Goal: Transaction & Acquisition: Purchase product/service

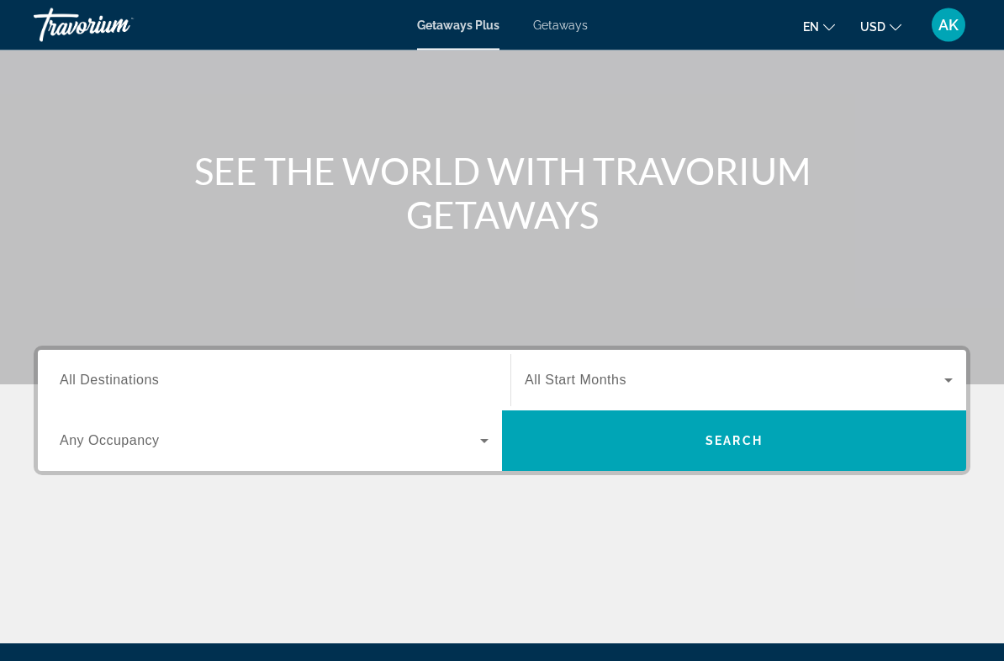
scroll to position [122, 0]
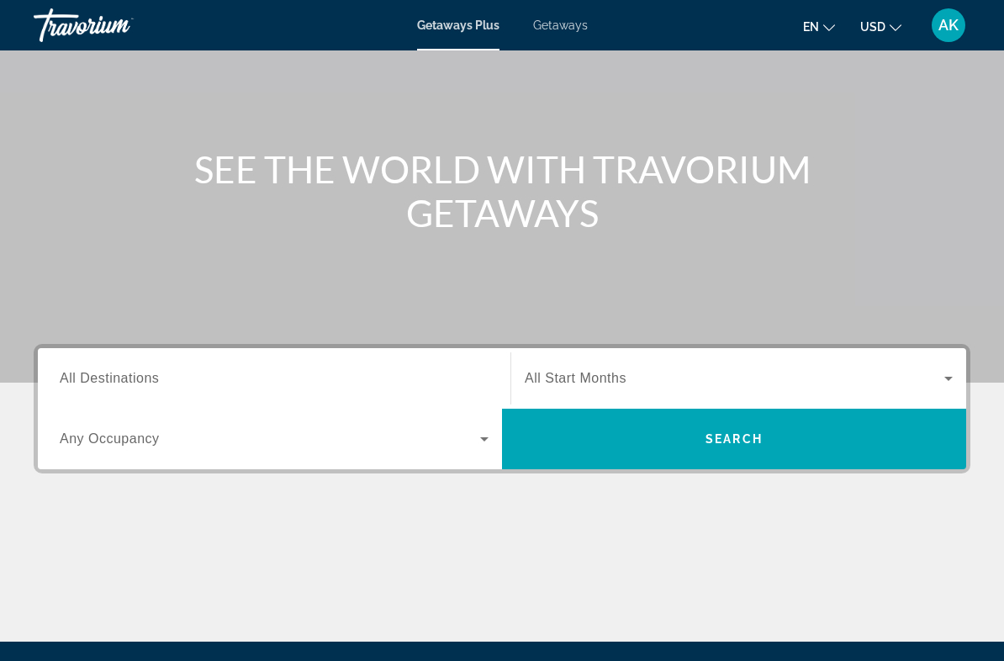
click at [99, 369] on input "Destination All Destinations" at bounding box center [274, 379] width 429 height 20
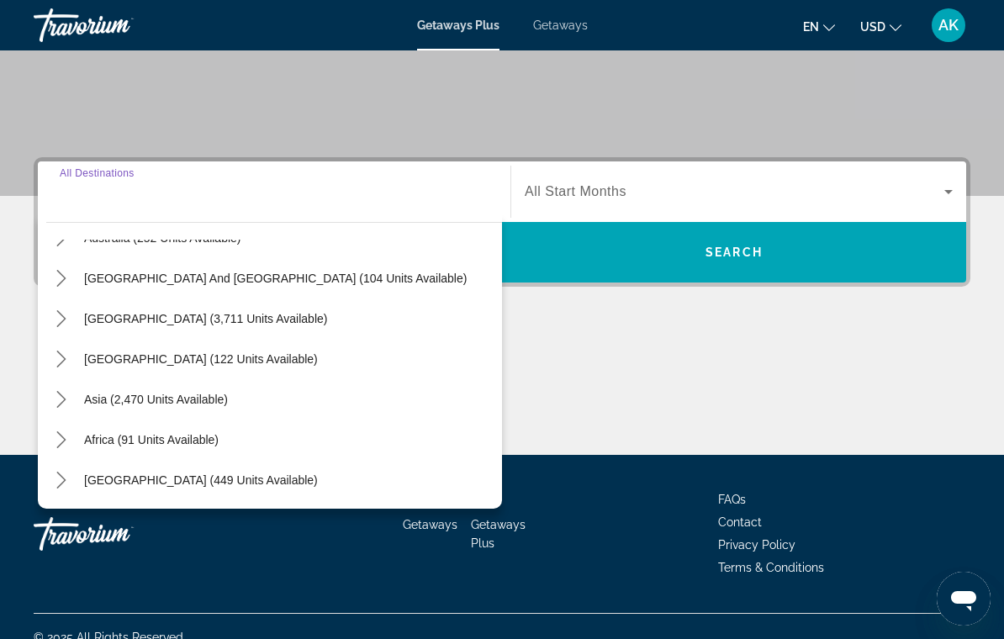
scroll to position [273, 0]
click at [61, 405] on icon "Toggle Asia (2,470 units available) submenu" at bounding box center [60, 399] width 9 height 17
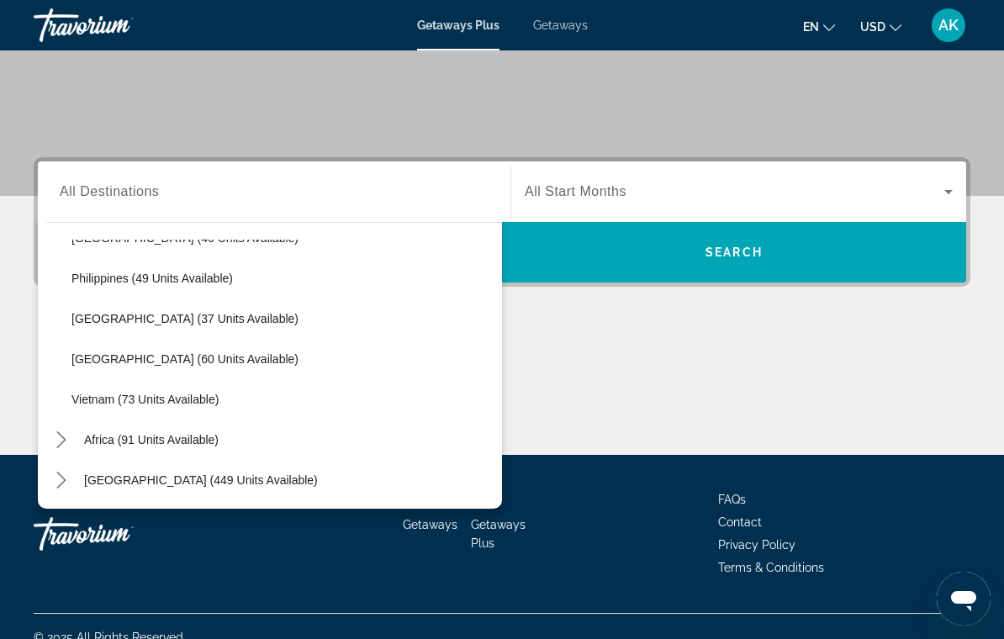
scroll to position [676, 0]
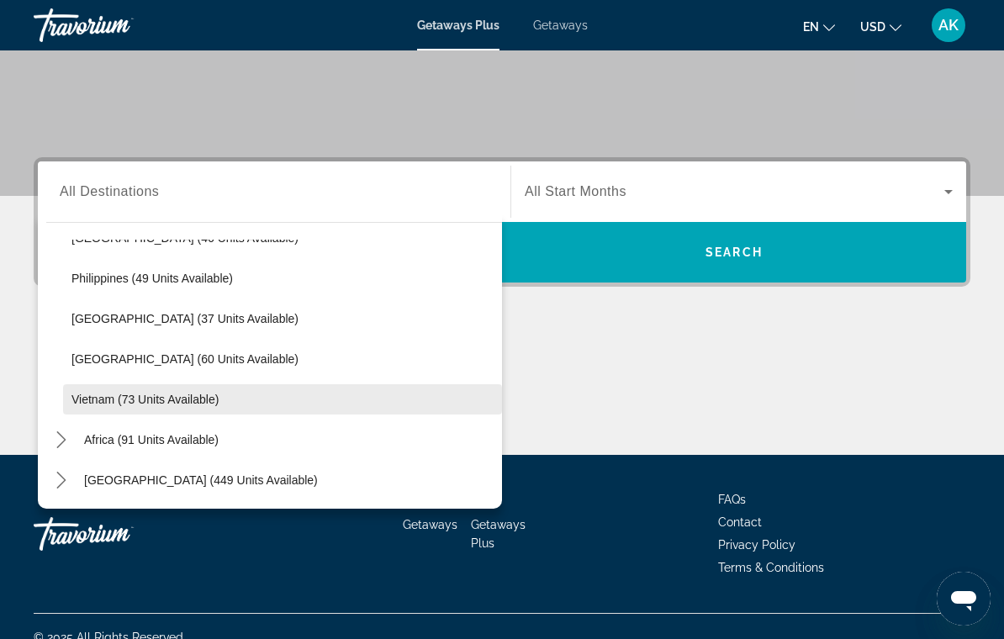
click at [106, 408] on span "Select destination: Vietnam (73 units available)" at bounding box center [282, 399] width 439 height 40
type input "**********"
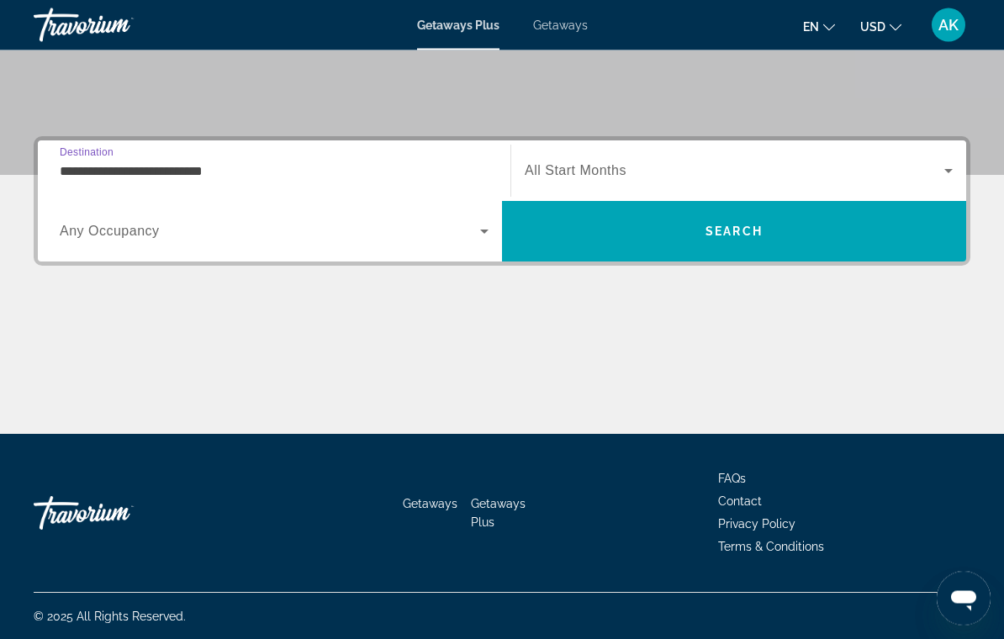
scroll to position [330, 0]
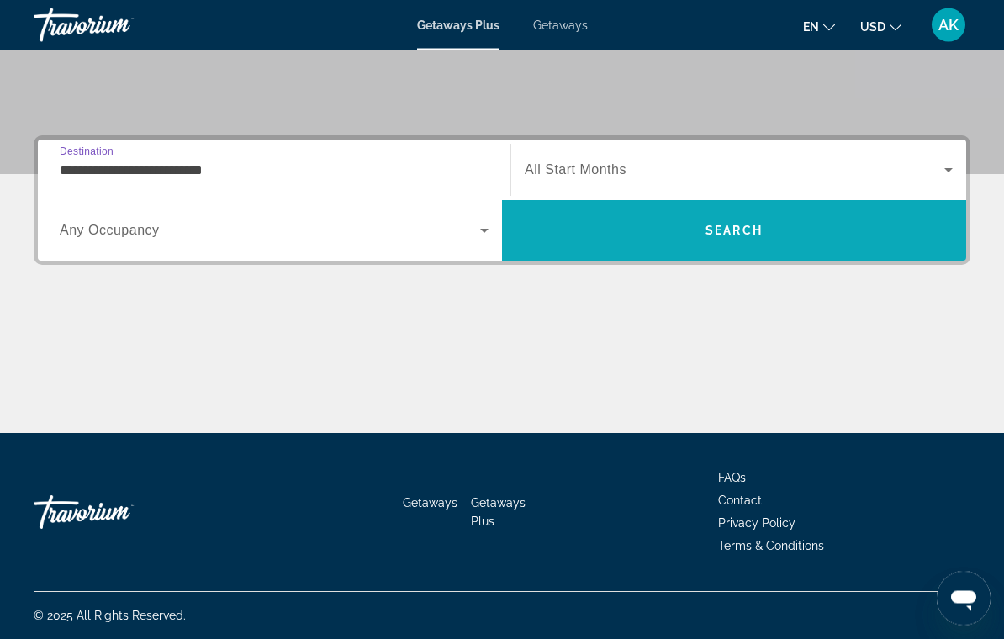
click at [573, 231] on span "Search" at bounding box center [734, 231] width 464 height 40
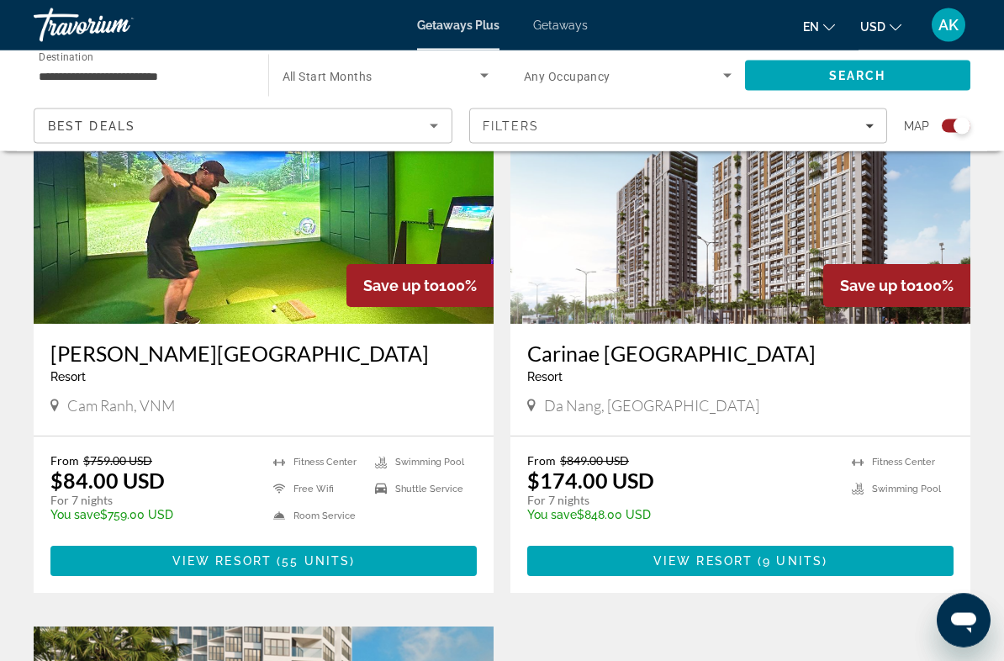
scroll to position [677, 0]
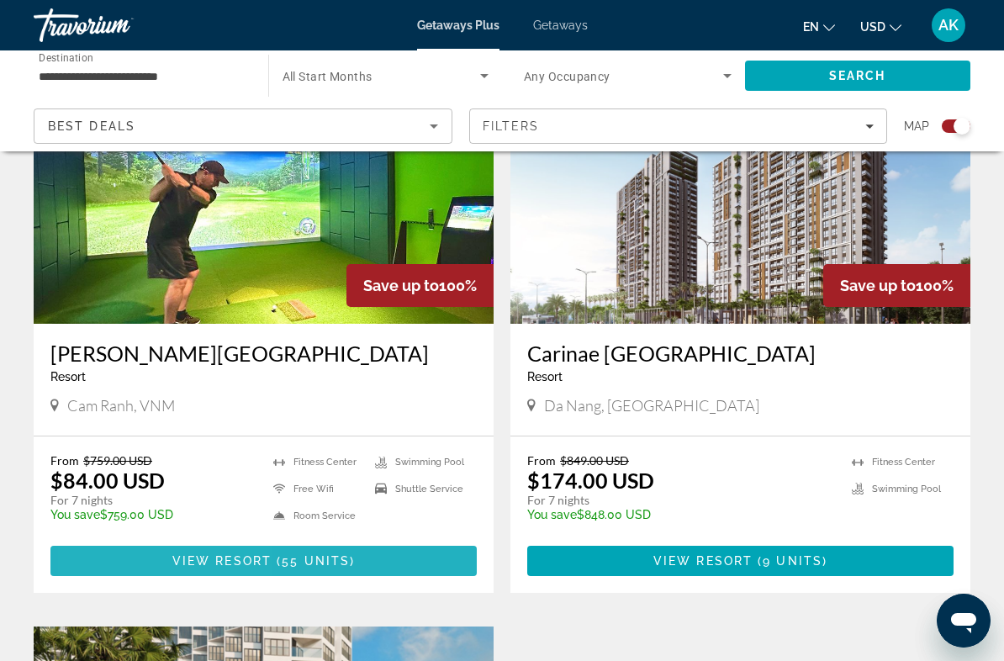
click at [161, 568] on span "Main content" at bounding box center [263, 561] width 426 height 40
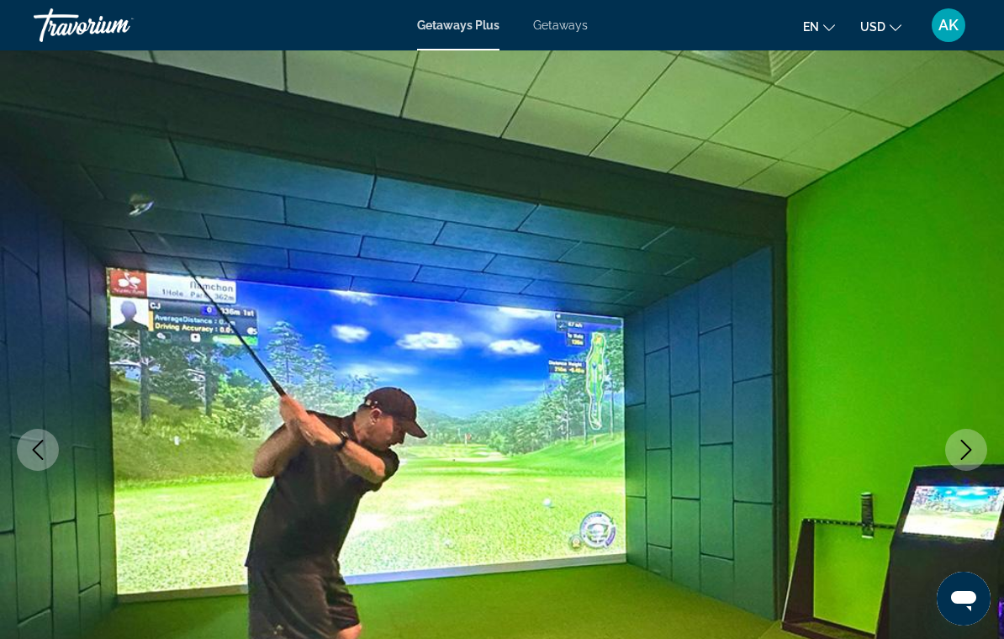
click at [964, 454] on icon "Next image" at bounding box center [966, 450] width 20 height 20
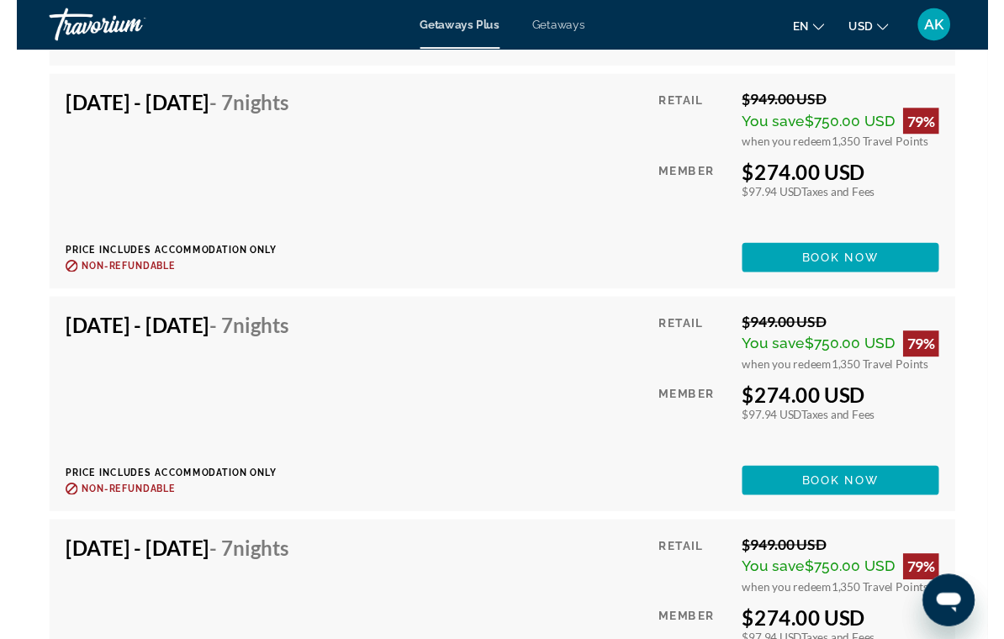
scroll to position [5042, 0]
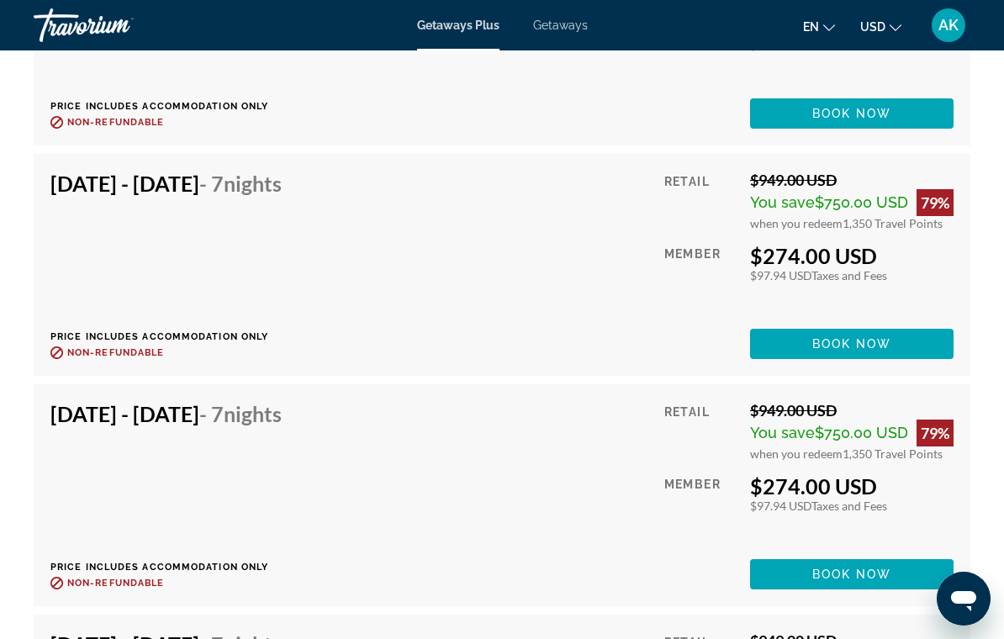
click at [561, 21] on span "Getaways" at bounding box center [560, 25] width 55 height 13
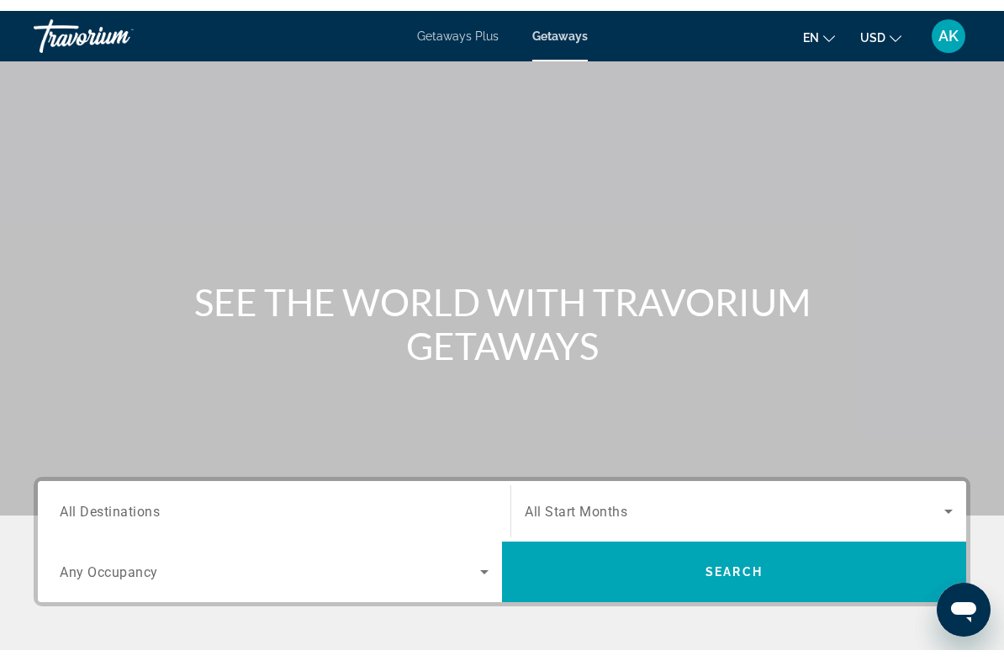
scroll to position [119, 0]
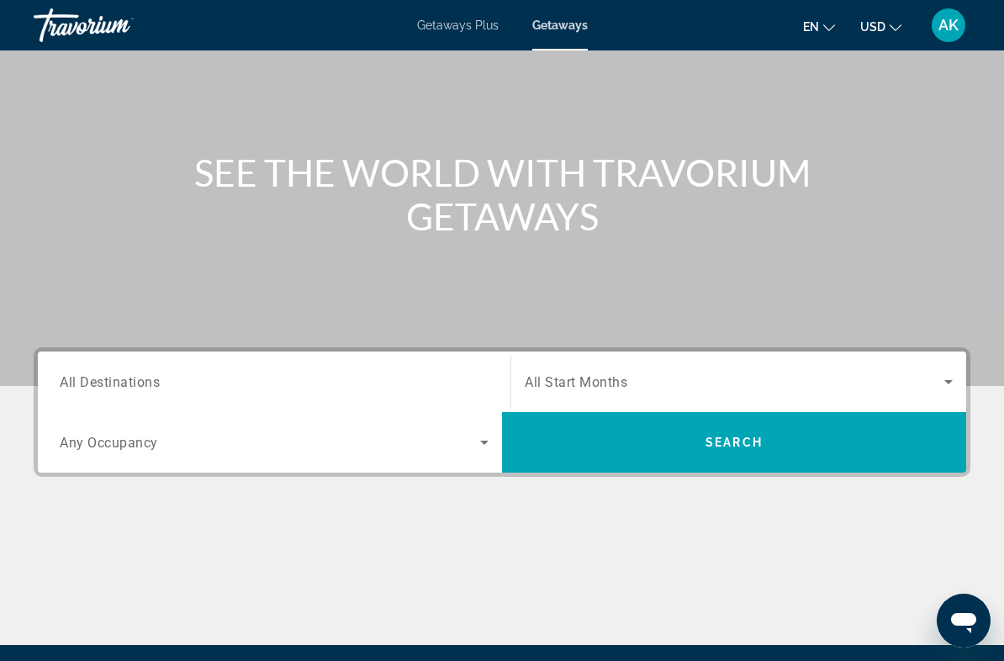
click at [133, 403] on div "Search widget" at bounding box center [274, 382] width 429 height 48
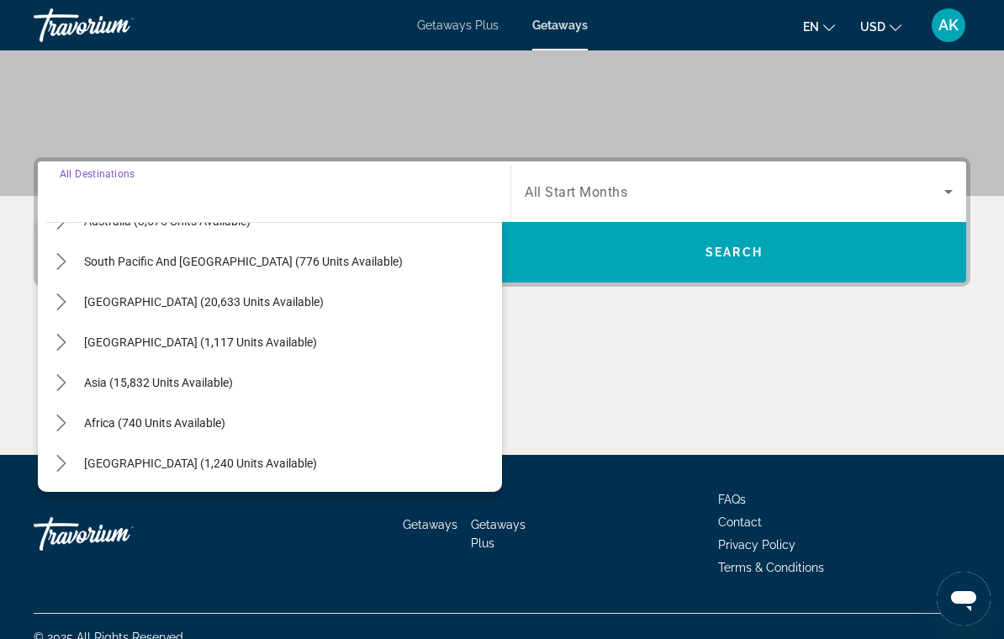
scroll to position [273, 0]
click at [60, 385] on icon "Toggle Asia (15,832 units available) submenu" at bounding box center [61, 382] width 17 height 17
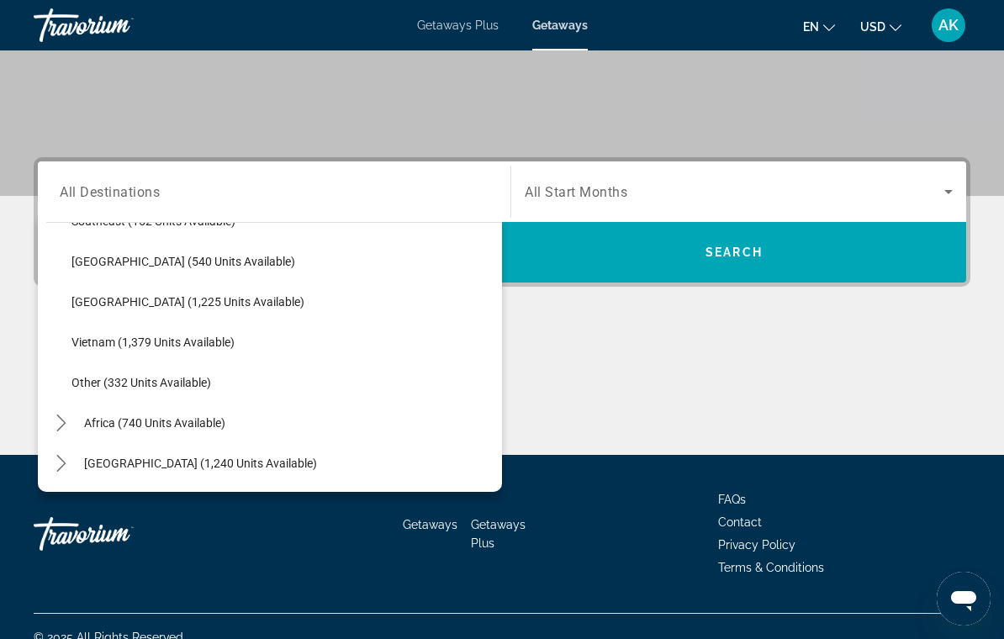
scroll to position [878, 0]
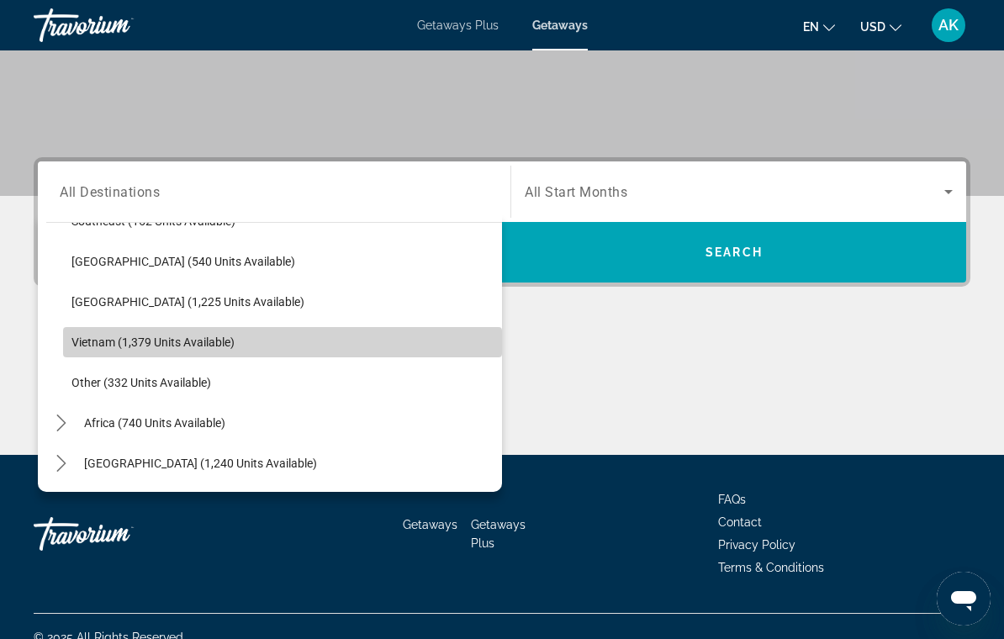
click at [114, 347] on span "Vietnam (1,379 units available)" at bounding box center [152, 342] width 163 height 13
type input "**********"
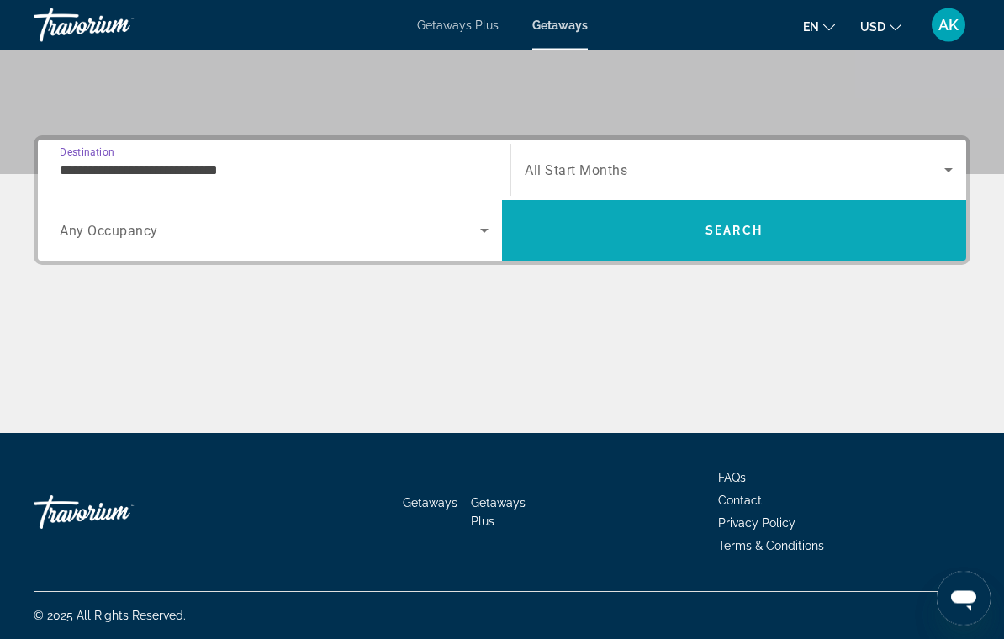
click at [616, 233] on span "Search" at bounding box center [734, 231] width 464 height 40
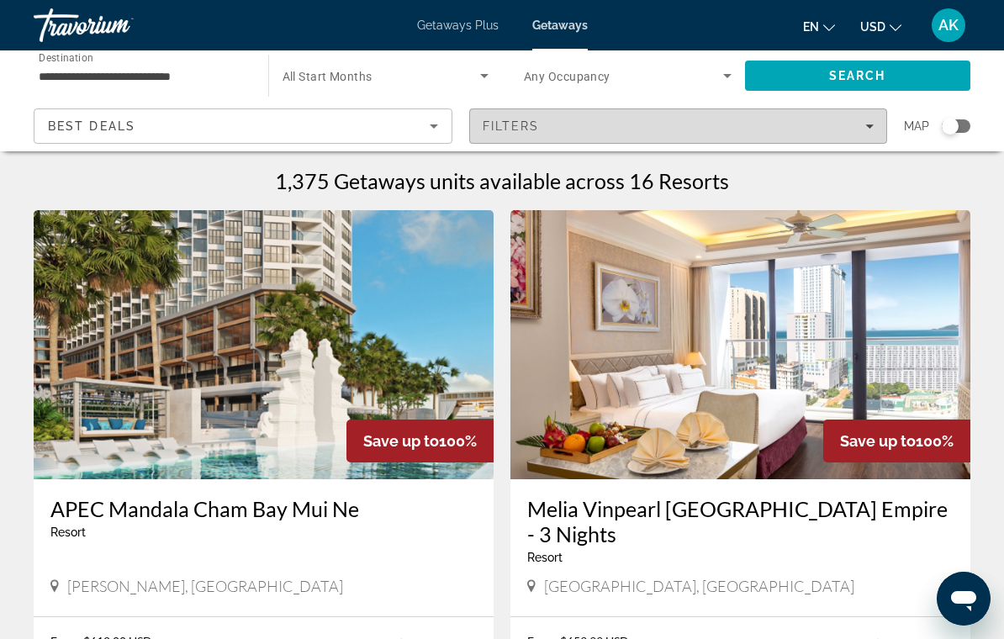
click at [572, 116] on span "Filters" at bounding box center [678, 126] width 417 height 40
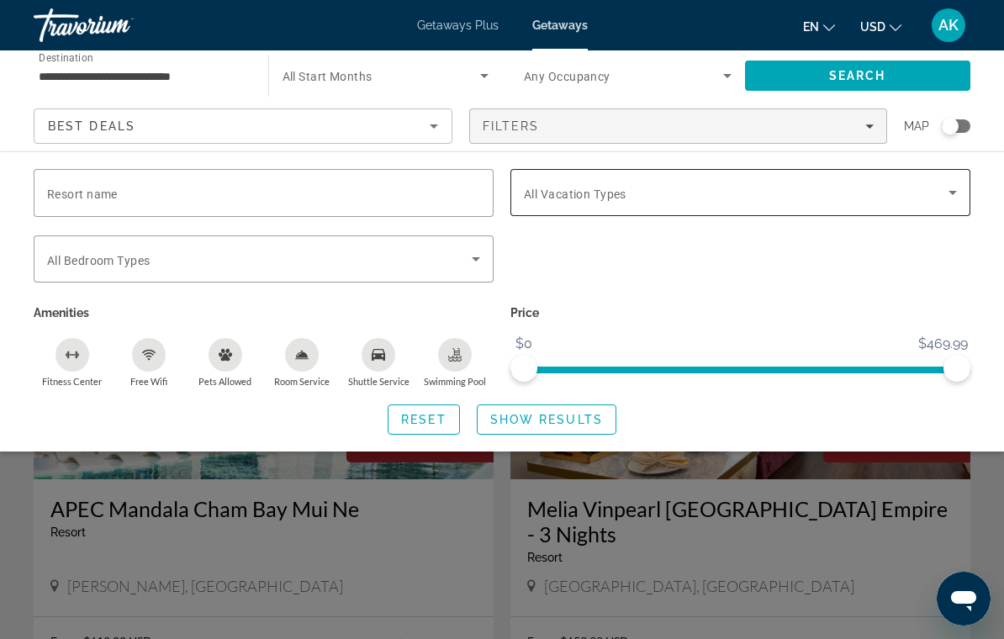
click at [604, 202] on span "Search widget" at bounding box center [736, 193] width 425 height 20
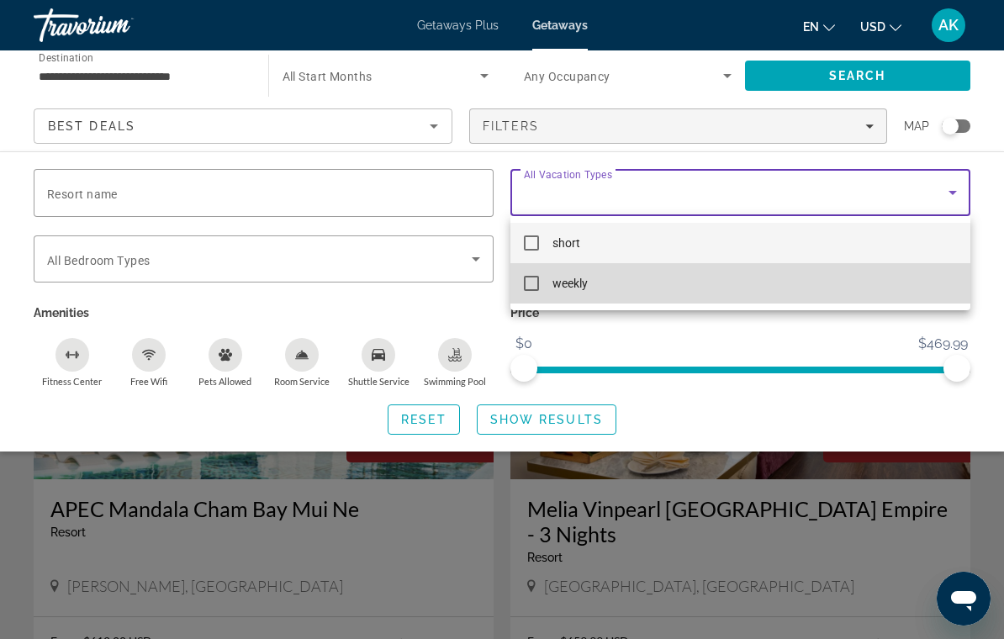
click at [553, 282] on span "weekly" at bounding box center [570, 283] width 35 height 20
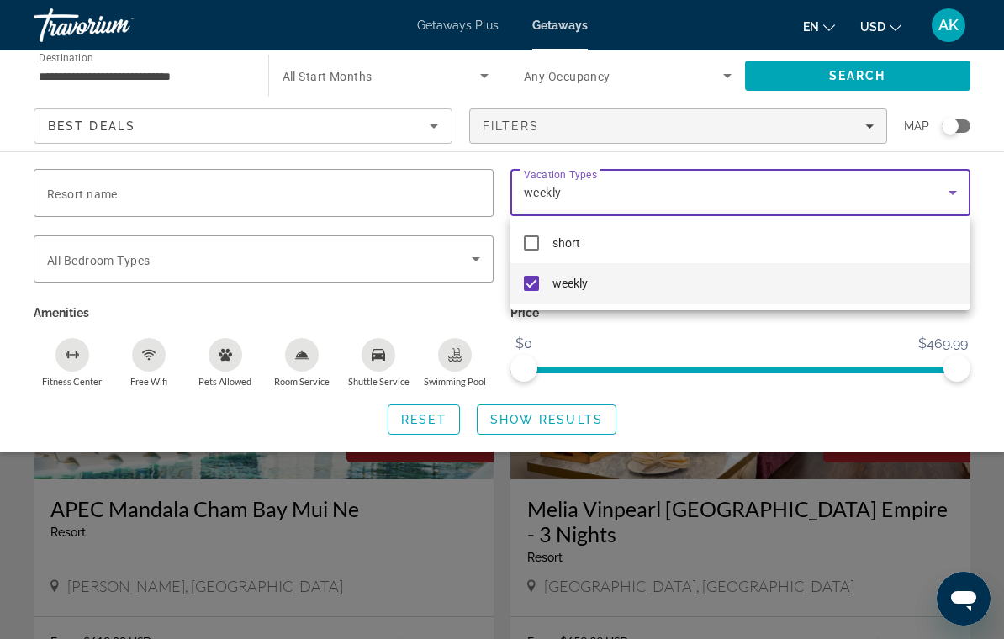
click at [526, 419] on div at bounding box center [502, 319] width 1004 height 639
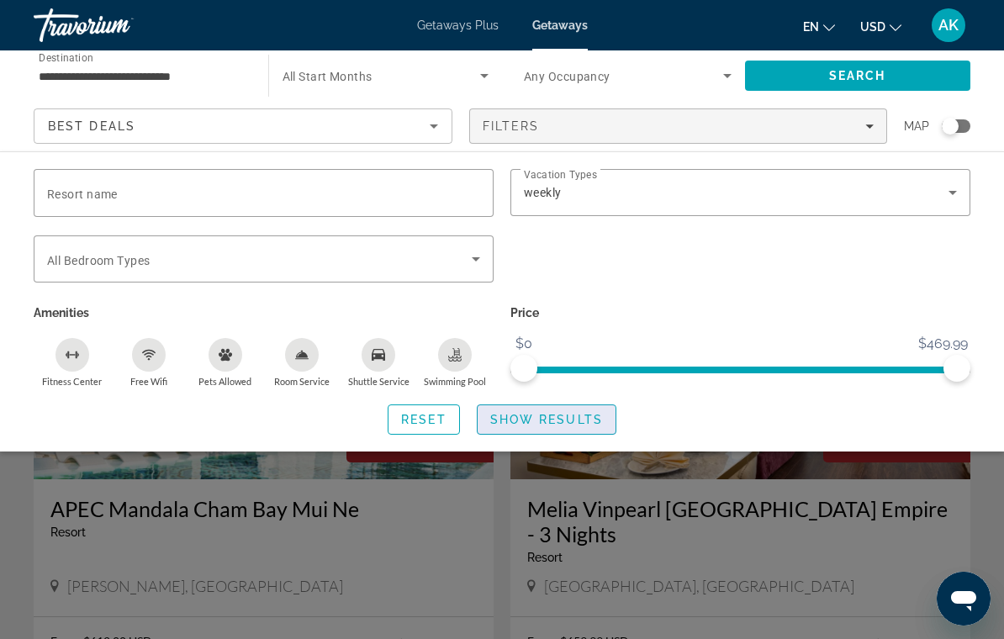
click at [528, 424] on span "Show Results" at bounding box center [546, 419] width 113 height 13
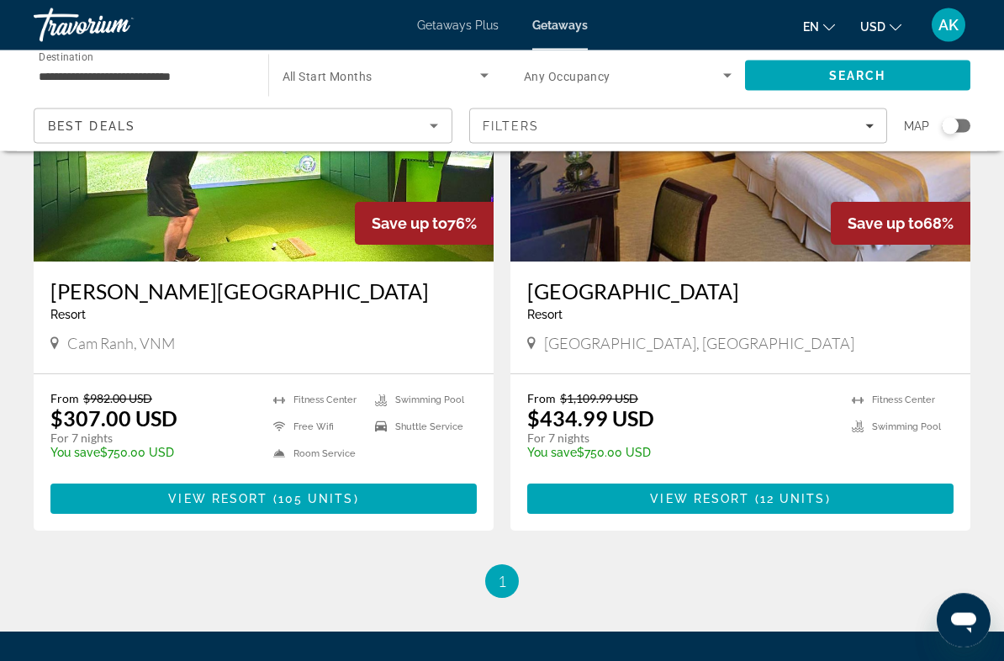
scroll to position [1380, 0]
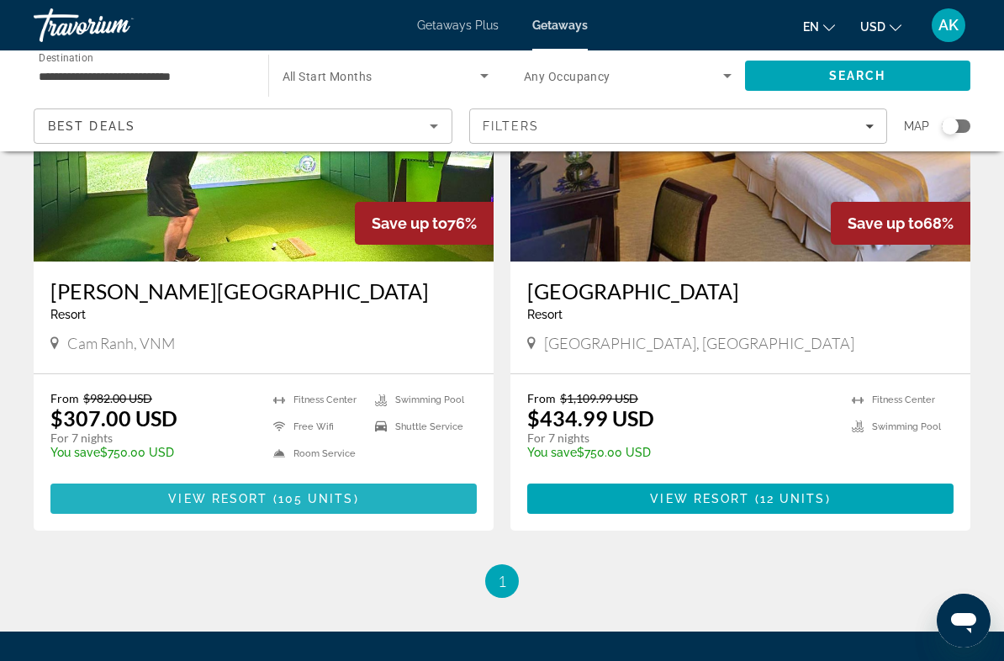
click at [259, 479] on span "Main content" at bounding box center [263, 499] width 426 height 40
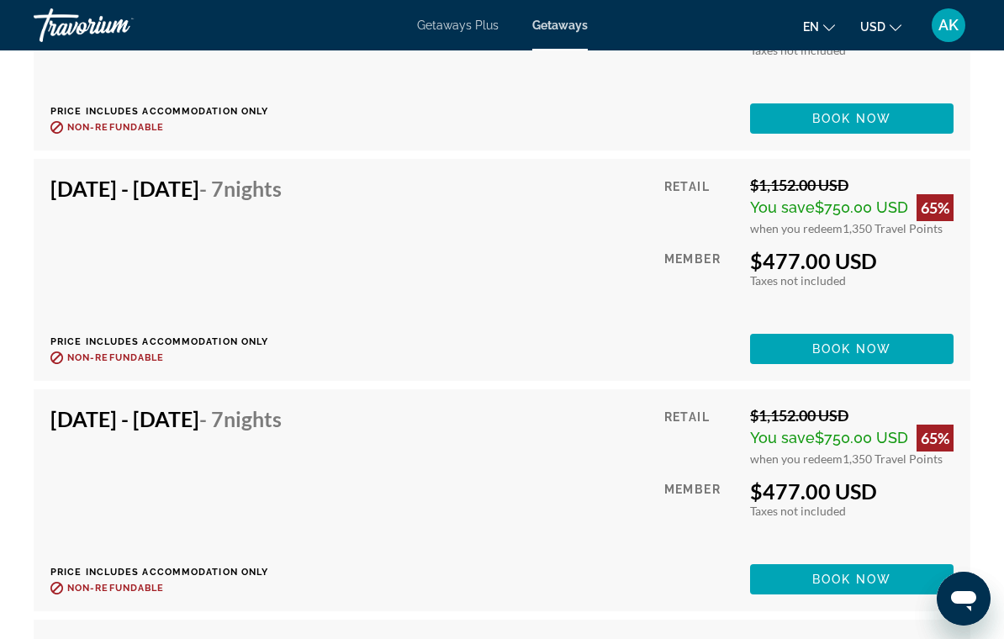
scroll to position [5606, 0]
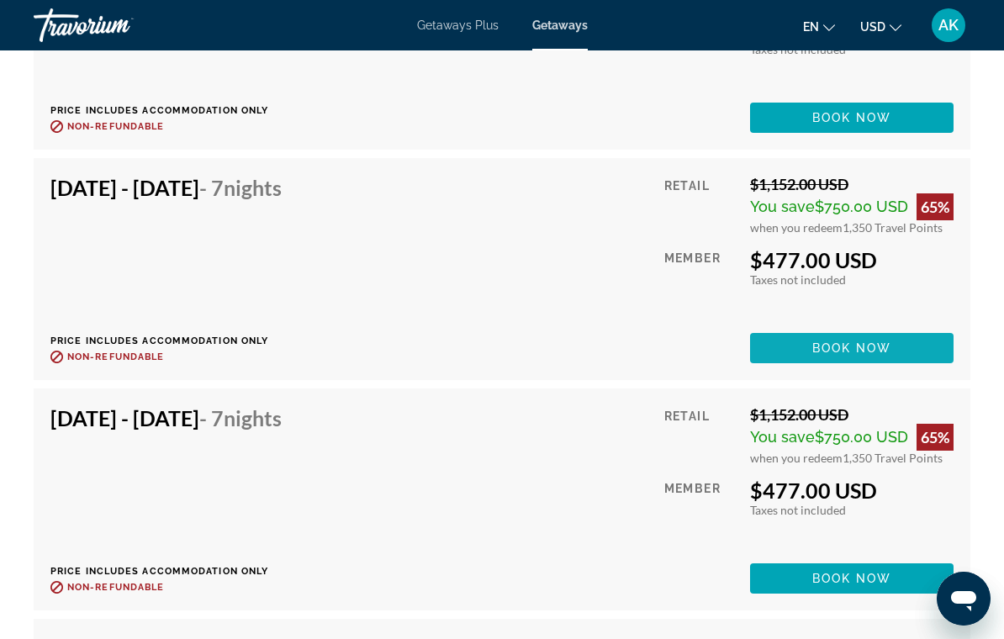
click at [797, 328] on span "Main content" at bounding box center [852, 348] width 204 height 40
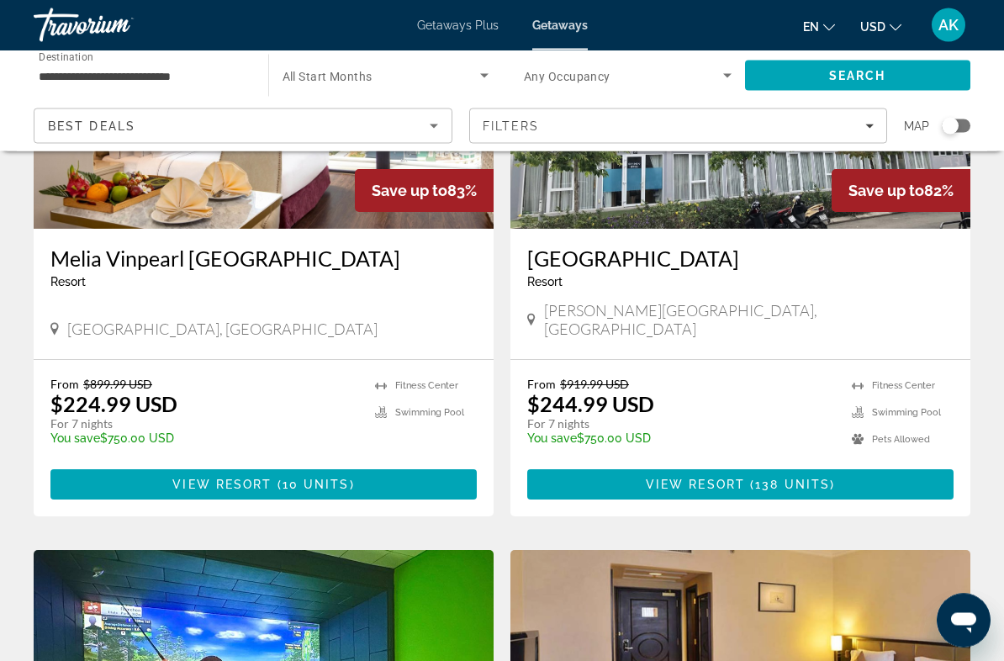
scroll to position [821, 0]
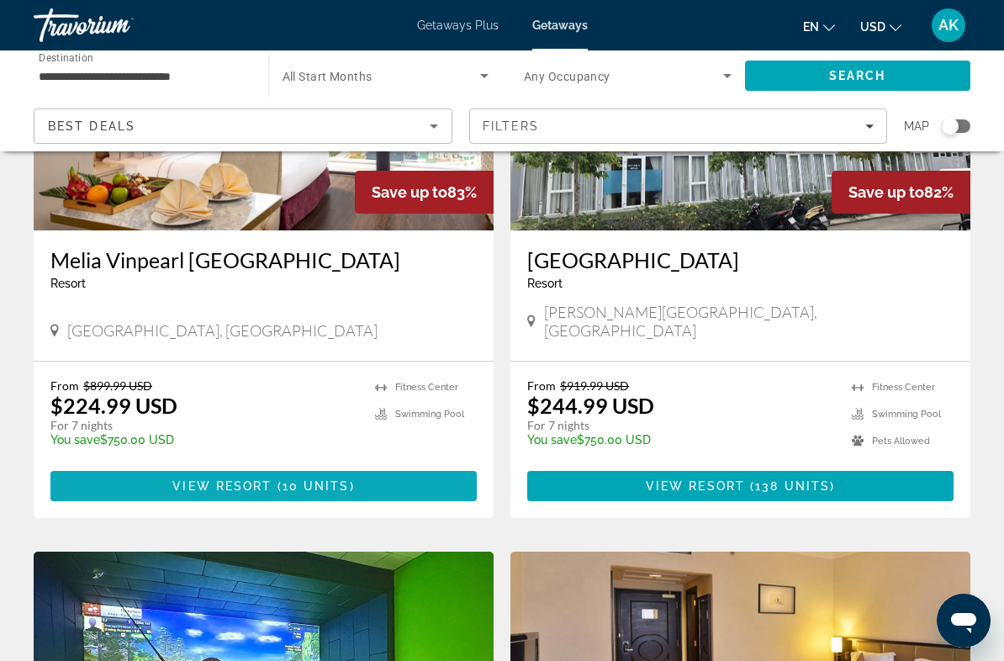
click at [105, 472] on span "Main content" at bounding box center [263, 486] width 426 height 40
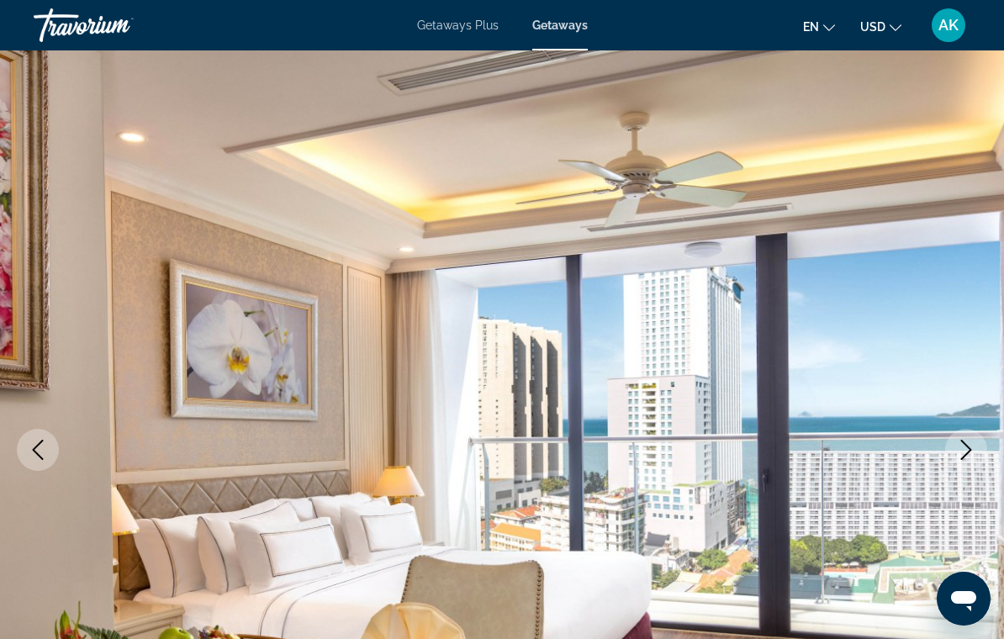
click at [979, 458] on button "Next image" at bounding box center [966, 450] width 42 height 42
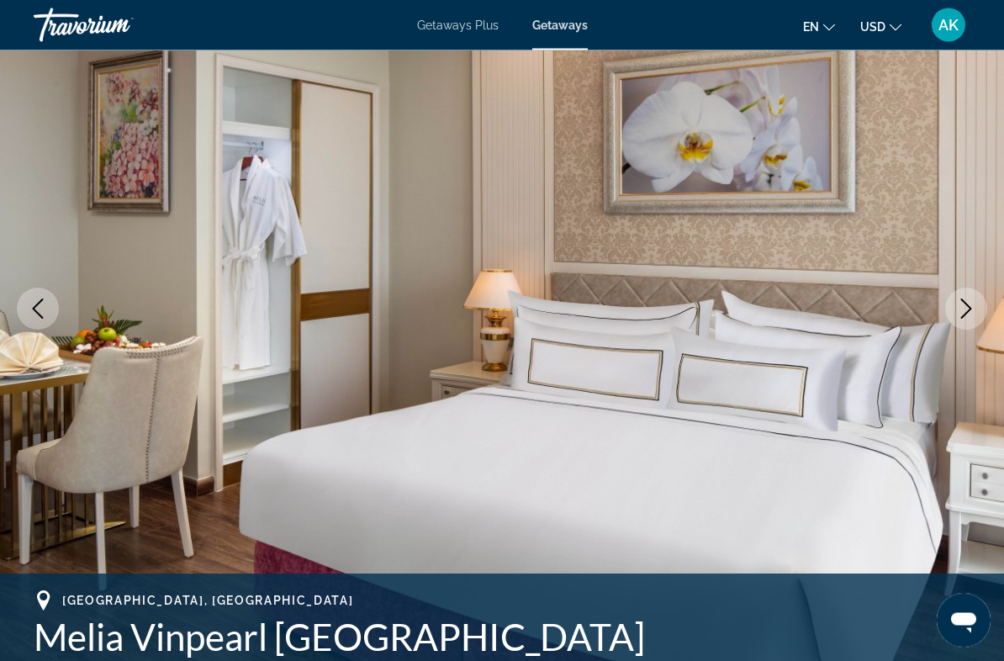
scroll to position [138, 0]
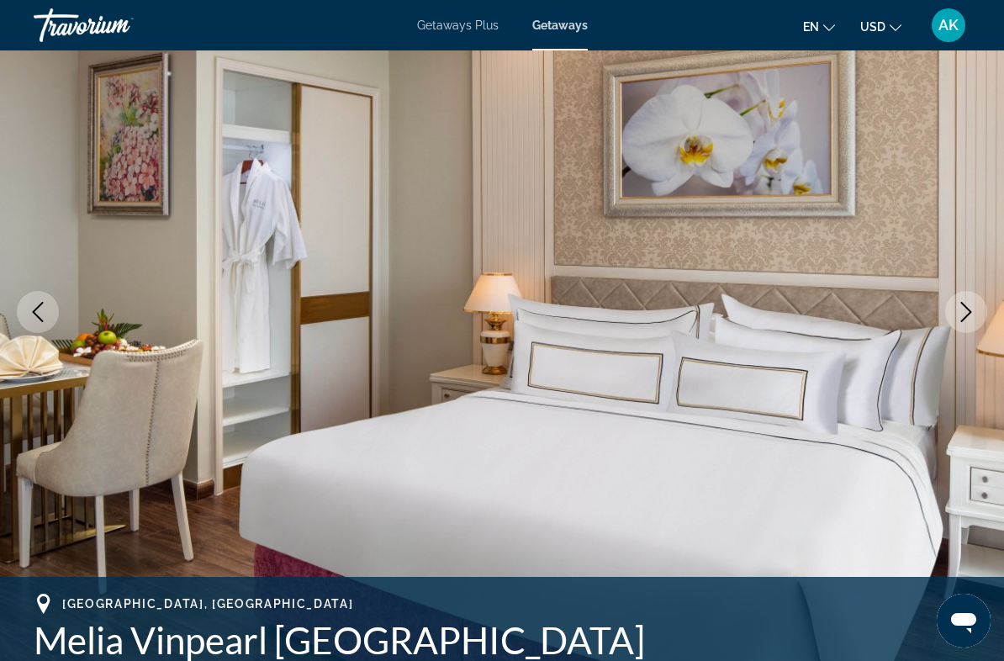
click at [961, 320] on icon "Next image" at bounding box center [966, 312] width 20 height 20
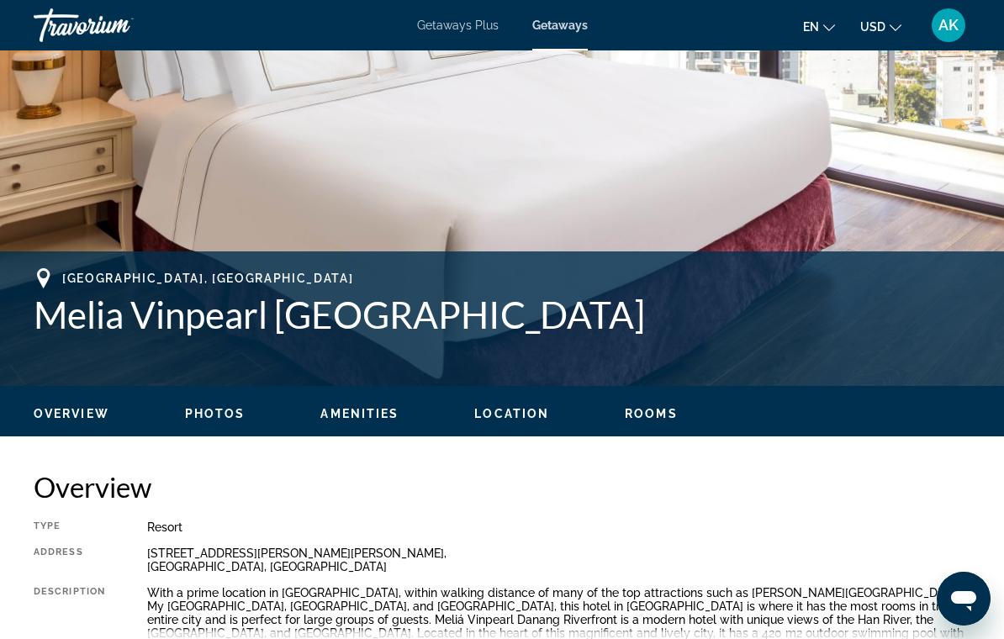
scroll to position [453, 0]
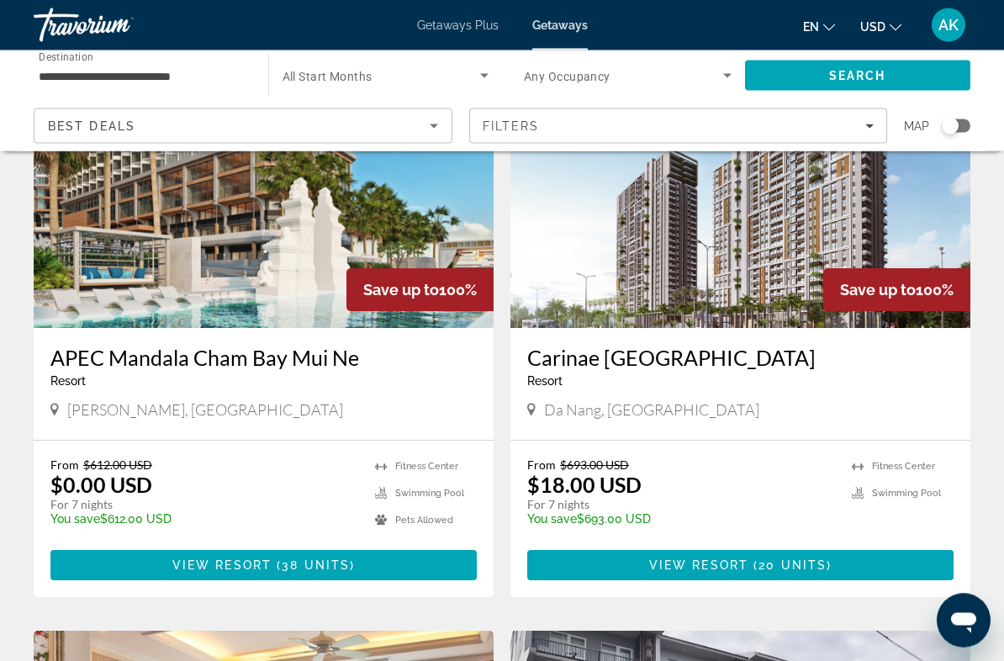
scroll to position [151, 0]
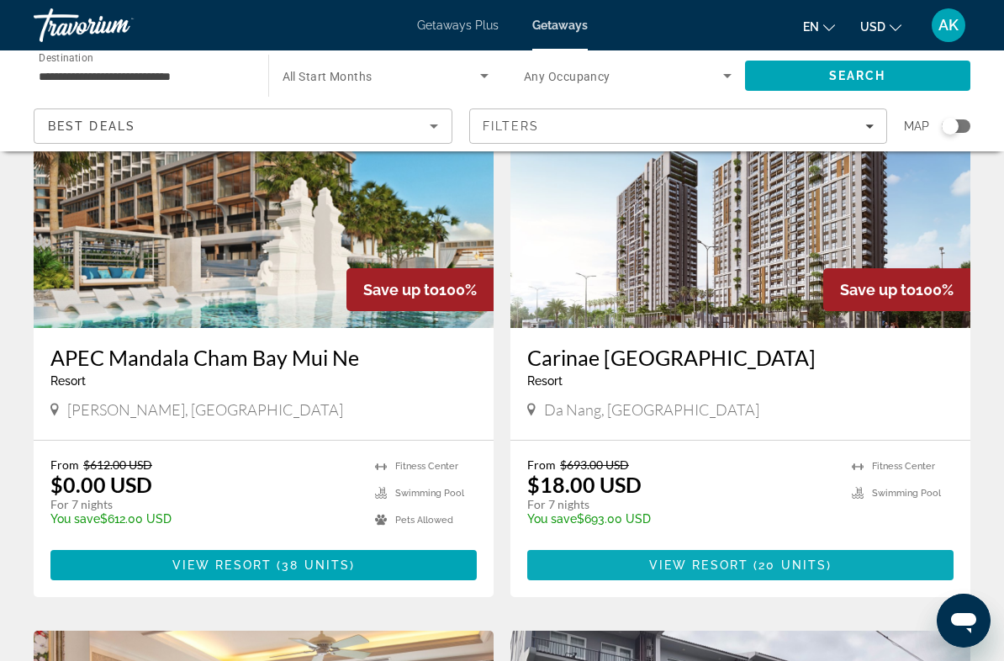
click at [653, 573] on span "Main content" at bounding box center [740, 565] width 426 height 40
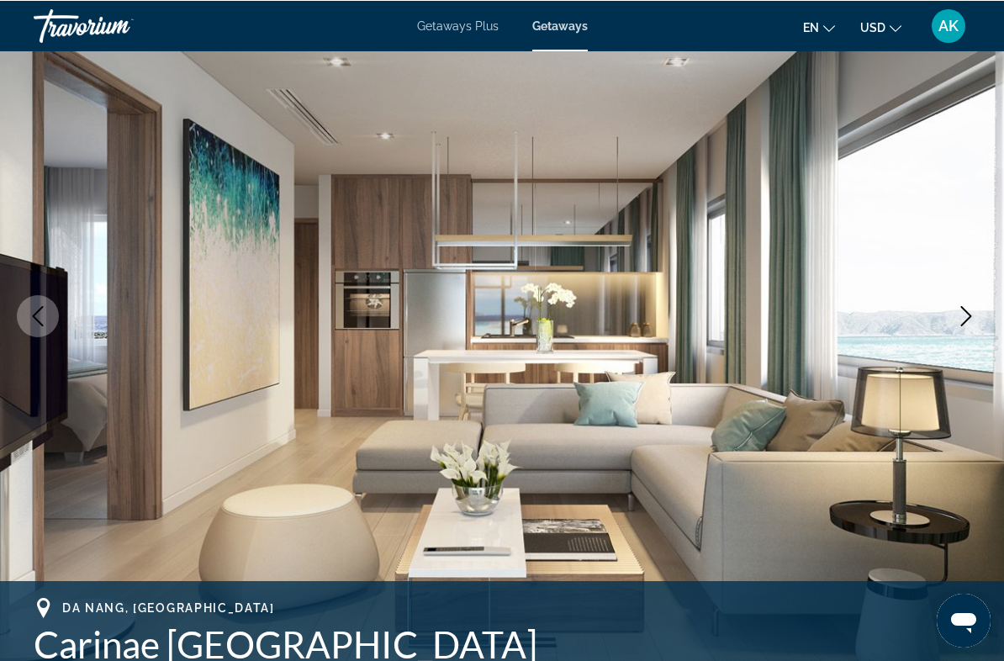
scroll to position [133, 0]
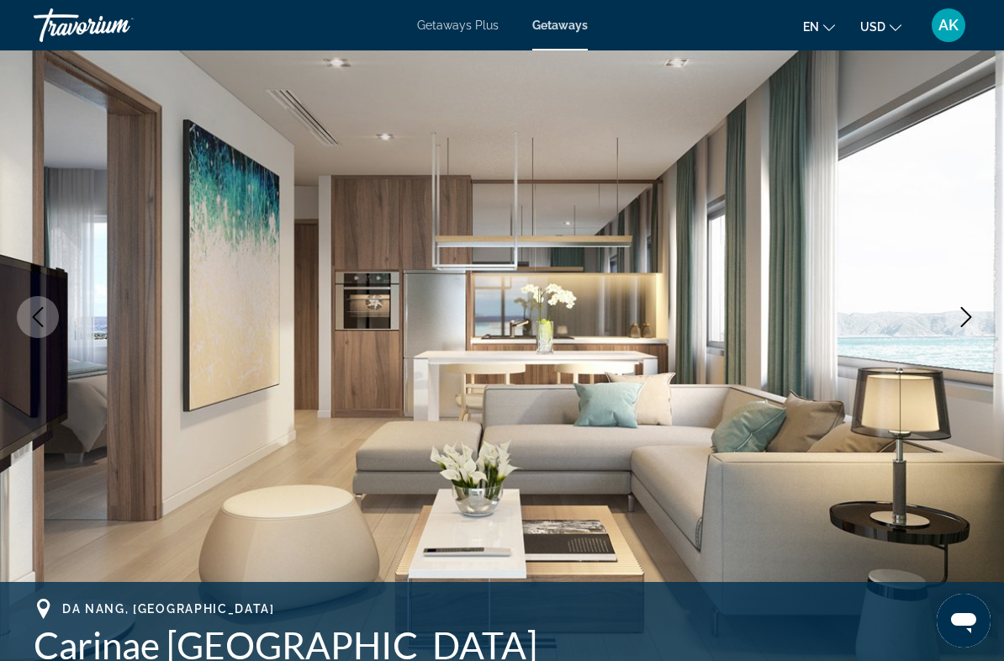
click at [955, 305] on button "Next image" at bounding box center [966, 317] width 42 height 42
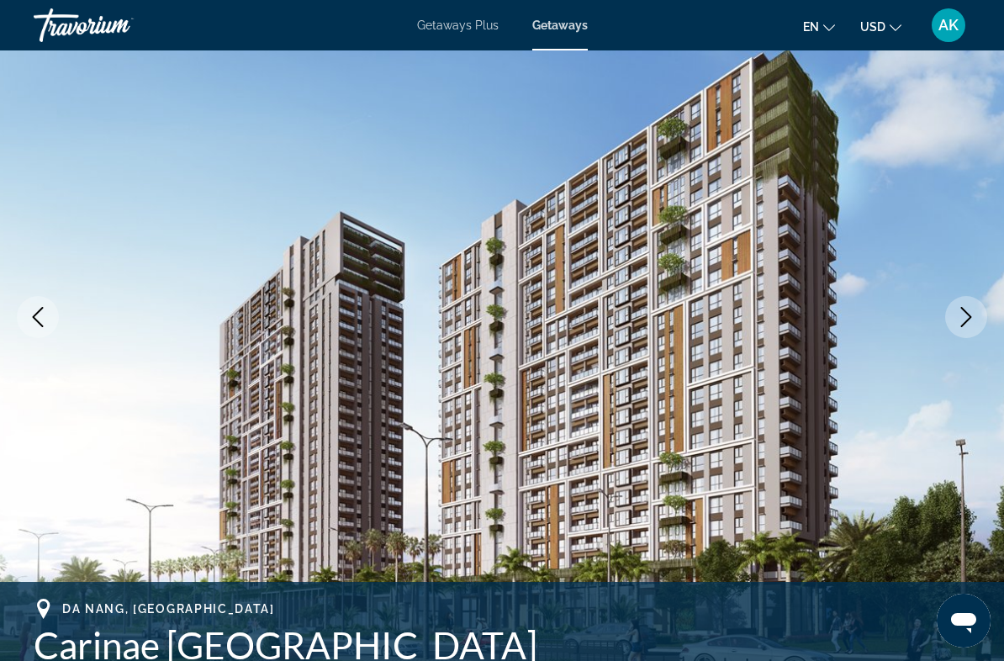
click at [967, 321] on icon "Next image" at bounding box center [966, 317] width 11 height 20
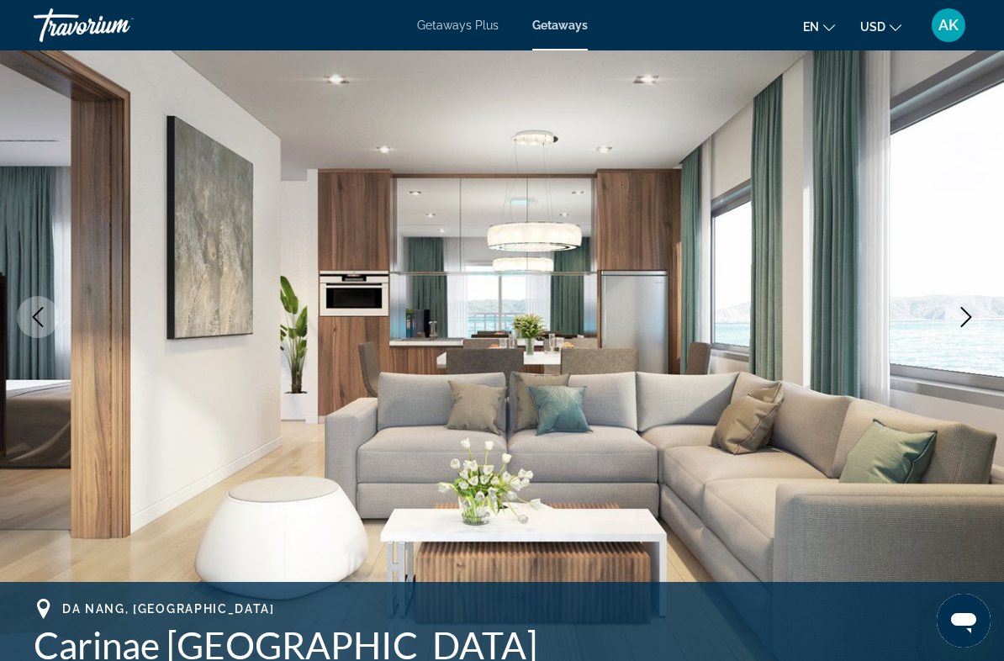
click at [957, 310] on icon "Next image" at bounding box center [966, 317] width 20 height 20
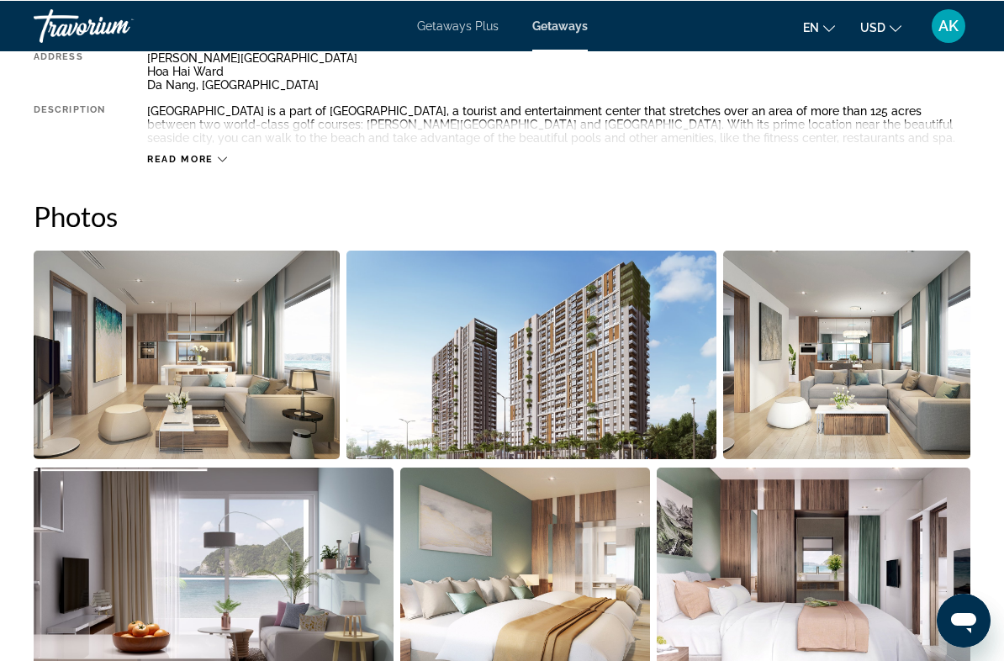
scroll to position [959, 0]
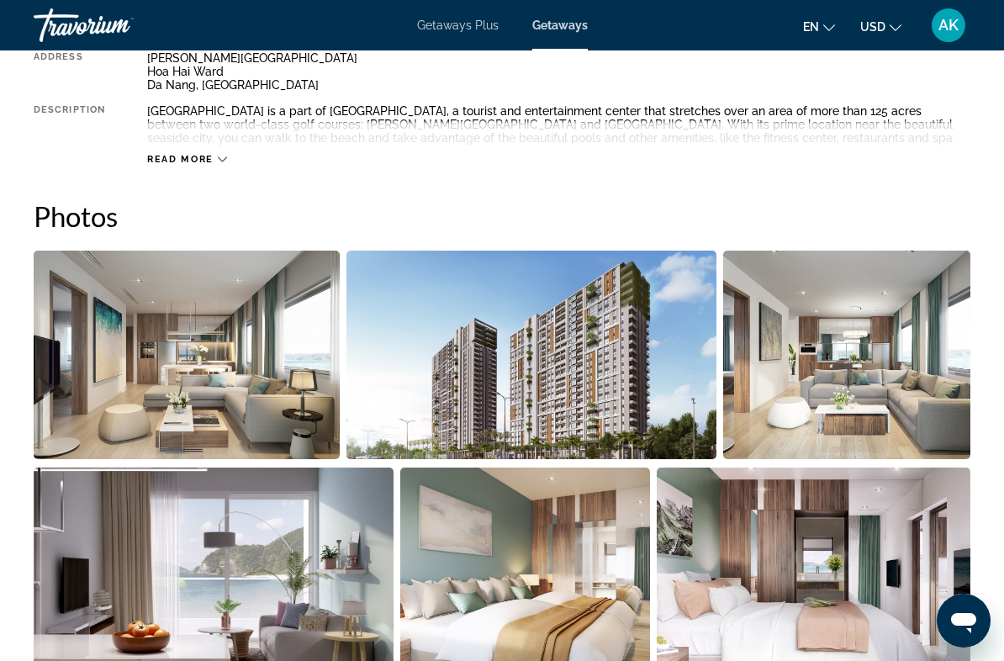
click at [181, 162] on span "Read more" at bounding box center [180, 159] width 66 height 11
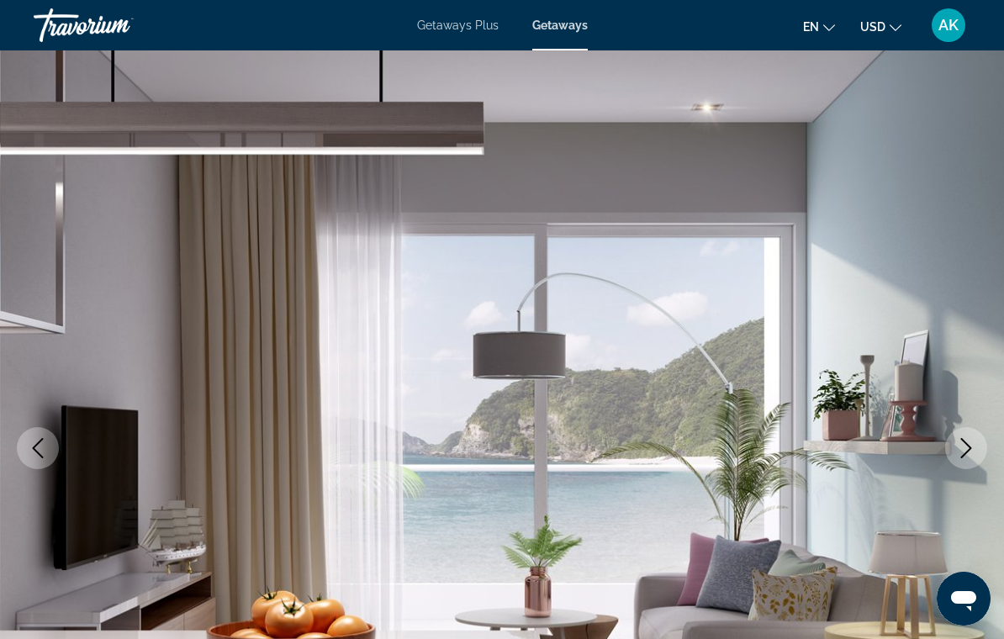
scroll to position [0, 0]
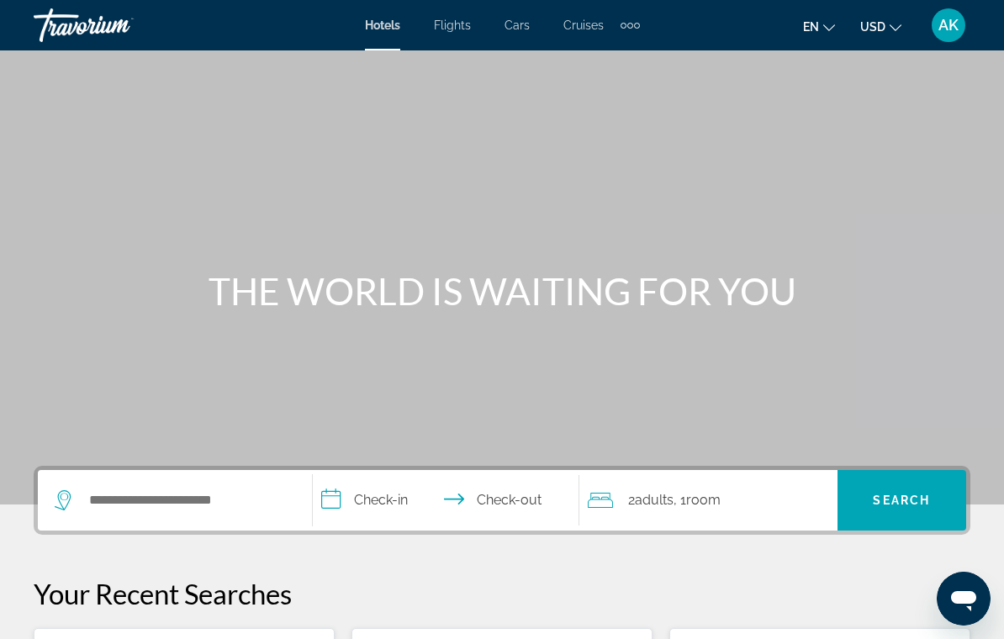
click at [161, 493] on input "Search hotel destination" at bounding box center [186, 500] width 199 height 25
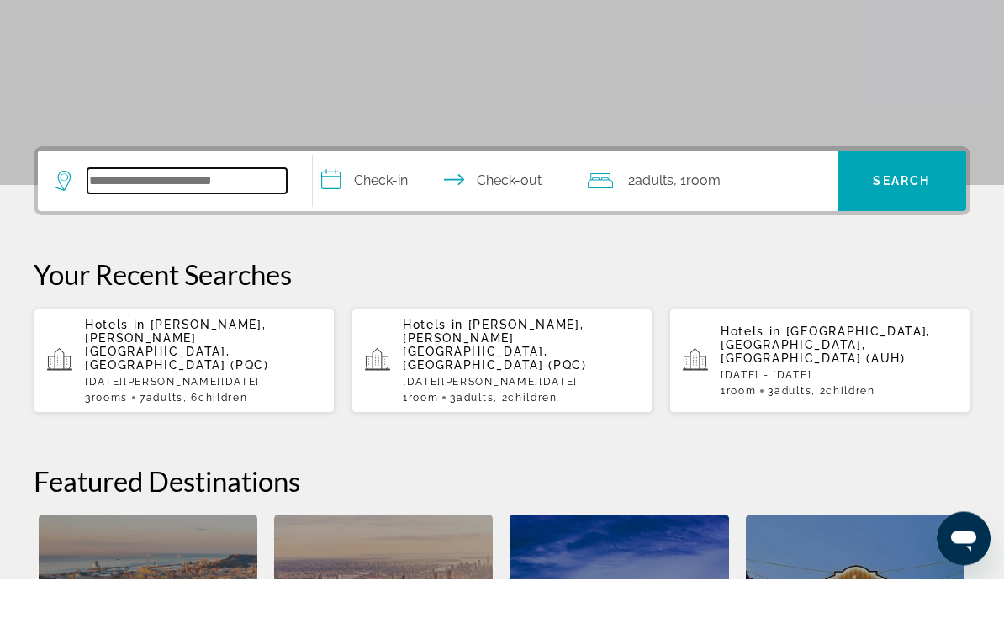
scroll to position [351, 0]
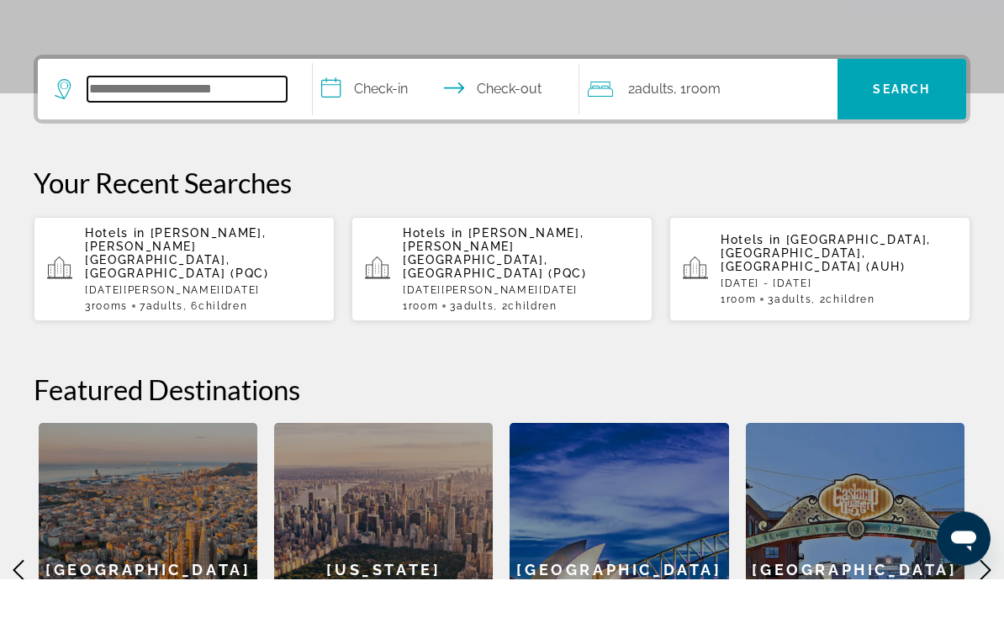
click at [176, 137] on input "Search hotel destination" at bounding box center [186, 149] width 199 height 25
click at [231, 345] on p "[DATE][PERSON_NAME][DATE]" at bounding box center [203, 351] width 236 height 12
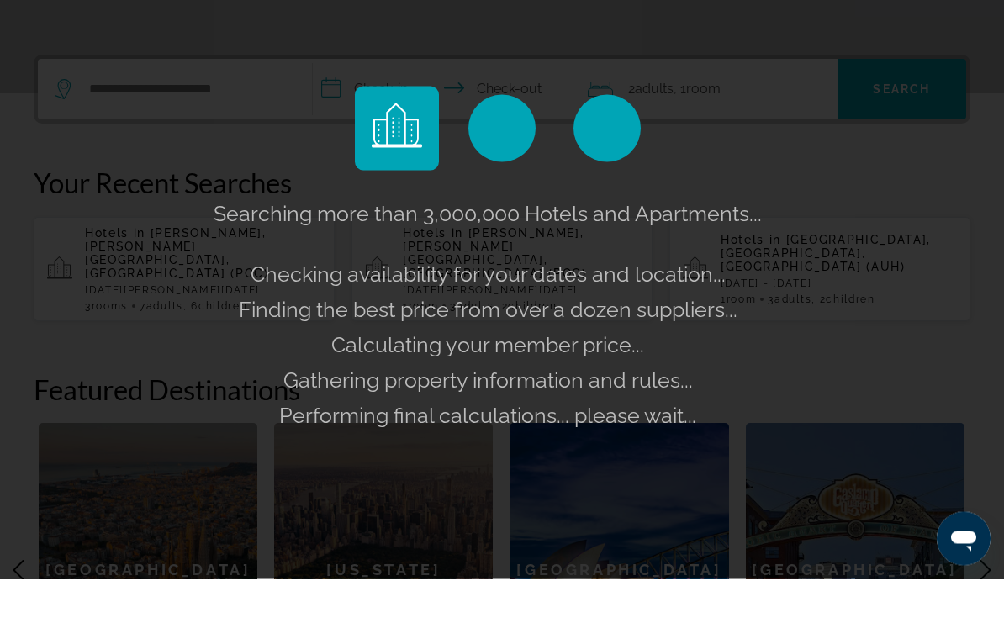
scroll to position [411, 0]
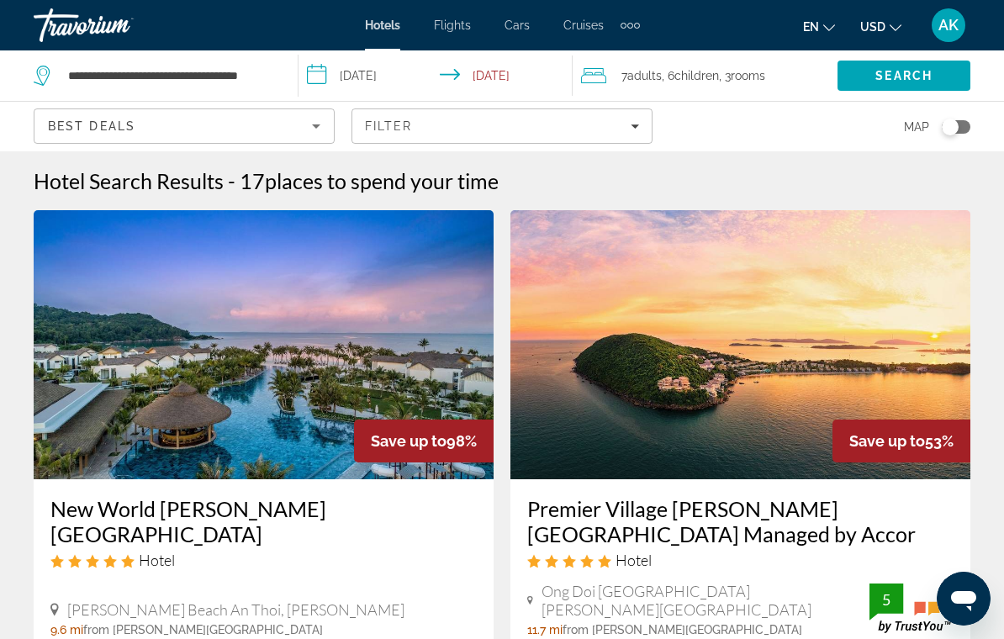
click at [677, 69] on span ", 6 Child Children" at bounding box center [690, 76] width 57 height 24
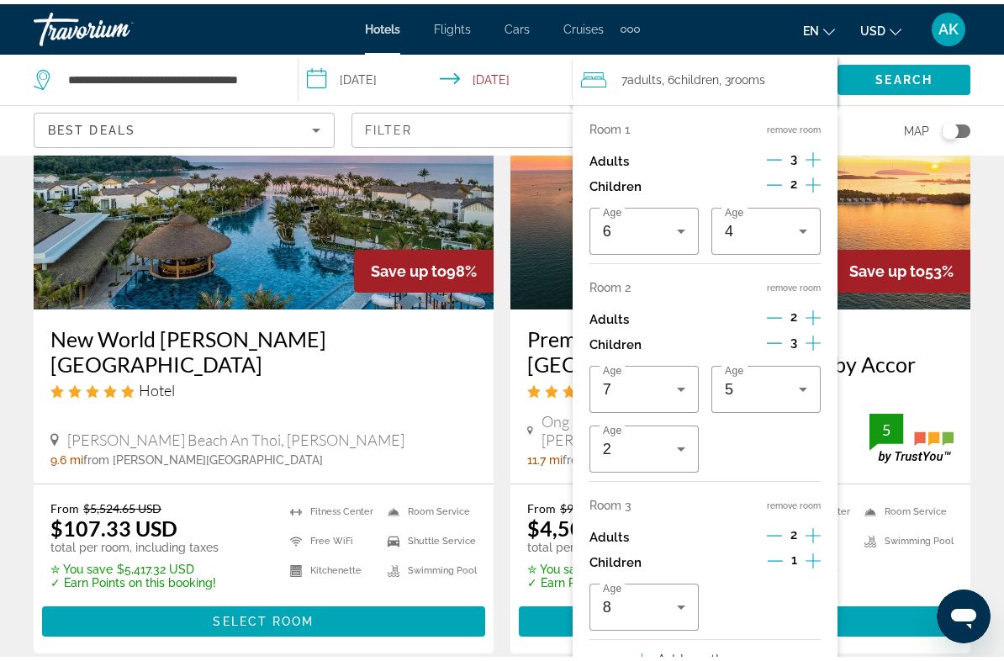
scroll to position [173, 0]
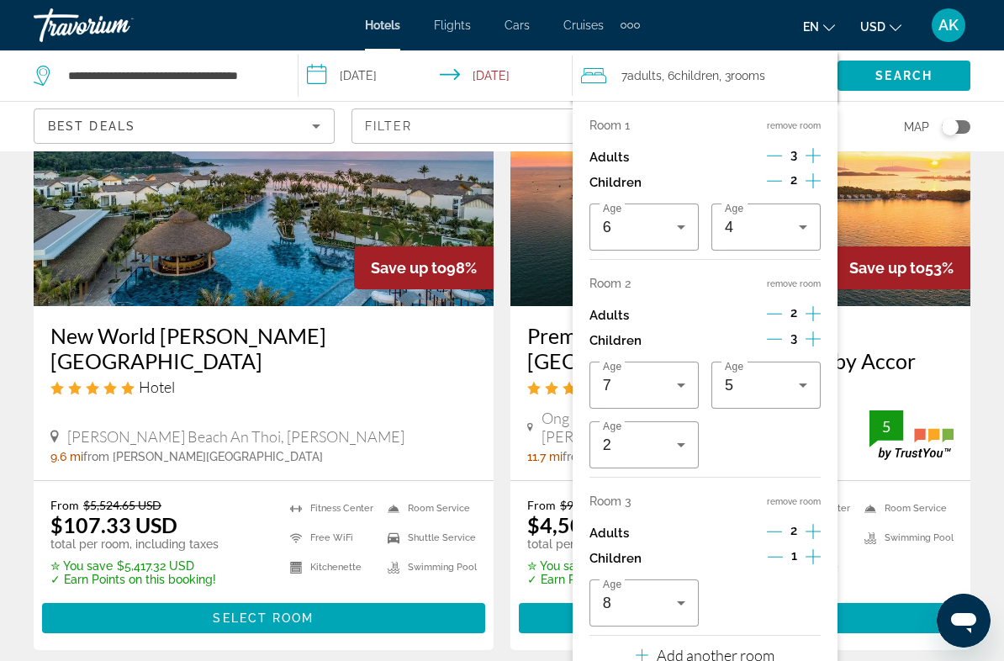
click at [805, 496] on button "remove room" at bounding box center [794, 501] width 54 height 11
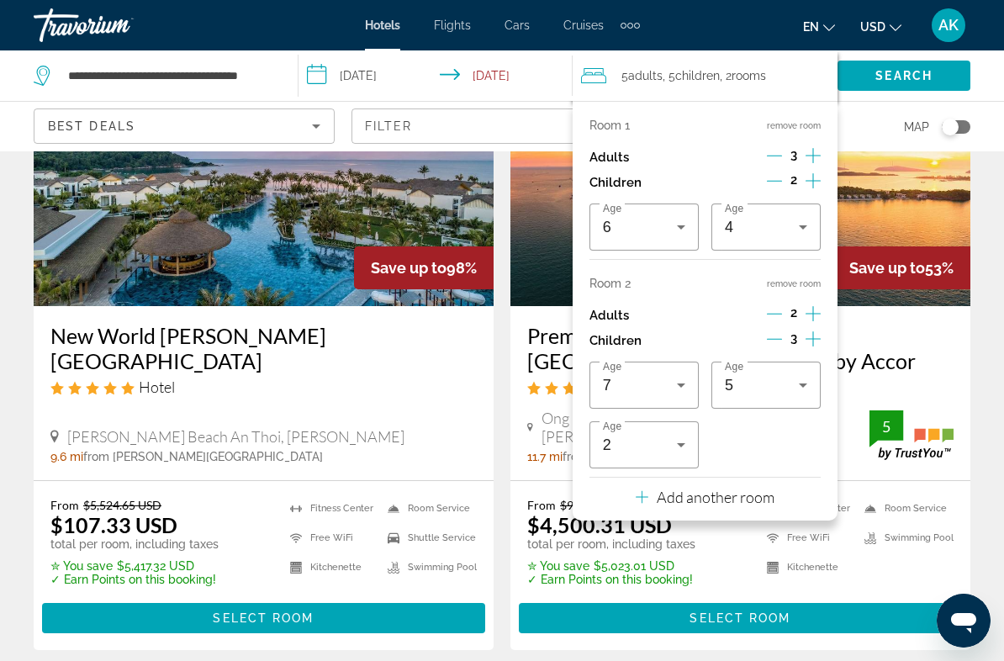
click at [799, 278] on button "remove room" at bounding box center [794, 283] width 54 height 11
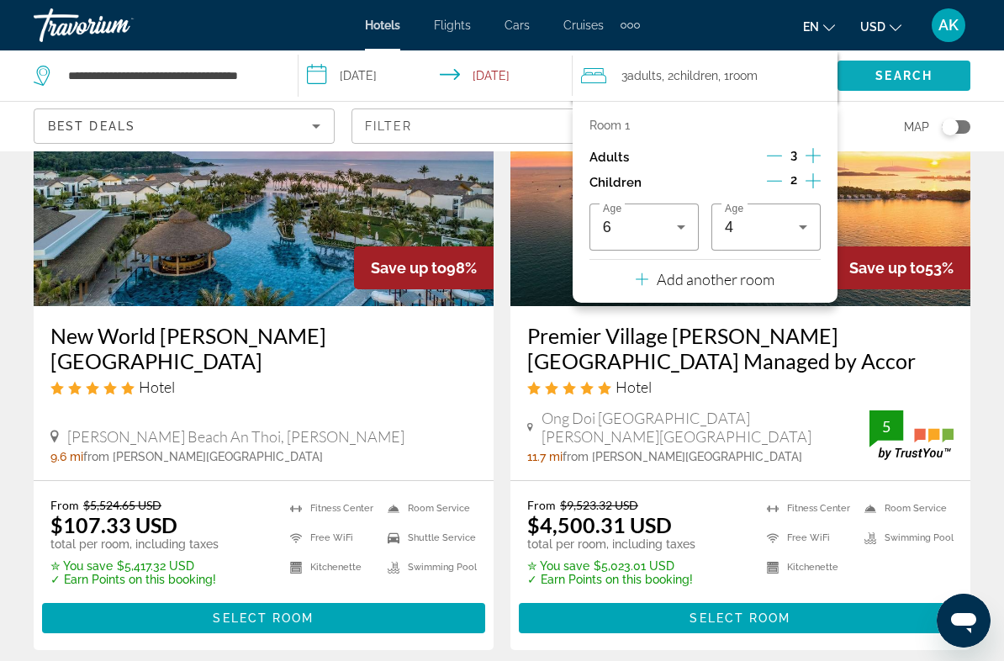
click at [890, 81] on span "Search" at bounding box center [904, 75] width 57 height 13
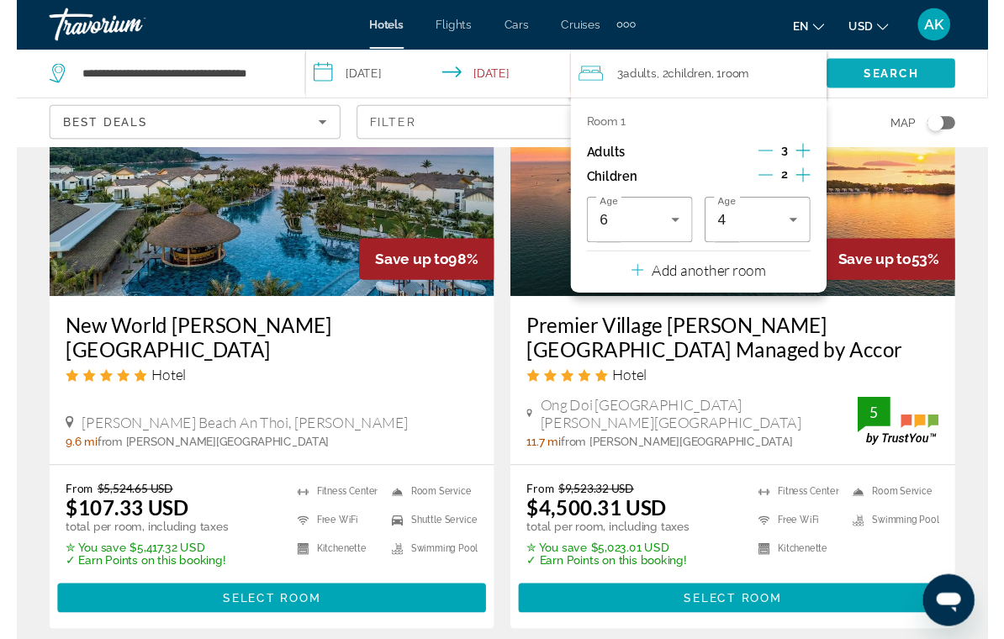
scroll to position [18, 0]
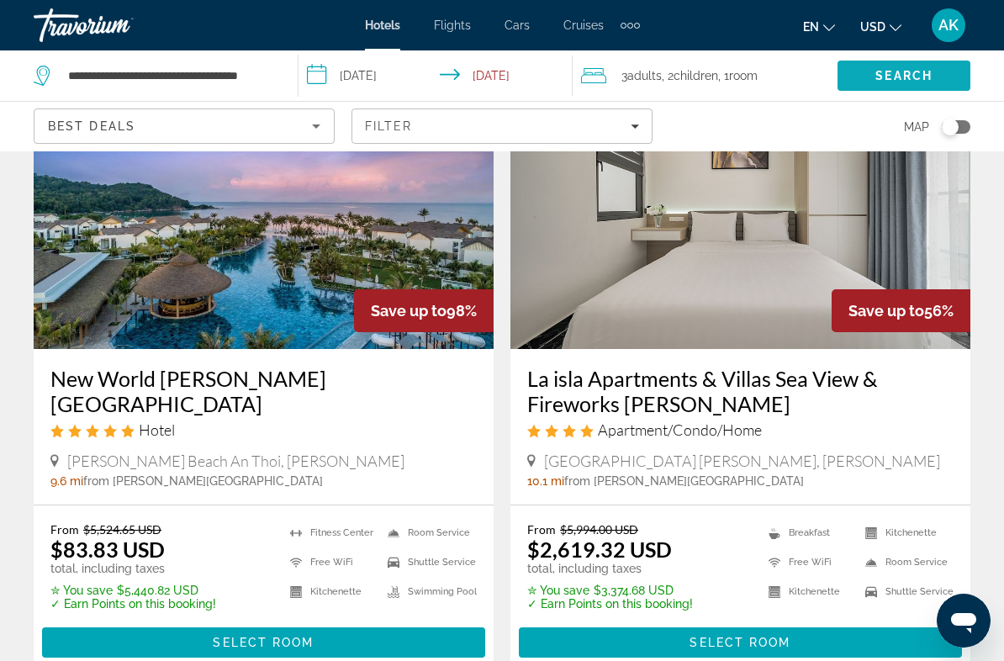
scroll to position [175, 0]
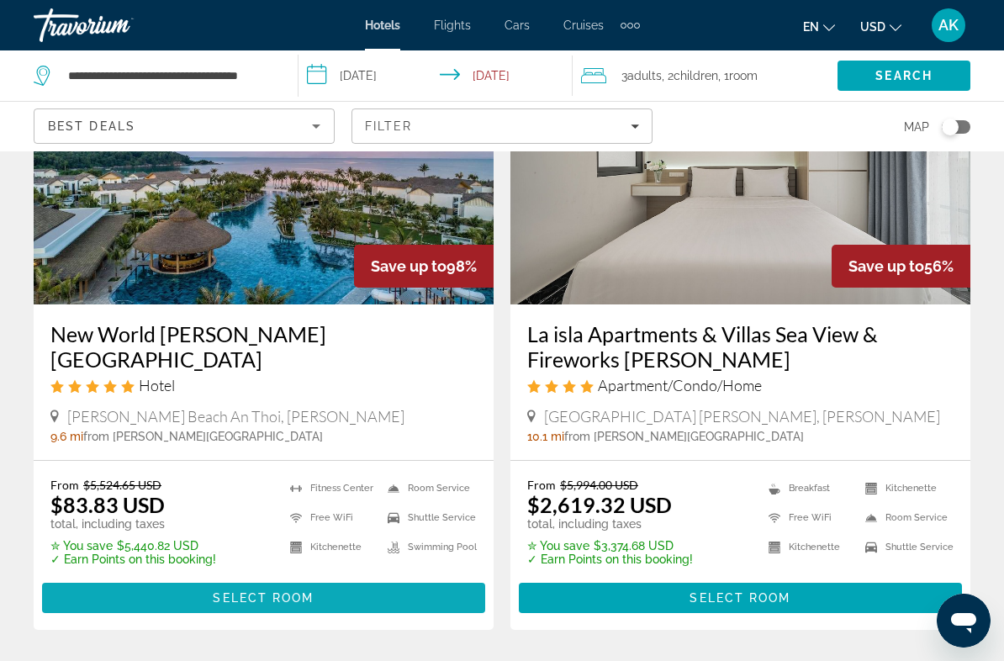
click at [364, 596] on span "Main content" at bounding box center [263, 598] width 443 height 40
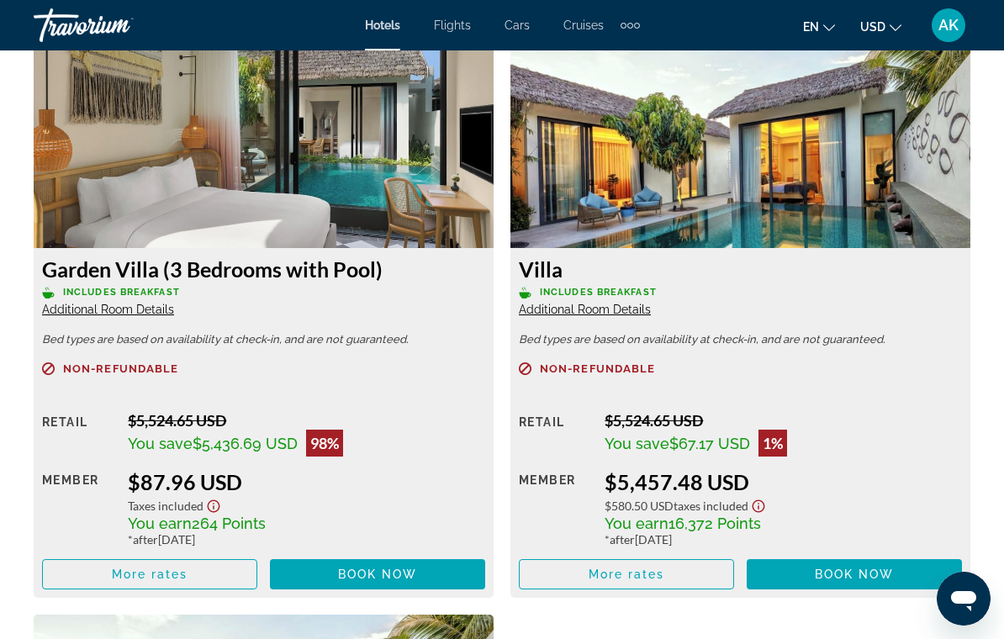
scroll to position [2634, 0]
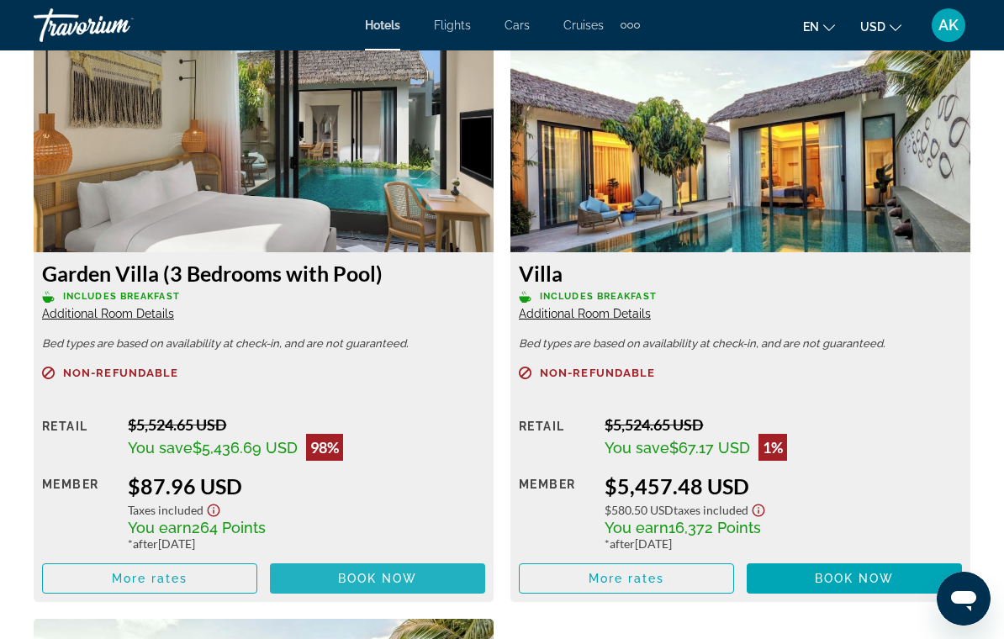
click at [413, 580] on span "Book now" at bounding box center [378, 578] width 80 height 13
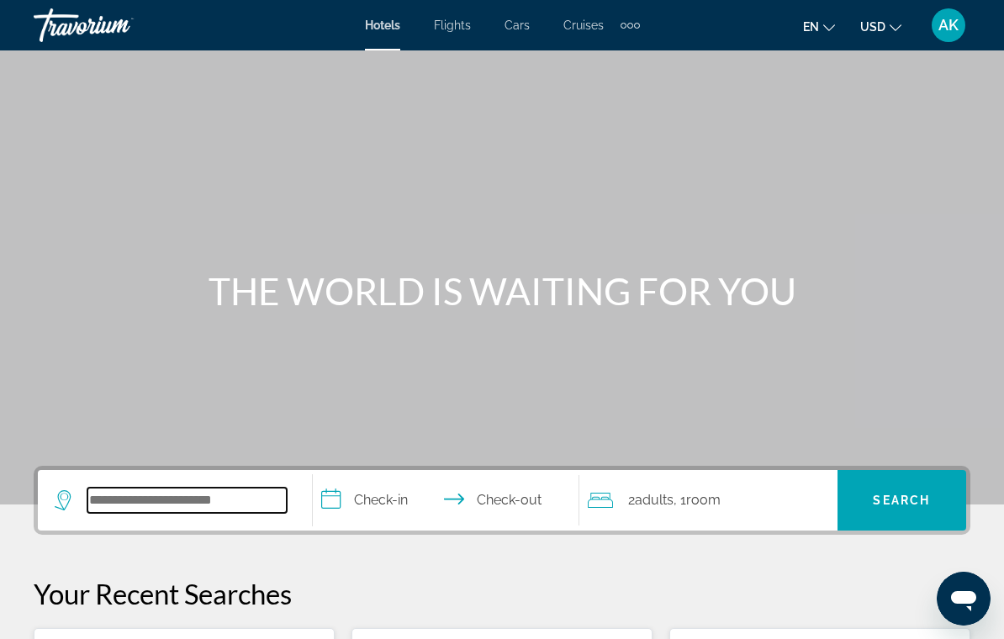
click at [192, 504] on input "Search hotel destination" at bounding box center [186, 500] width 199 height 25
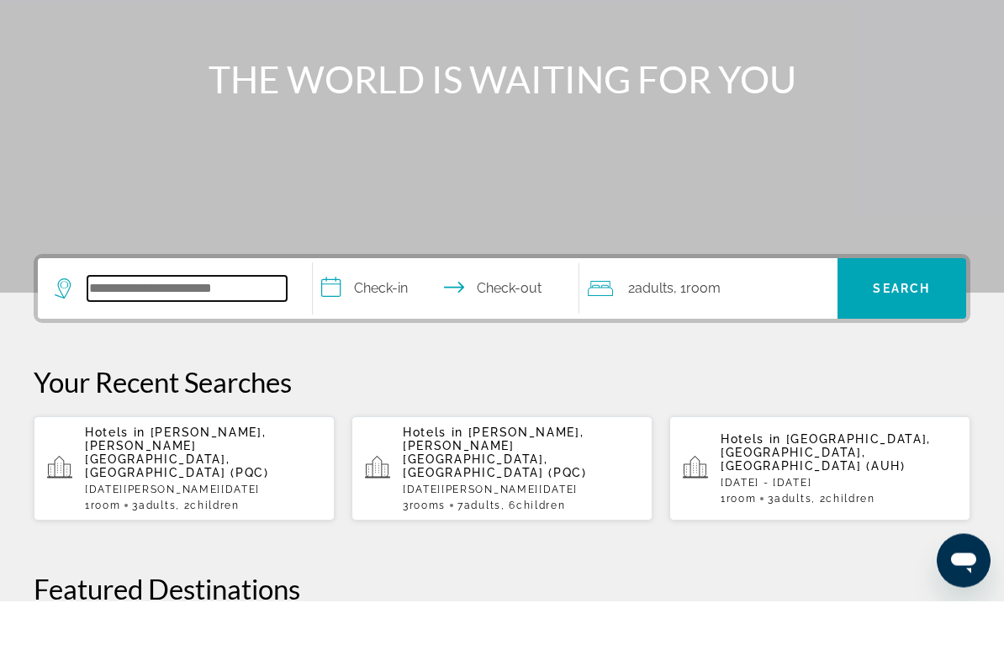
scroll to position [351, 0]
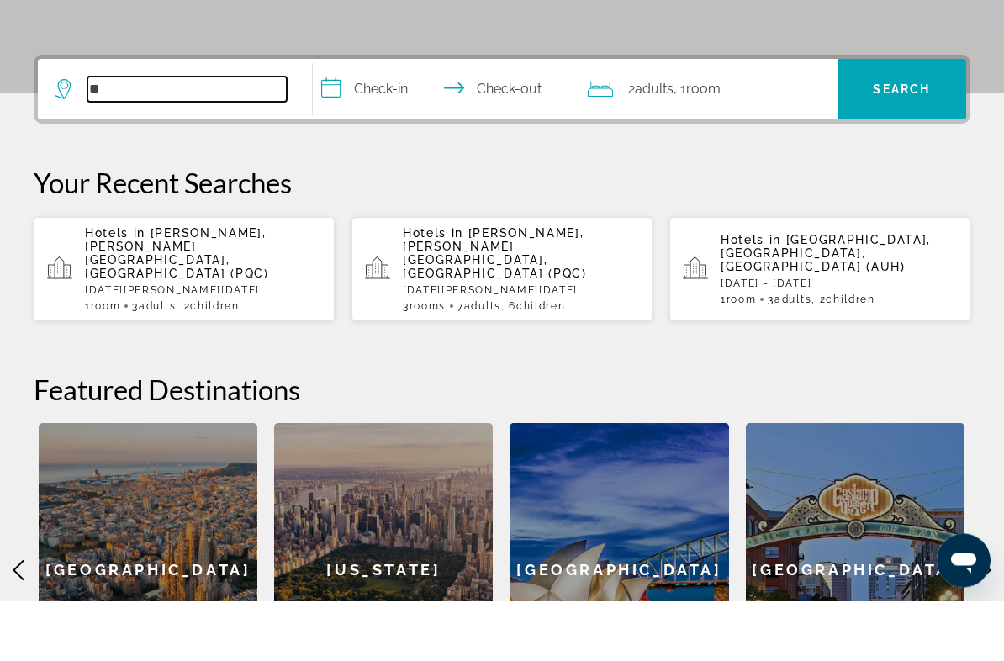
type input "*"
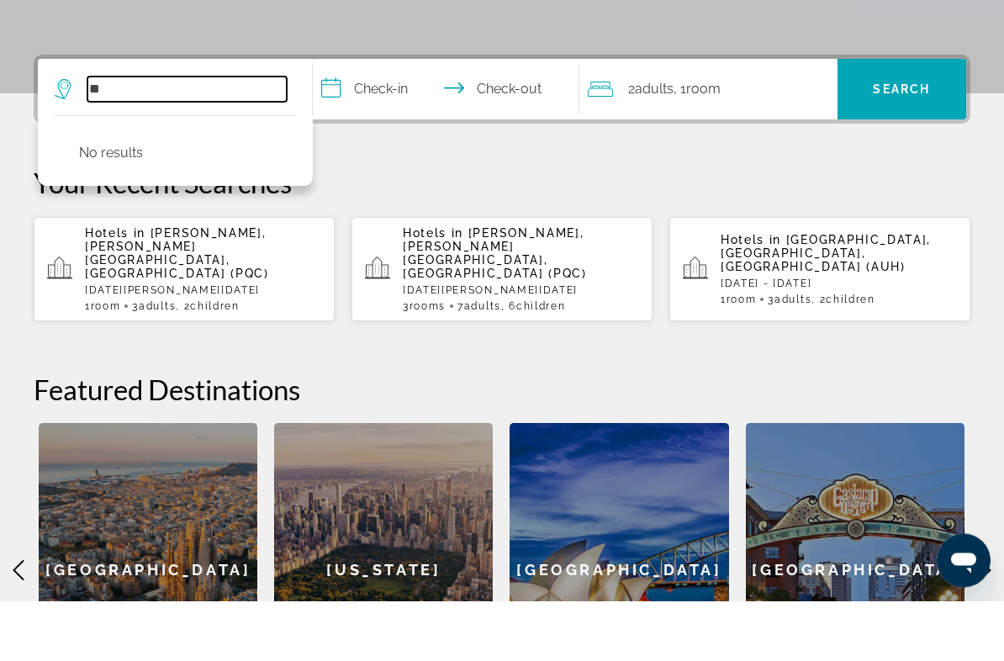
type input "*"
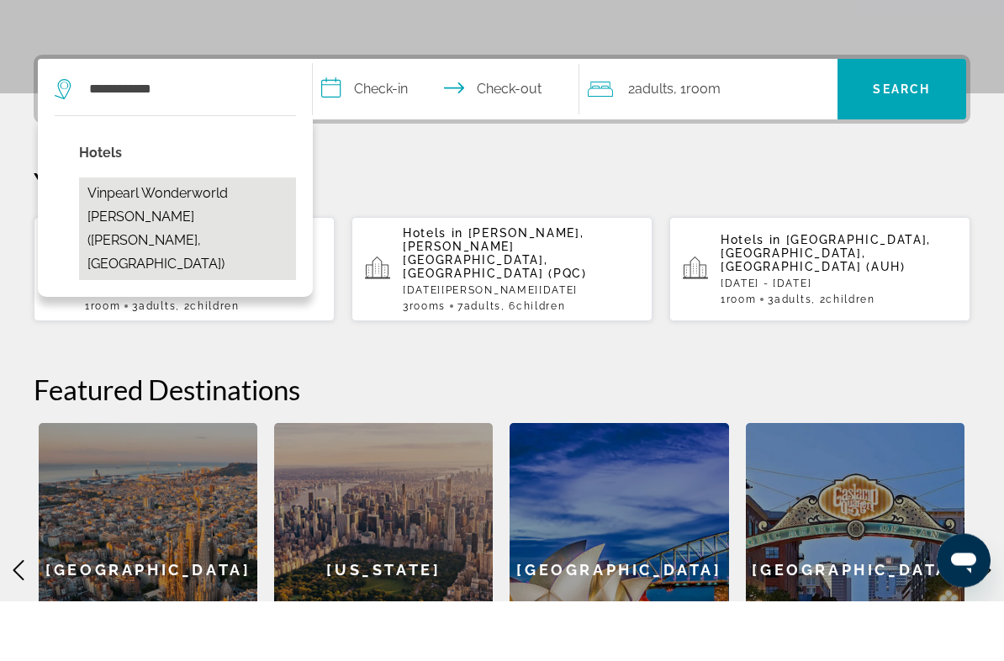
click at [185, 238] on button "Vinpearl Wonderworld [PERSON_NAME] ([PERSON_NAME], [GEOGRAPHIC_DATA])" at bounding box center [187, 289] width 217 height 103
type input "**********"
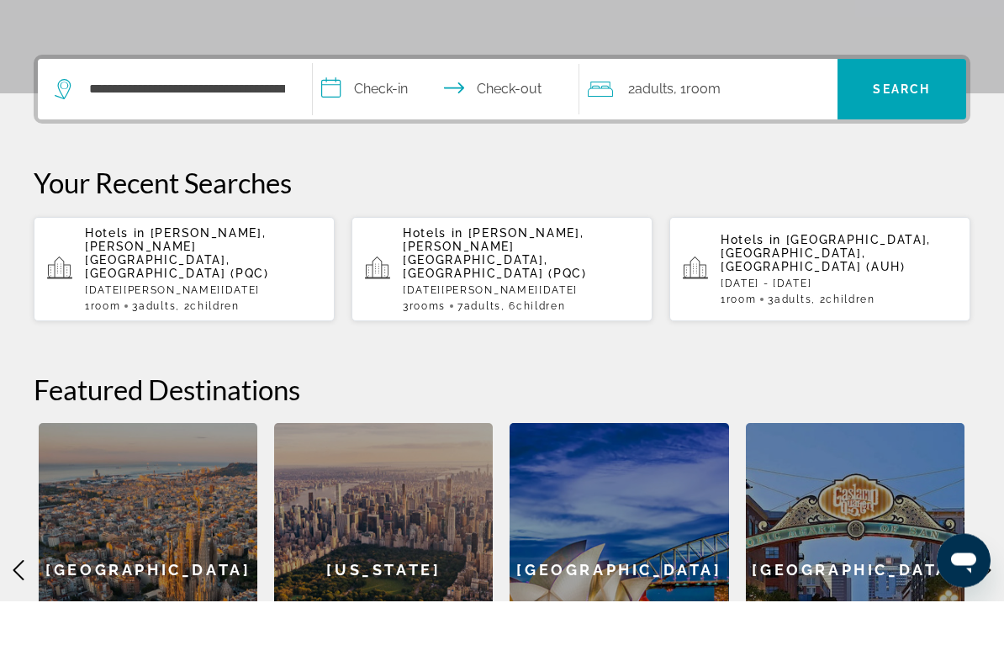
click at [370, 119] on input "**********" at bounding box center [449, 152] width 273 height 66
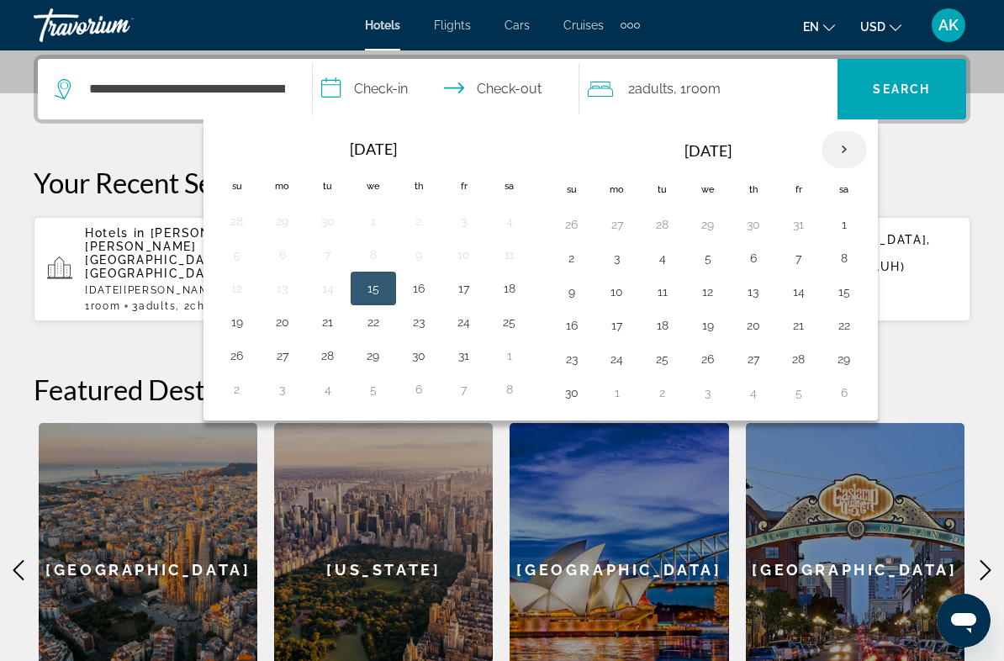
click at [857, 134] on th "Next month" at bounding box center [844, 149] width 45 height 37
click at [852, 149] on th "Next month" at bounding box center [844, 149] width 45 height 37
click at [846, 151] on th "Next month" at bounding box center [844, 149] width 45 height 37
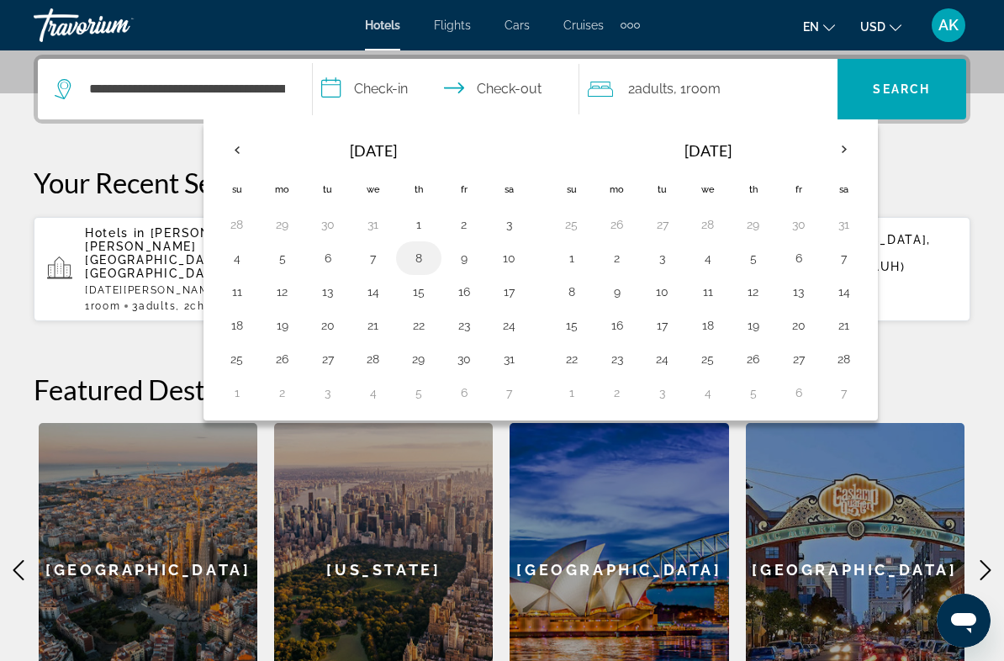
click at [416, 262] on button "8" at bounding box center [418, 258] width 27 height 24
click at [229, 326] on button "18" at bounding box center [237, 326] width 27 height 24
type input "**********"
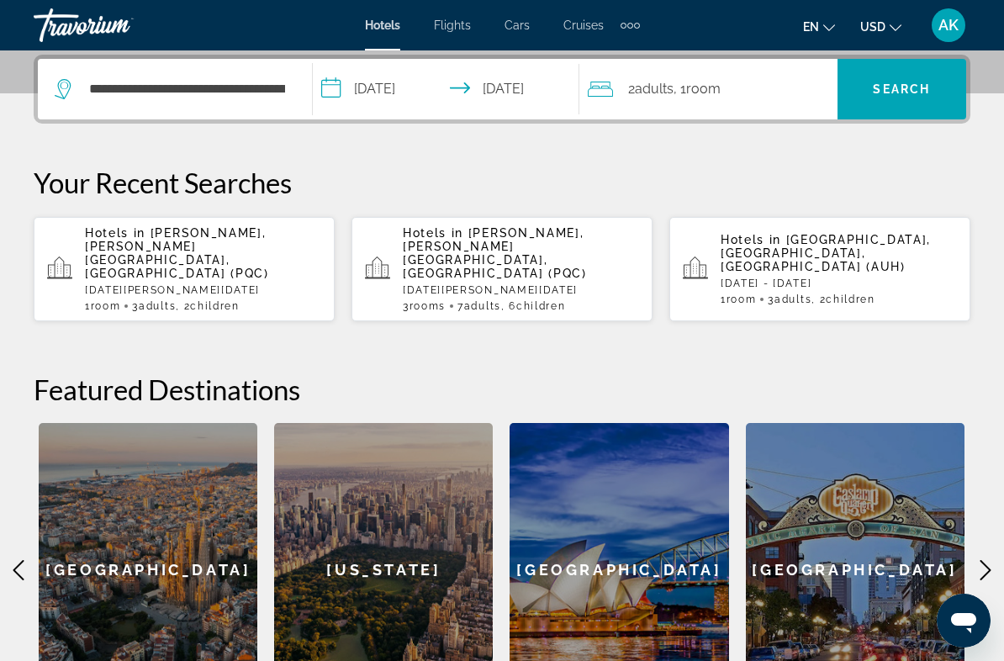
click at [695, 82] on span "Room" at bounding box center [703, 89] width 34 height 16
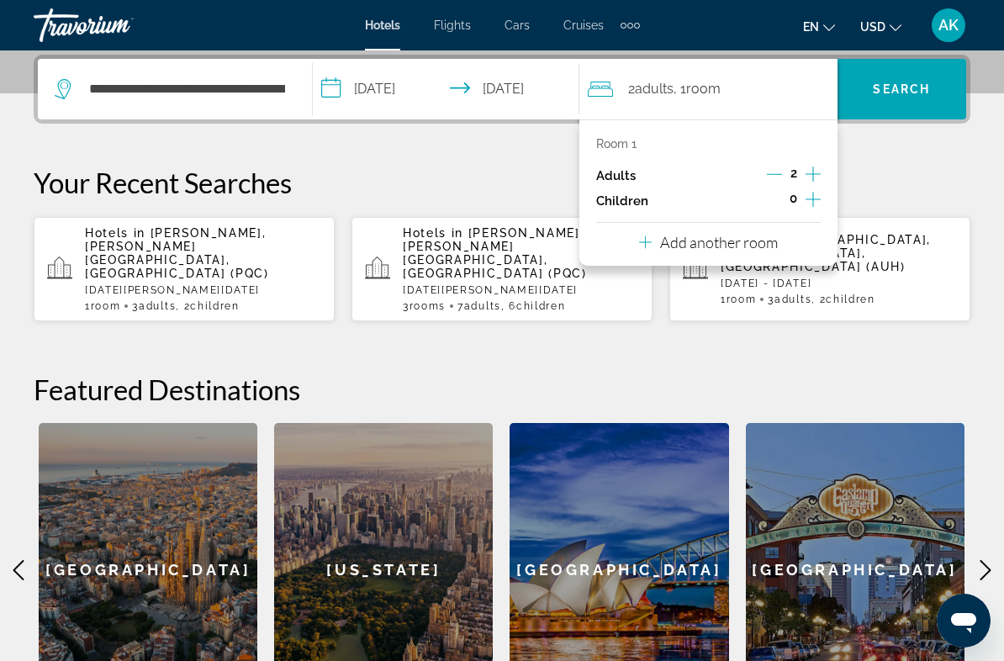
click at [816, 169] on icon "Increment adults" at bounding box center [813, 174] width 15 height 20
click at [821, 199] on button "Increment children" at bounding box center [813, 200] width 15 height 25
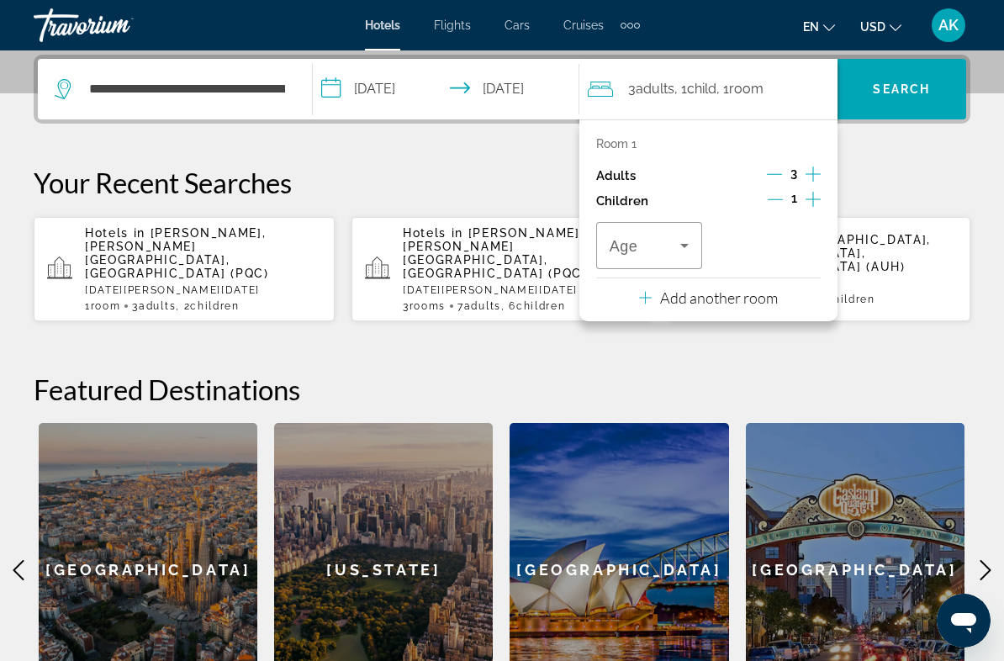
click at [818, 202] on icon "Increment children" at bounding box center [813, 199] width 15 height 20
click at [668, 248] on span "Travelers: 3 adults, 2 children" at bounding box center [645, 246] width 71 height 20
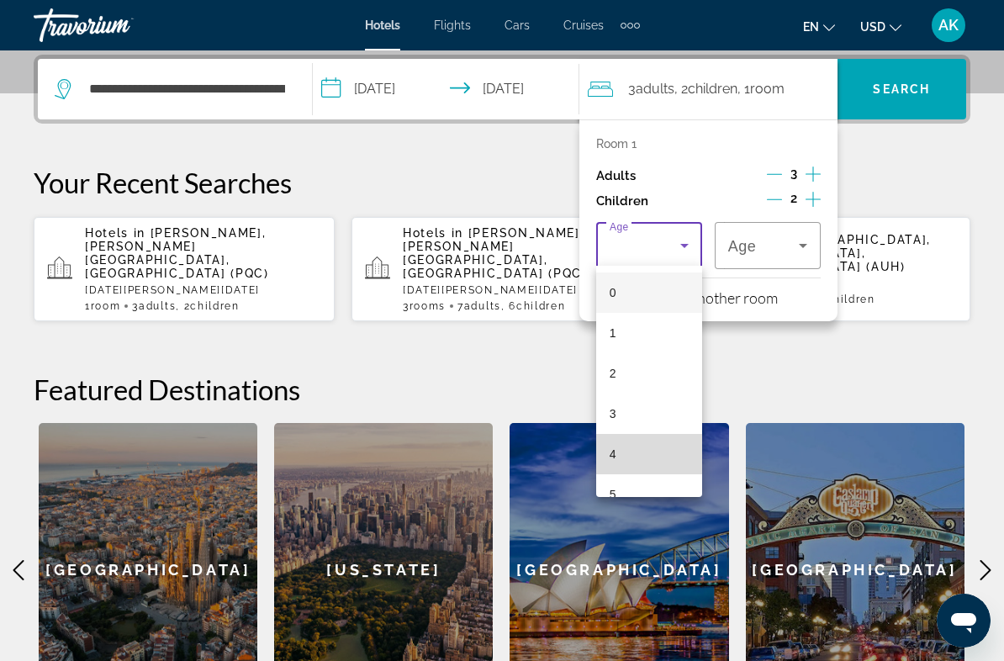
click at [634, 463] on mat-option "4" at bounding box center [649, 454] width 106 height 40
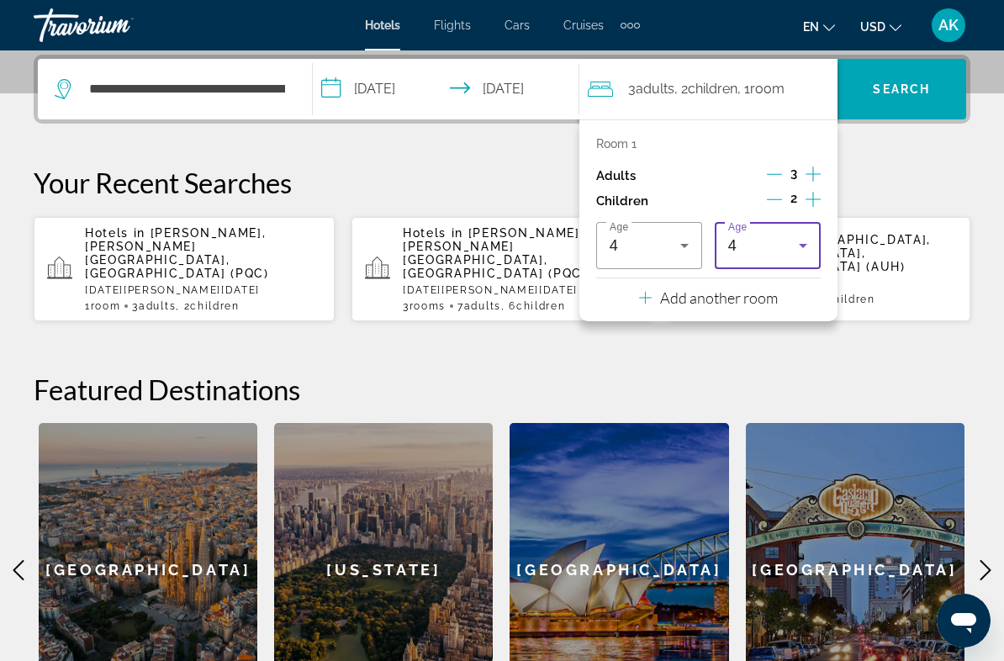
click at [787, 244] on div "4" at bounding box center [763, 246] width 71 height 20
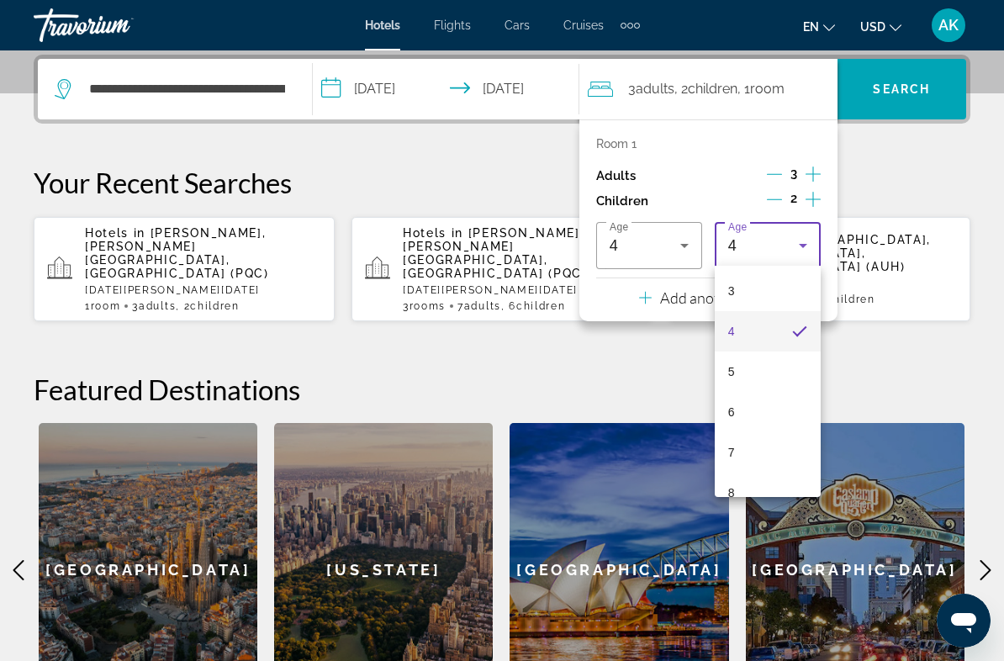
scroll to position [124, 0]
click at [758, 416] on mat-option "6" at bounding box center [768, 411] width 106 height 40
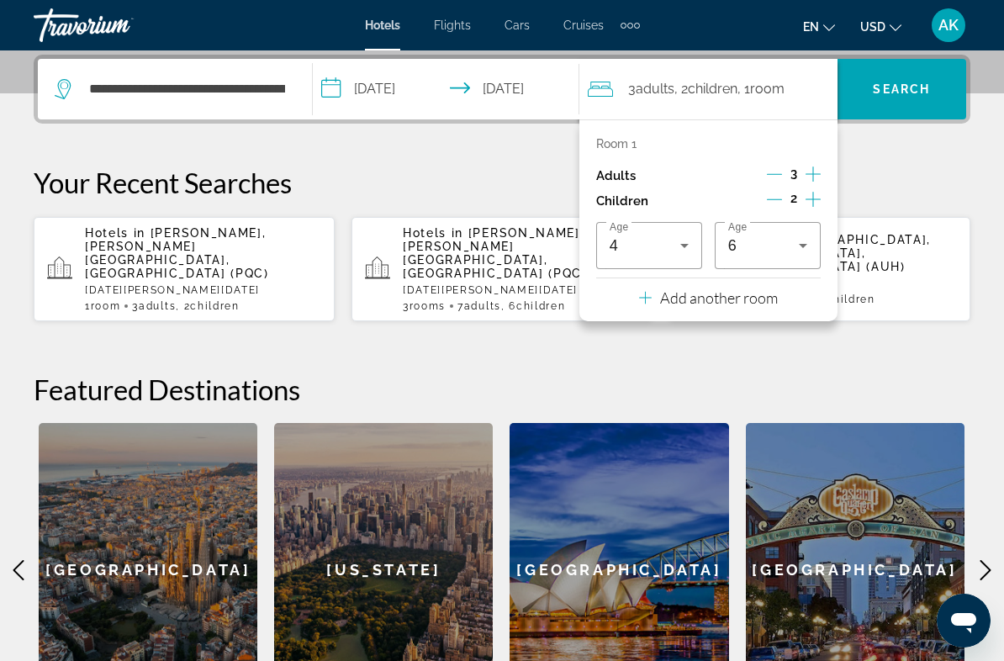
click at [443, 92] on input "**********" at bounding box center [449, 92] width 273 height 66
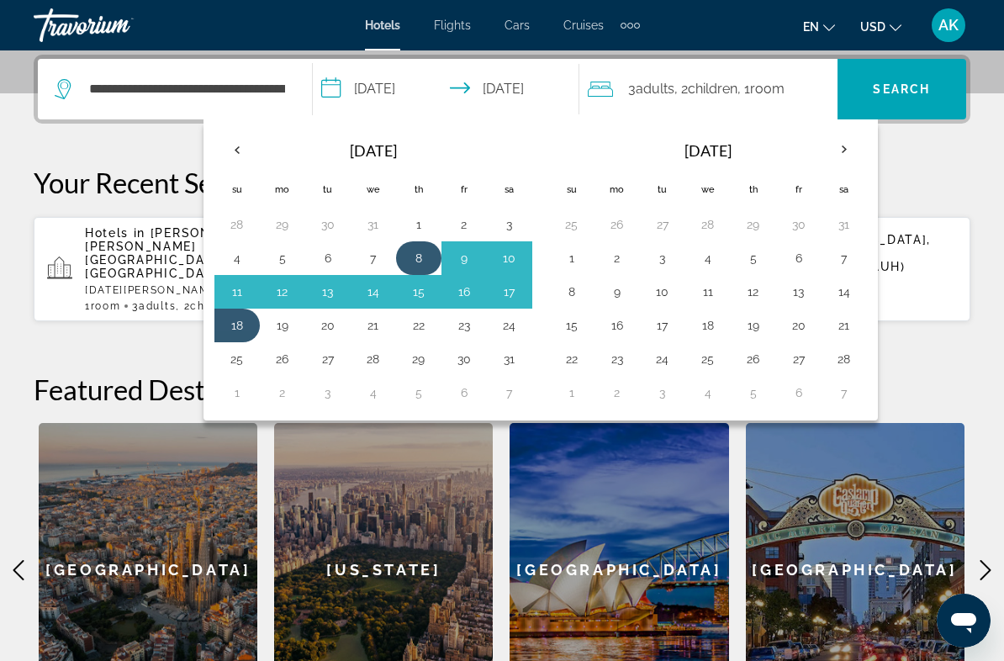
click at [412, 262] on button "8" at bounding box center [418, 258] width 27 height 24
click at [236, 324] on button "18" at bounding box center [237, 326] width 27 height 24
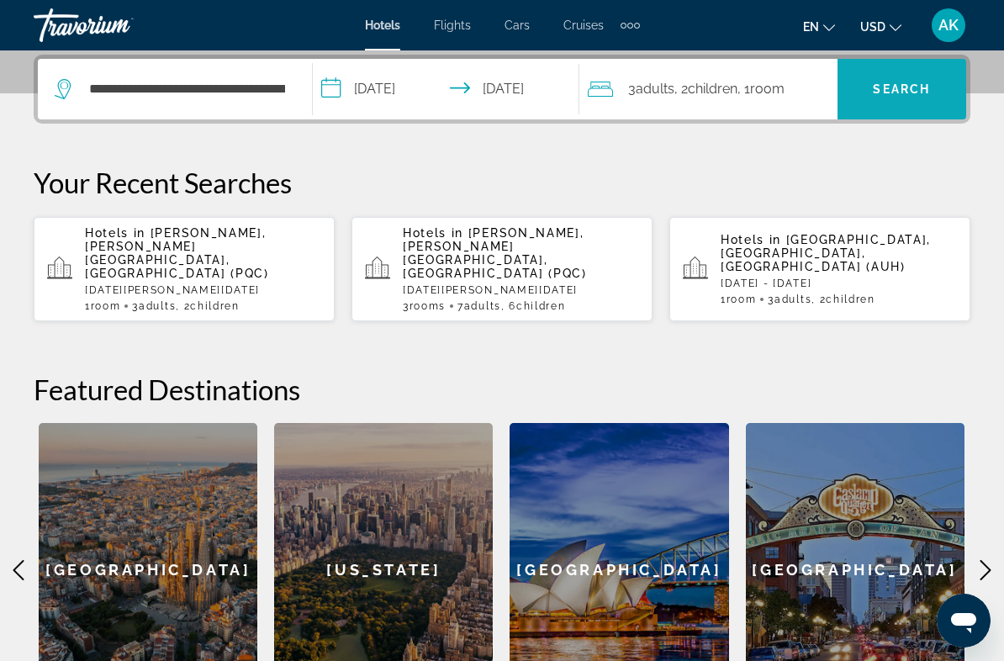
click at [891, 87] on span "Search" at bounding box center [901, 88] width 57 height 13
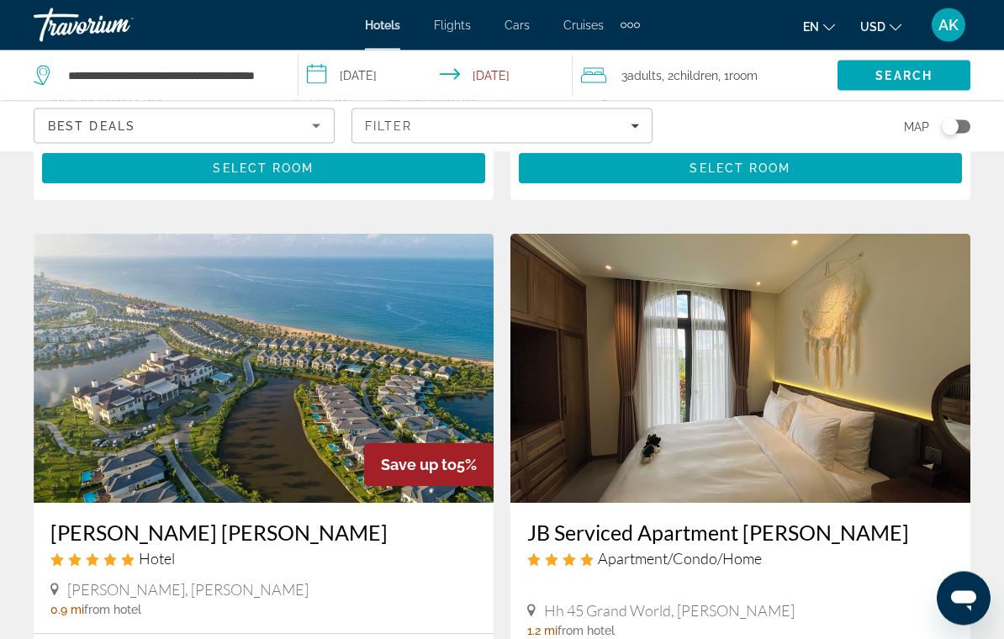
scroll to position [581, 0]
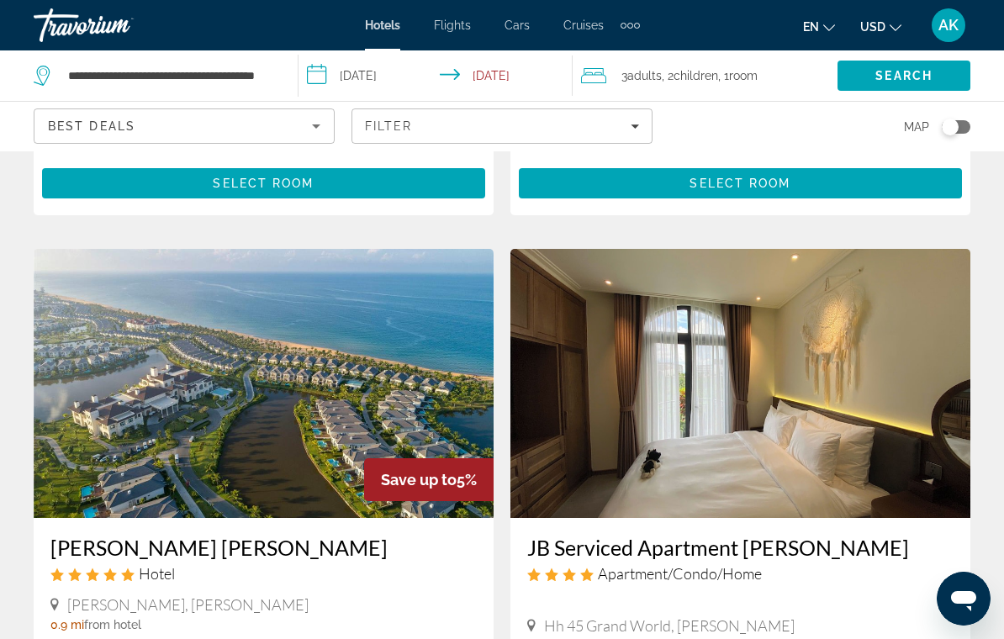
click at [284, 402] on img "Main content" at bounding box center [264, 383] width 460 height 269
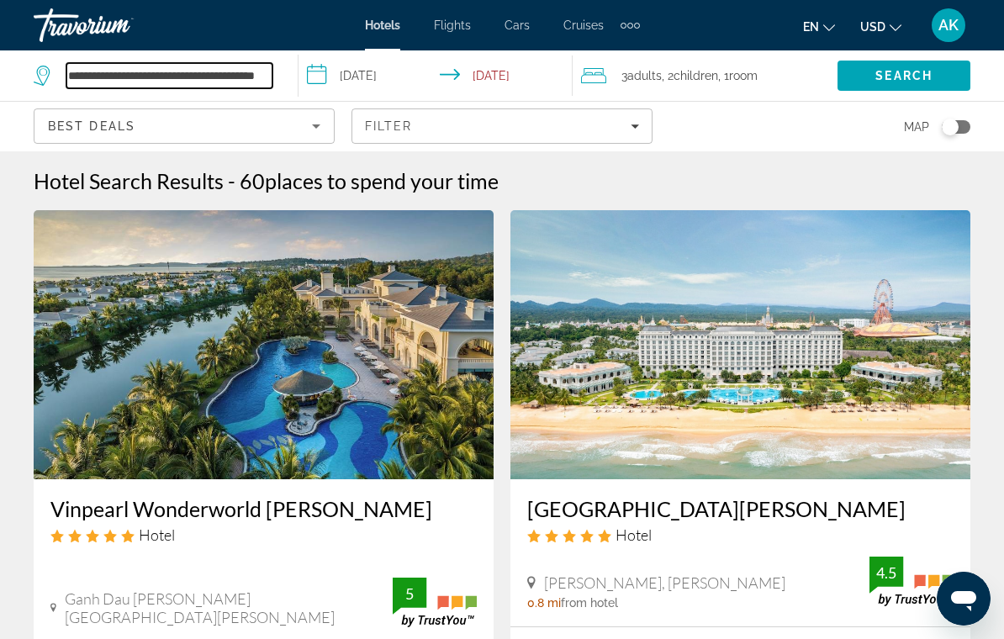
click at [223, 82] on input "**********" at bounding box center [169, 75] width 206 height 25
click at [92, 79] on input "**********" at bounding box center [169, 75] width 206 height 25
type input "*"
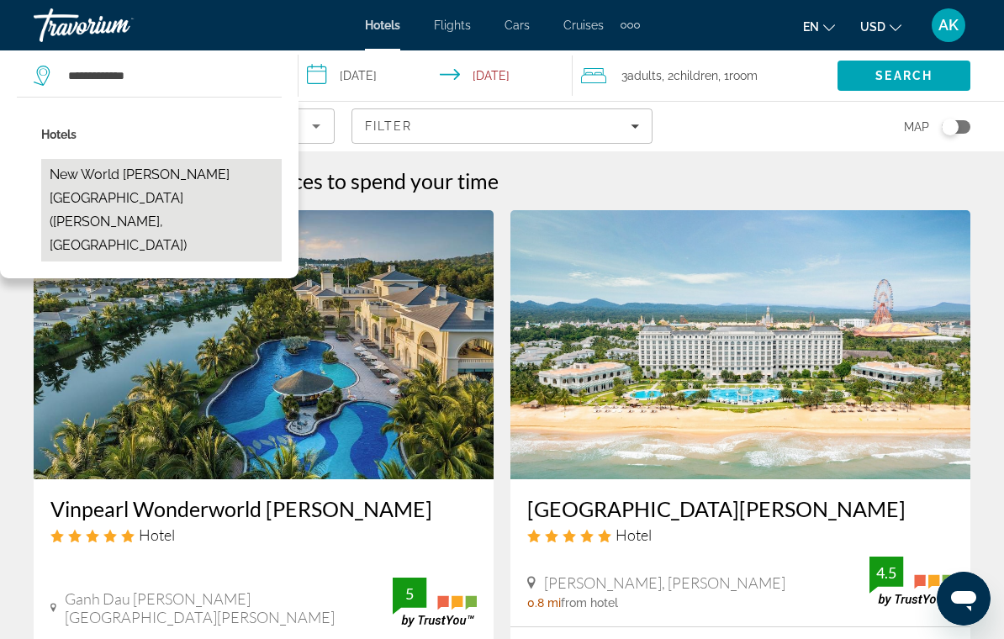
click at [189, 189] on button "New World Phu Quoc Resort (Phu Quoc, VN)" at bounding box center [161, 210] width 241 height 103
type input "**********"
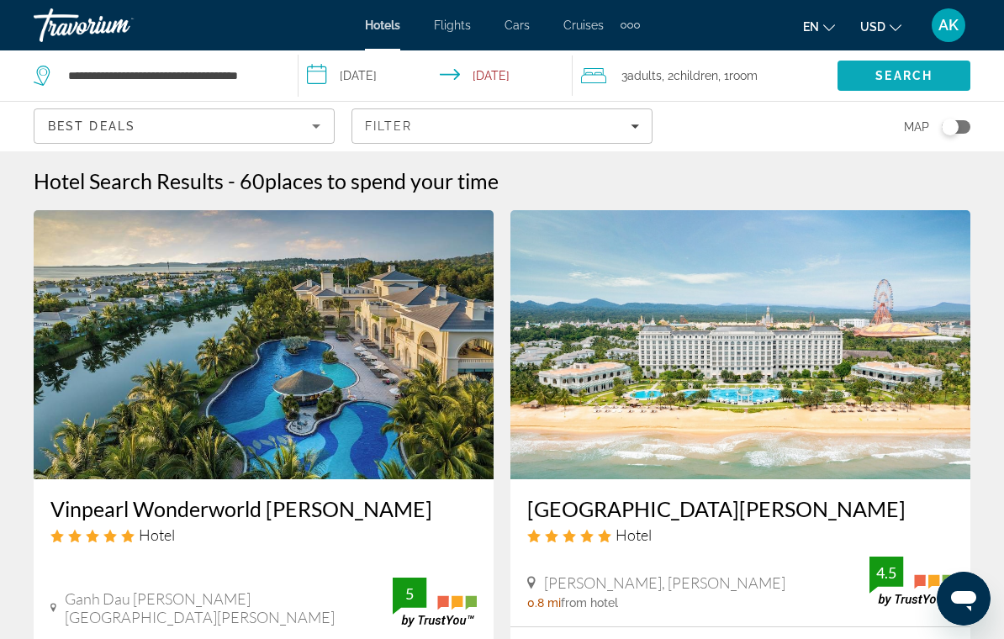
click at [904, 72] on span "Search" at bounding box center [904, 75] width 57 height 13
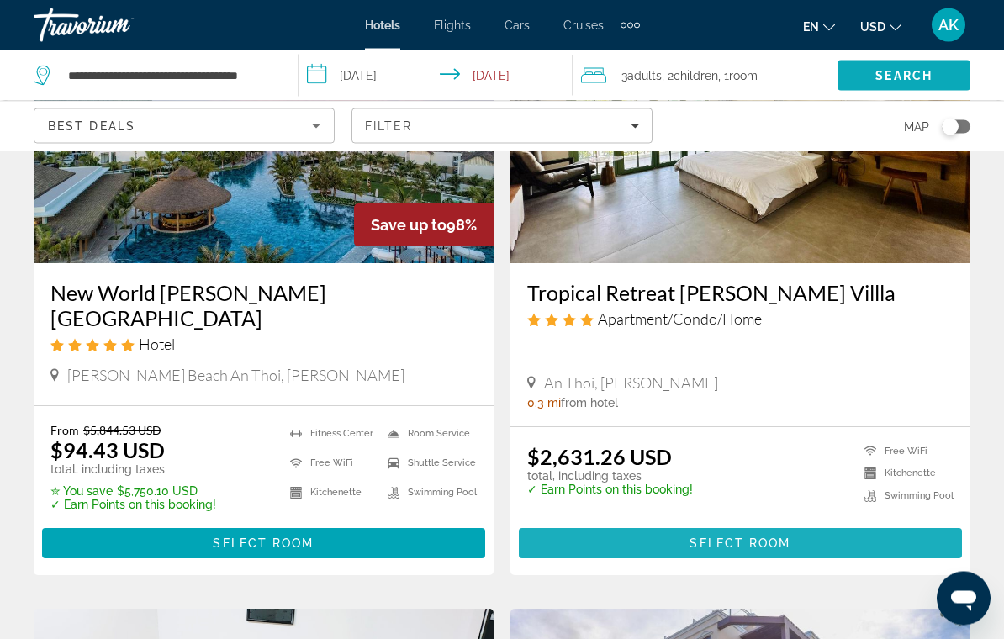
scroll to position [196, 0]
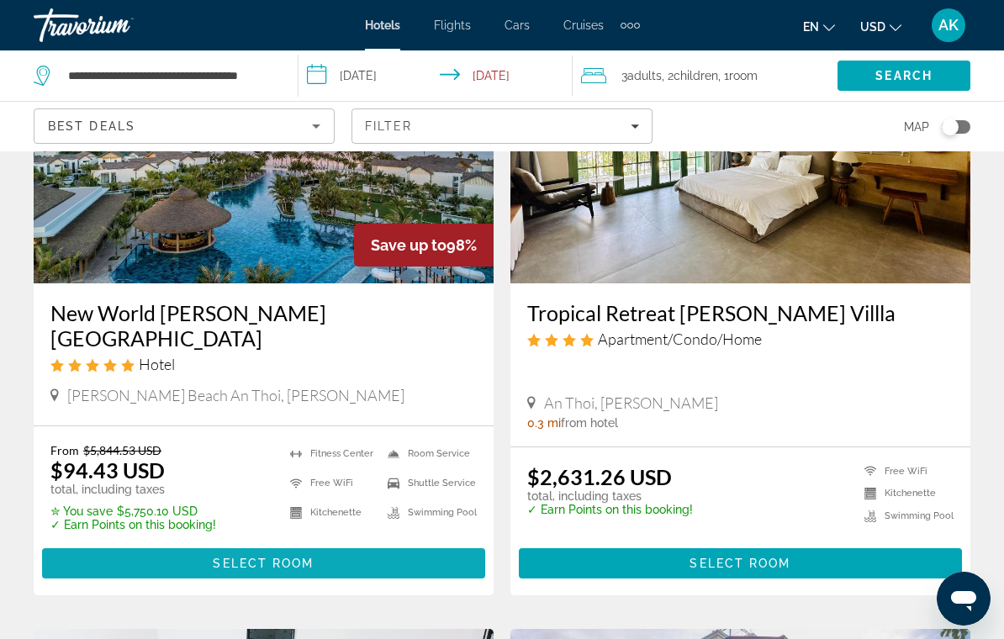
click at [440, 546] on span "Main content" at bounding box center [263, 563] width 443 height 40
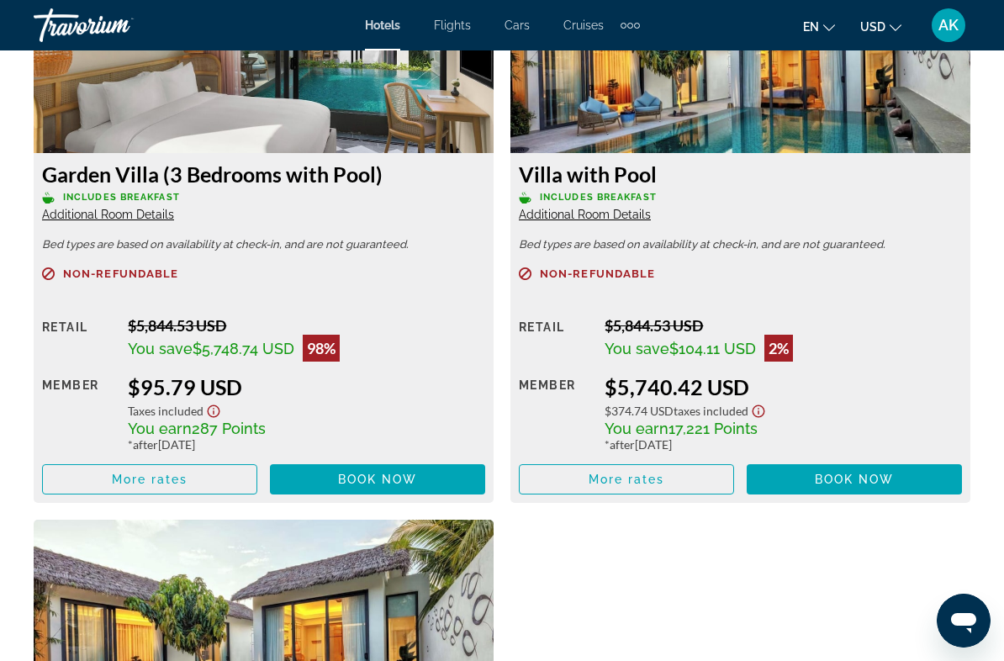
scroll to position [2736, 0]
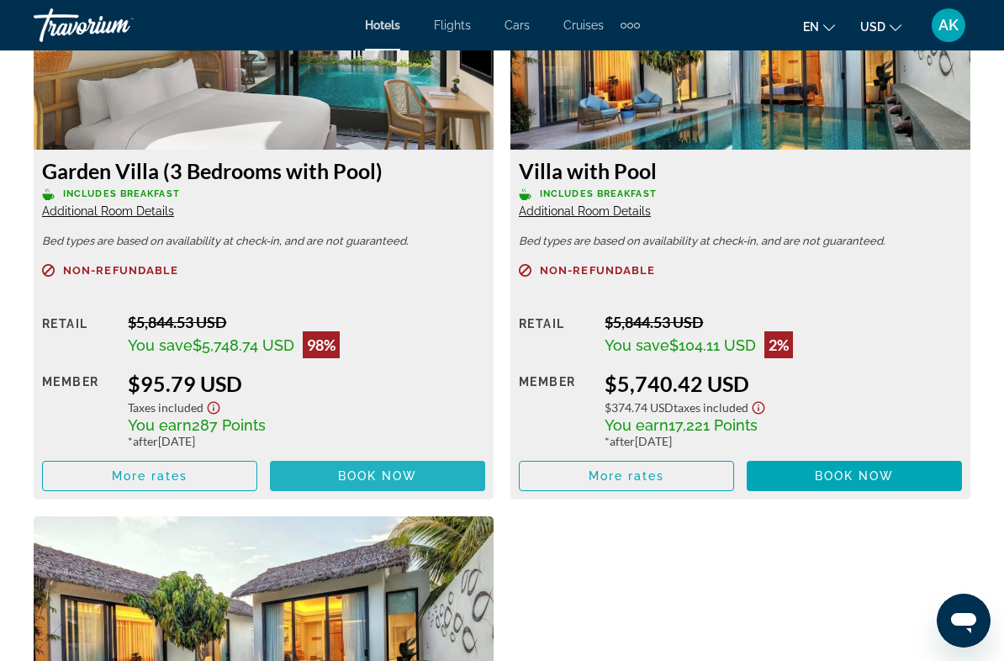
click at [411, 478] on span "Book now" at bounding box center [378, 475] width 80 height 13
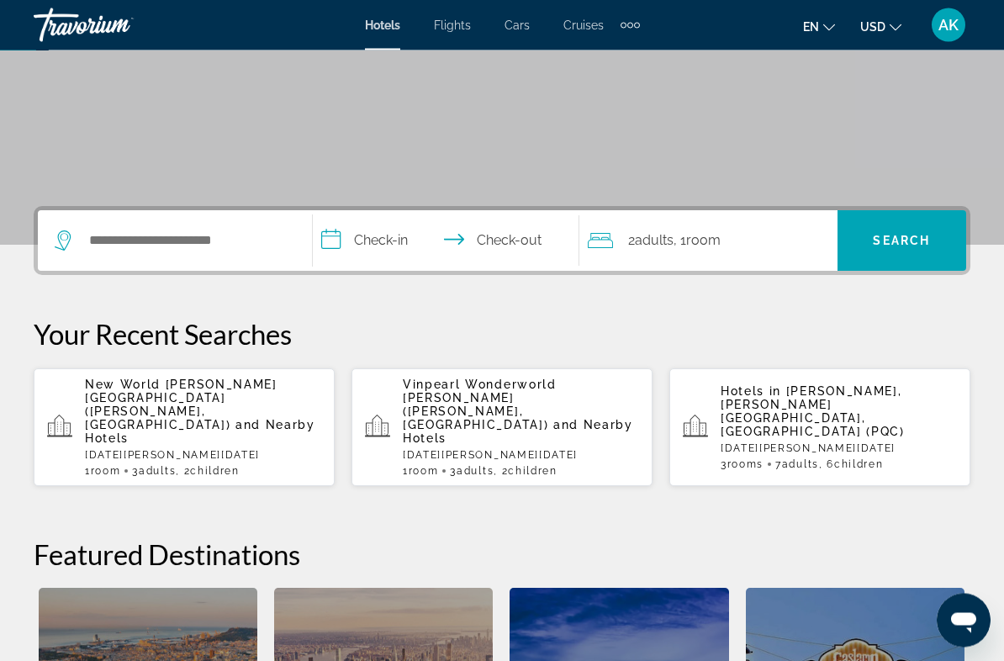
scroll to position [264, 0]
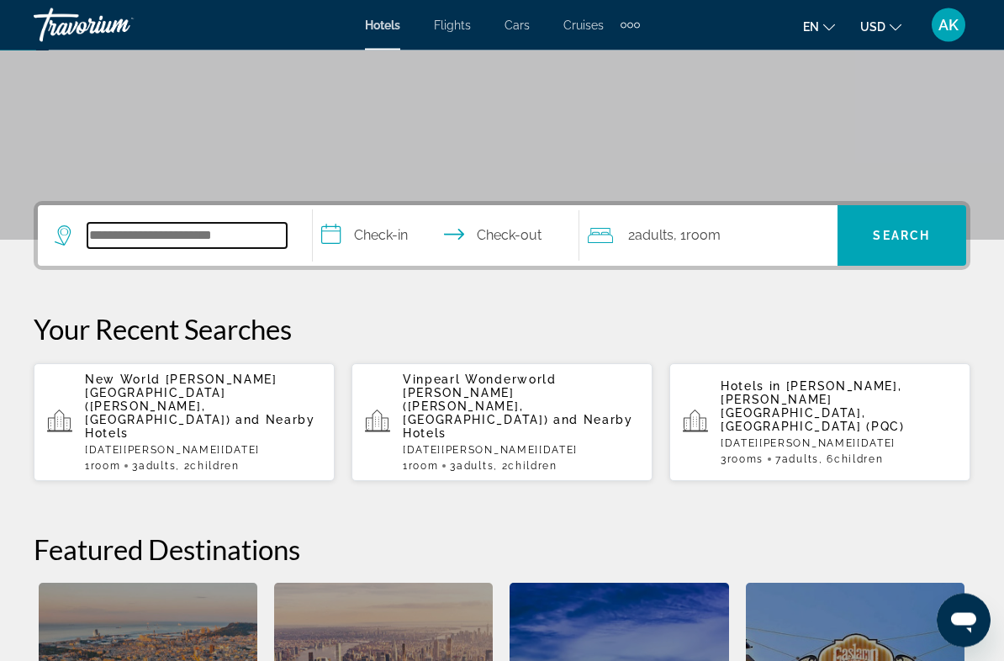
click at [236, 241] on input "Search hotel destination" at bounding box center [186, 236] width 199 height 25
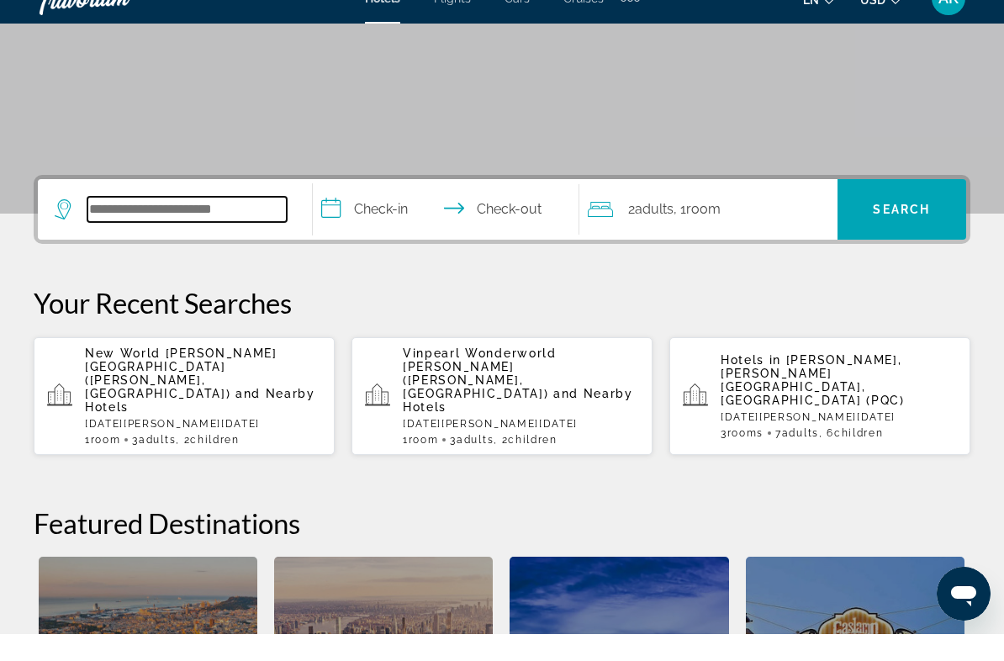
scroll to position [351, 0]
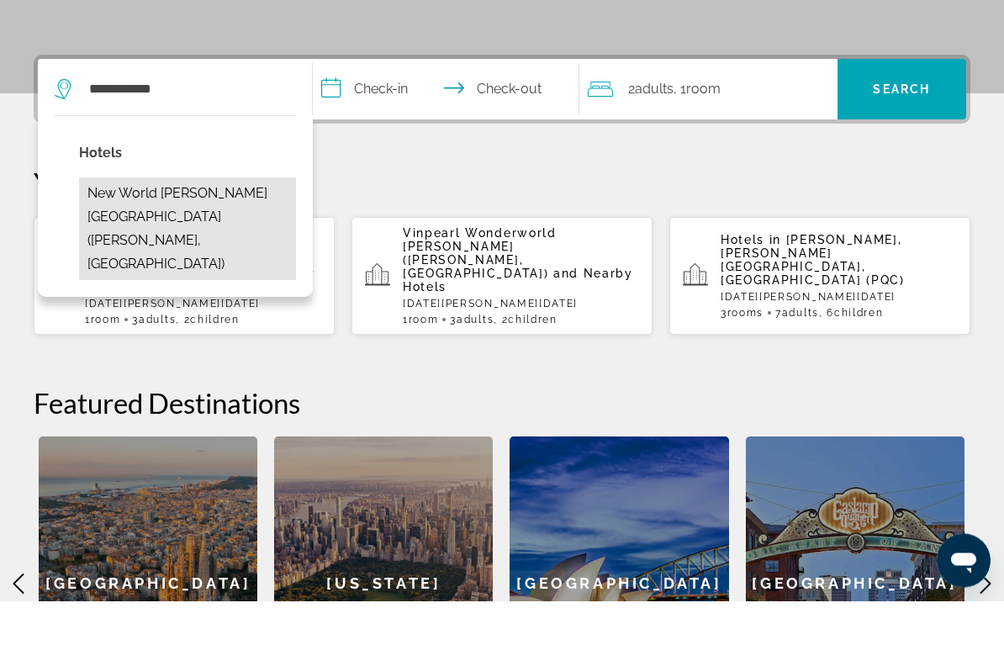
click at [217, 238] on button "New World Phu Quoc Resort (Phu Quoc, VN)" at bounding box center [187, 289] width 217 height 103
type input "**********"
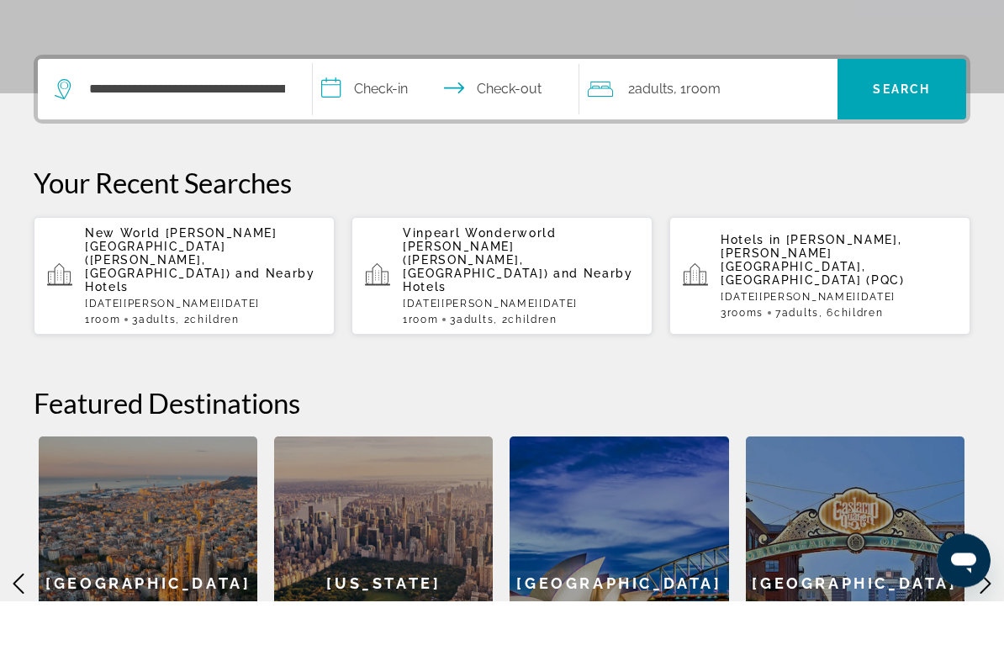
click at [388, 119] on input "**********" at bounding box center [449, 152] width 273 height 66
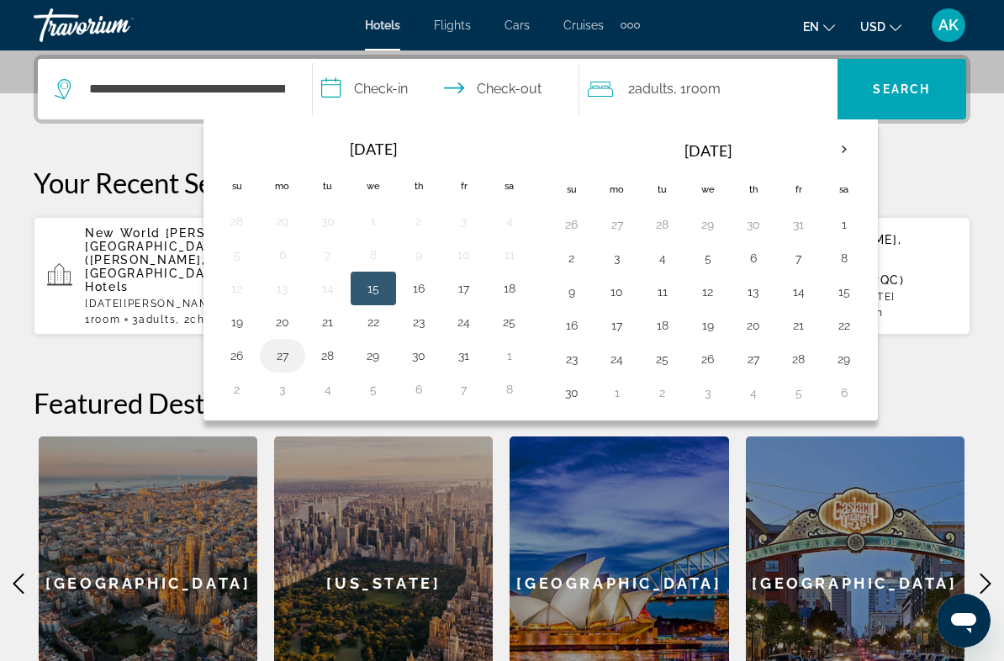
click at [289, 345] on button "27" at bounding box center [282, 356] width 27 height 24
click at [458, 355] on button "31" at bounding box center [464, 356] width 27 height 24
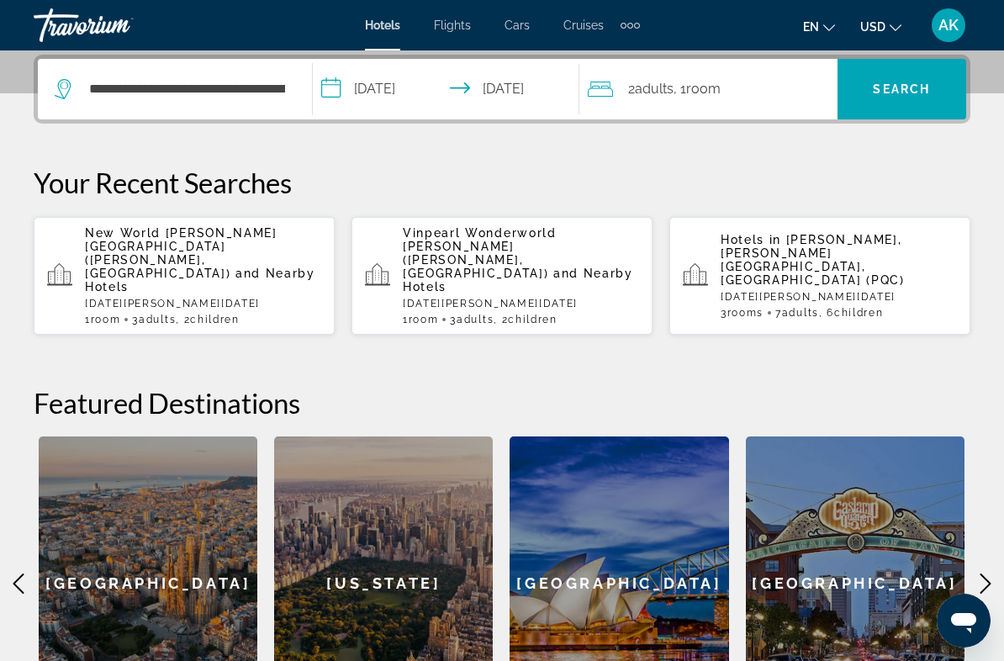
click at [409, 88] on input "**********" at bounding box center [449, 92] width 273 height 66
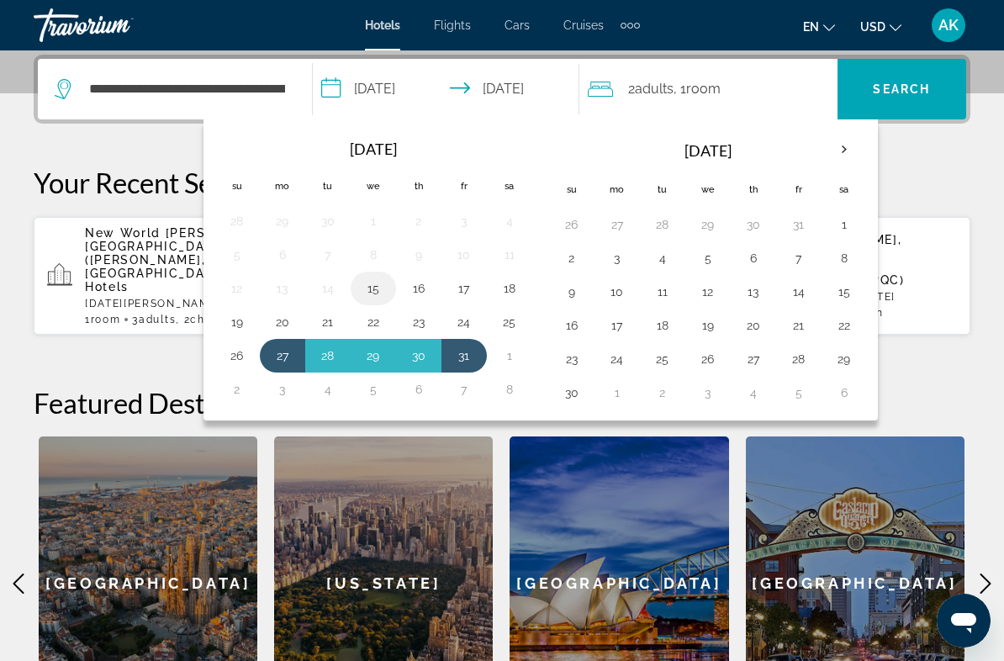
click at [385, 296] on button "15" at bounding box center [373, 289] width 27 height 24
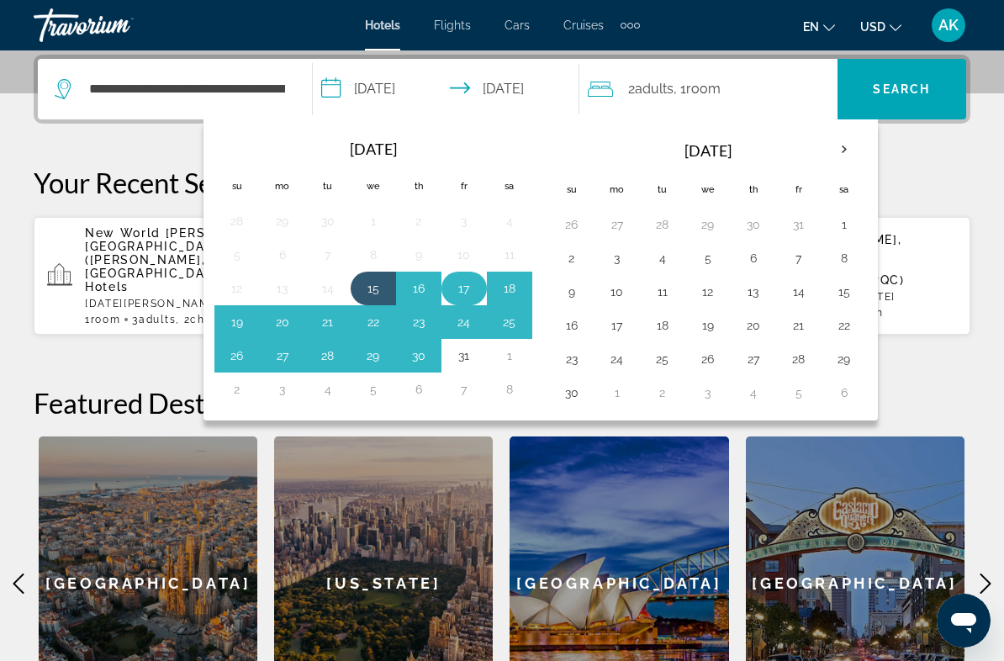
click at [467, 296] on button "17" at bounding box center [464, 289] width 27 height 24
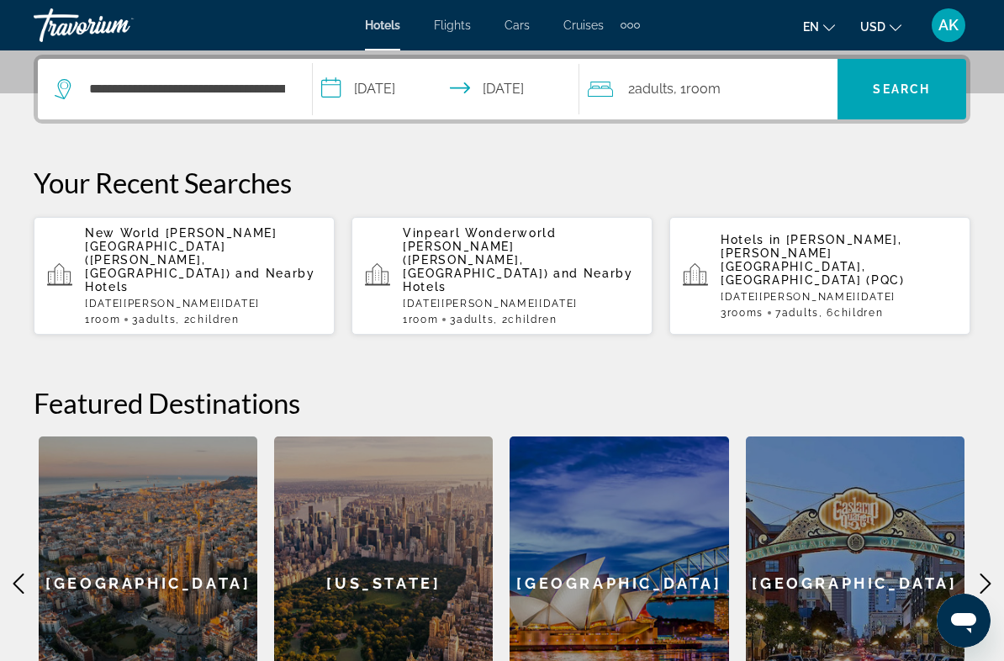
click at [490, 72] on input "**********" at bounding box center [449, 92] width 273 height 66
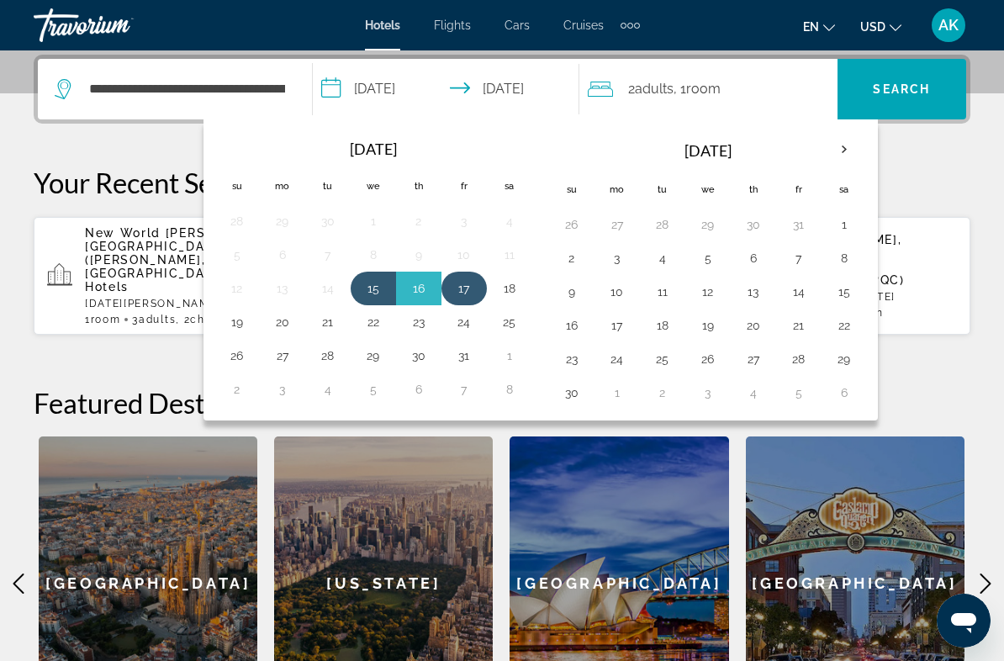
click at [465, 287] on button "17" at bounding box center [464, 289] width 27 height 24
click at [369, 359] on button "29" at bounding box center [373, 356] width 27 height 24
type input "**********"
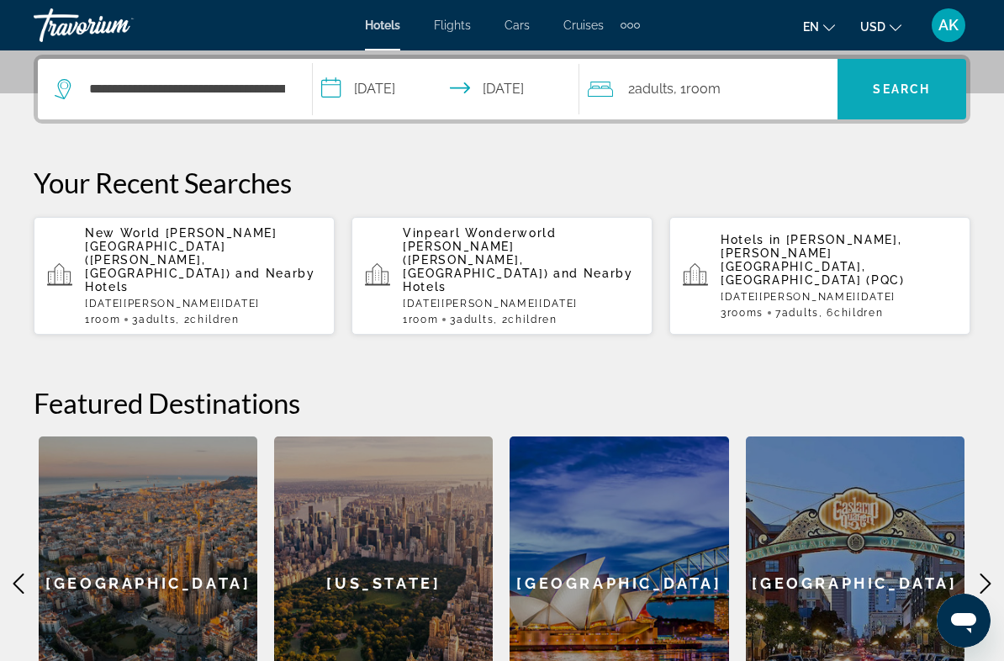
click at [903, 85] on span "Search" at bounding box center [901, 88] width 57 height 13
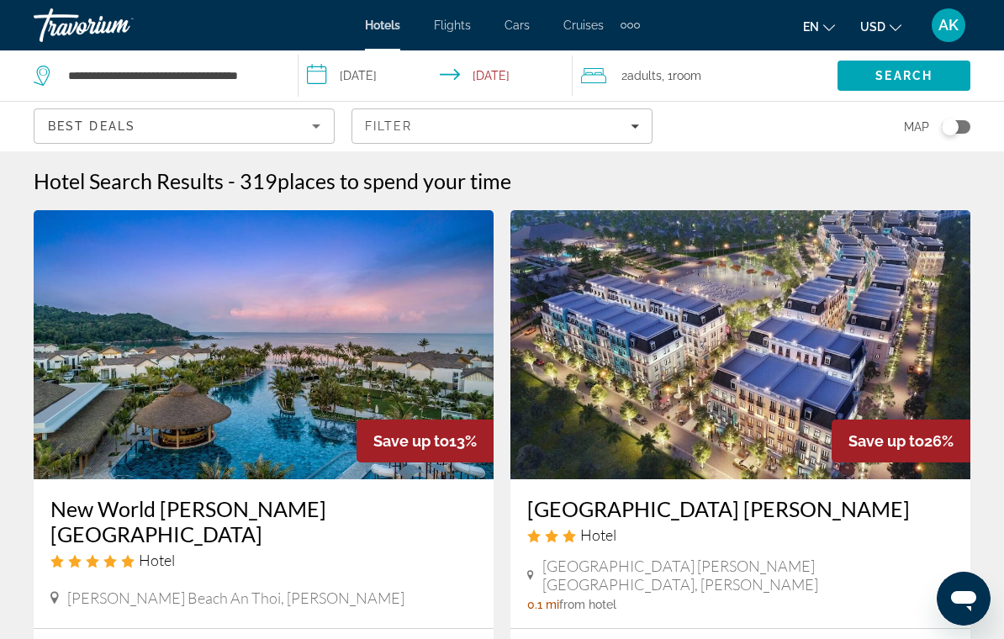
click at [355, 78] on input "**********" at bounding box center [439, 78] width 280 height 56
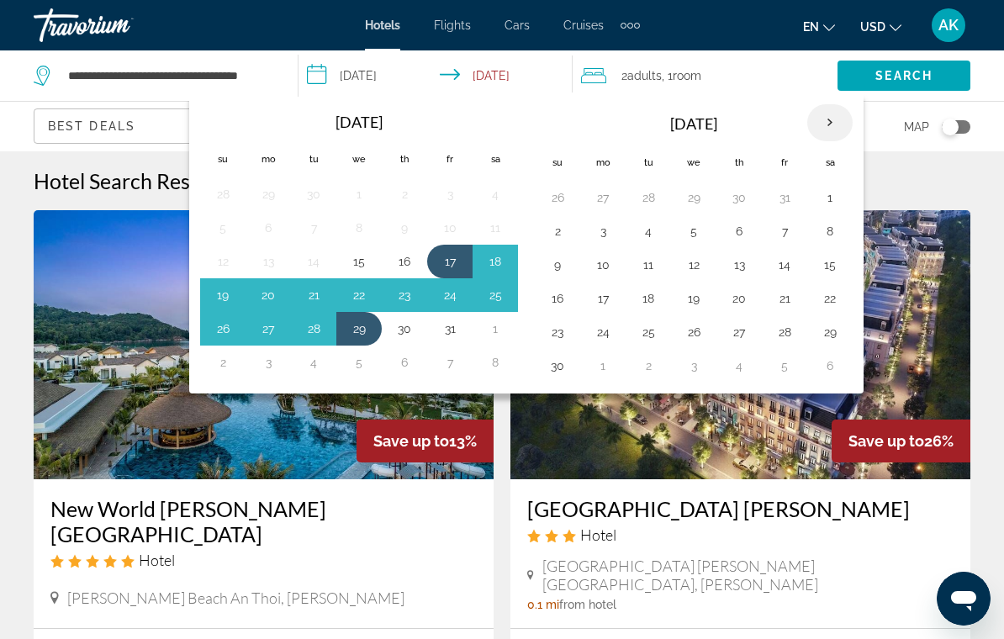
click at [834, 126] on th "Next month" at bounding box center [829, 122] width 45 height 37
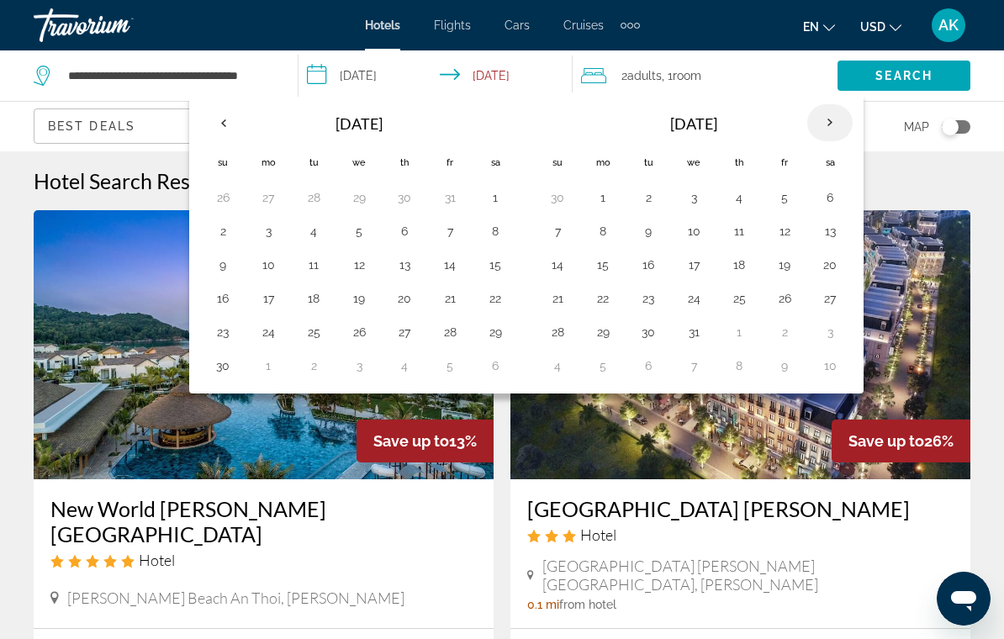
click at [824, 120] on th "Next month" at bounding box center [829, 122] width 45 height 37
click at [745, 292] on button "22" at bounding box center [739, 299] width 27 height 24
click at [600, 270] on button "12" at bounding box center [603, 265] width 27 height 24
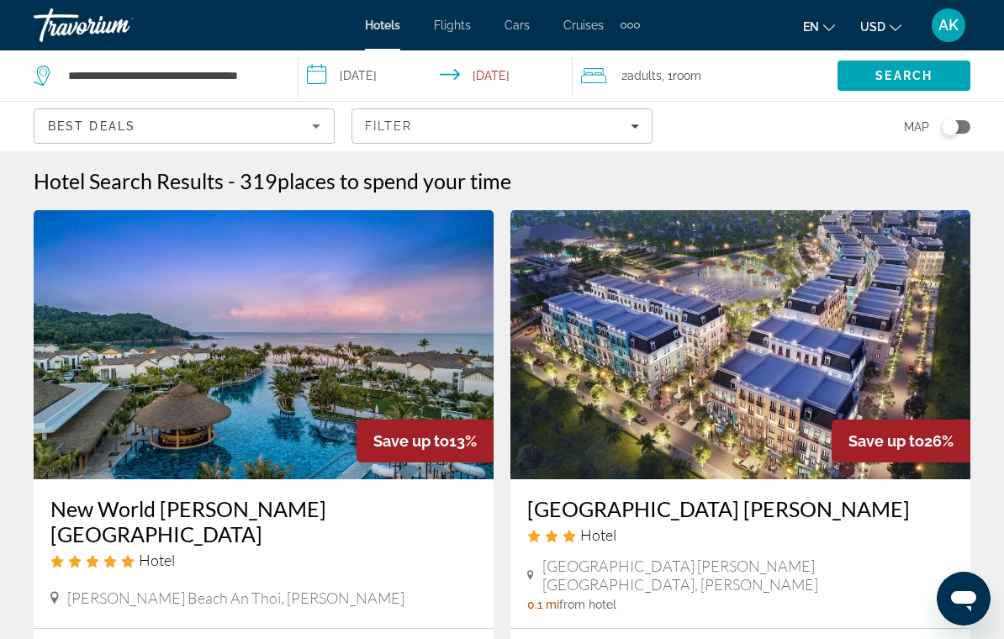
click at [693, 74] on span "Room" at bounding box center [687, 75] width 29 height 13
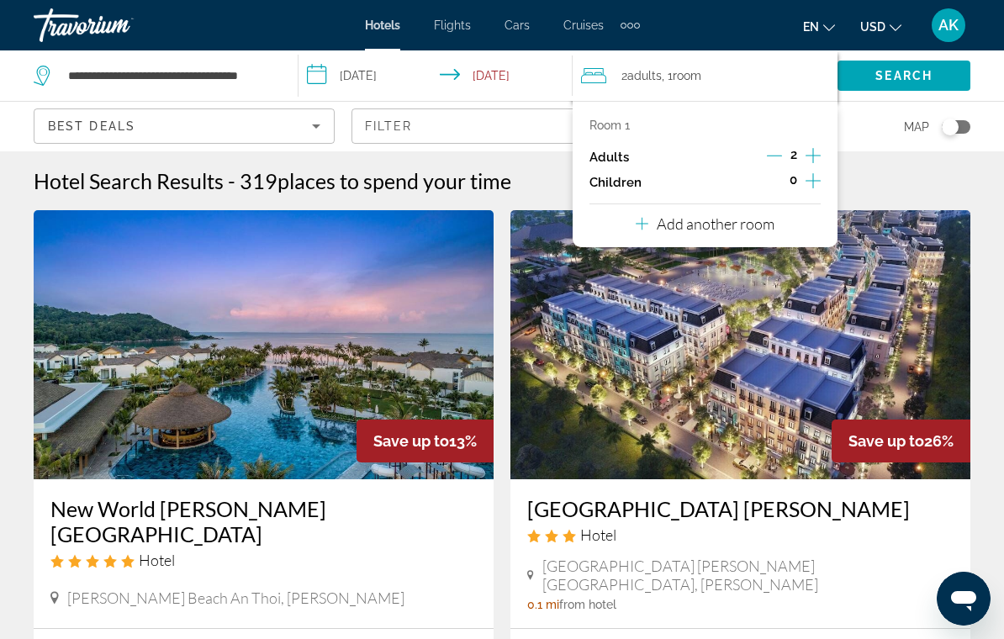
click at [818, 149] on icon "Increment adults" at bounding box center [813, 156] width 15 height 20
click at [821, 180] on button "Increment children" at bounding box center [813, 182] width 15 height 25
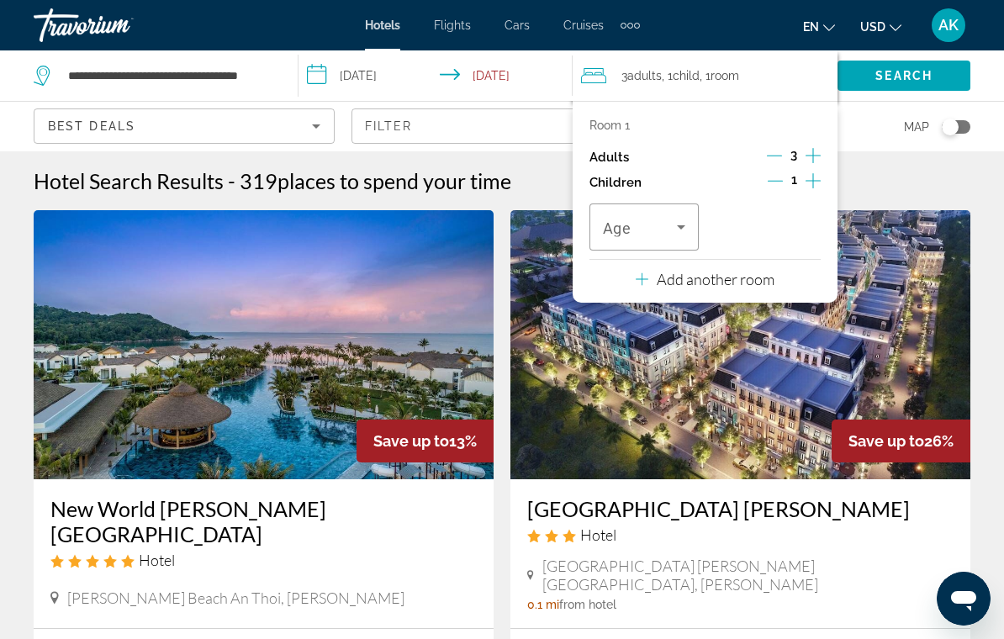
click at [821, 174] on button "Increment children" at bounding box center [813, 182] width 15 height 25
click at [670, 228] on span "Travelers: 3 adults, 2 children" at bounding box center [640, 227] width 74 height 20
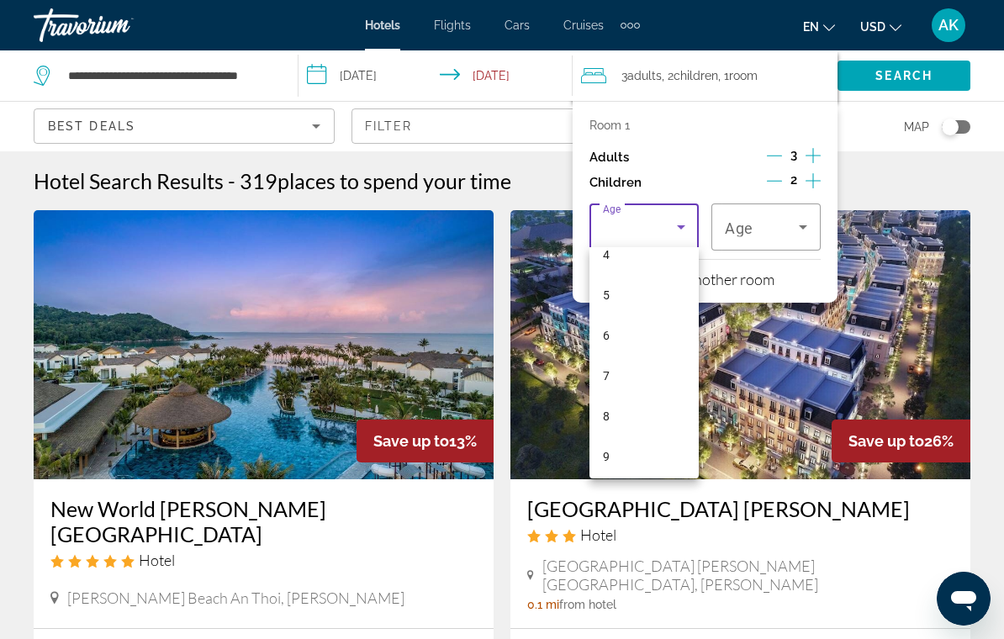
scroll to position [184, 0]
click at [631, 335] on mat-option "6" at bounding box center [644, 332] width 109 height 40
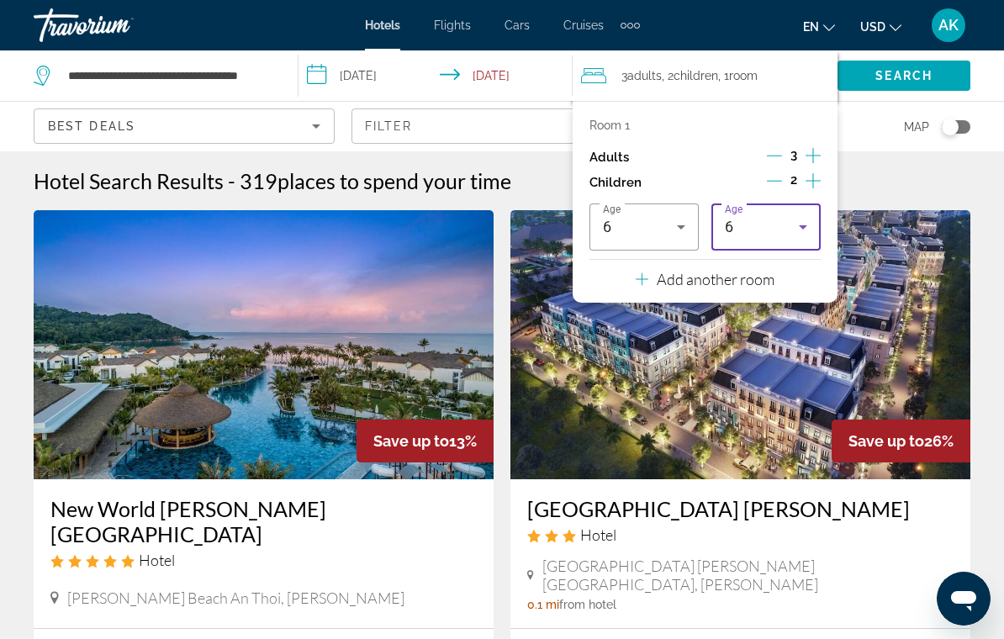
click at [769, 217] on div "6" at bounding box center [762, 227] width 74 height 20
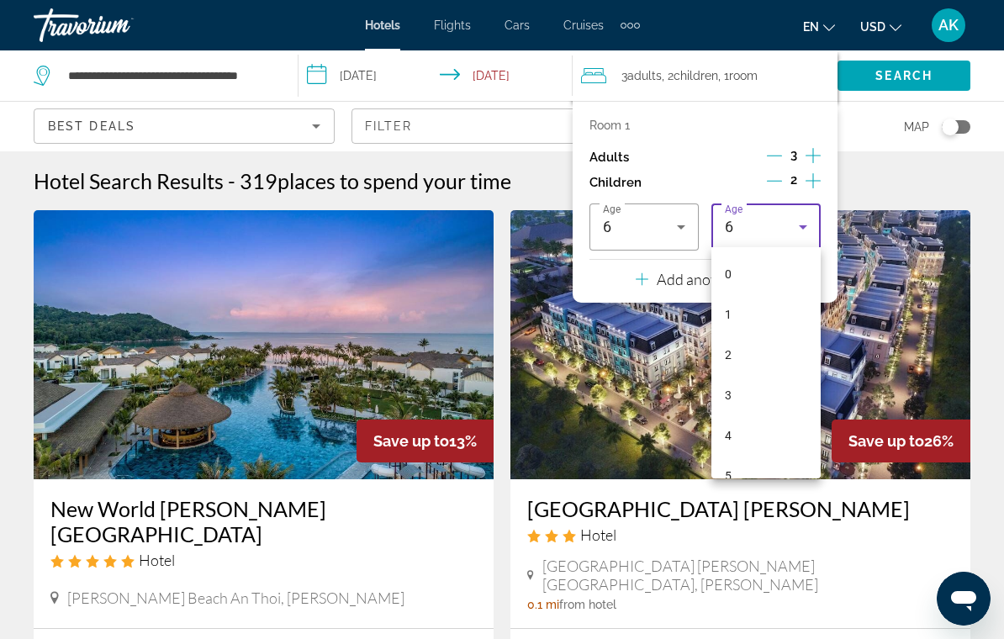
scroll to position [58, 0]
click at [745, 391] on mat-option "4" at bounding box center [766, 377] width 109 height 40
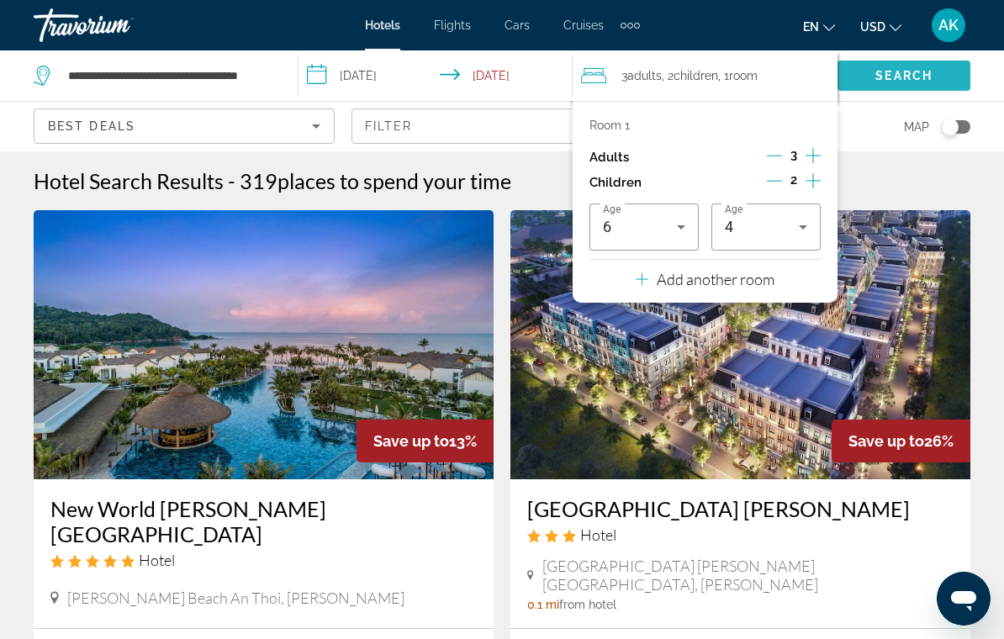
click at [895, 74] on span "Search" at bounding box center [904, 75] width 57 height 13
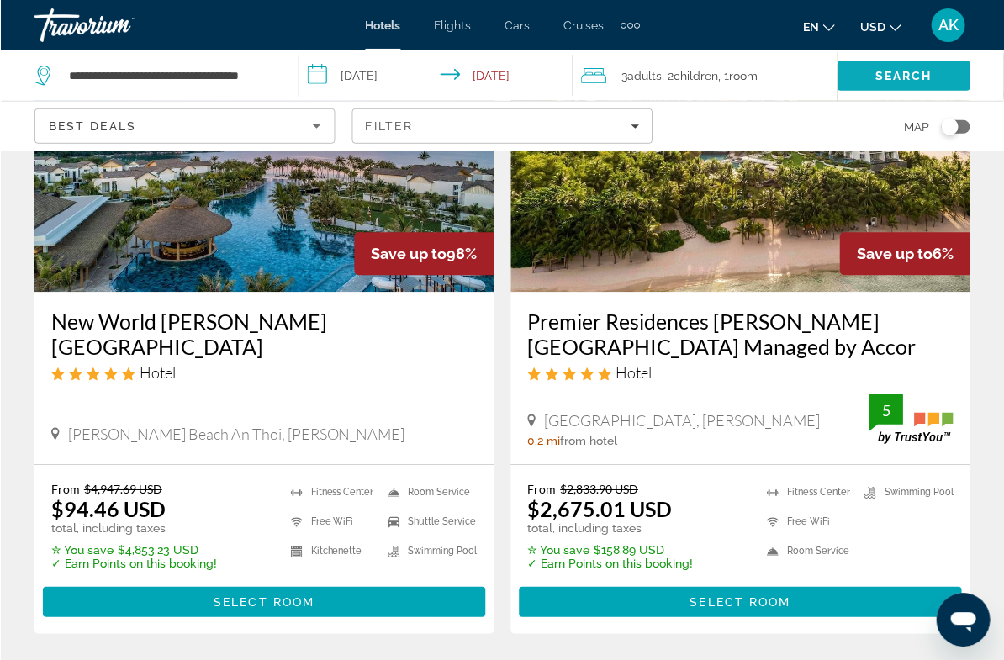
scroll to position [199, 0]
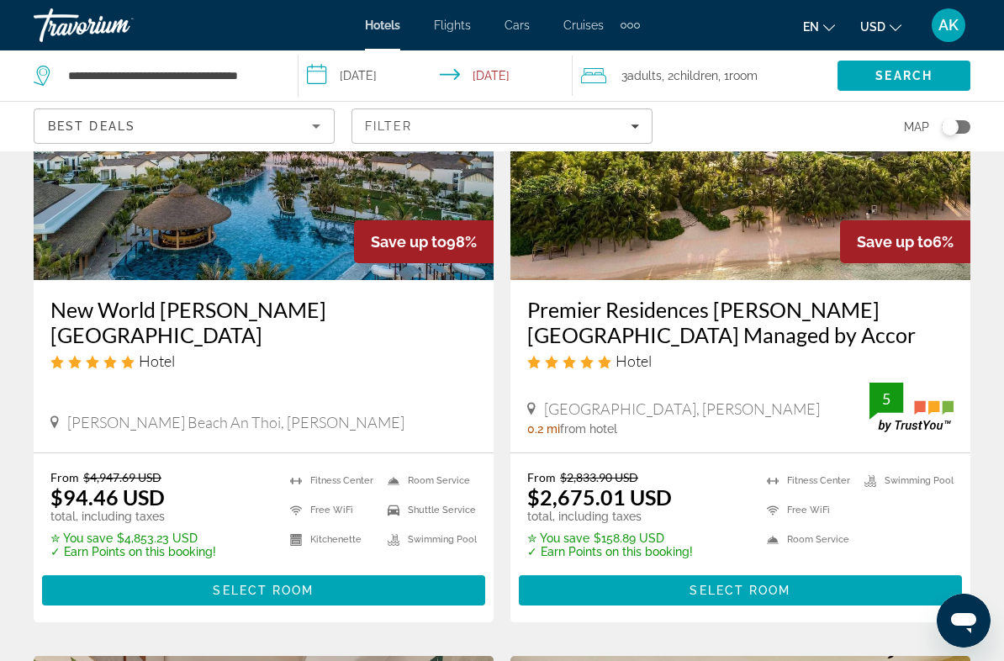
click at [400, 77] on input "**********" at bounding box center [439, 78] width 280 height 56
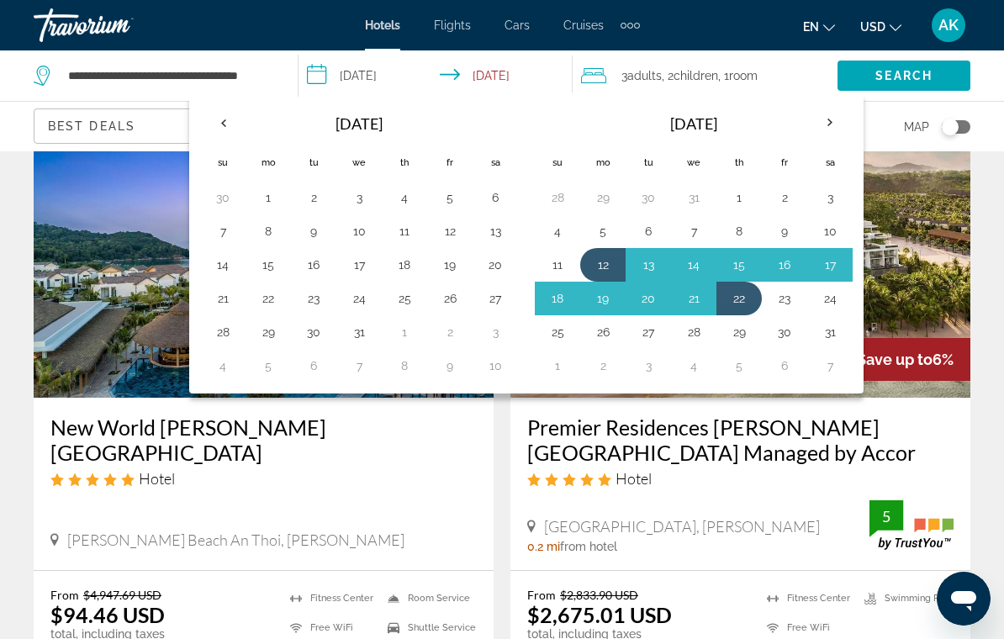
scroll to position [80, 0]
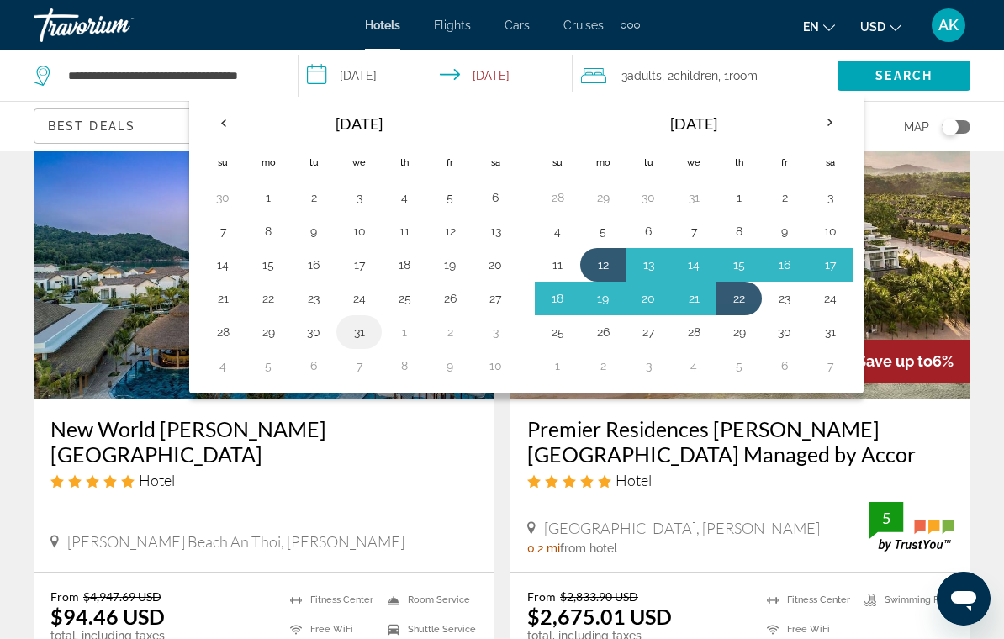
click at [359, 327] on button "31" at bounding box center [359, 332] width 27 height 24
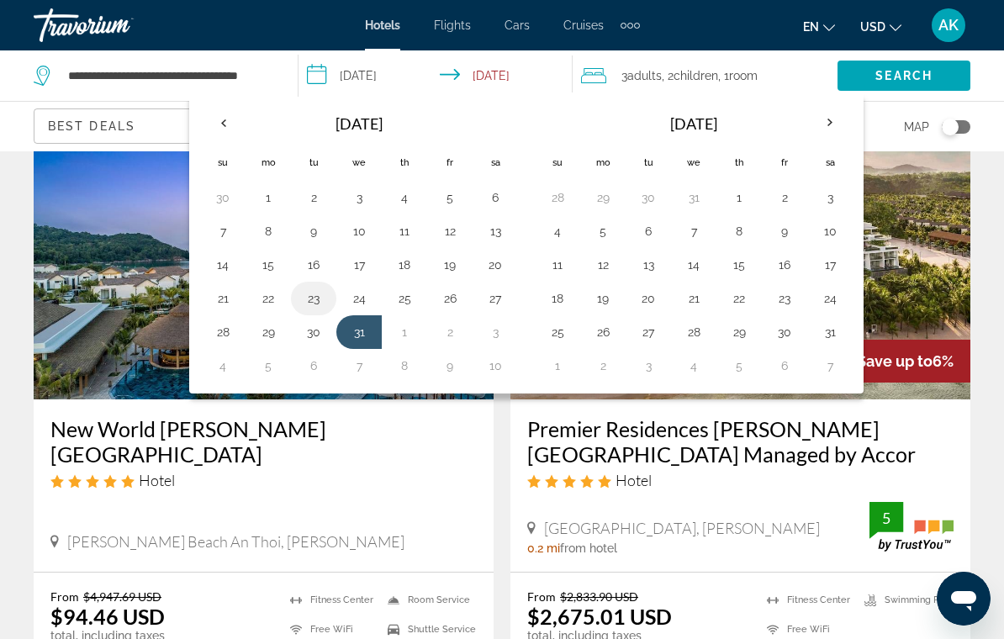
click at [314, 301] on button "23" at bounding box center [313, 299] width 27 height 24
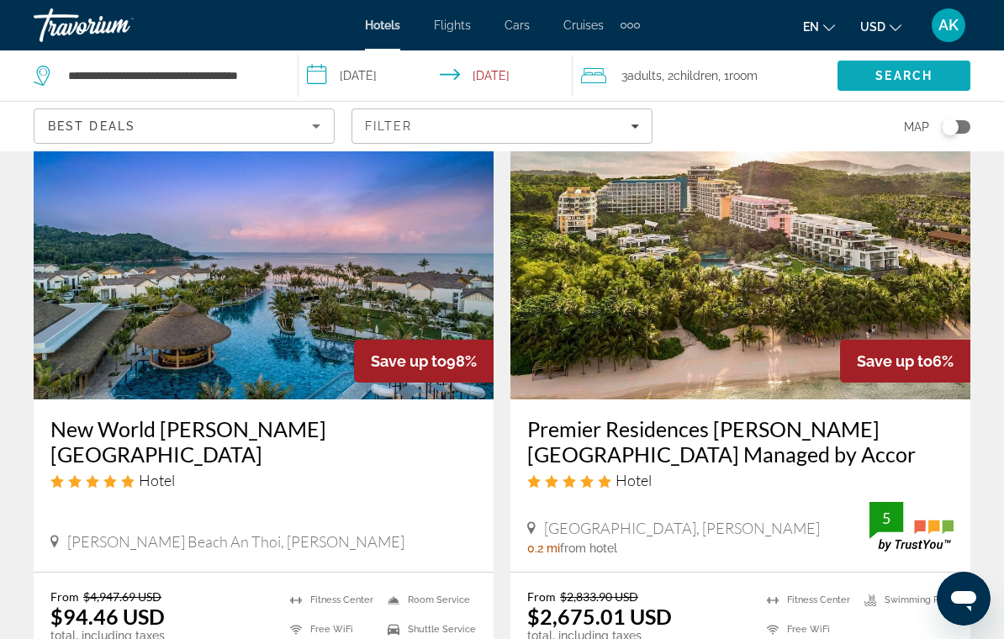
click at [910, 70] on span "Search" at bounding box center [904, 75] width 57 height 13
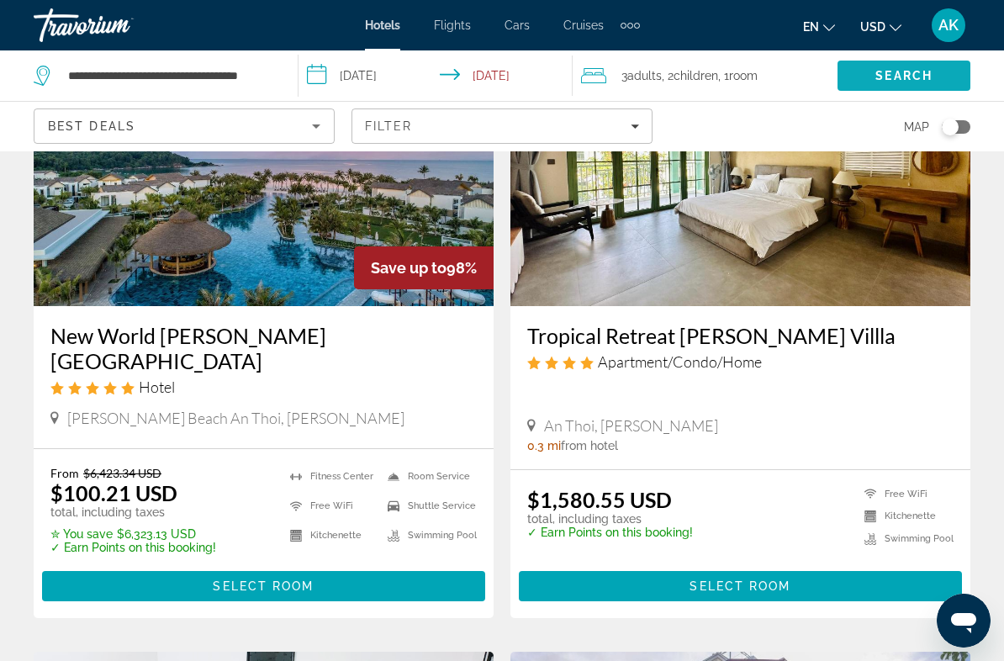
scroll to position [177, 0]
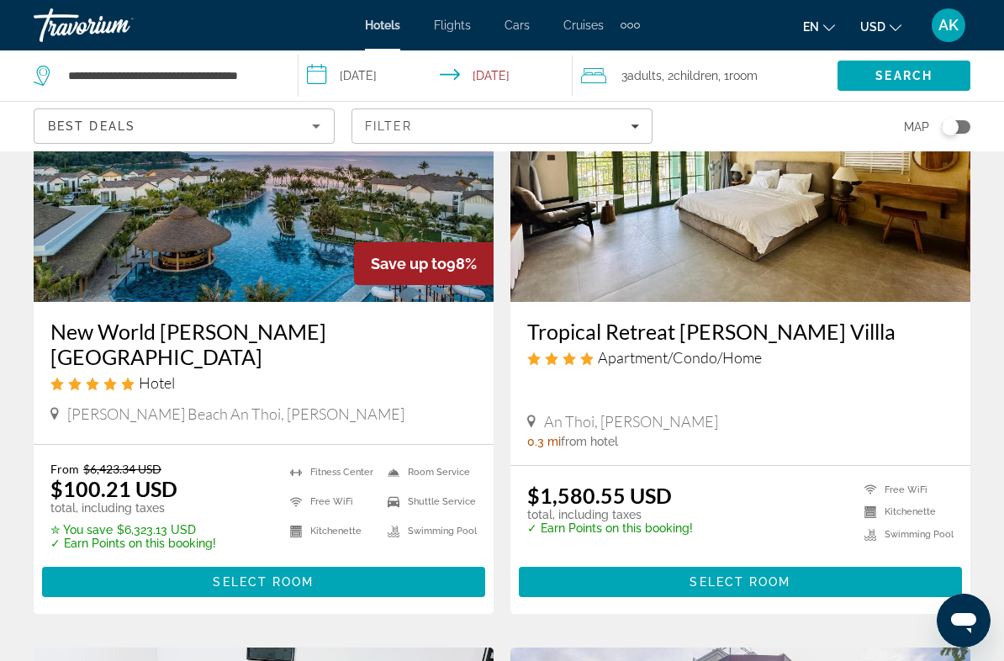
click at [456, 79] on input "**********" at bounding box center [439, 78] width 280 height 56
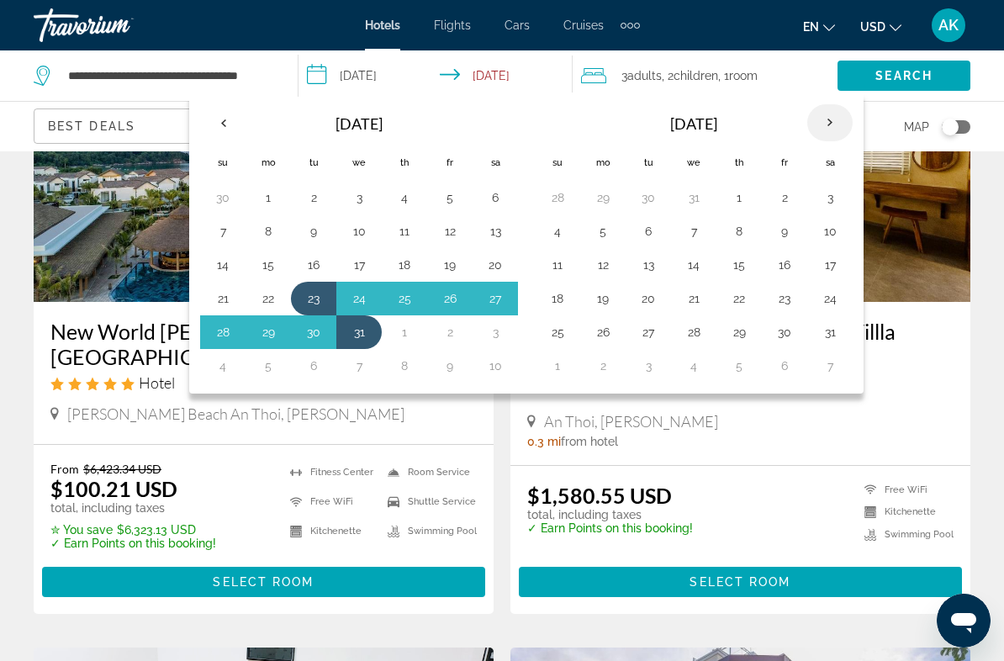
click at [841, 130] on th "Next month" at bounding box center [829, 122] width 45 height 37
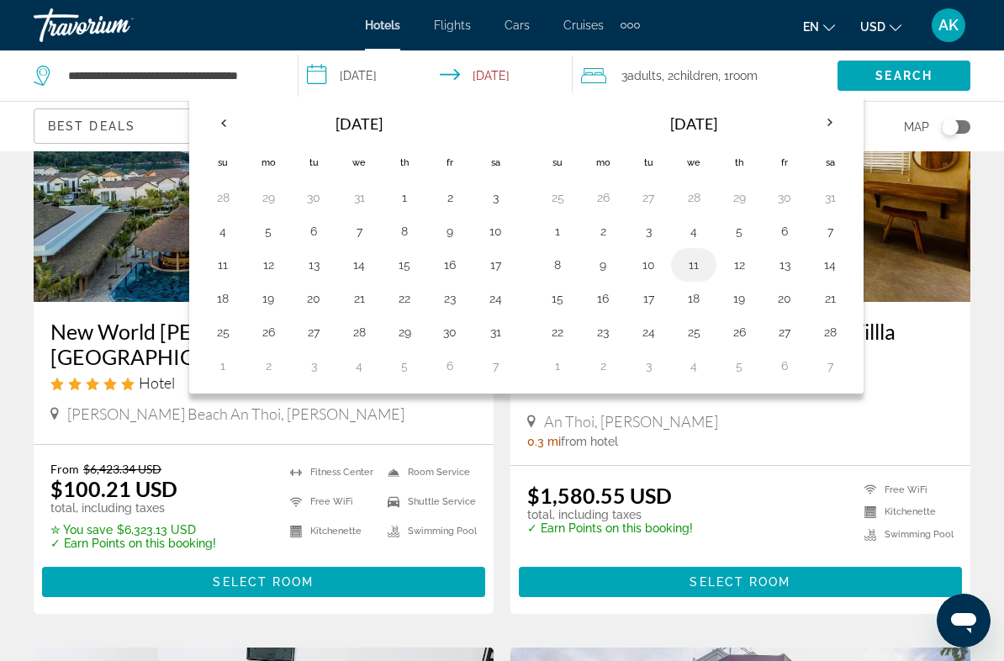
click at [698, 273] on button "11" at bounding box center [693, 265] width 27 height 24
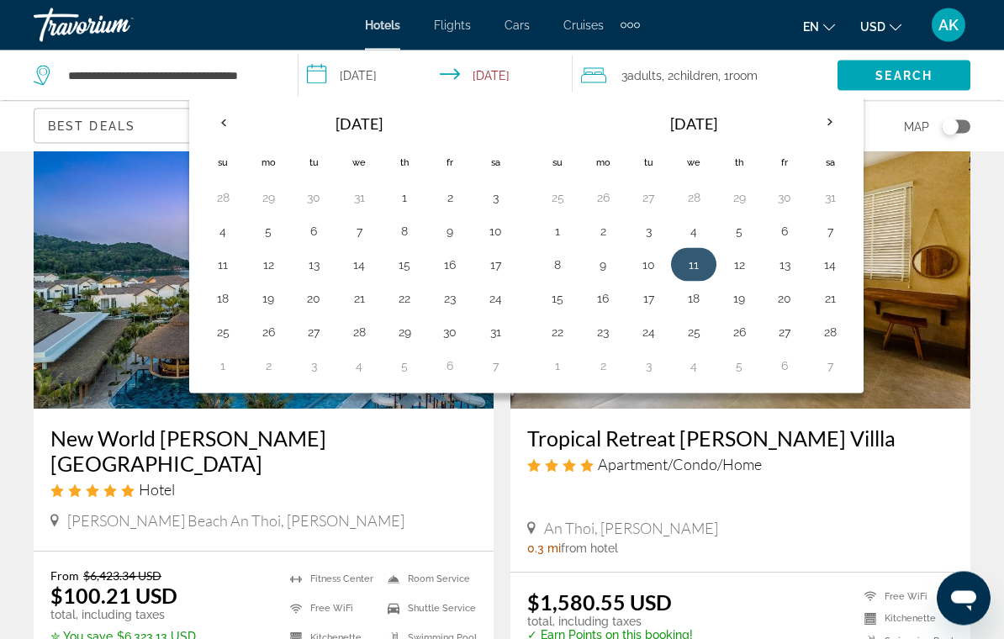
click at [705, 254] on button "11" at bounding box center [693, 265] width 27 height 24
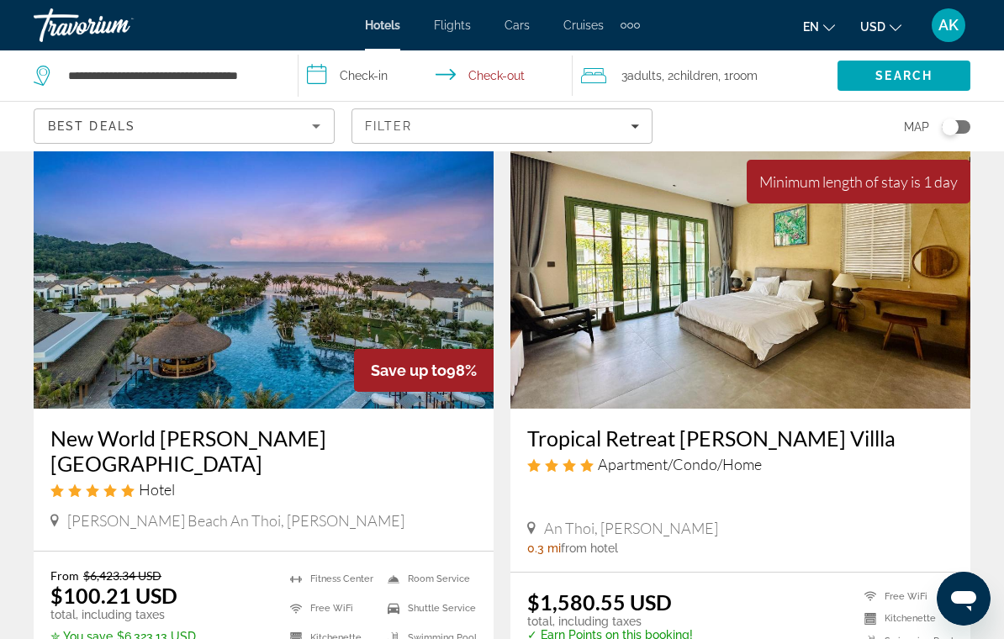
click at [375, 82] on input "**********" at bounding box center [439, 78] width 280 height 56
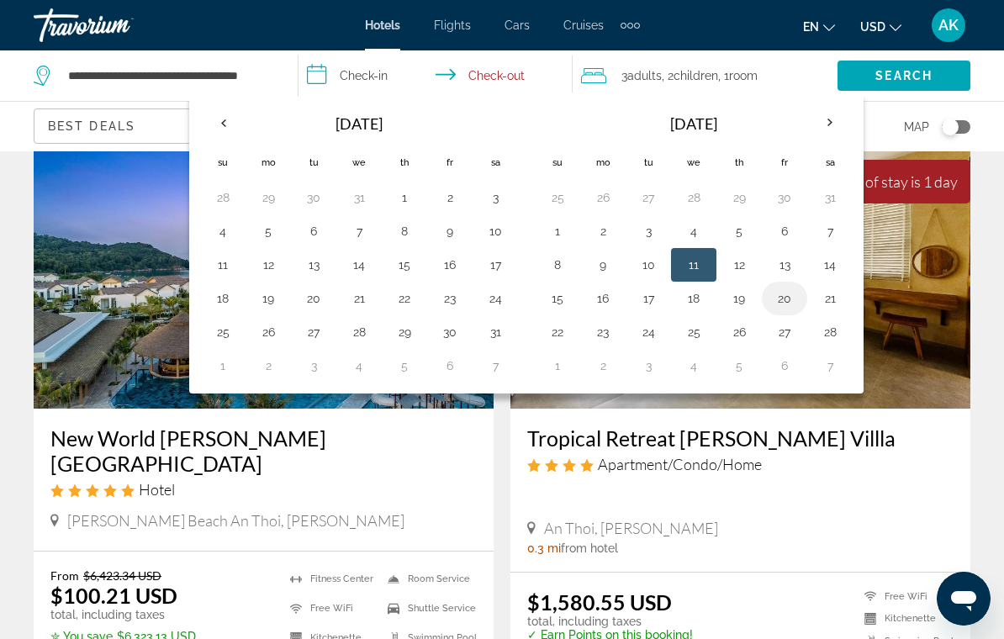
click at [787, 290] on button "20" at bounding box center [784, 299] width 27 height 24
click at [701, 271] on button "11" at bounding box center [693, 265] width 27 height 24
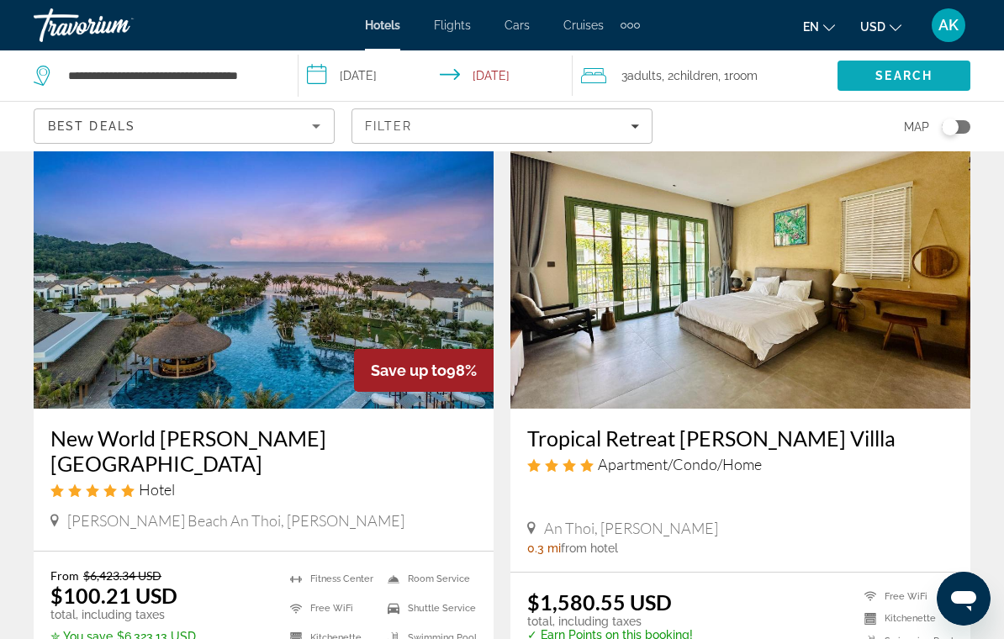
click at [921, 69] on span "Search" at bounding box center [904, 75] width 57 height 13
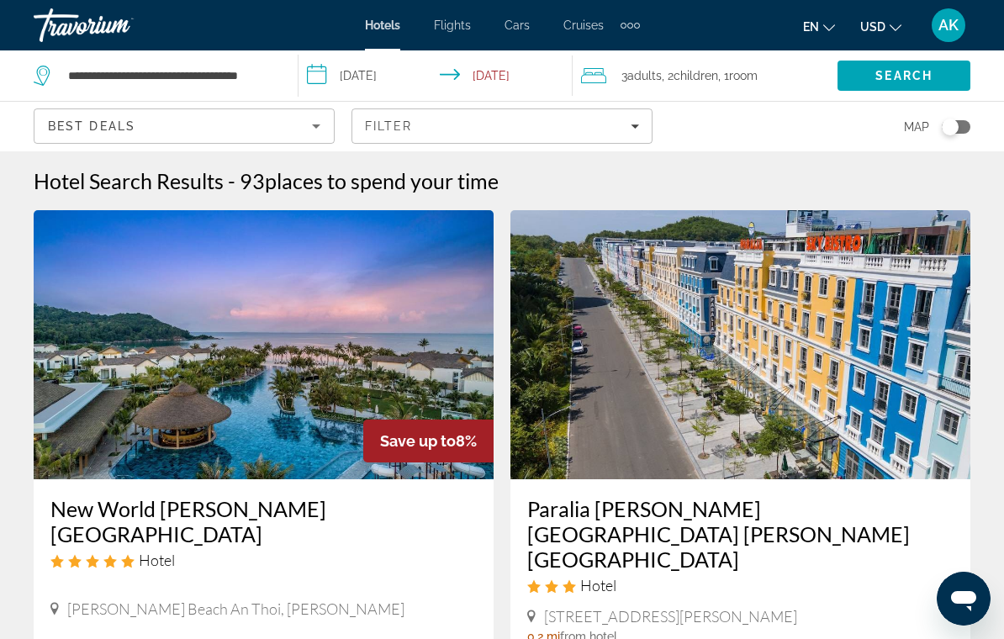
click at [355, 68] on input "**********" at bounding box center [439, 78] width 280 height 56
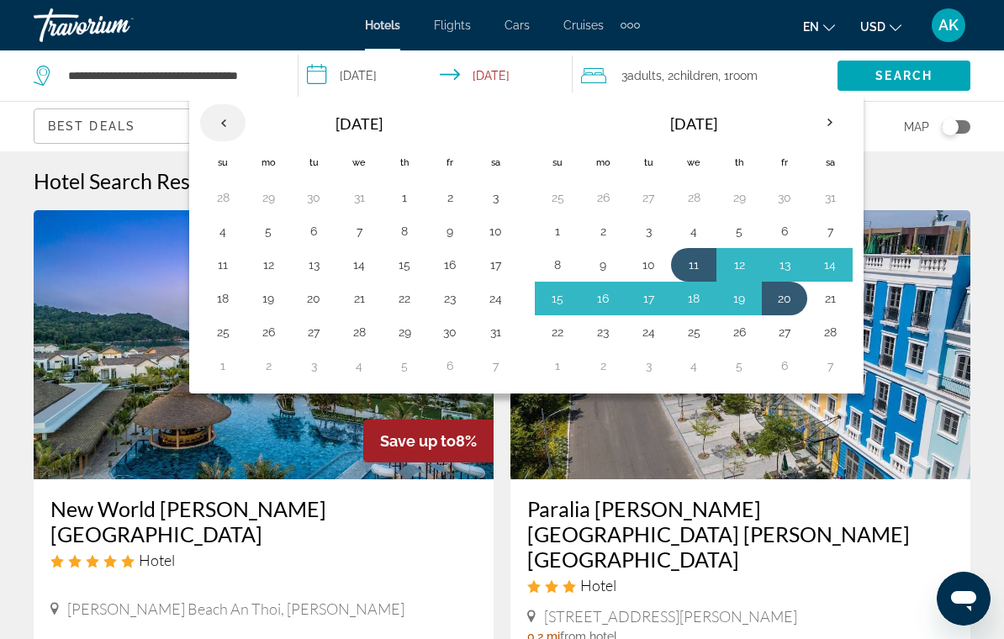
click at [225, 121] on th "Previous month" at bounding box center [222, 122] width 45 height 37
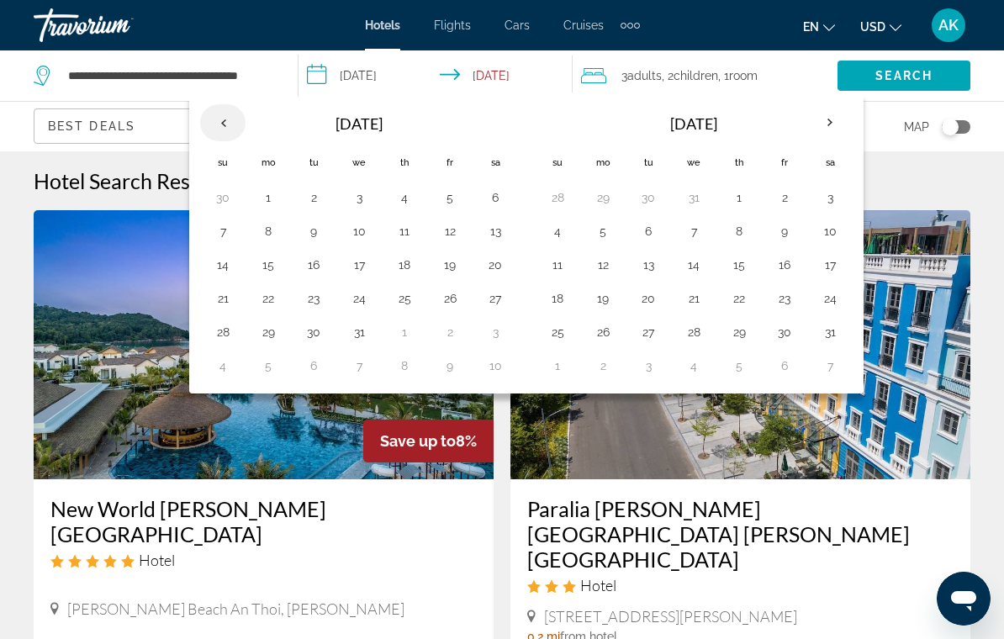
click at [209, 109] on th "Previous month" at bounding box center [222, 122] width 45 height 37
click at [411, 295] on button "20" at bounding box center [404, 299] width 27 height 24
click at [459, 321] on button "28" at bounding box center [450, 332] width 27 height 24
type input "**********"
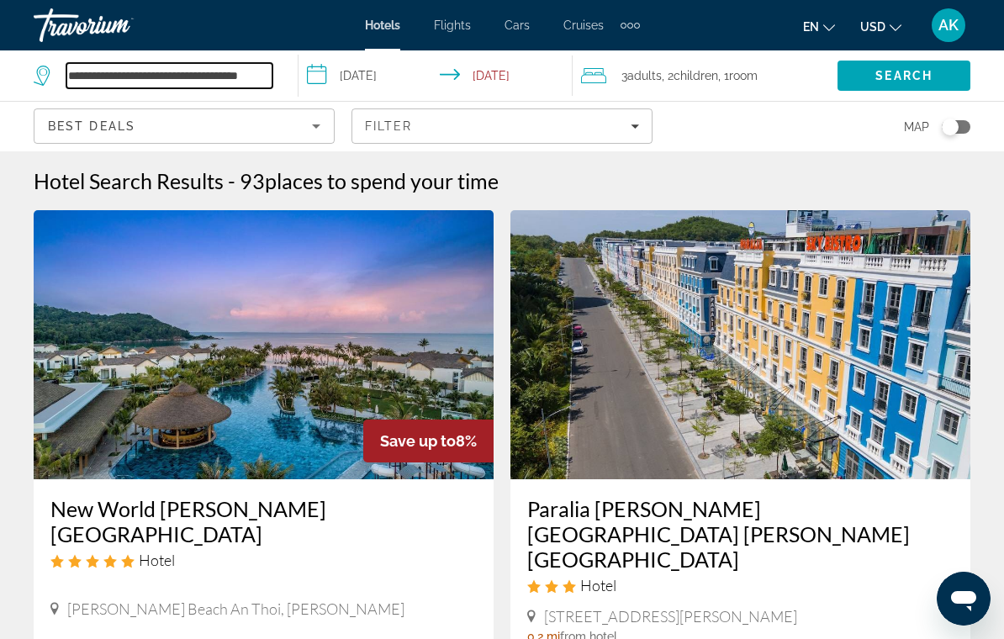
click at [210, 77] on input "**********" at bounding box center [169, 75] width 206 height 25
click at [83, 71] on input "**********" at bounding box center [169, 75] width 206 height 25
click at [82, 77] on input "**********" at bounding box center [169, 75] width 206 height 25
click at [357, 79] on input "**********" at bounding box center [439, 78] width 280 height 56
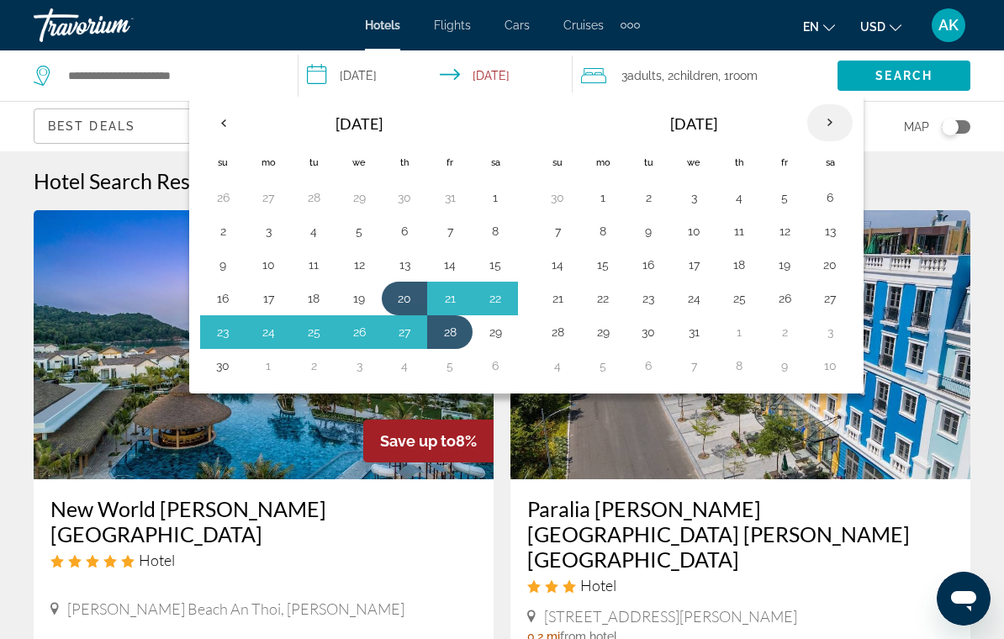
click at [832, 125] on th "Next month" at bounding box center [829, 122] width 45 height 37
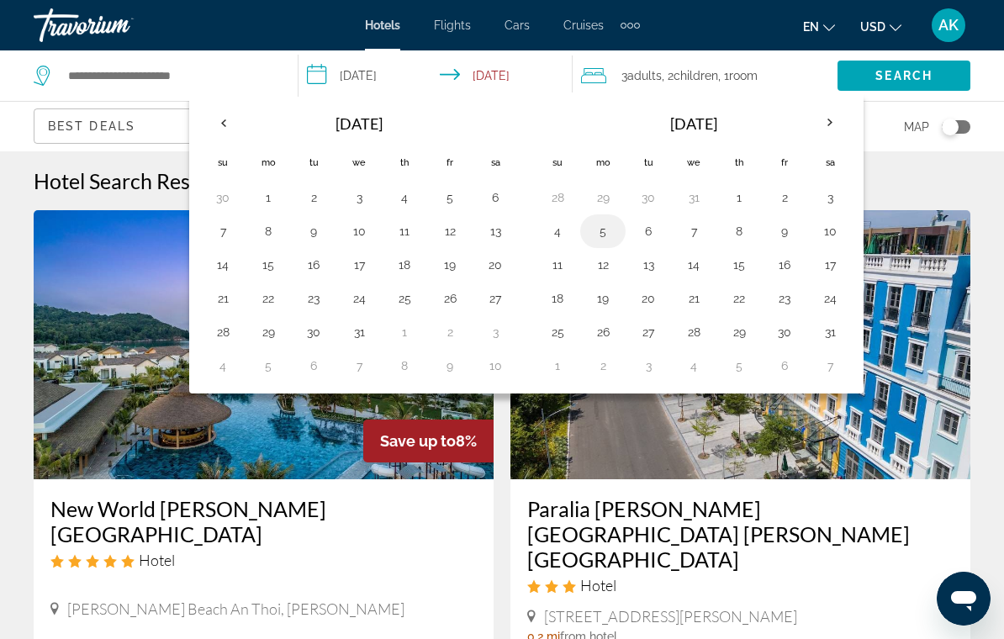
click at [607, 230] on button "5" at bounding box center [603, 232] width 27 height 24
click at [735, 264] on button "15" at bounding box center [739, 265] width 27 height 24
type input "**********"
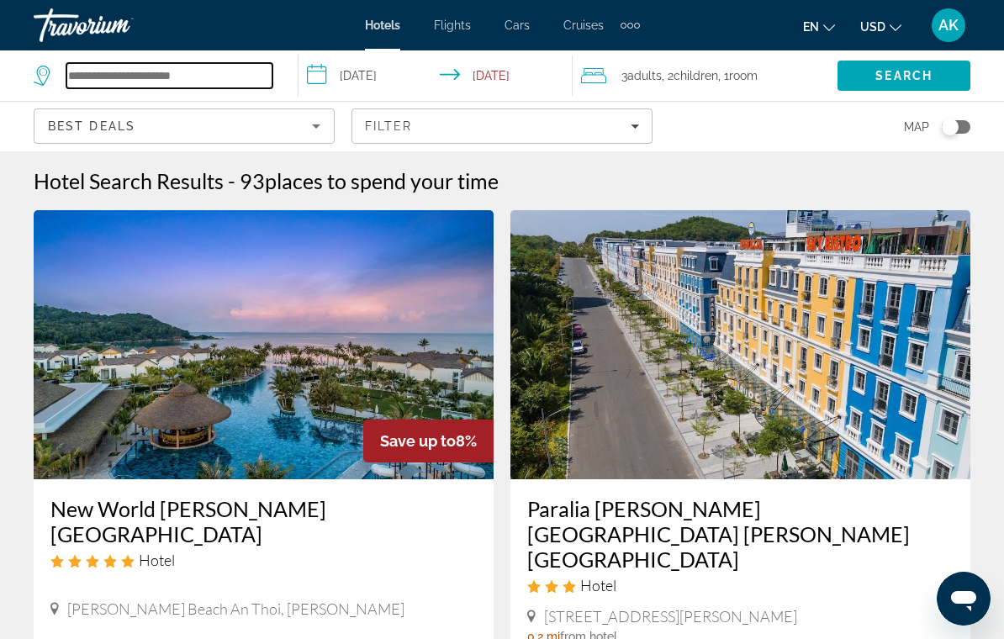
click at [167, 76] on input "Search hotel destination" at bounding box center [169, 75] width 206 height 25
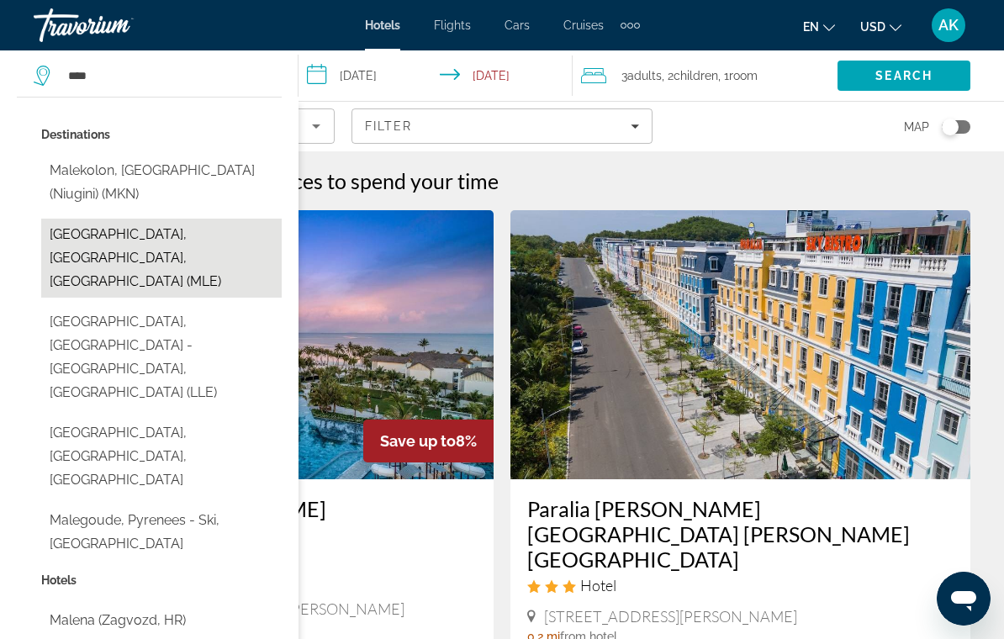
click at [64, 243] on button "Male, Maldives, Maldives (MLE)" at bounding box center [161, 258] width 241 height 79
type input "**********"
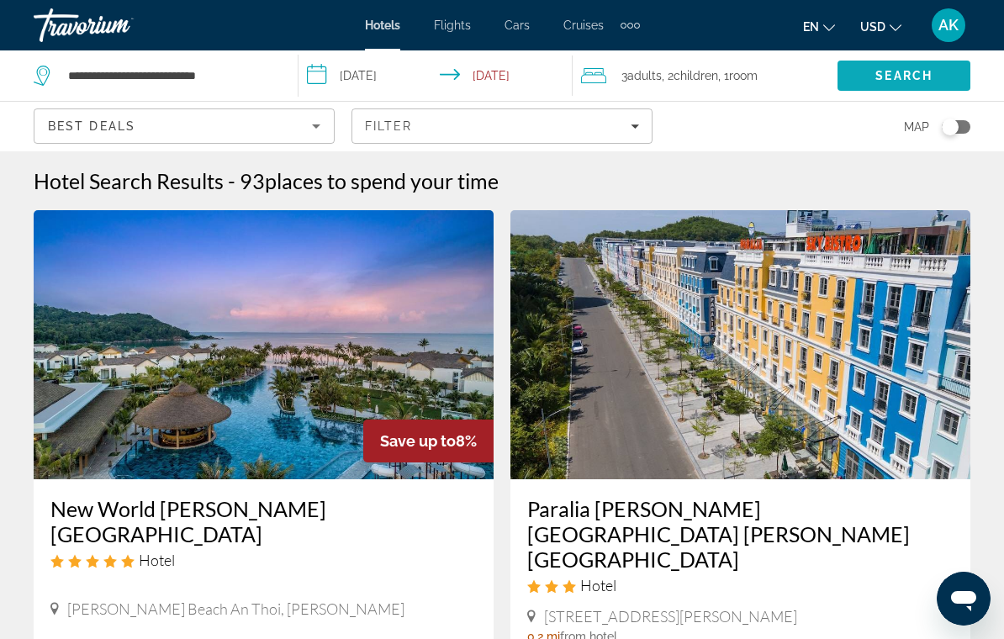
click at [946, 57] on span "Search" at bounding box center [904, 76] width 133 height 40
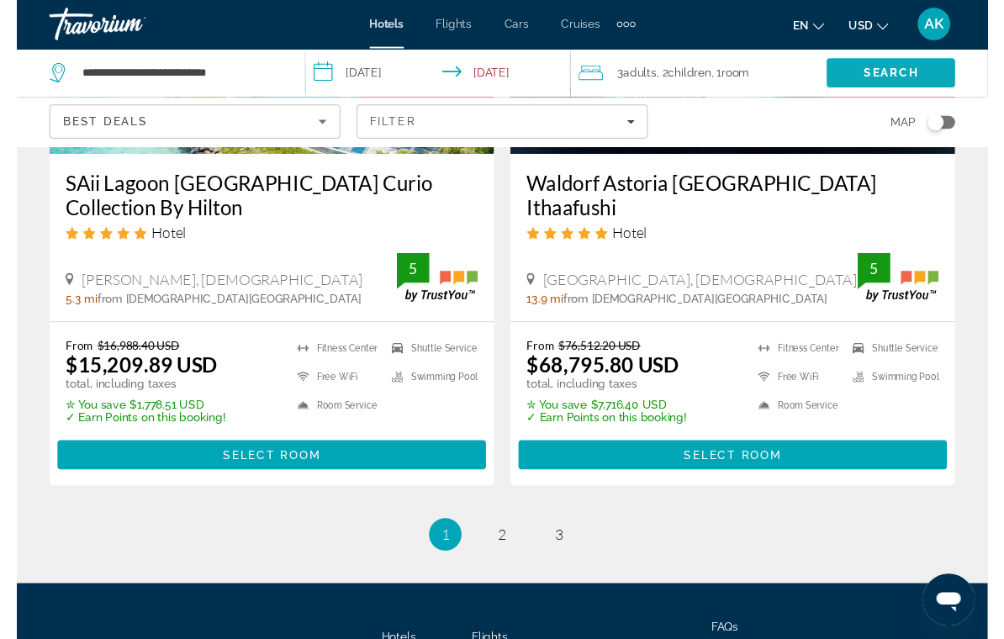
scroll to position [3642, 0]
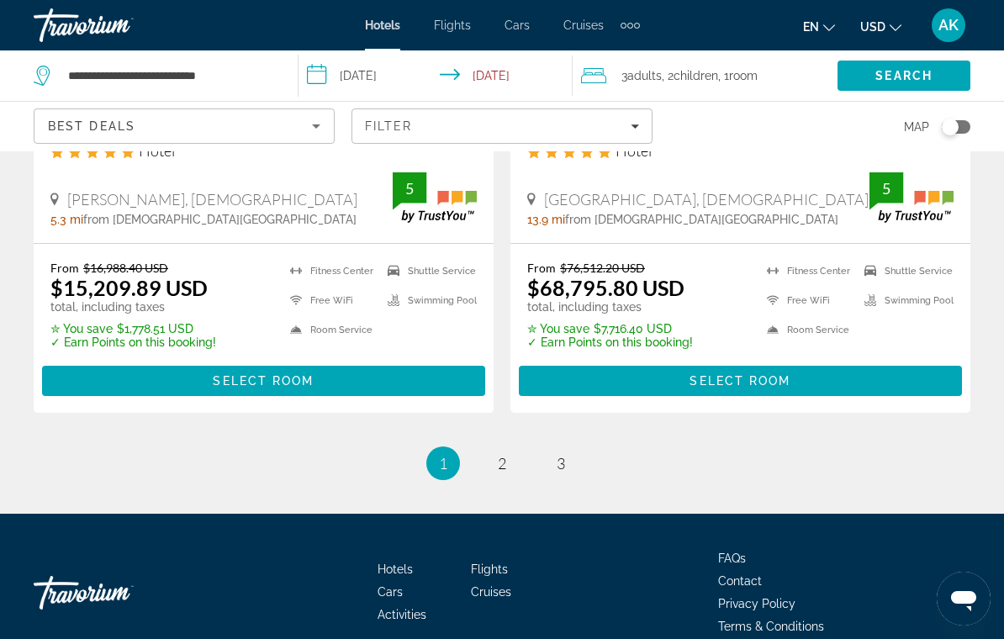
click at [482, 447] on ul "1 / 3 You're on page 1 page 2 page 3" at bounding box center [502, 464] width 937 height 34
click at [500, 454] on span "2" at bounding box center [502, 463] width 8 height 19
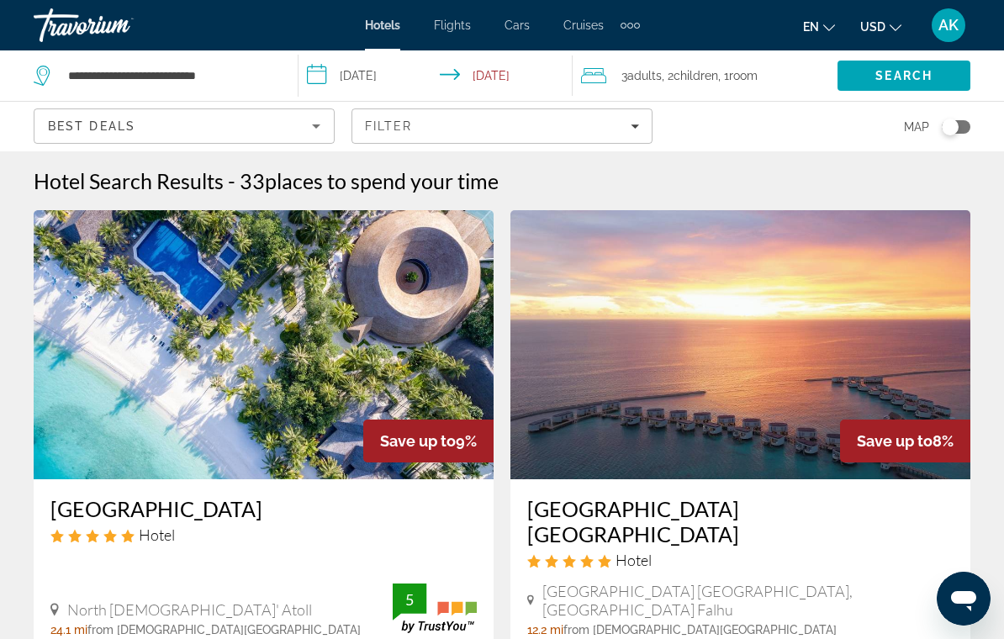
click at [660, 75] on span "Adults" at bounding box center [644, 75] width 34 height 13
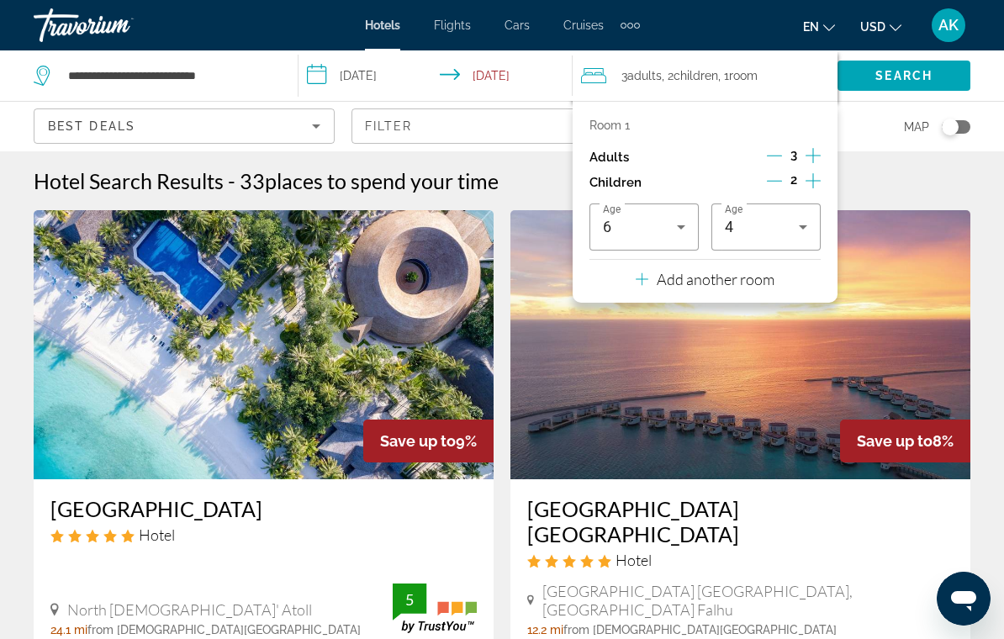
click at [768, 160] on icon "Decrement adults" at bounding box center [774, 155] width 15 height 15
click at [777, 179] on icon "Decrement children" at bounding box center [774, 180] width 15 height 15
click at [770, 179] on icon "Decrement children" at bounding box center [775, 180] width 15 height 15
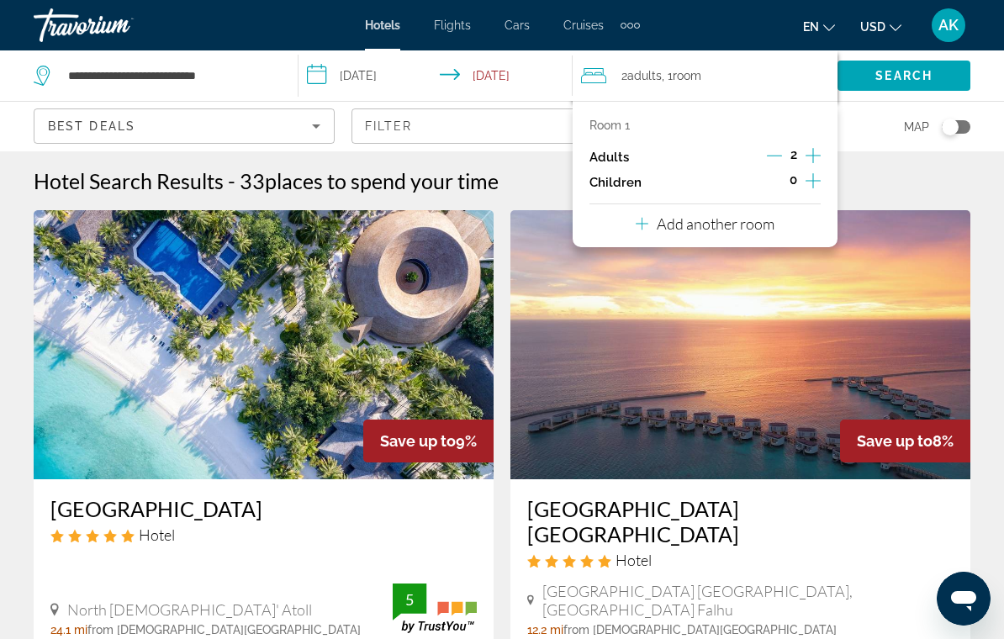
click at [727, 221] on p "Add another room" at bounding box center [716, 223] width 118 height 19
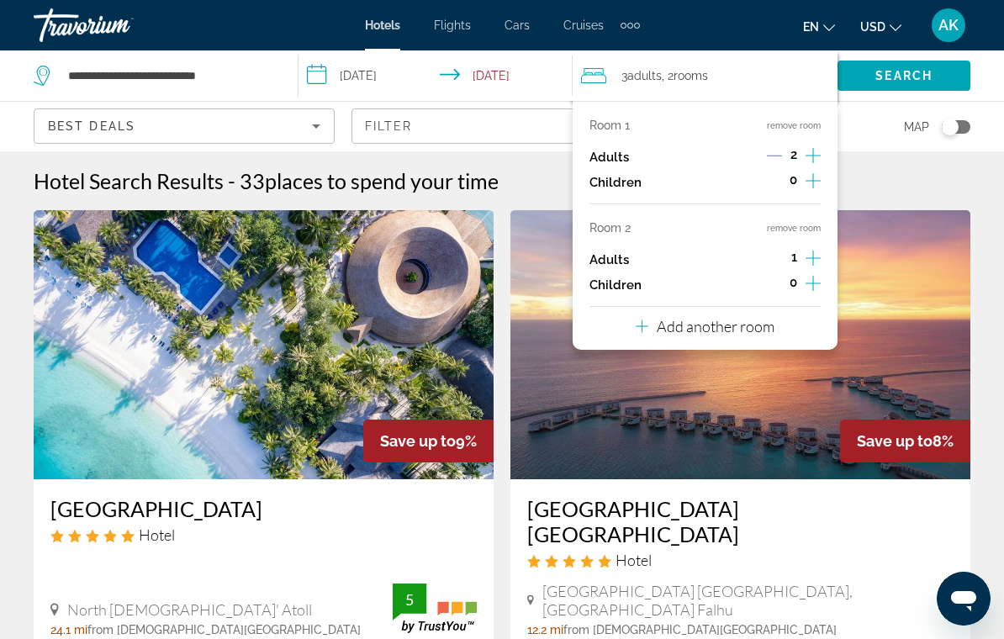
click at [809, 259] on icon "Increment adults" at bounding box center [813, 258] width 15 height 20
click at [769, 262] on button "Decrement adults" at bounding box center [774, 260] width 15 height 20
click at [812, 285] on icon "Increment children" at bounding box center [813, 283] width 15 height 20
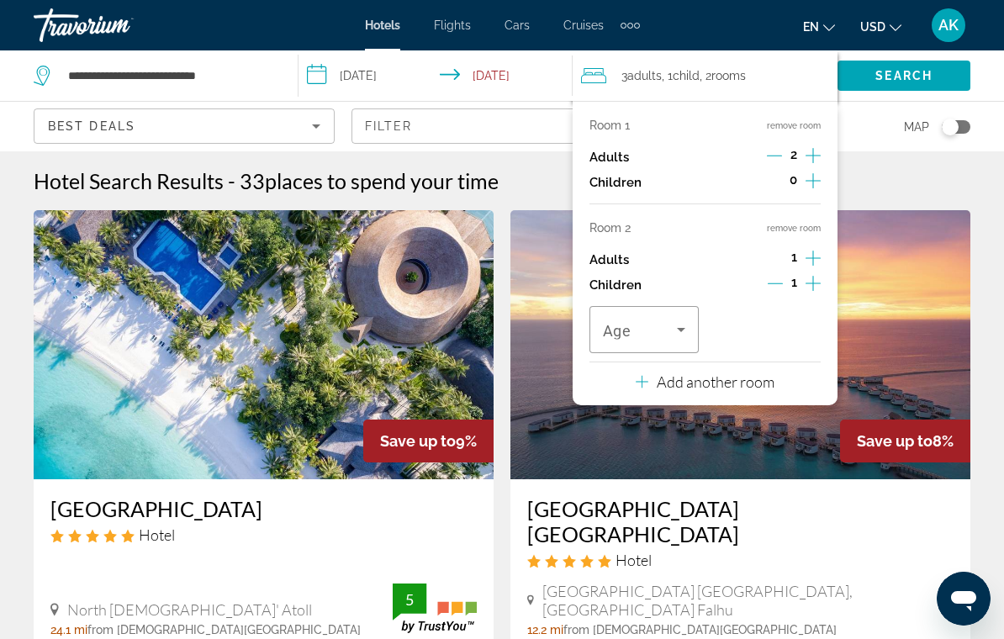
click at [813, 284] on icon "Increment children" at bounding box center [813, 283] width 15 height 20
click at [636, 329] on span "Travelers: 3 adults, 2 children" at bounding box center [640, 330] width 74 height 20
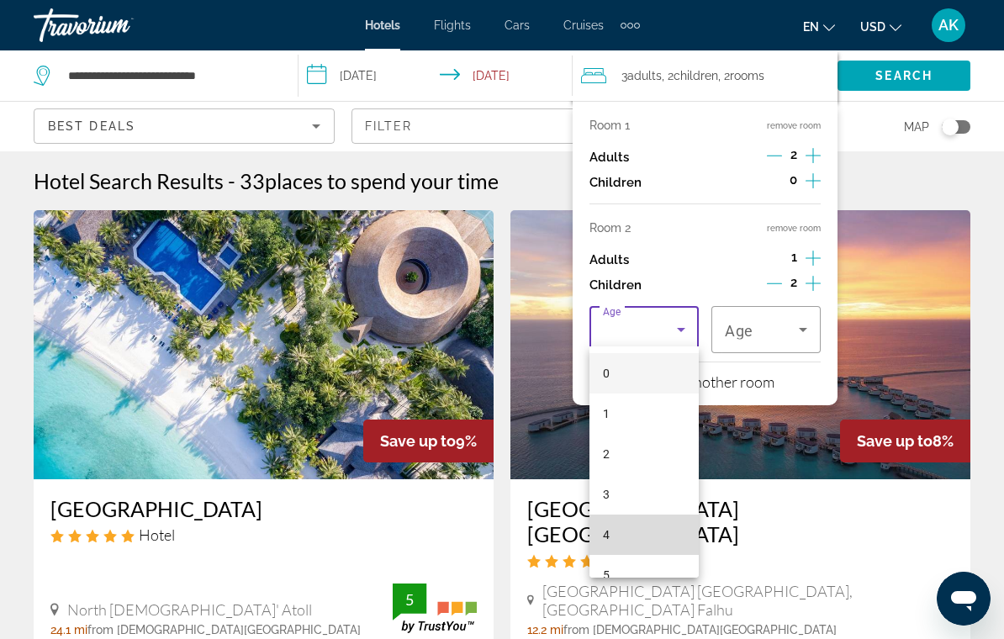
click at [632, 543] on mat-option "4" at bounding box center [644, 535] width 109 height 40
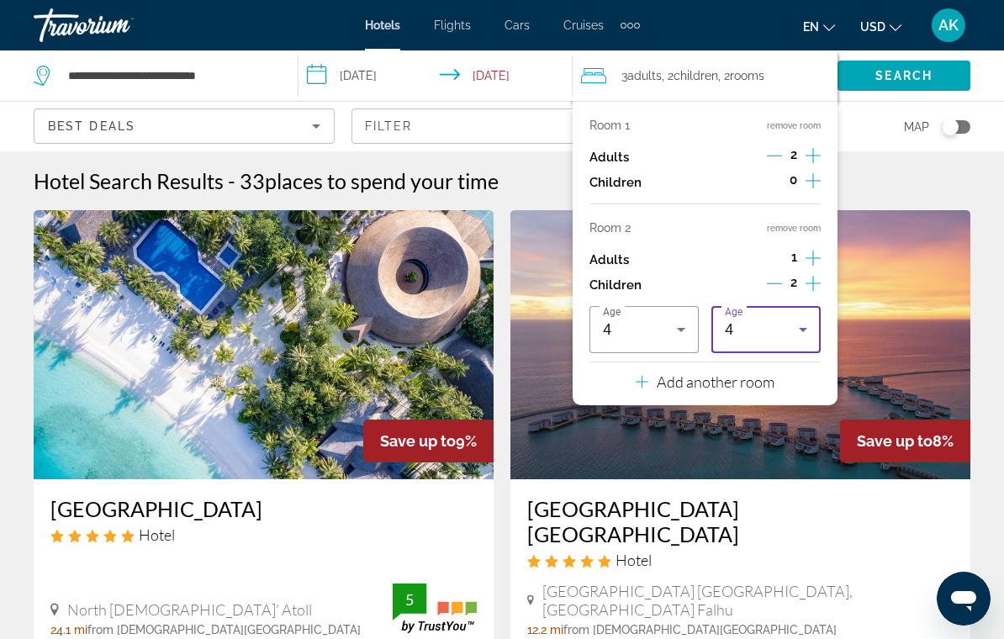
click at [773, 327] on div "4" at bounding box center [762, 330] width 74 height 20
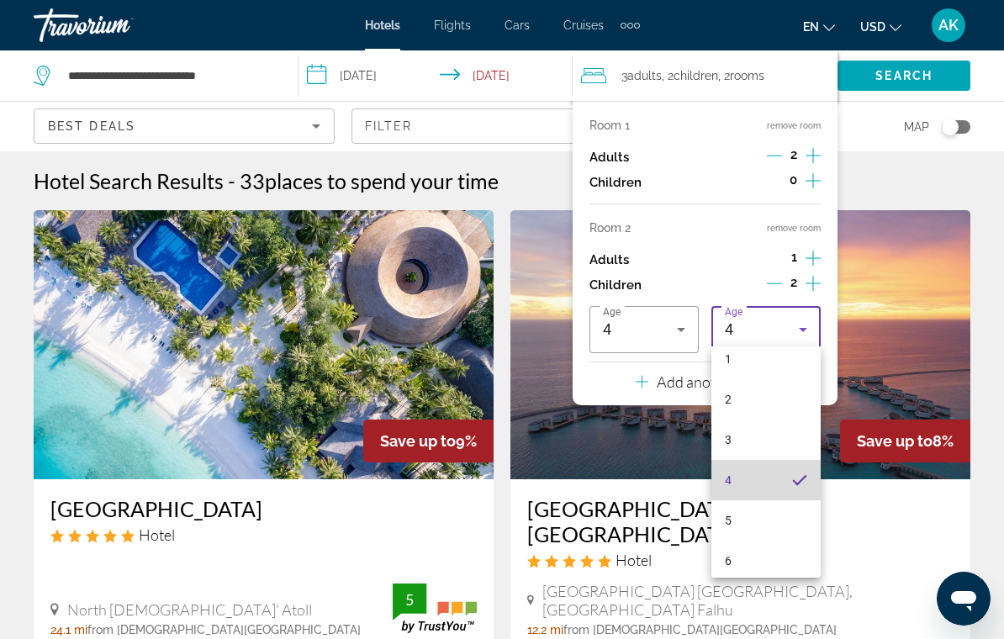
scroll to position [150, 0]
click at [754, 474] on mat-option "6" at bounding box center [766, 466] width 109 height 40
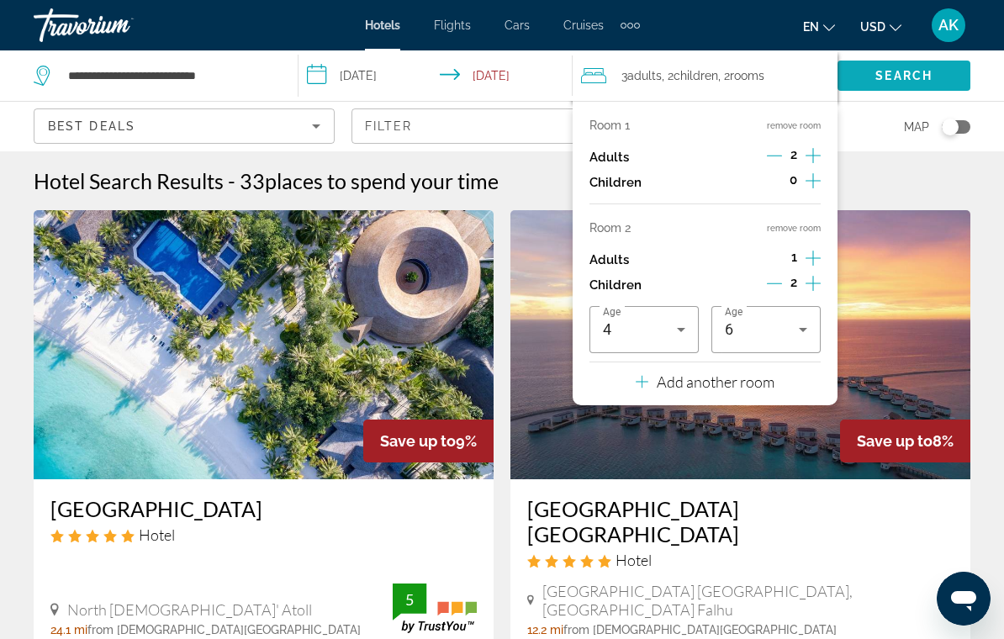
click at [901, 86] on span "Search" at bounding box center [904, 76] width 133 height 40
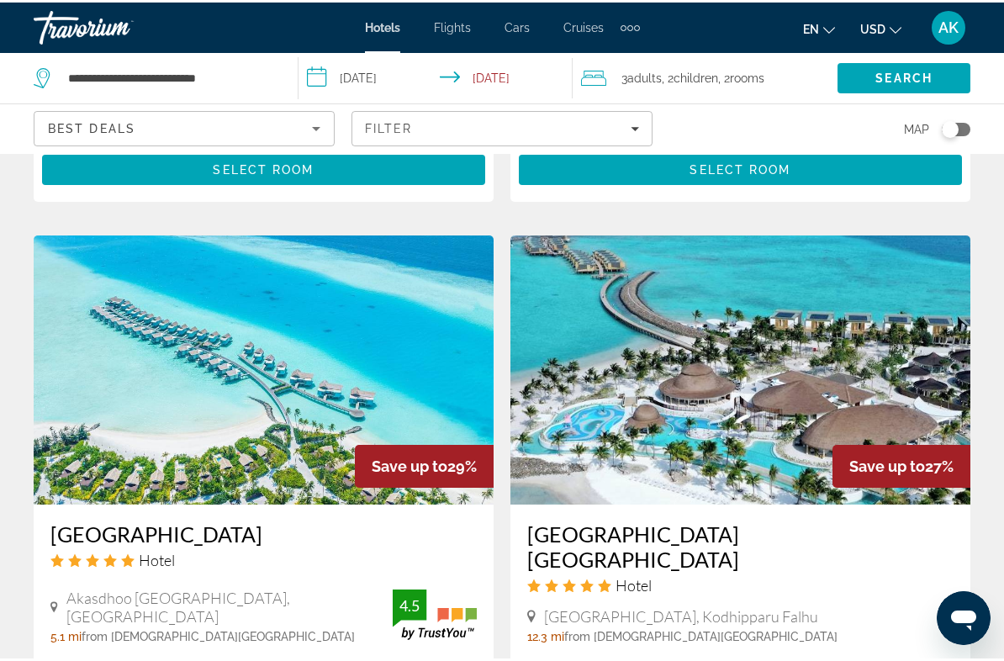
scroll to position [1916, 0]
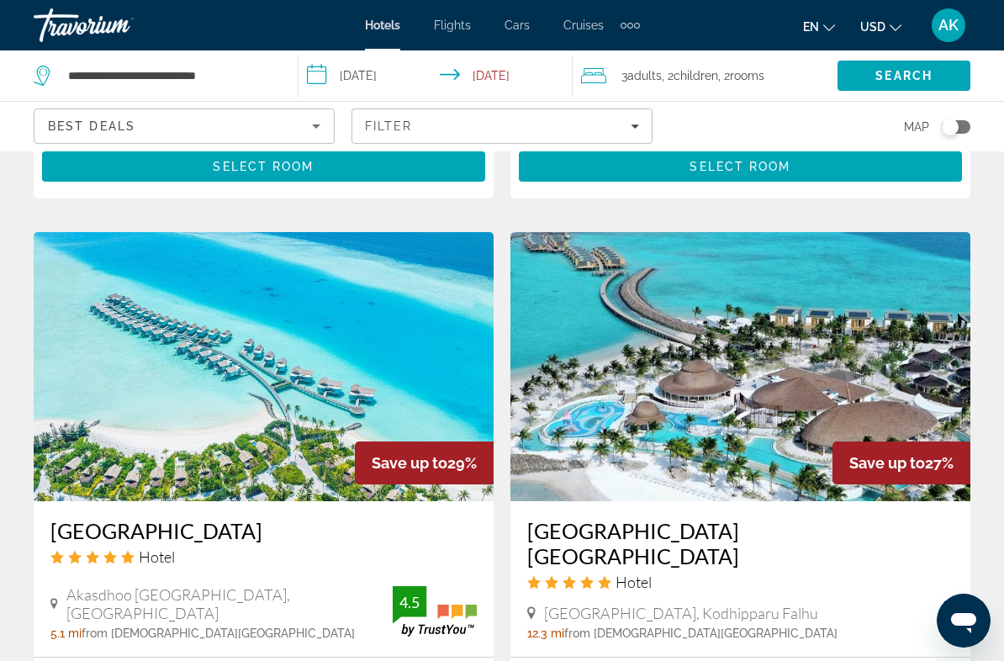
click at [803, 518] on h3 "Centara Mirage Lagoon Maldives" at bounding box center [740, 543] width 426 height 50
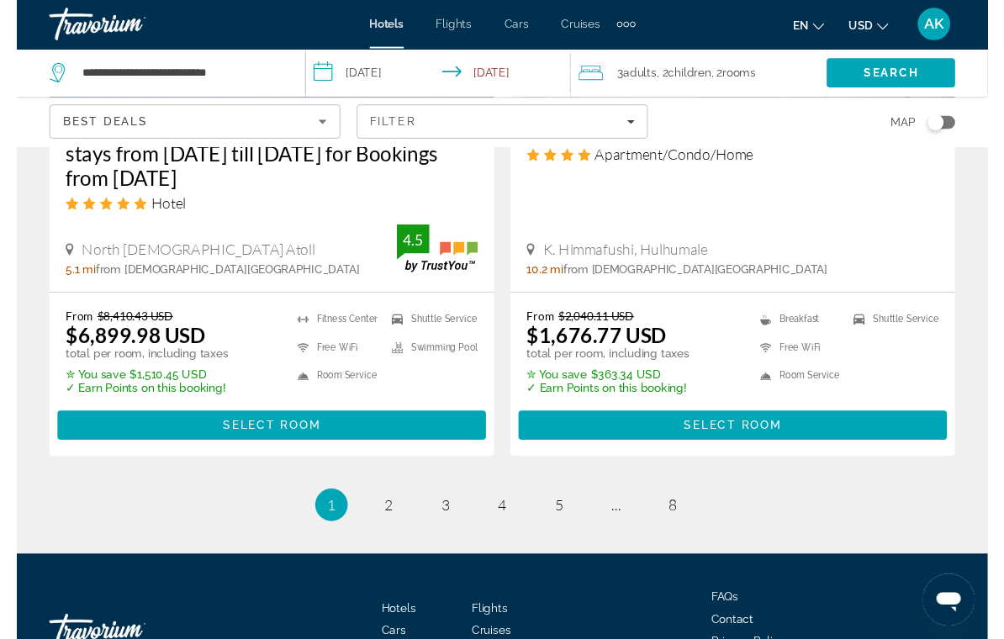
scroll to position [3635, 0]
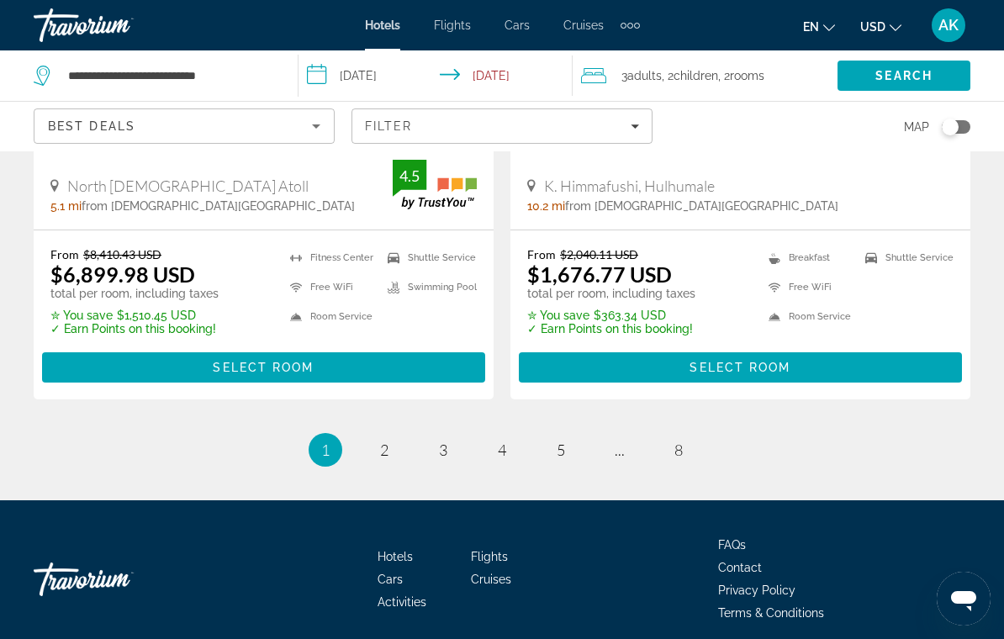
click at [395, 436] on link "page 2" at bounding box center [384, 450] width 29 height 29
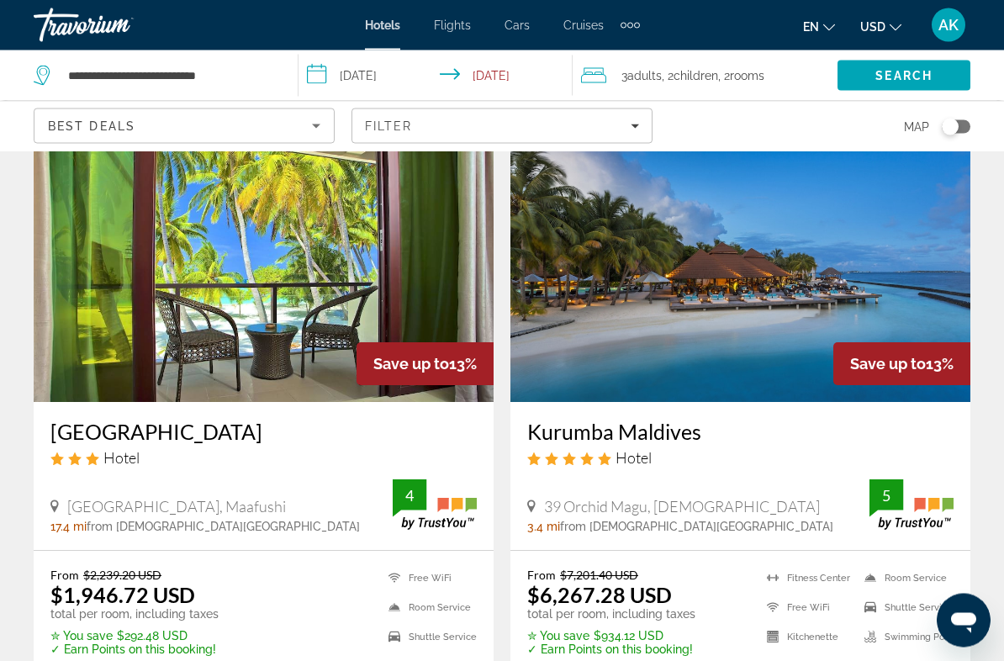
scroll to position [2687, 0]
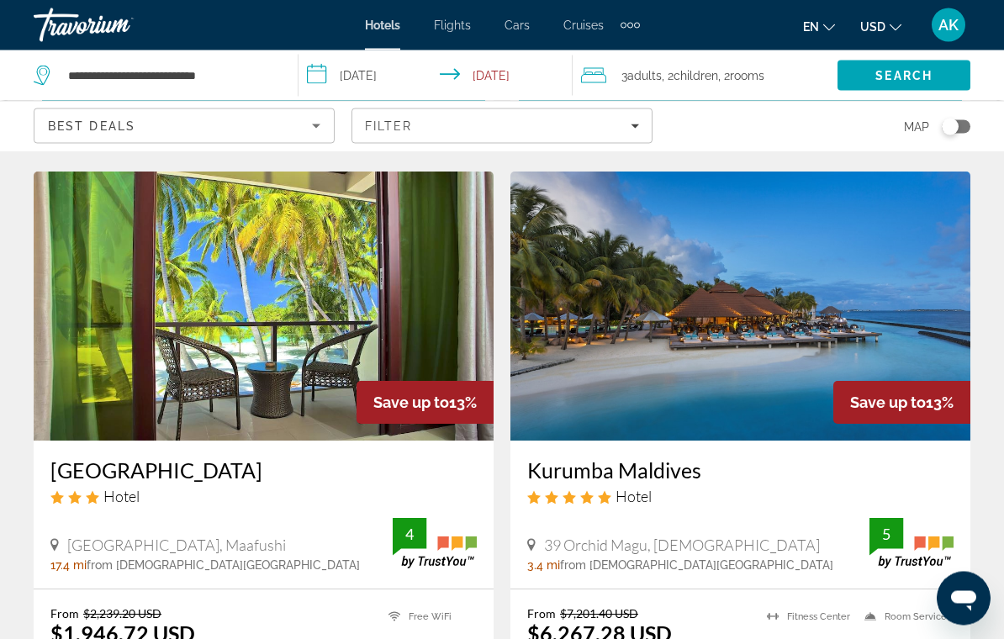
click at [687, 458] on h3 "Kurumba Maldives" at bounding box center [740, 470] width 426 height 25
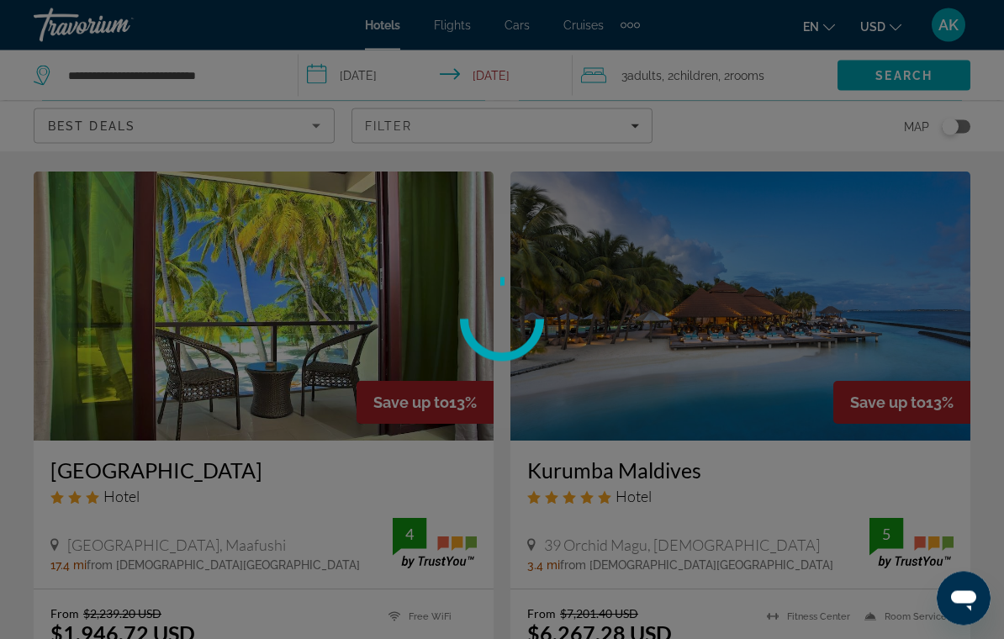
scroll to position [2555, 0]
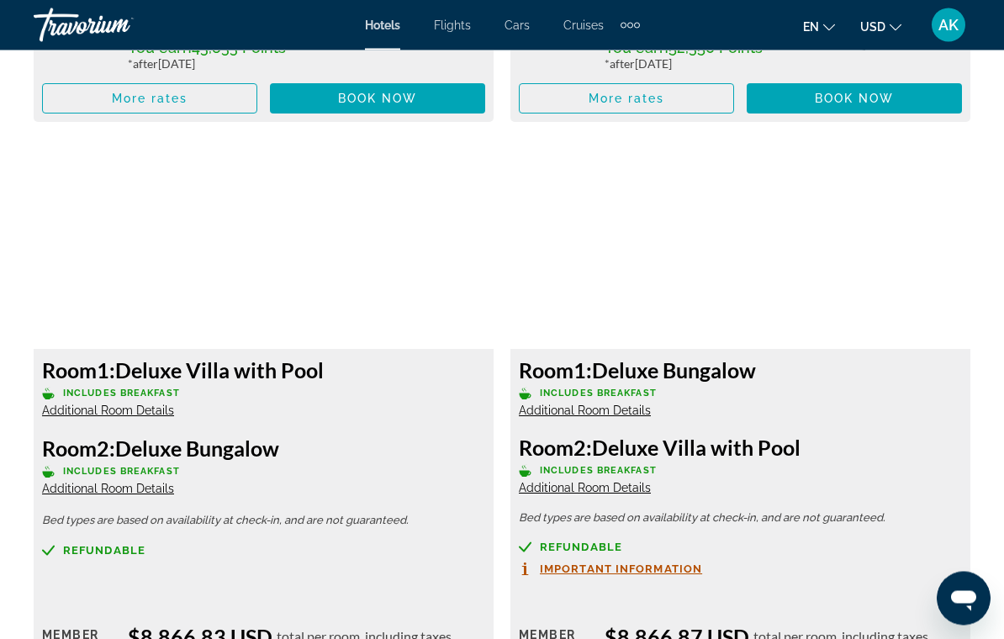
scroll to position [5173, 0]
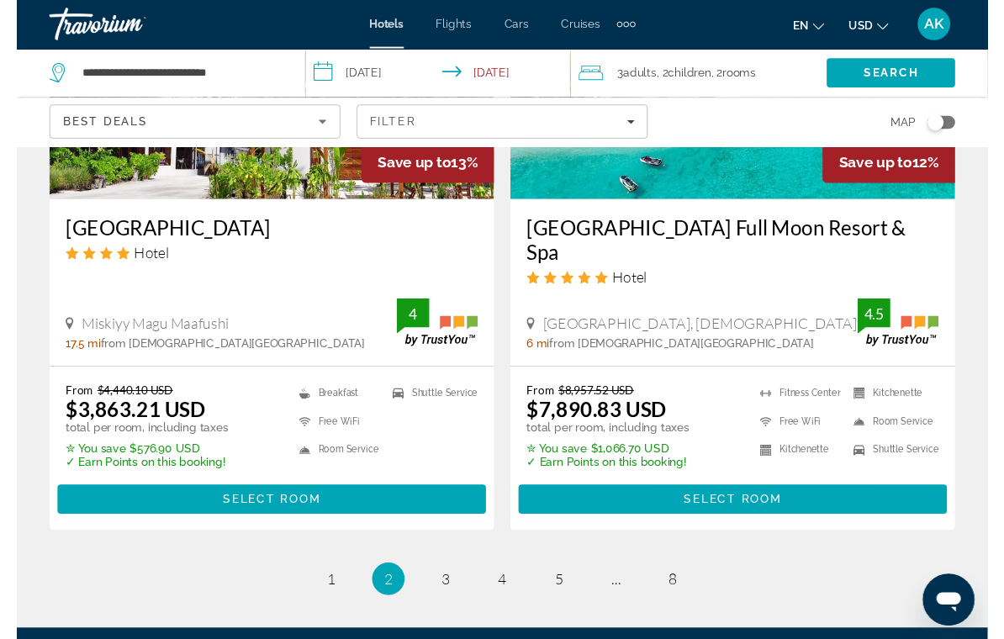
scroll to position [3573, 0]
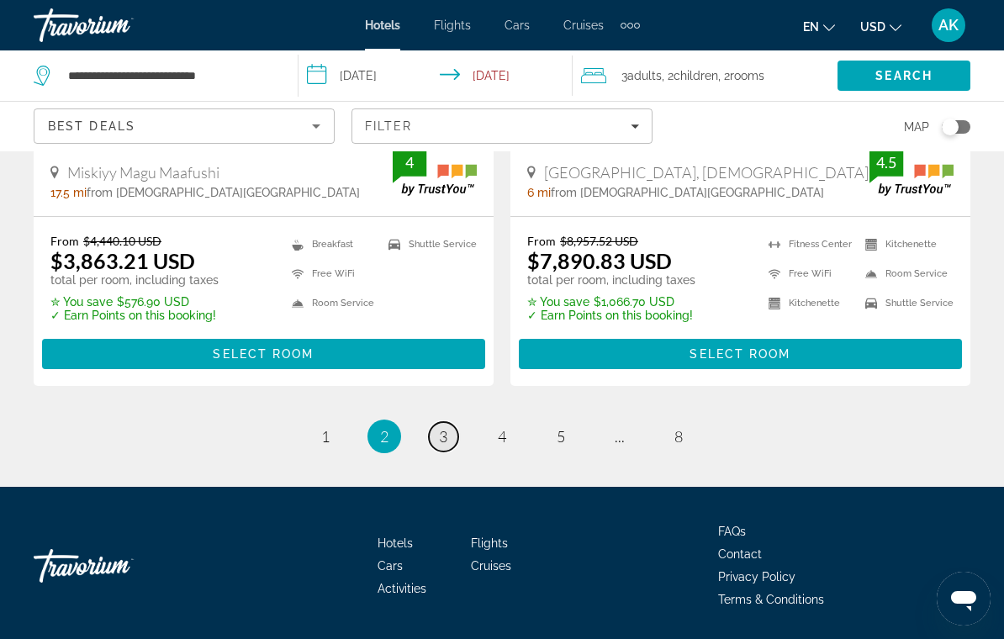
click at [438, 422] on link "page 3" at bounding box center [443, 436] width 29 height 29
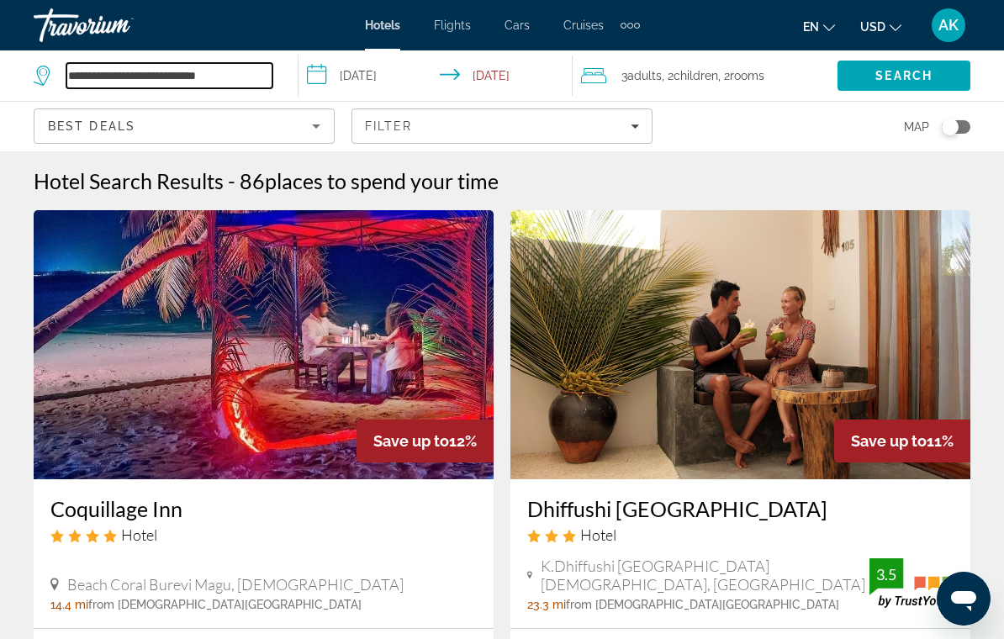
click at [233, 82] on input "**********" at bounding box center [169, 75] width 206 height 25
type input "*"
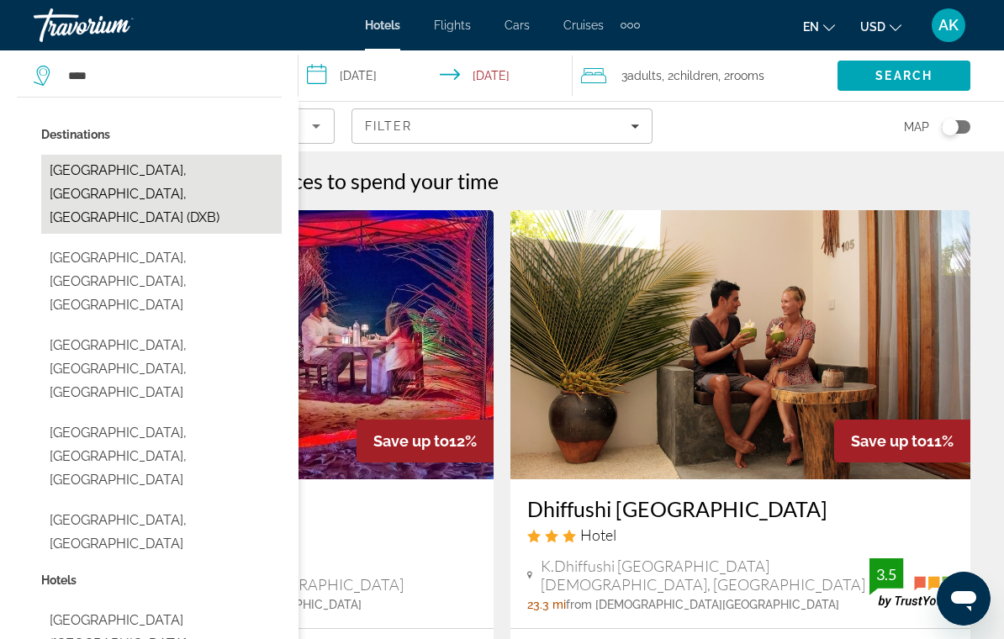
click at [128, 199] on button "[GEOGRAPHIC_DATA], [GEOGRAPHIC_DATA], [GEOGRAPHIC_DATA] (DXB)" at bounding box center [161, 194] width 241 height 79
type input "**********"
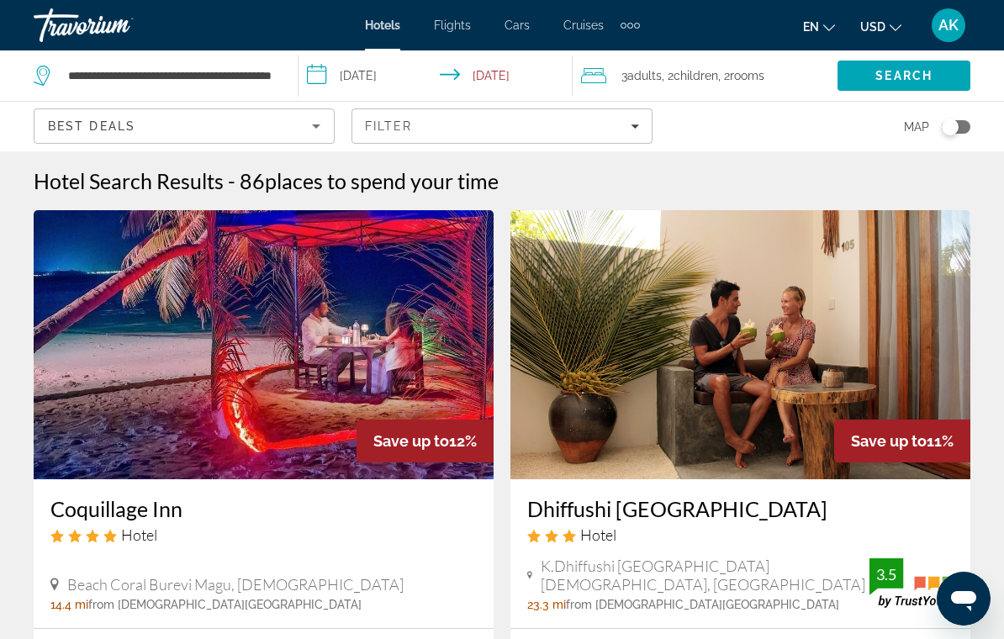
click at [377, 75] on input "**********" at bounding box center [439, 78] width 280 height 56
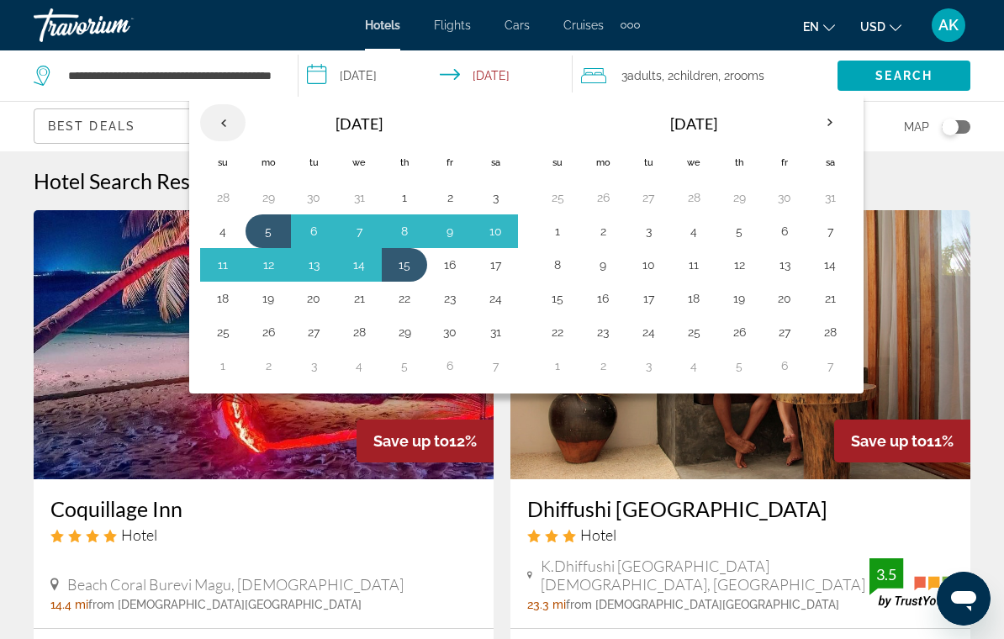
click at [220, 124] on th "Previous month" at bounding box center [222, 122] width 45 height 37
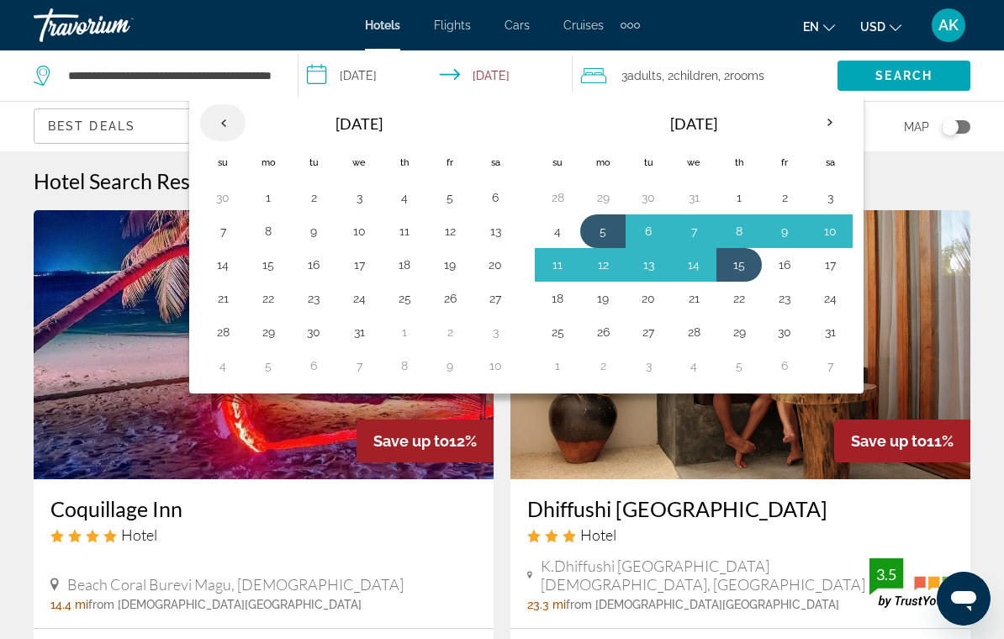
click at [227, 119] on th "Previous month" at bounding box center [222, 122] width 45 height 37
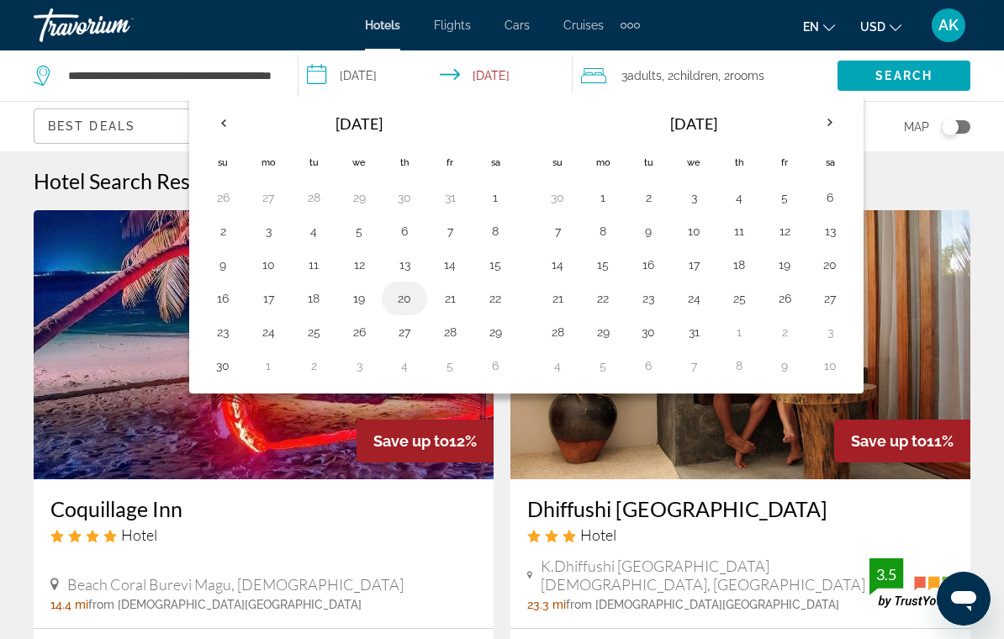
click at [409, 304] on button "20" at bounding box center [404, 299] width 27 height 24
click at [459, 327] on button "28" at bounding box center [450, 332] width 27 height 24
type input "**********"
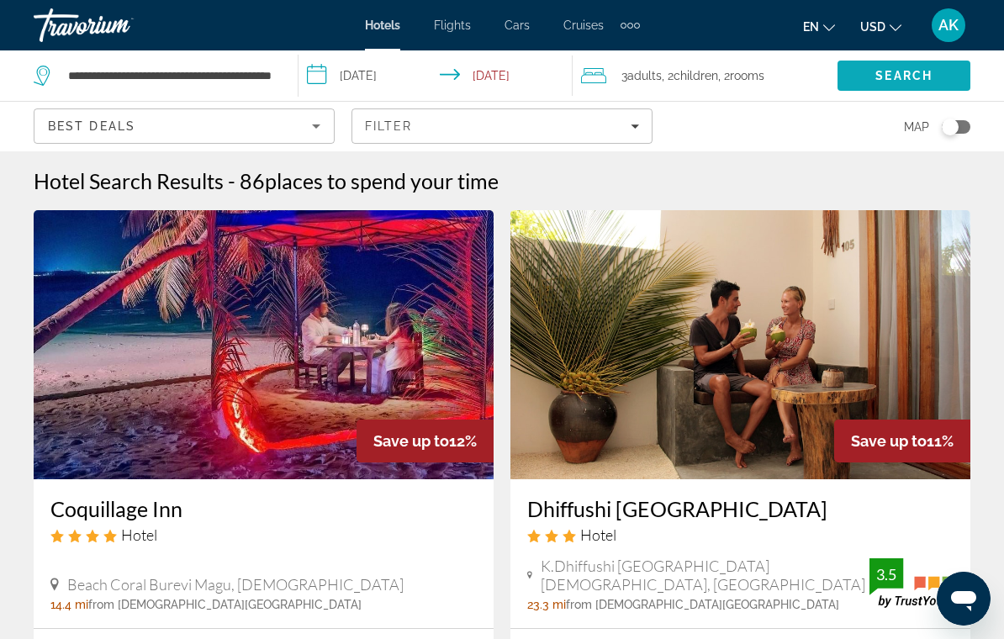
click at [880, 74] on span "Search" at bounding box center [904, 75] width 57 height 13
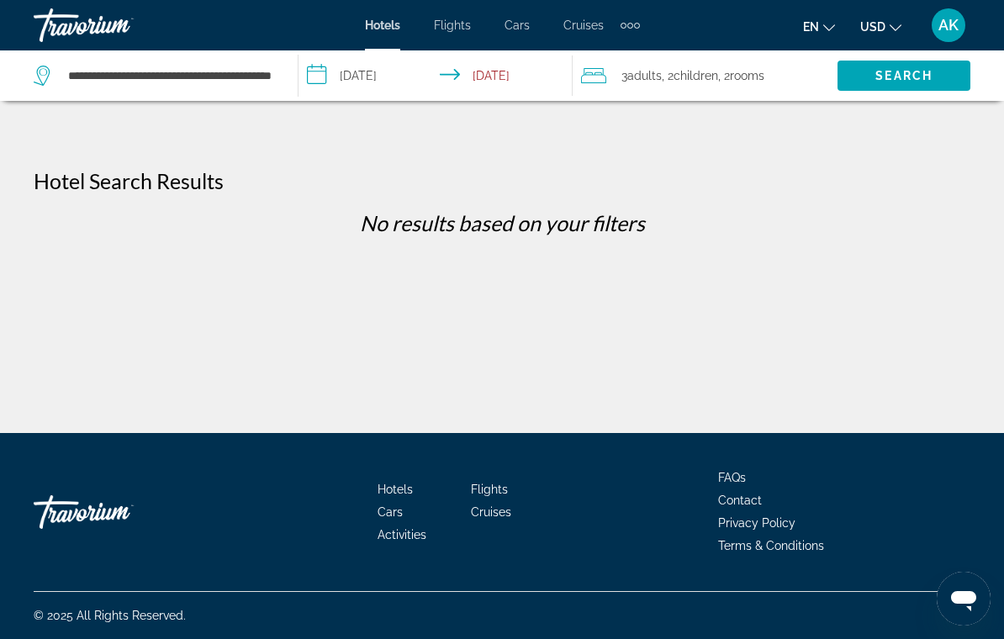
click at [714, 82] on span "Children" at bounding box center [696, 75] width 45 height 13
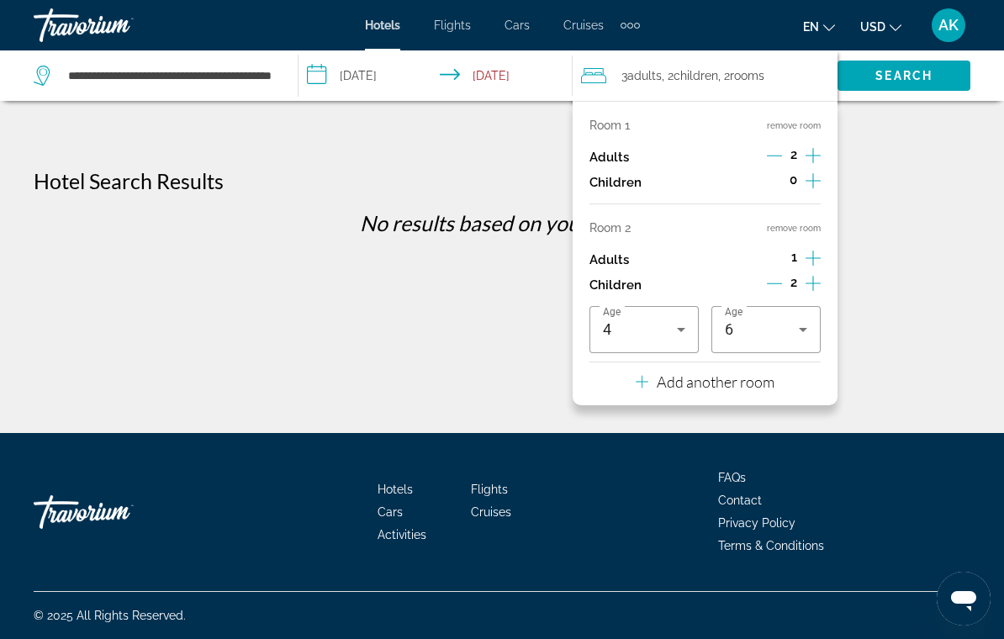
click at [808, 229] on button "remove room" at bounding box center [794, 228] width 54 height 11
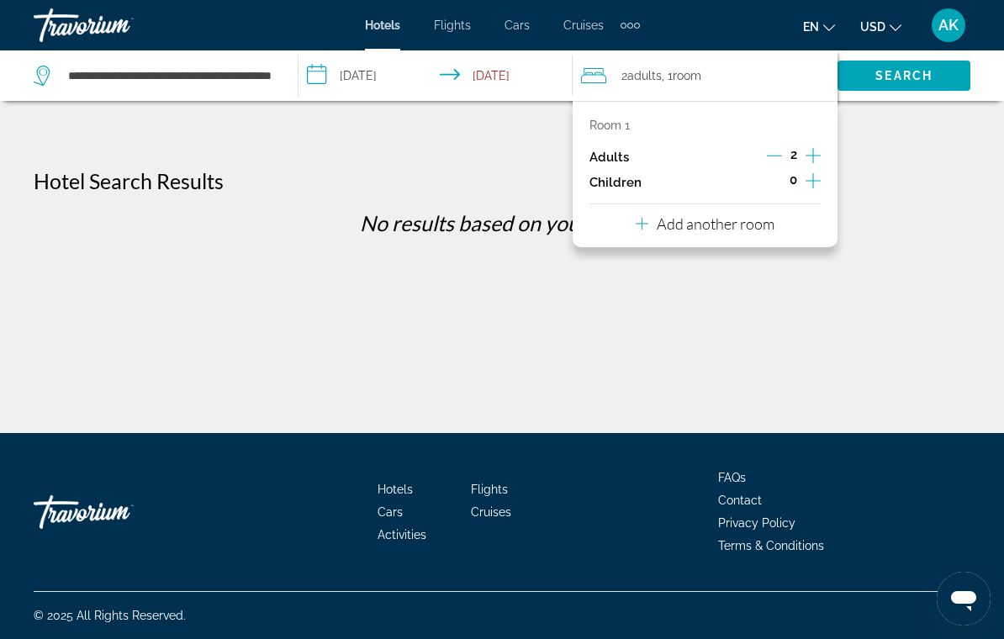
click at [818, 159] on icon "Increment adults" at bounding box center [813, 156] width 15 height 20
click at [810, 186] on icon "Increment children" at bounding box center [813, 181] width 15 height 20
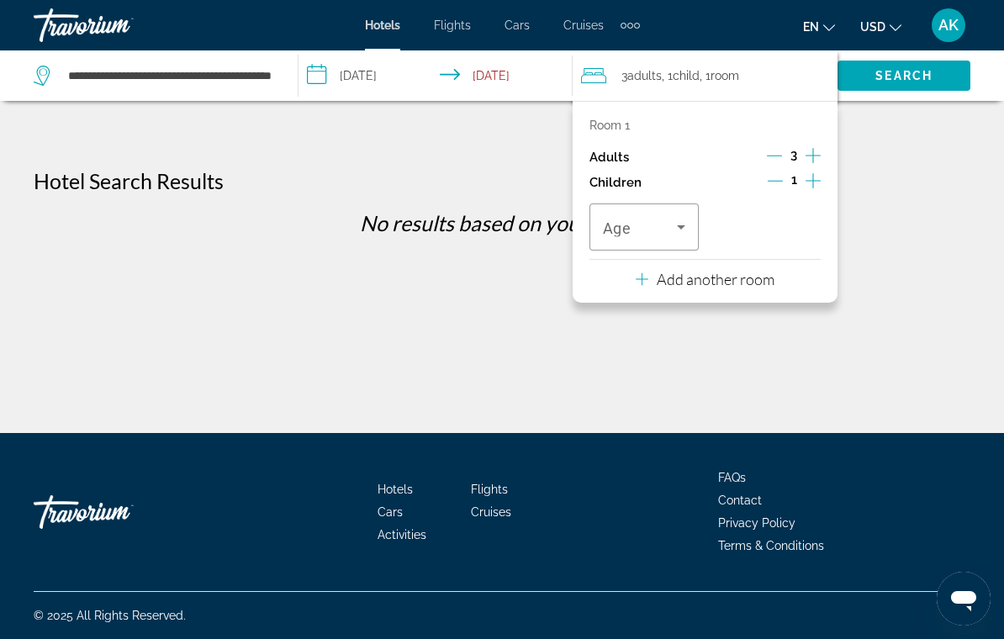
click at [815, 179] on icon "Increment children" at bounding box center [813, 181] width 15 height 20
click at [670, 227] on span "Travelers: 3 adults, 2 children" at bounding box center [640, 227] width 74 height 20
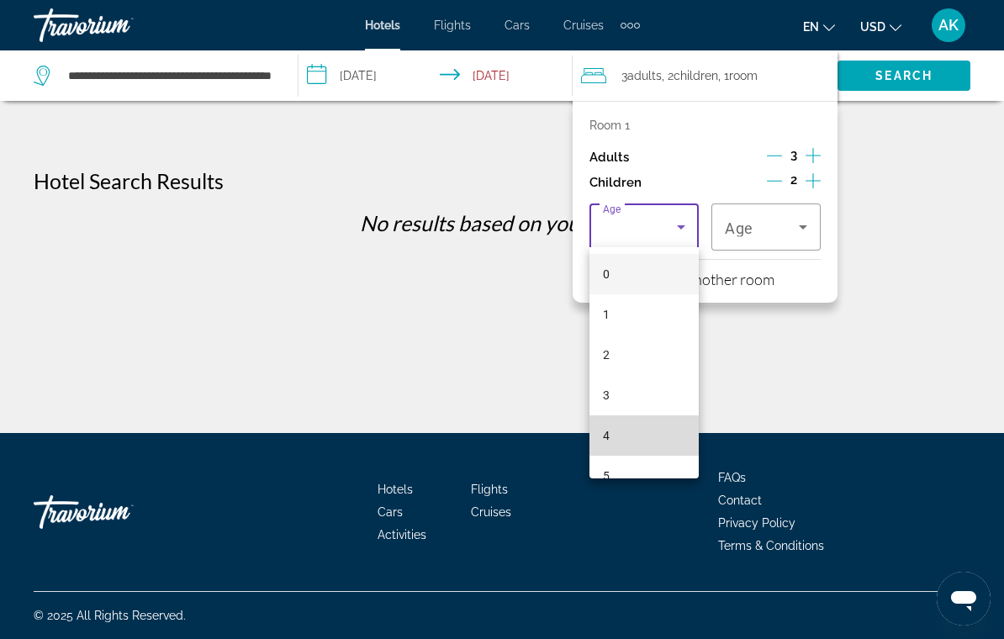
click at [629, 444] on mat-option "4" at bounding box center [644, 436] width 109 height 40
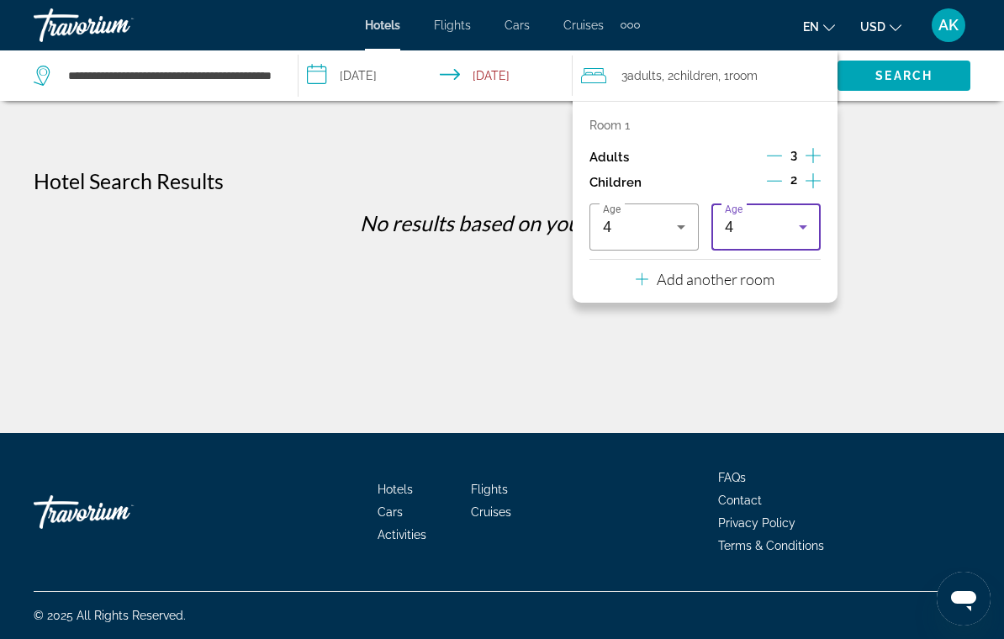
click at [783, 230] on div "4" at bounding box center [762, 227] width 74 height 20
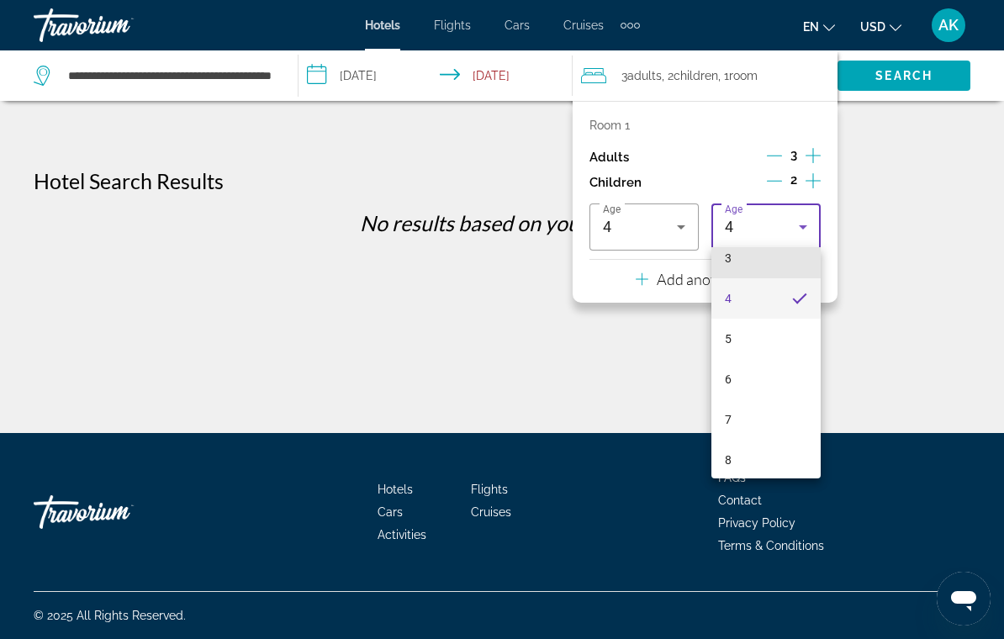
scroll to position [139, 0]
click at [754, 382] on mat-option "6" at bounding box center [766, 377] width 109 height 40
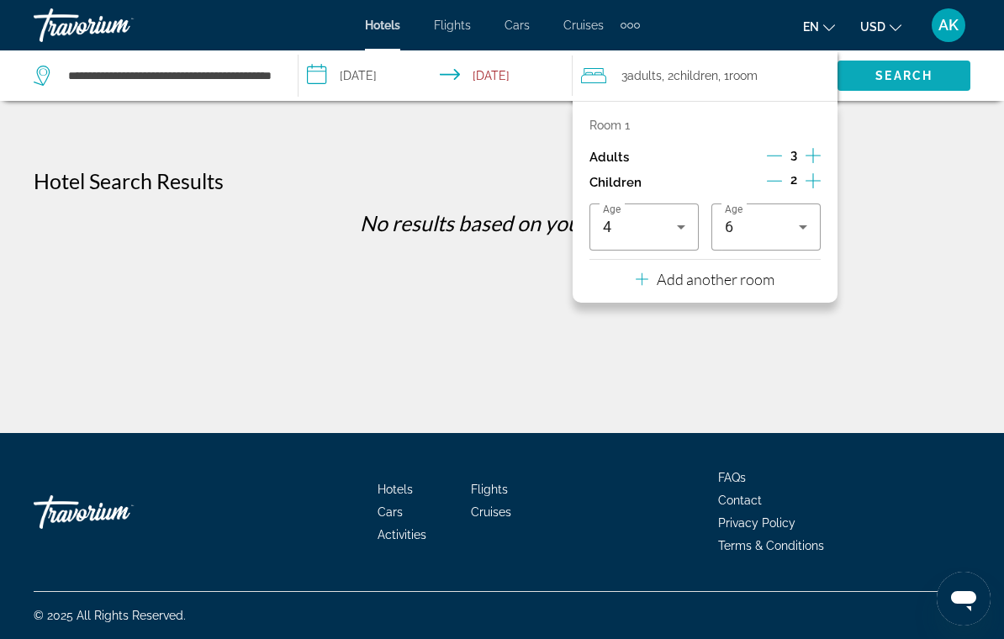
click at [924, 78] on span "Search" at bounding box center [904, 75] width 57 height 13
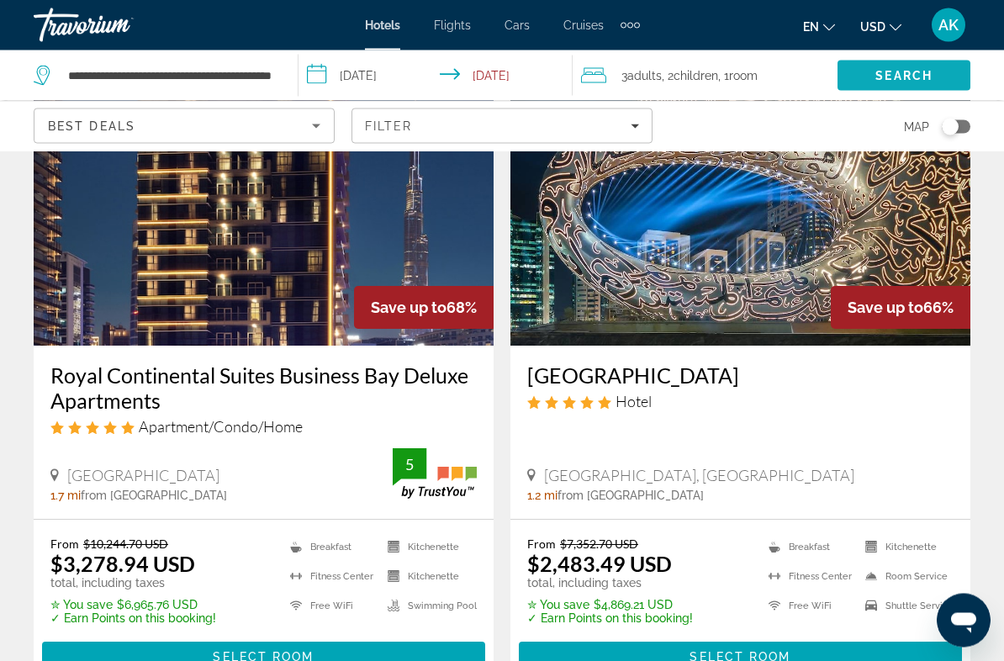
scroll to position [779, 0]
click at [794, 363] on h3 "Millennium Plaza Downtown Hotel" at bounding box center [740, 375] width 426 height 25
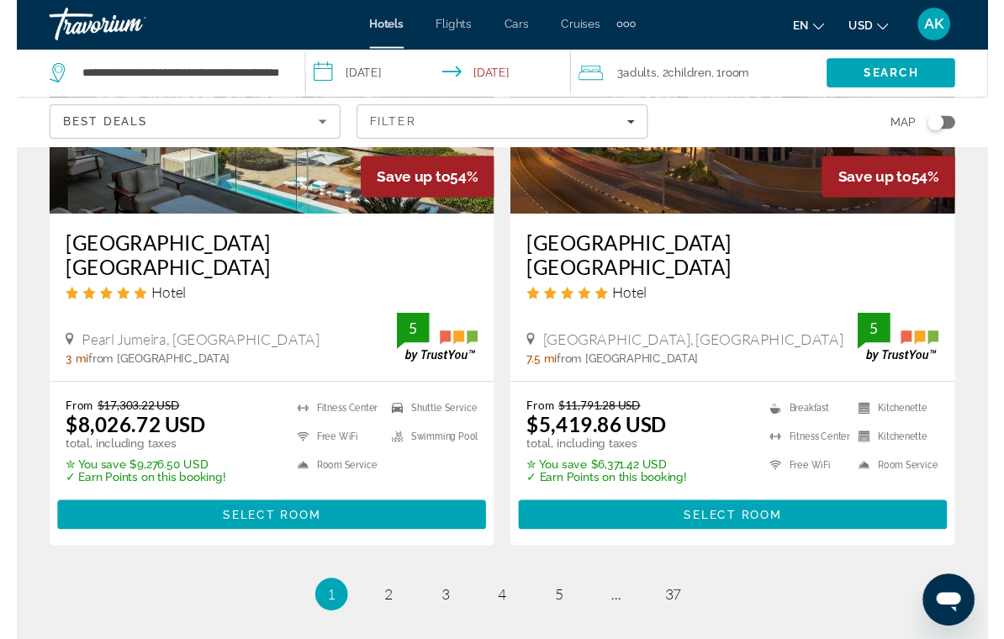
scroll to position [3595, 0]
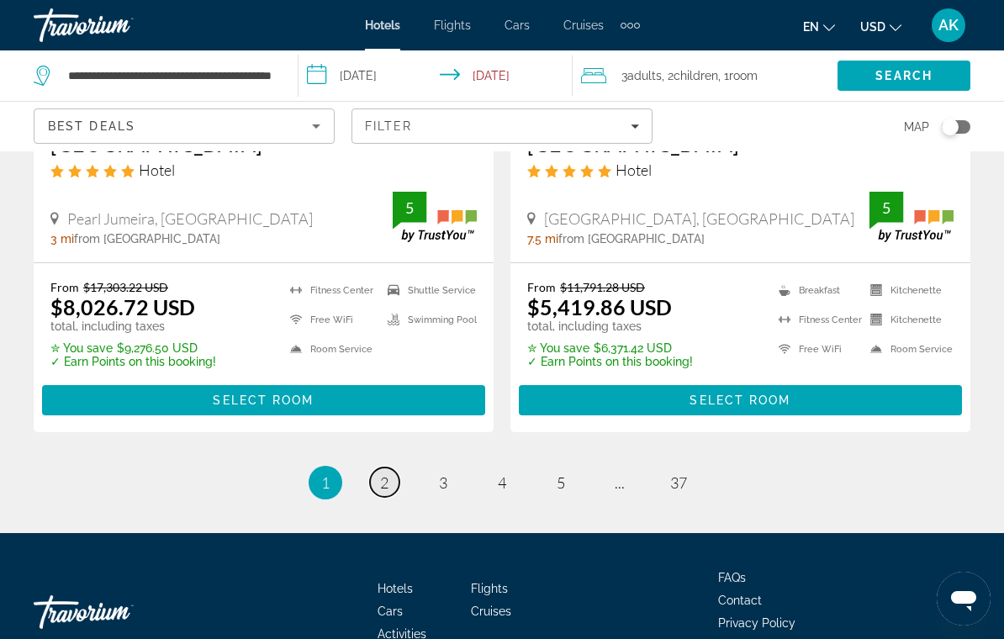
click at [383, 474] on span "2" at bounding box center [384, 483] width 8 height 19
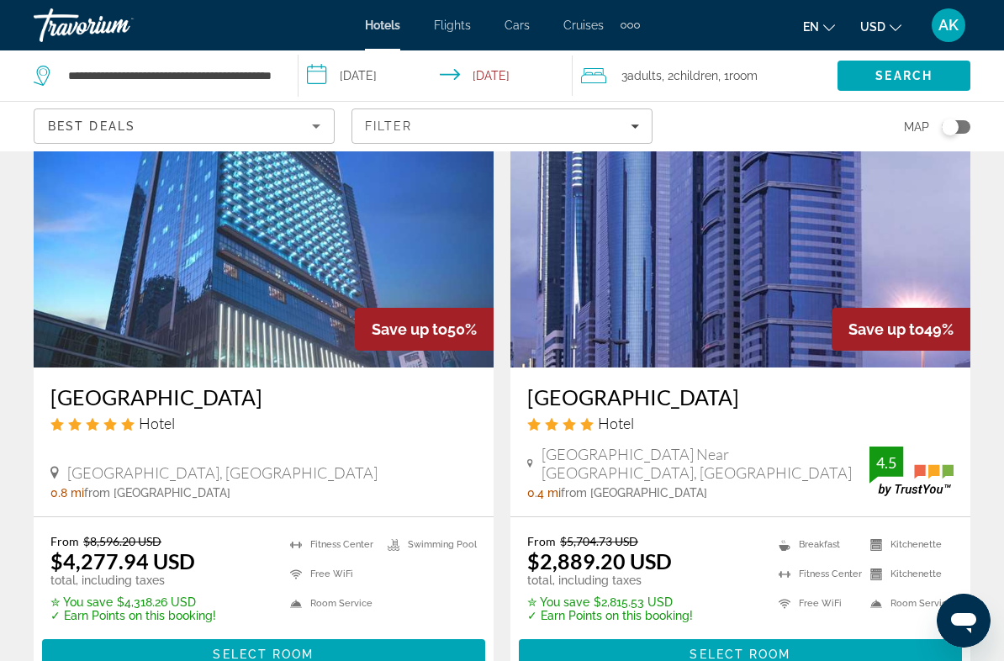
scroll to position [1449, 0]
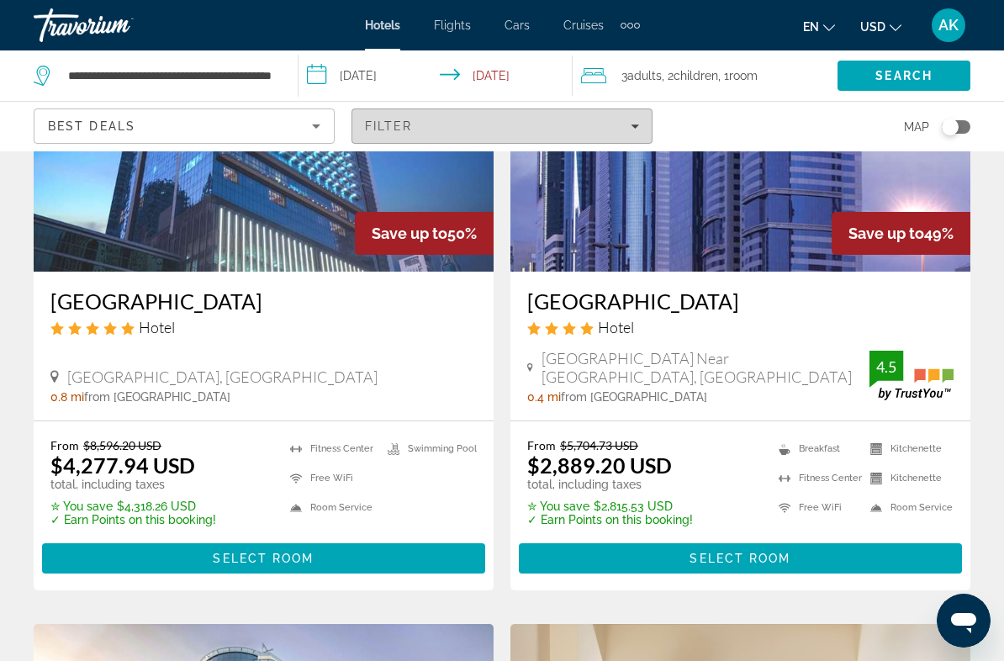
click at [432, 125] on div "Filter" at bounding box center [502, 125] width 274 height 13
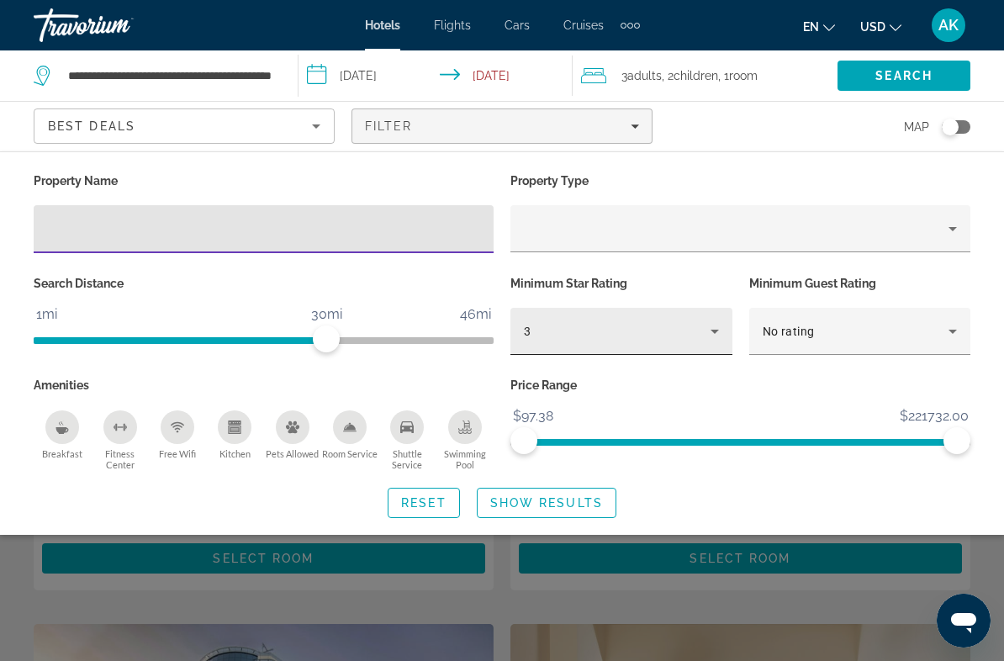
click at [692, 340] on div "3" at bounding box center [617, 331] width 187 height 20
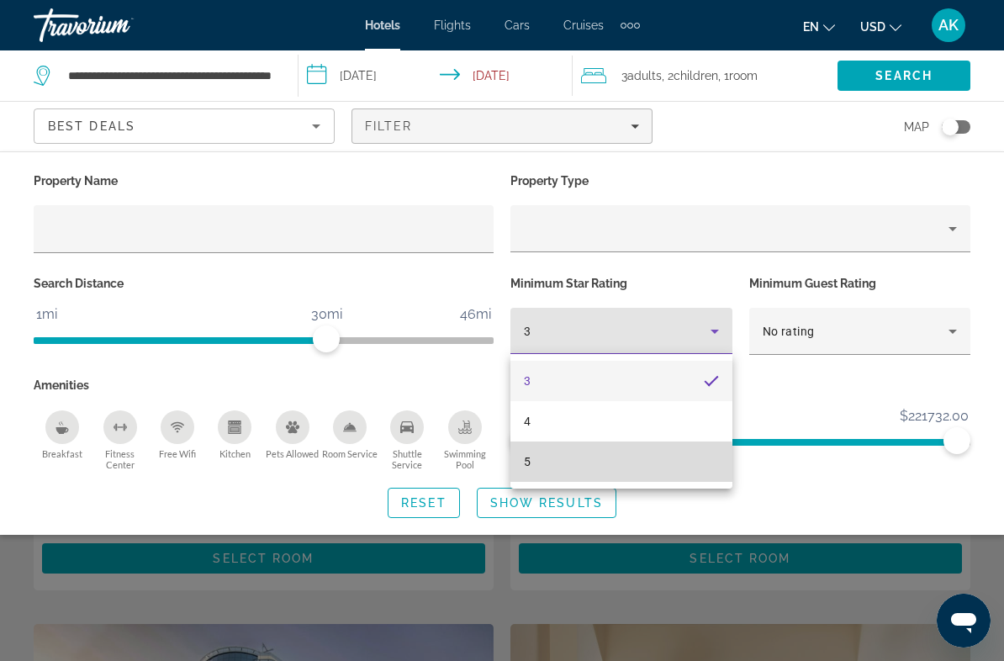
click at [609, 474] on mat-option "5" at bounding box center [622, 462] width 222 height 40
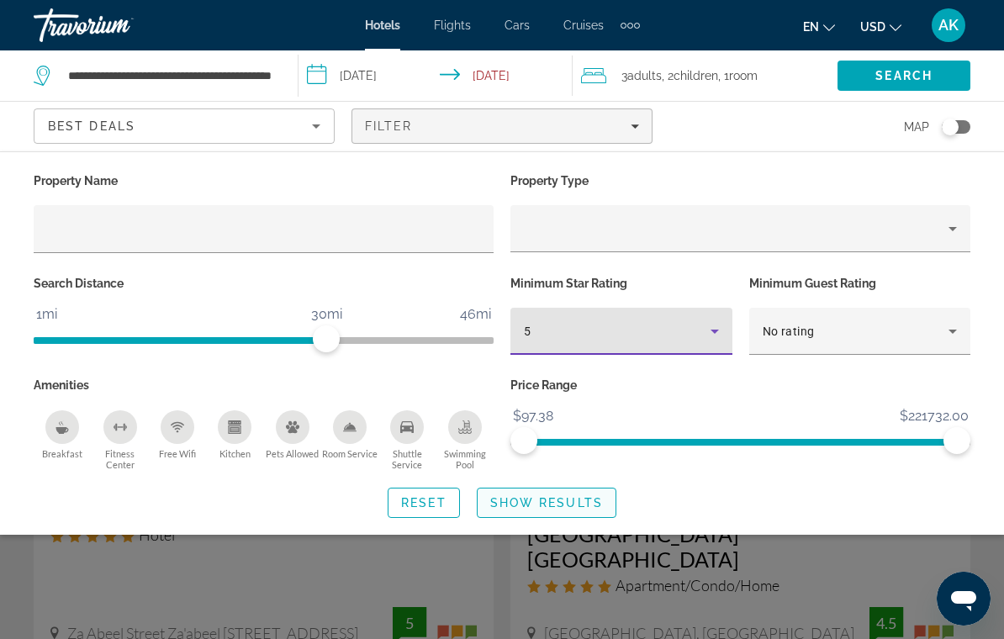
click at [528, 502] on span "Show Results" at bounding box center [546, 502] width 113 height 13
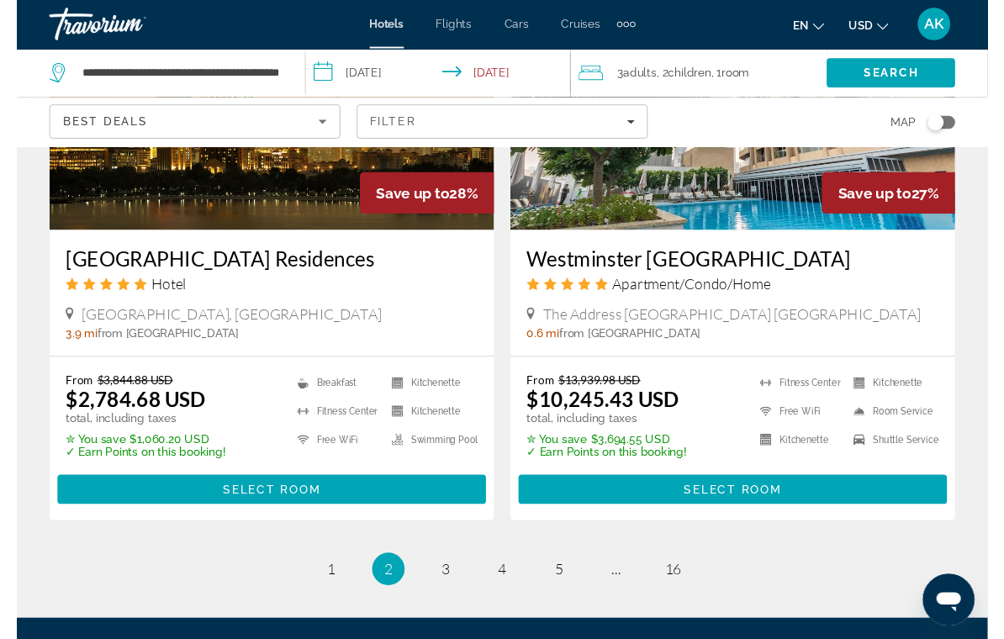
scroll to position [3576, 0]
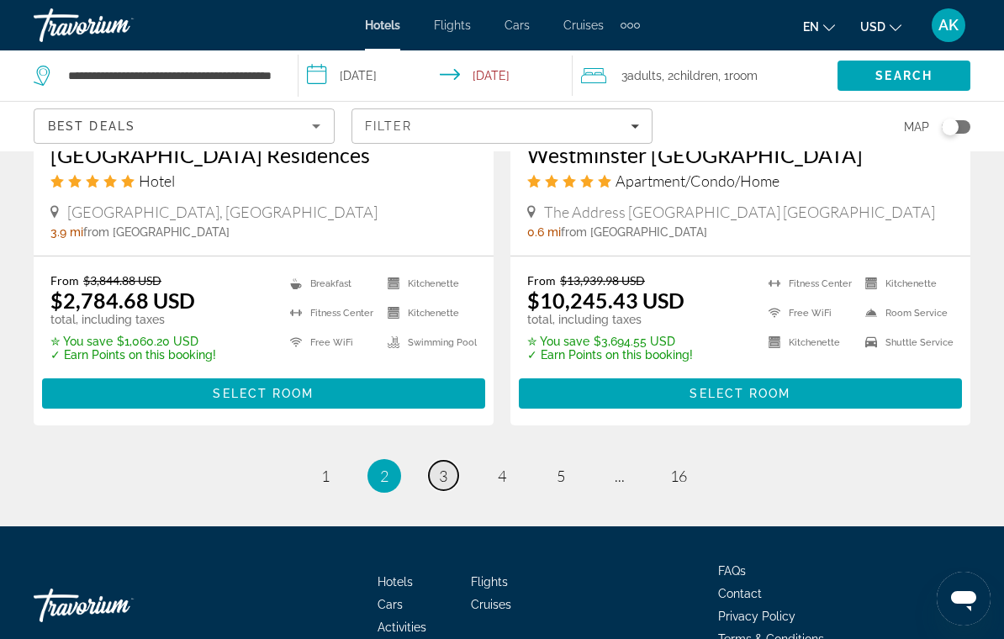
click at [443, 461] on link "page 3" at bounding box center [443, 475] width 29 height 29
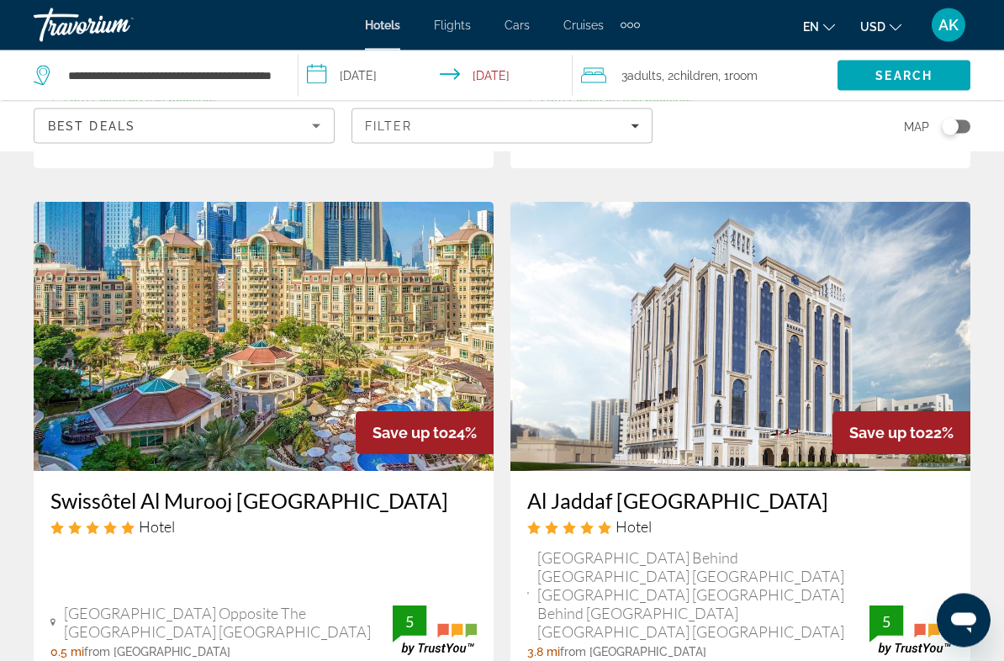
scroll to position [664, 0]
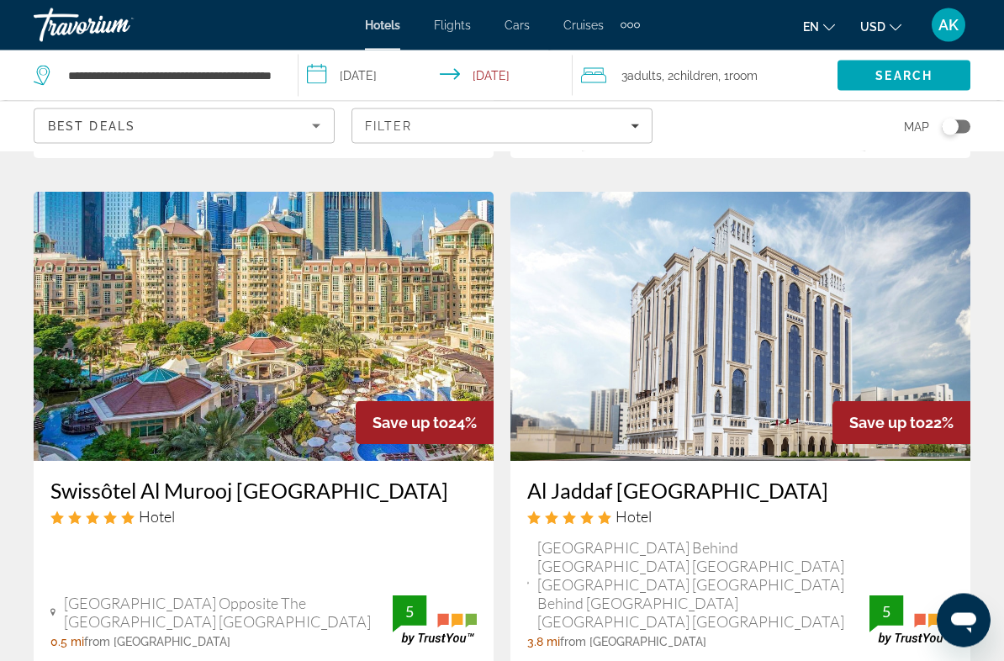
click at [232, 479] on h3 "Swissôtel Al Murooj Dubai" at bounding box center [263, 491] width 426 height 25
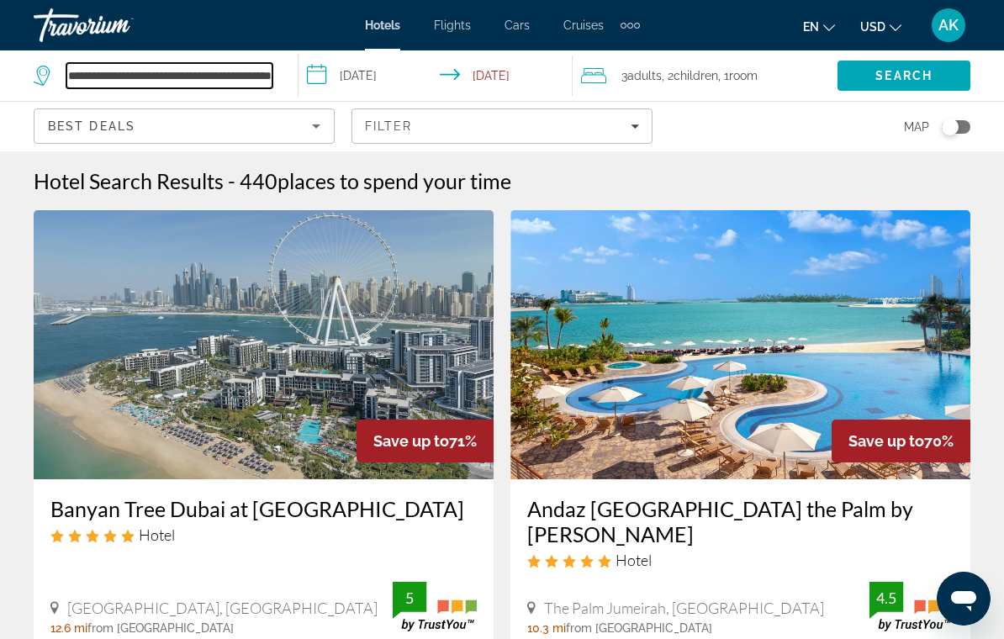
click at [233, 72] on input "**********" at bounding box center [169, 75] width 206 height 25
click at [271, 75] on input "**********" at bounding box center [169, 75] width 206 height 25
type input "*"
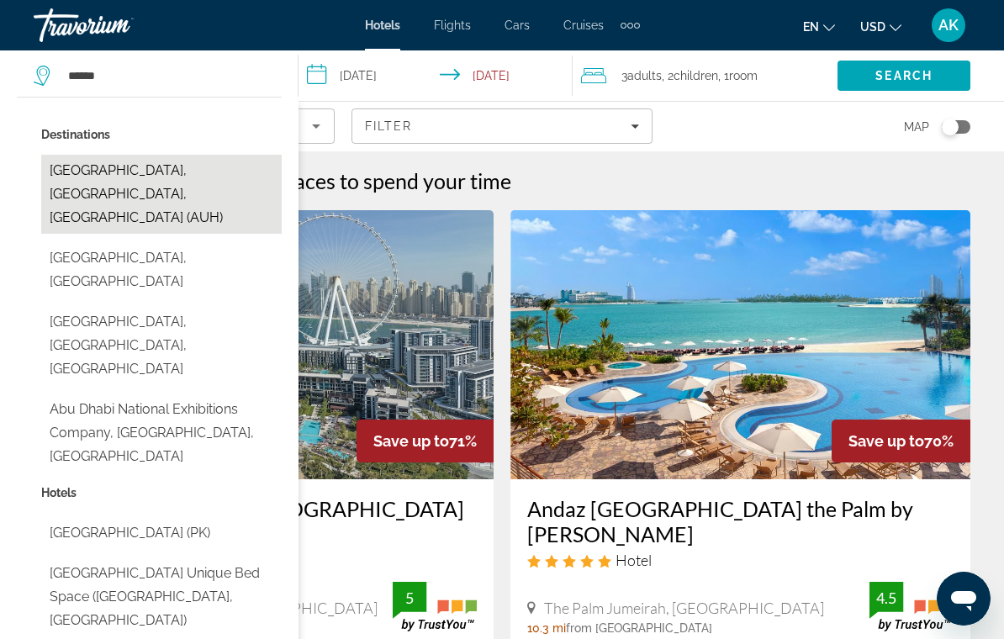
click at [153, 186] on button "[GEOGRAPHIC_DATA], [GEOGRAPHIC_DATA], [GEOGRAPHIC_DATA] (AUH)" at bounding box center [161, 194] width 241 height 79
type input "**********"
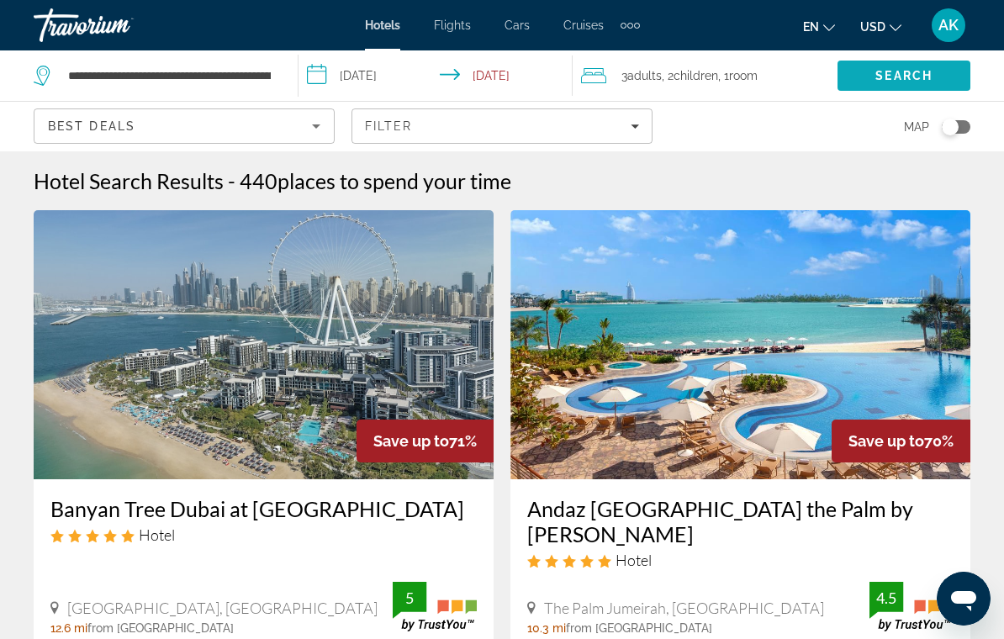
click at [919, 66] on span "Search" at bounding box center [904, 76] width 133 height 40
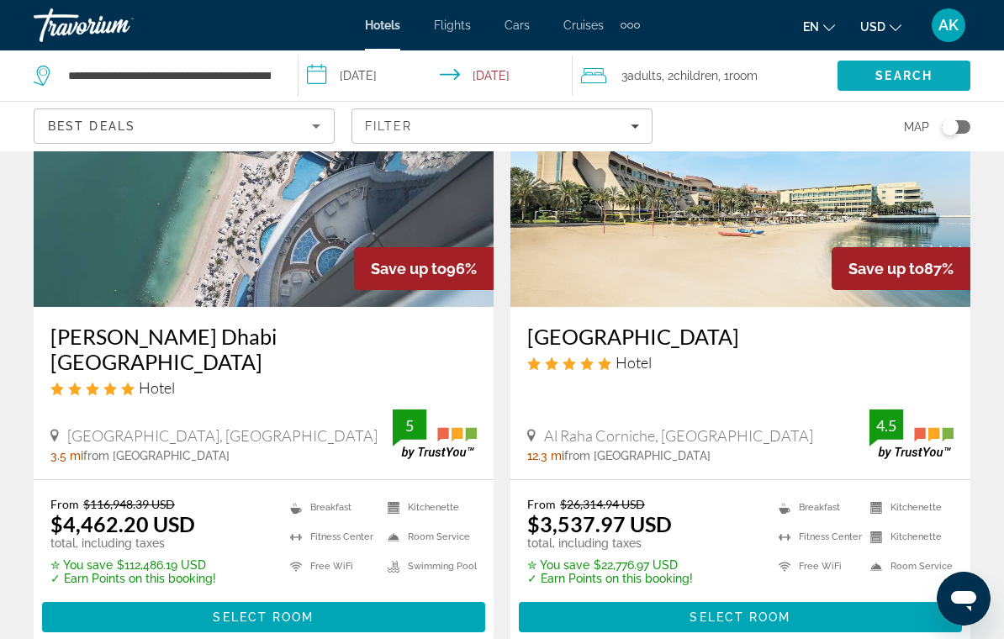
scroll to position [175, 0]
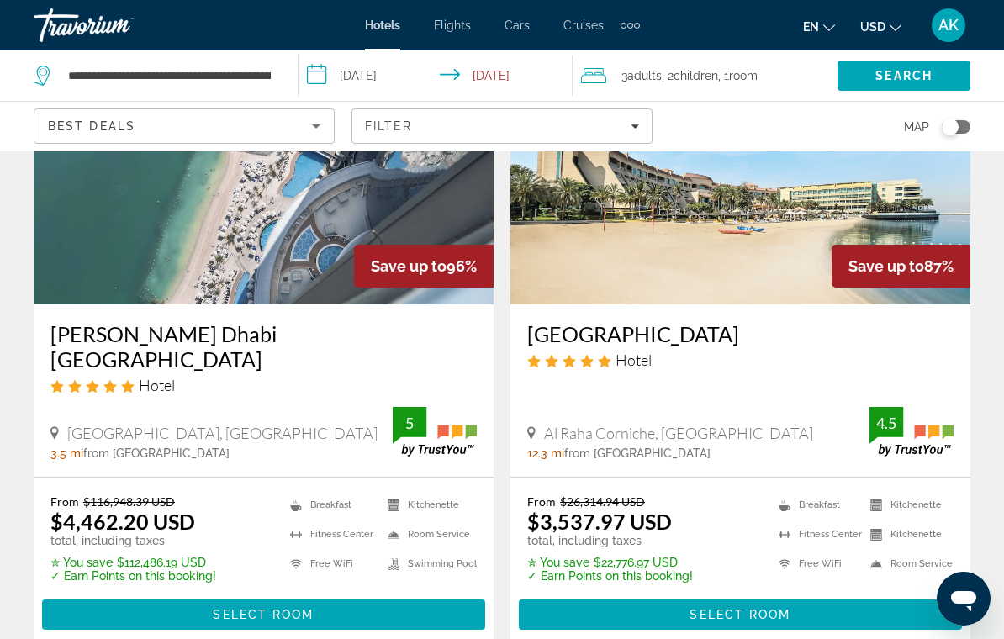
click at [296, 343] on h3 "Conrad Abu Dhabi Etihad Towers" at bounding box center [263, 346] width 426 height 50
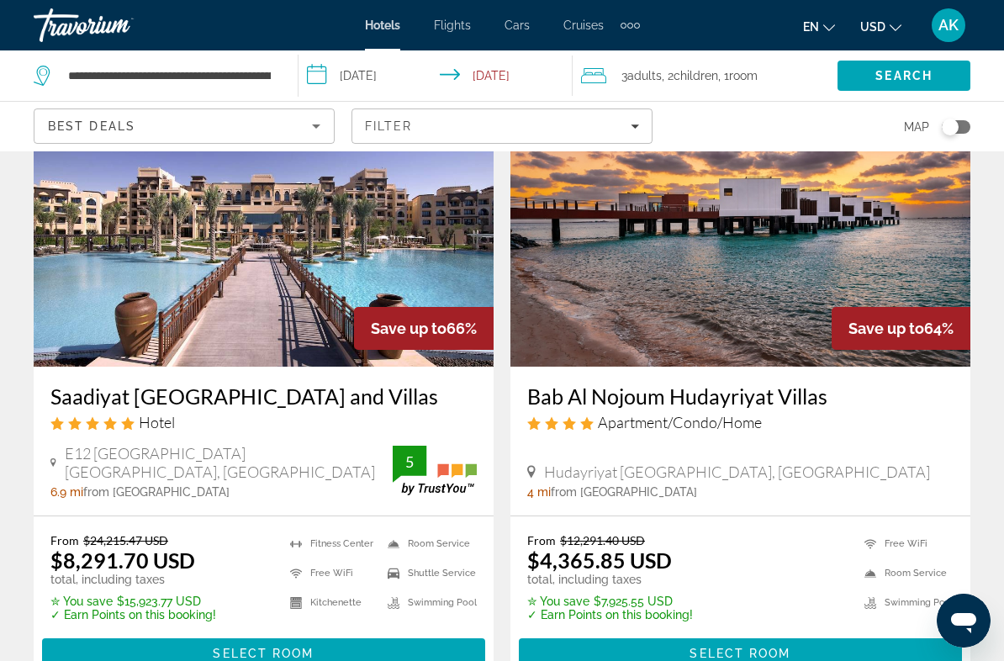
scroll to position [784, 0]
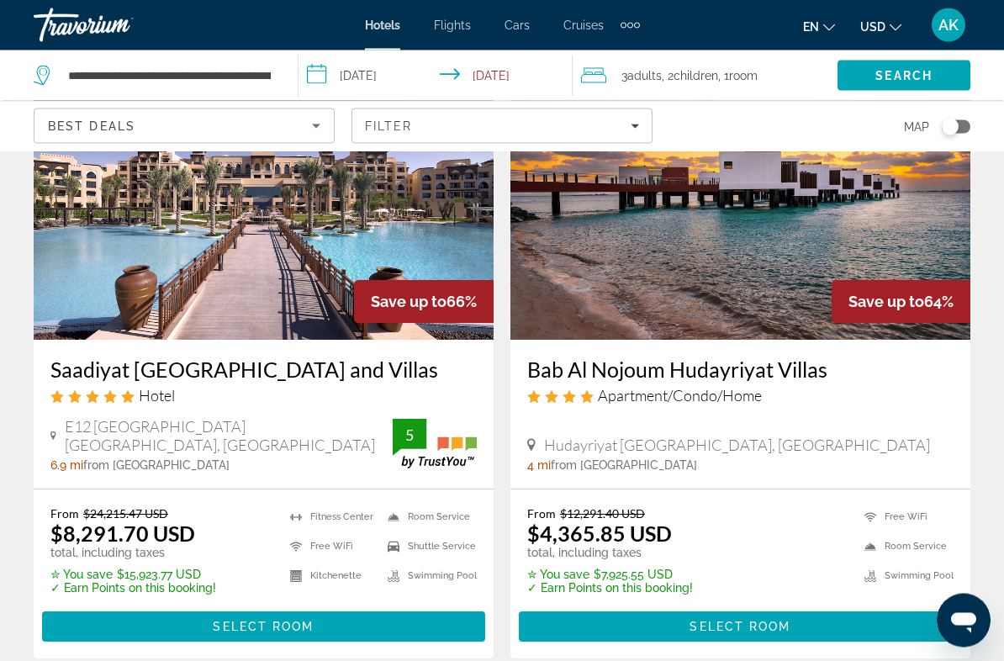
click at [690, 78] on span "Children" at bounding box center [696, 75] width 45 height 13
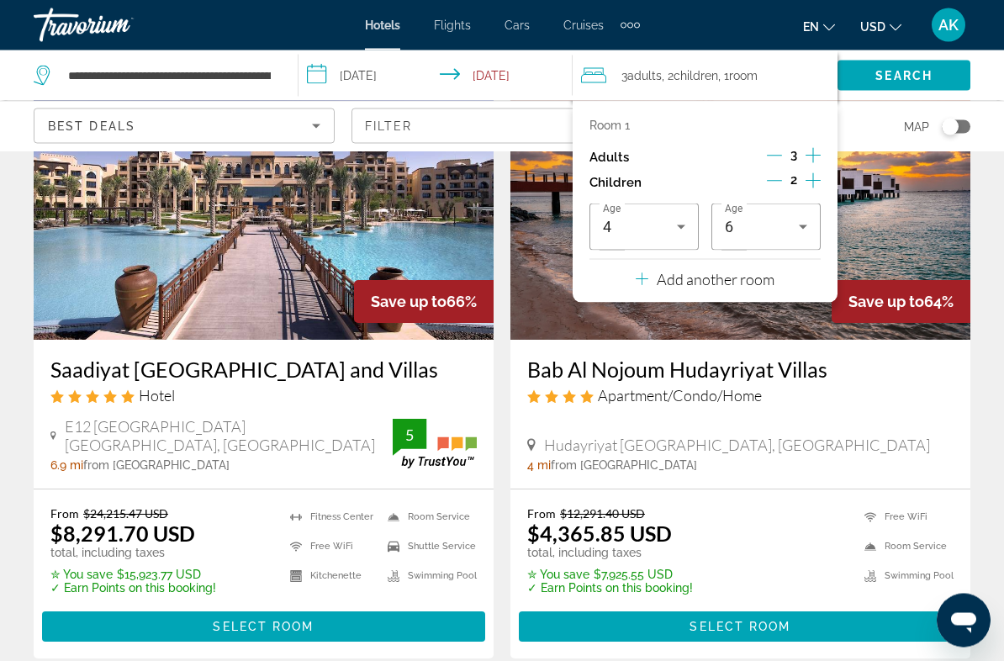
scroll to position [785, 0]
click at [774, 180] on icon "Decrement children" at bounding box center [774, 180] width 15 height 15
click at [781, 181] on icon "Decrement children" at bounding box center [775, 181] width 15 height 1
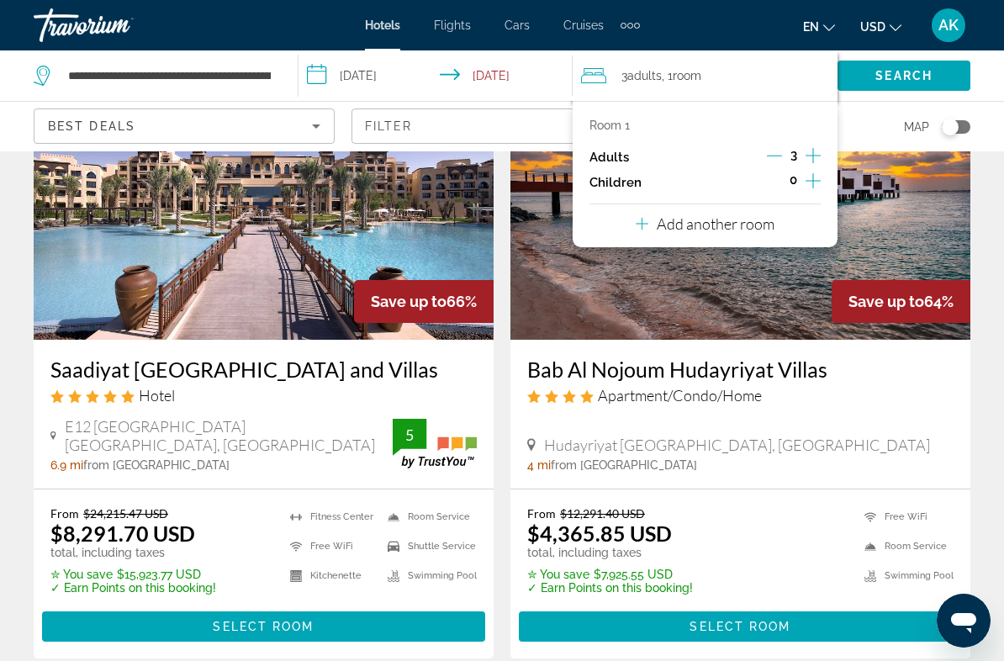
click at [770, 150] on icon "Decrement adults" at bounding box center [774, 155] width 15 height 15
click at [743, 224] on p "Add another room" at bounding box center [716, 223] width 118 height 19
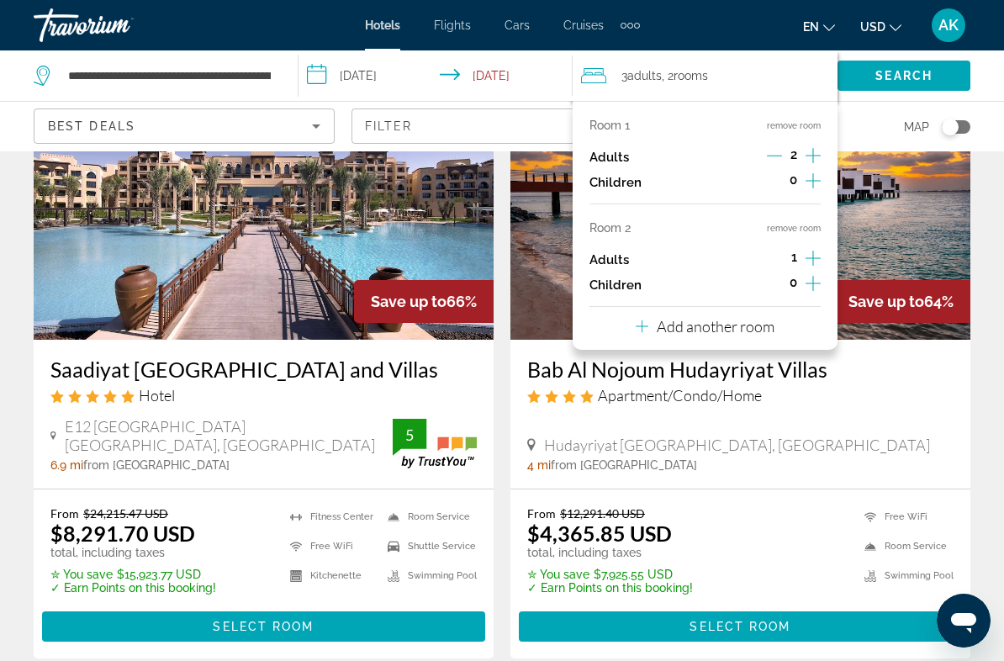
click at [815, 256] on icon "Increment adults" at bounding box center [813, 258] width 15 height 20
click at [778, 257] on icon "Decrement adults" at bounding box center [774, 258] width 15 height 15
click at [813, 289] on button "Increment children" at bounding box center [813, 285] width 15 height 25
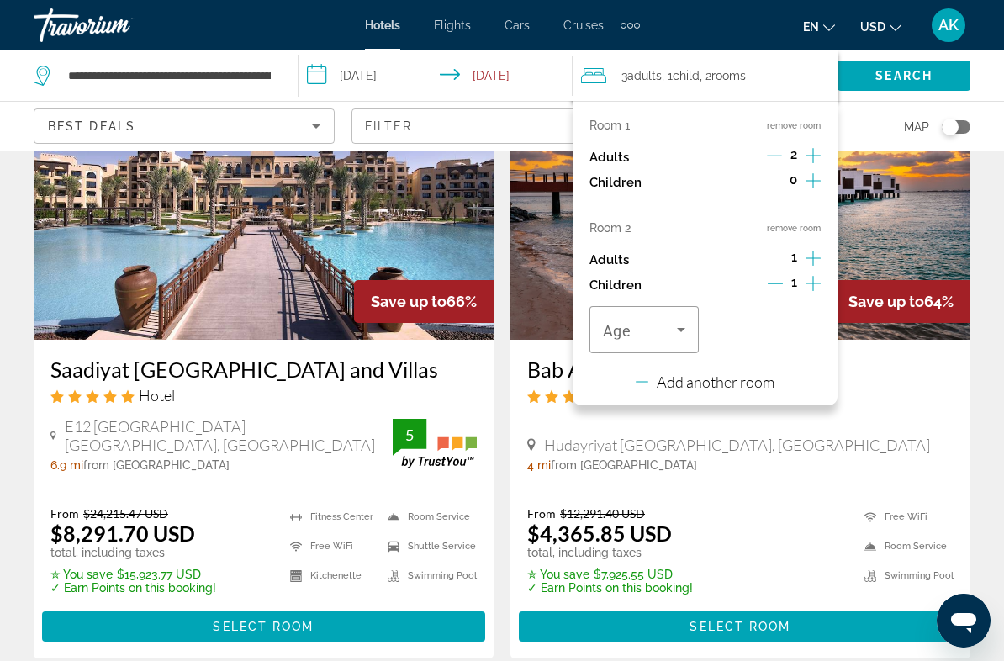
click at [813, 286] on icon "Increment children" at bounding box center [813, 283] width 15 height 20
click at [672, 326] on icon "Travelers: 3 adults, 2 children" at bounding box center [681, 330] width 20 height 20
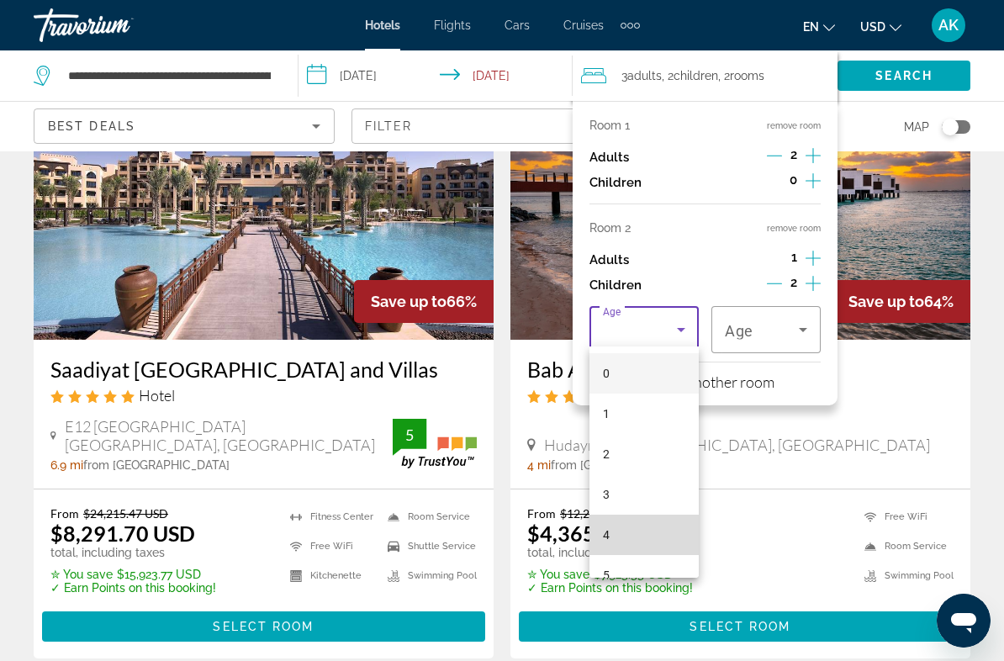
click at [636, 543] on mat-option "4" at bounding box center [644, 535] width 109 height 40
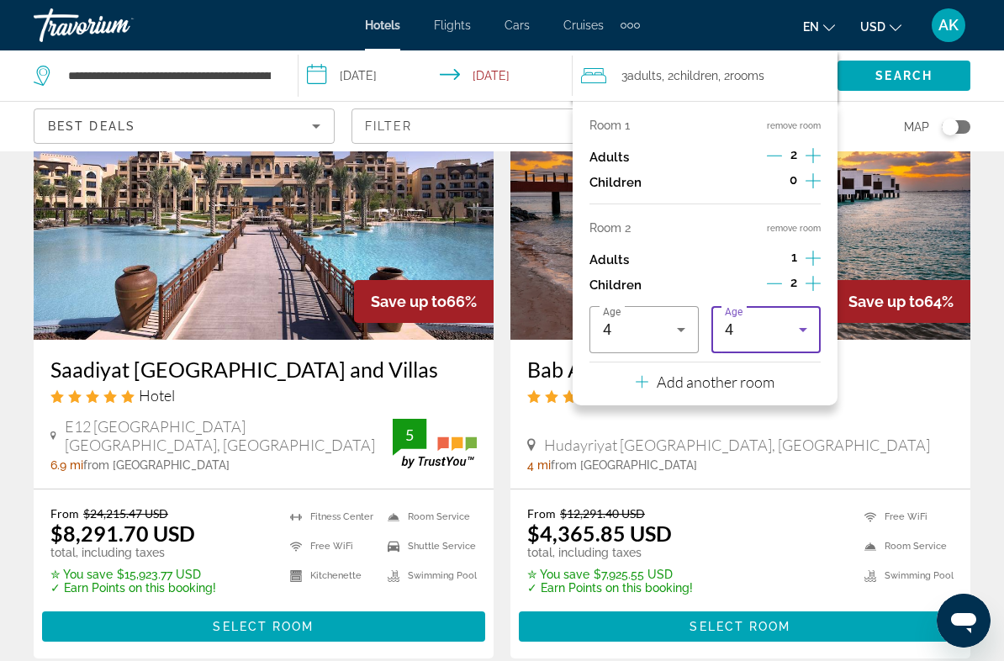
click at [775, 331] on div "4" at bounding box center [762, 330] width 74 height 20
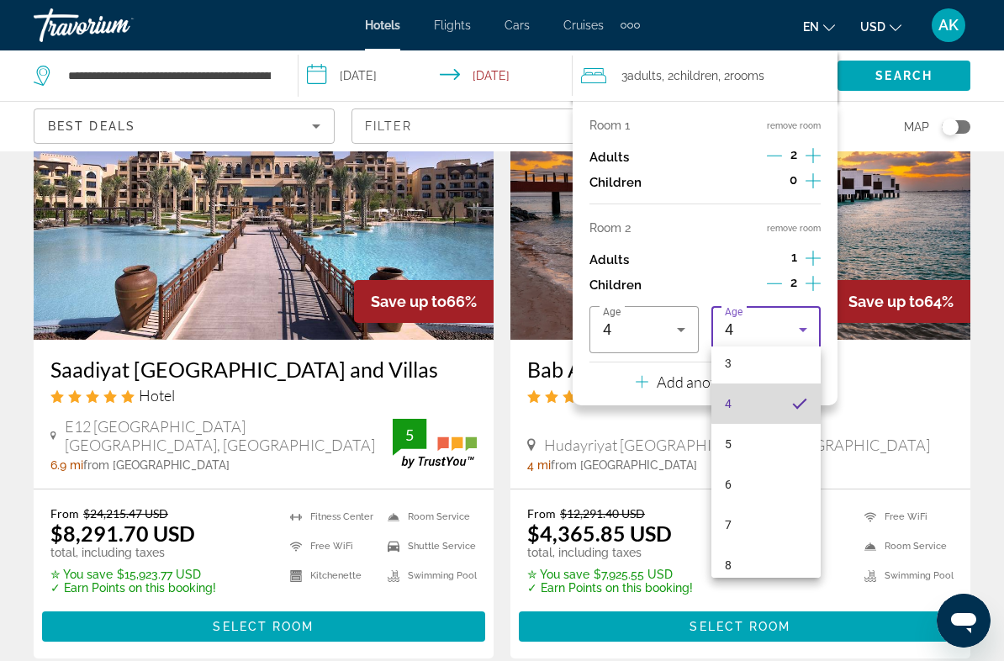
scroll to position [133, 0]
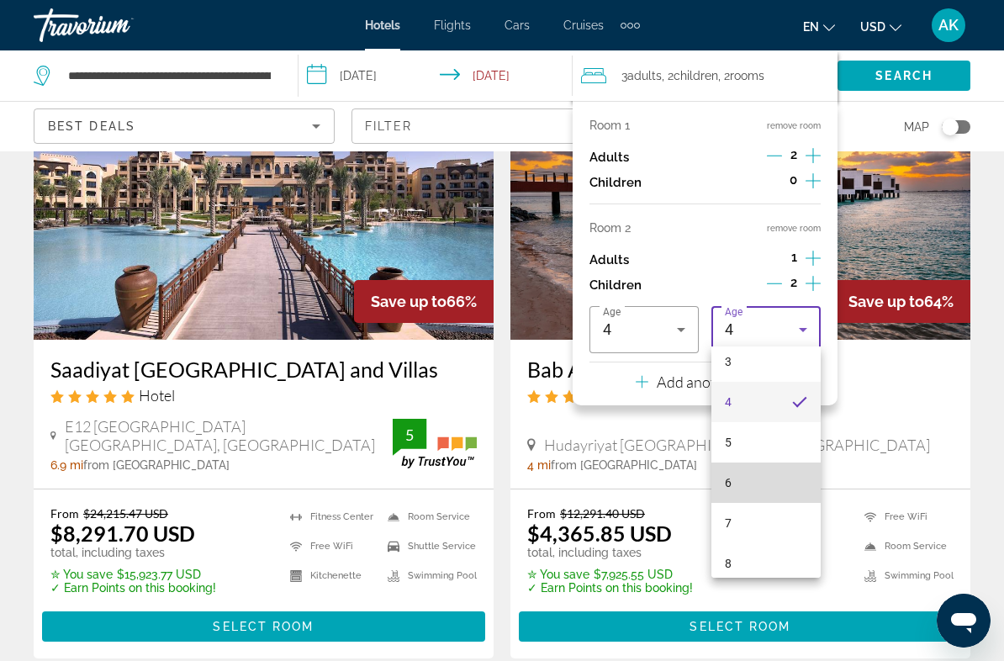
click at [766, 490] on mat-option "6" at bounding box center [766, 483] width 109 height 40
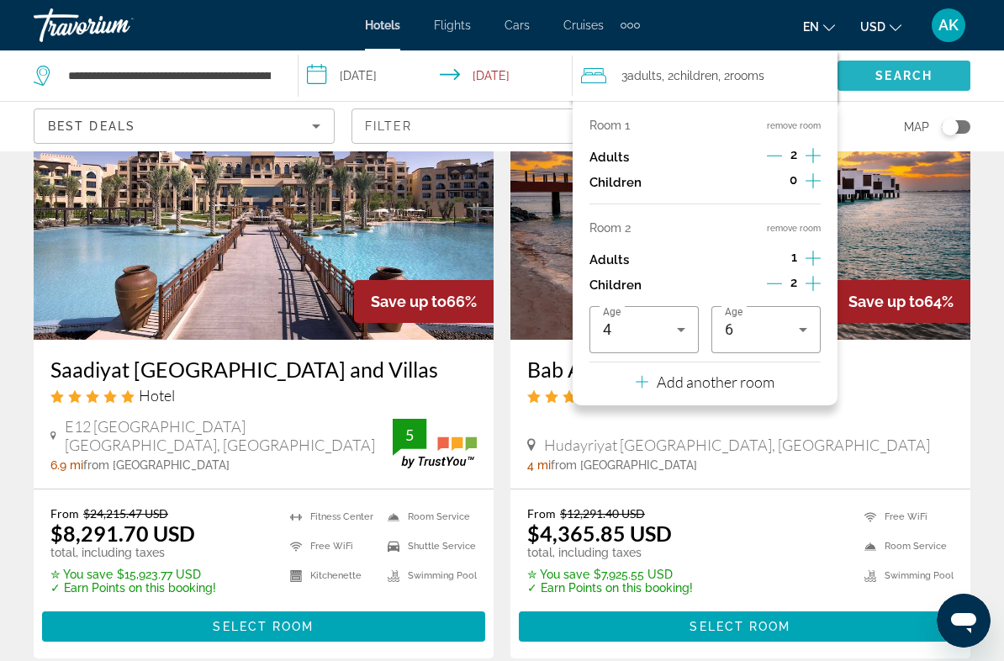
click at [917, 69] on span "Search" at bounding box center [904, 75] width 57 height 13
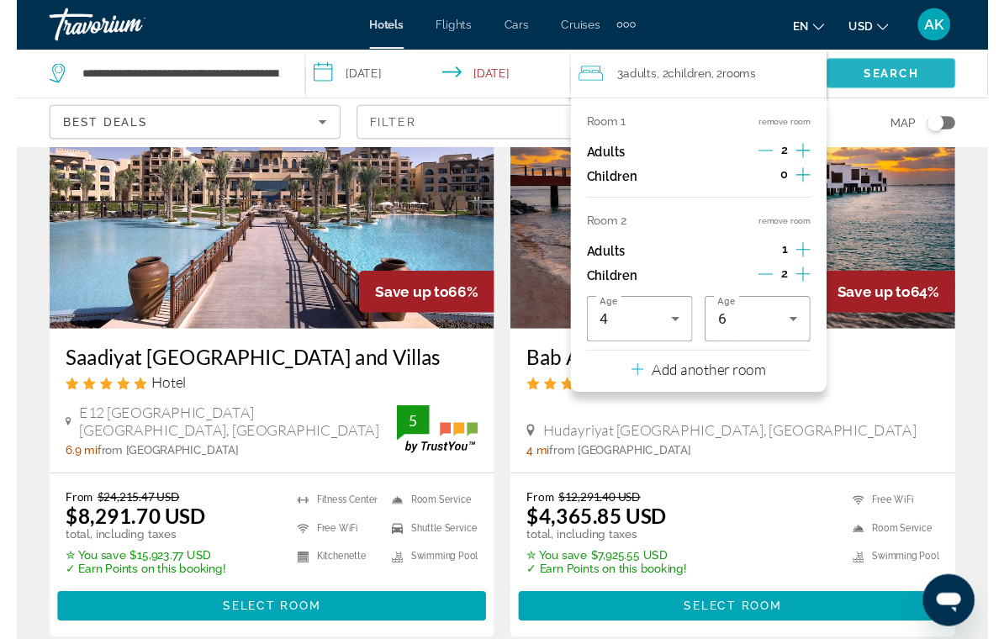
scroll to position [18, 0]
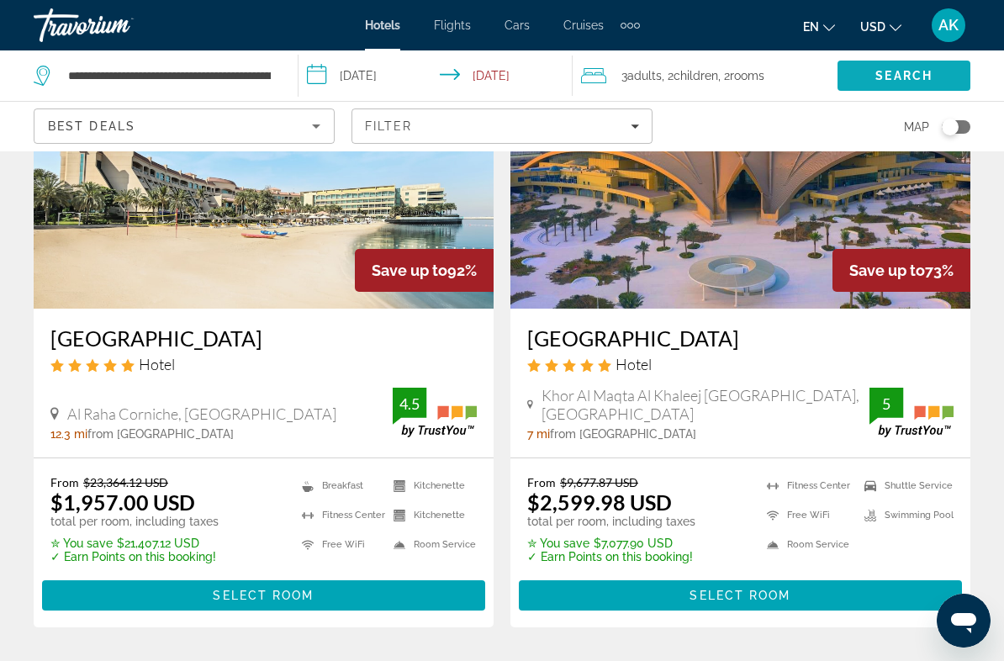
scroll to position [181, 0]
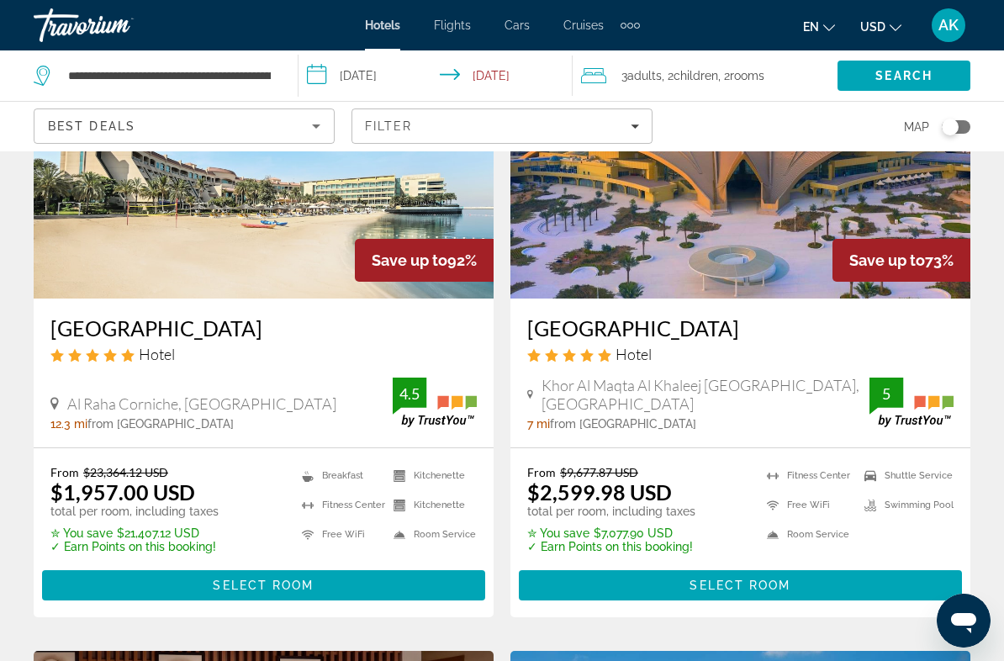
click at [269, 337] on h3 "Al Raha Beach Resort & Spa" at bounding box center [263, 327] width 426 height 25
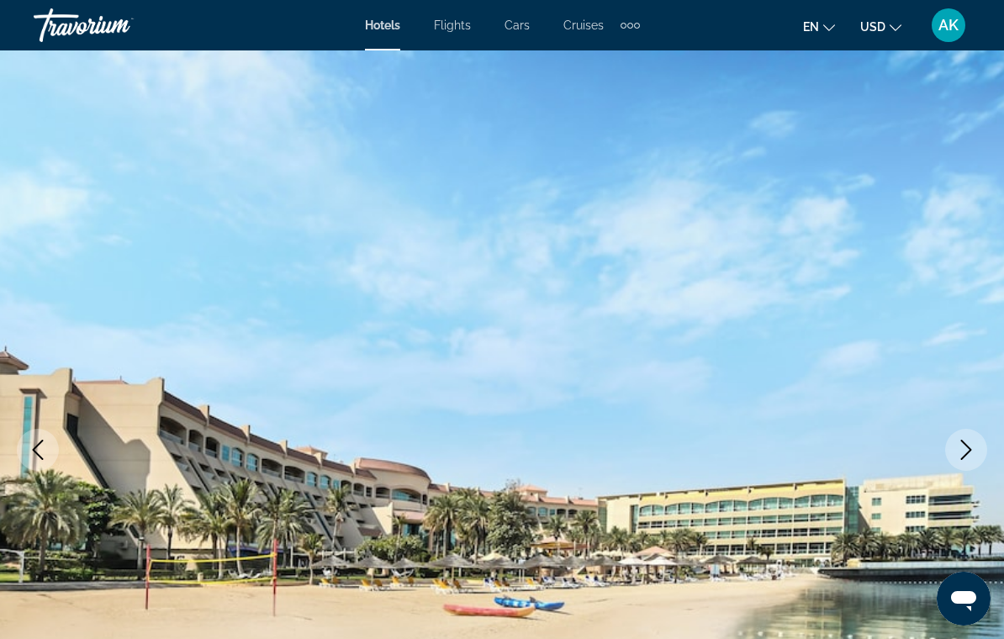
click at [977, 454] on button "Next image" at bounding box center [966, 450] width 42 height 42
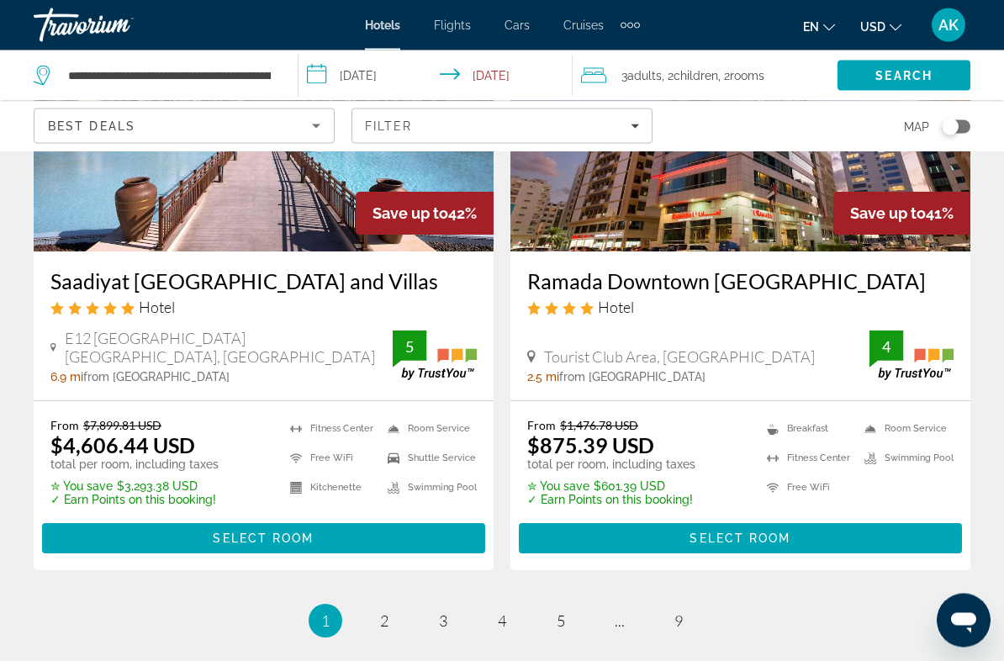
scroll to position [3573, 0]
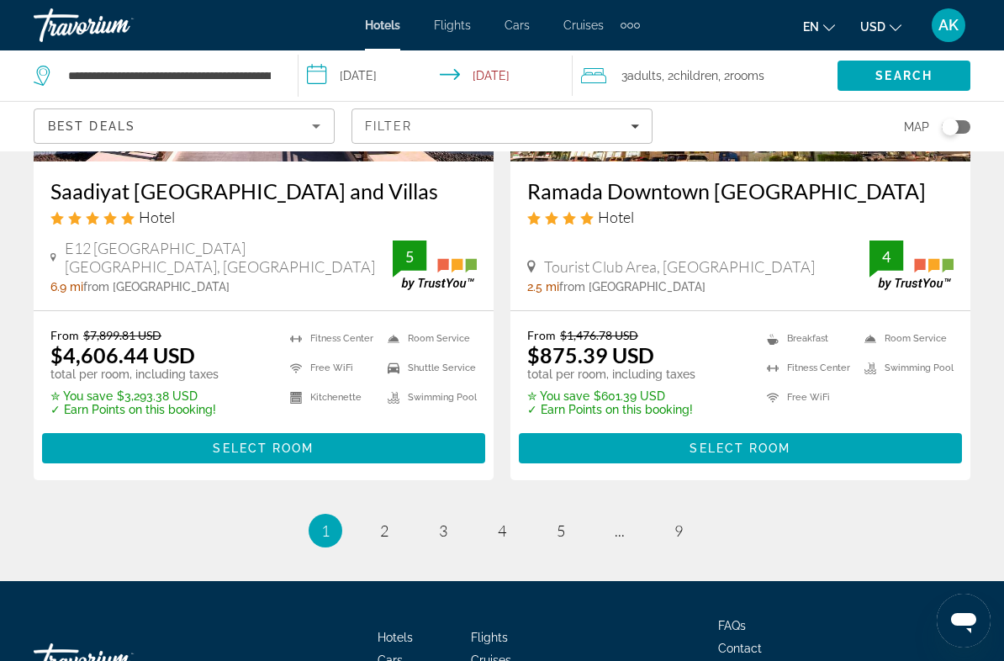
click at [379, 514] on li "page 2" at bounding box center [385, 531] width 34 height 34
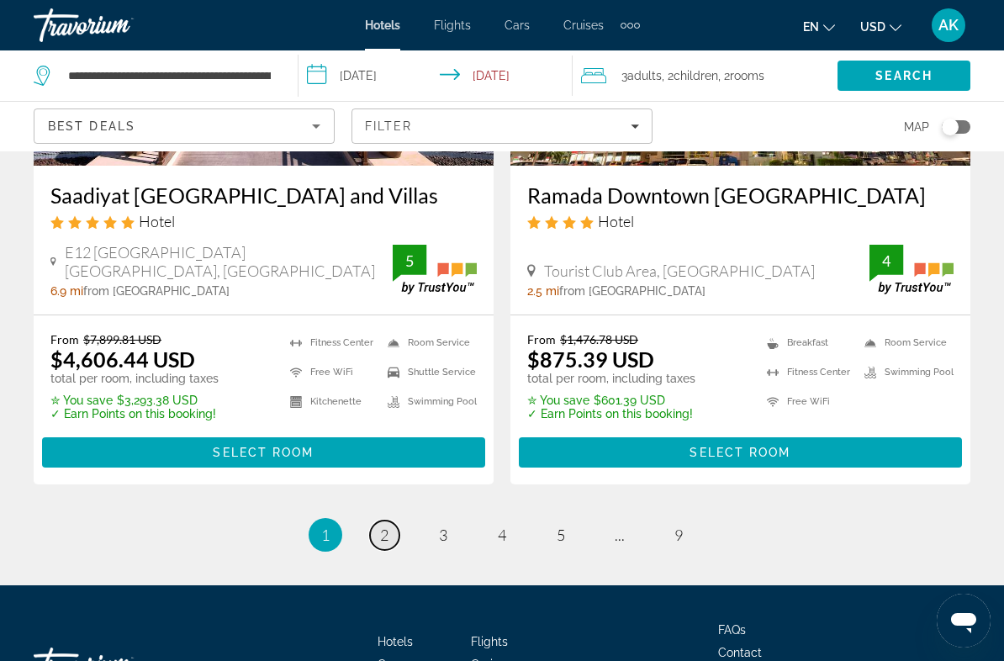
click at [376, 521] on link "page 2" at bounding box center [384, 535] width 29 height 29
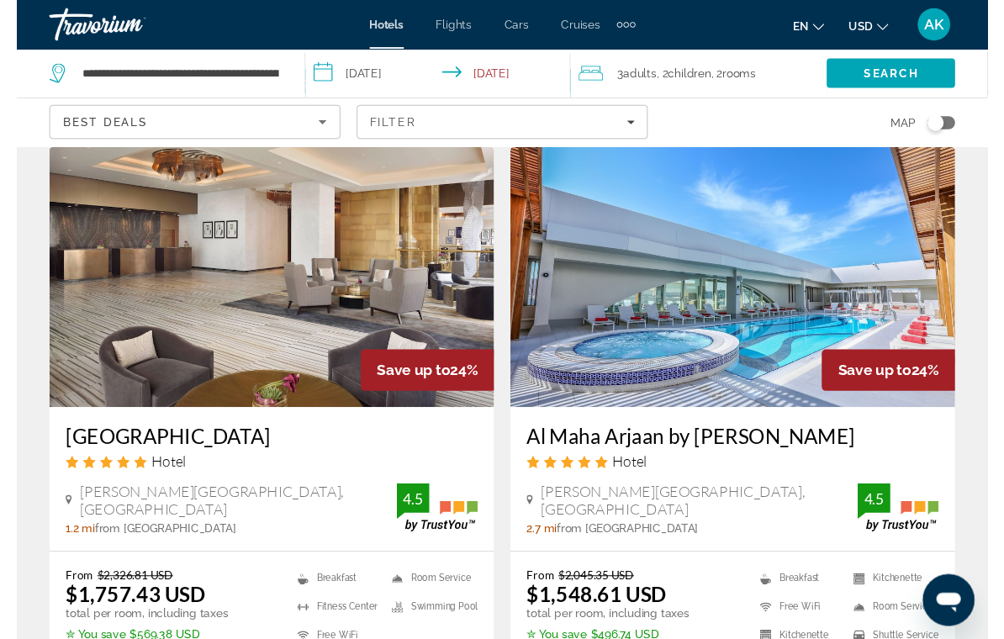
scroll to position [3565, 0]
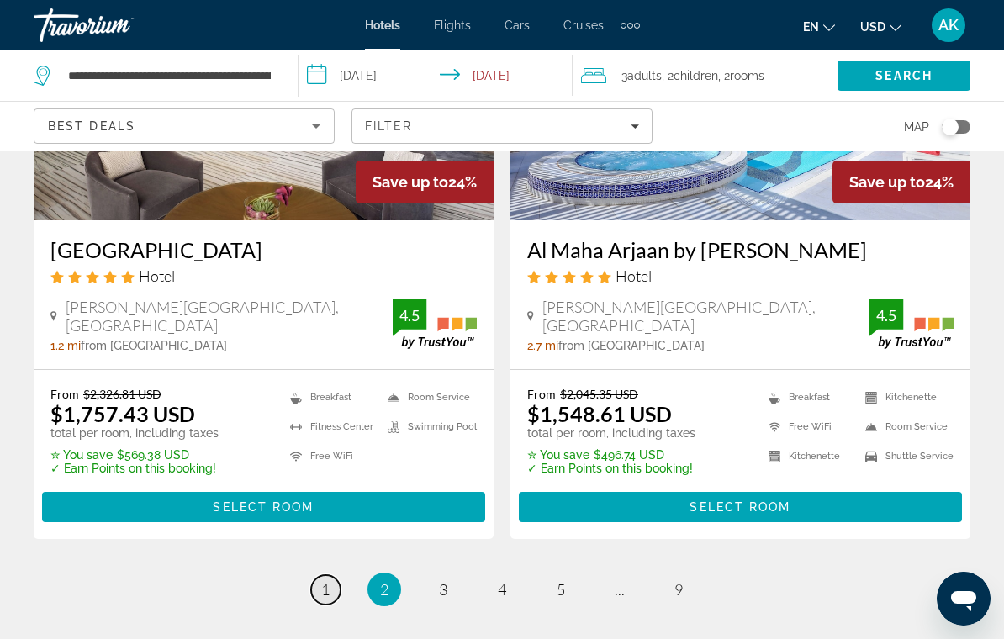
click at [330, 580] on span "1" at bounding box center [325, 589] width 8 height 19
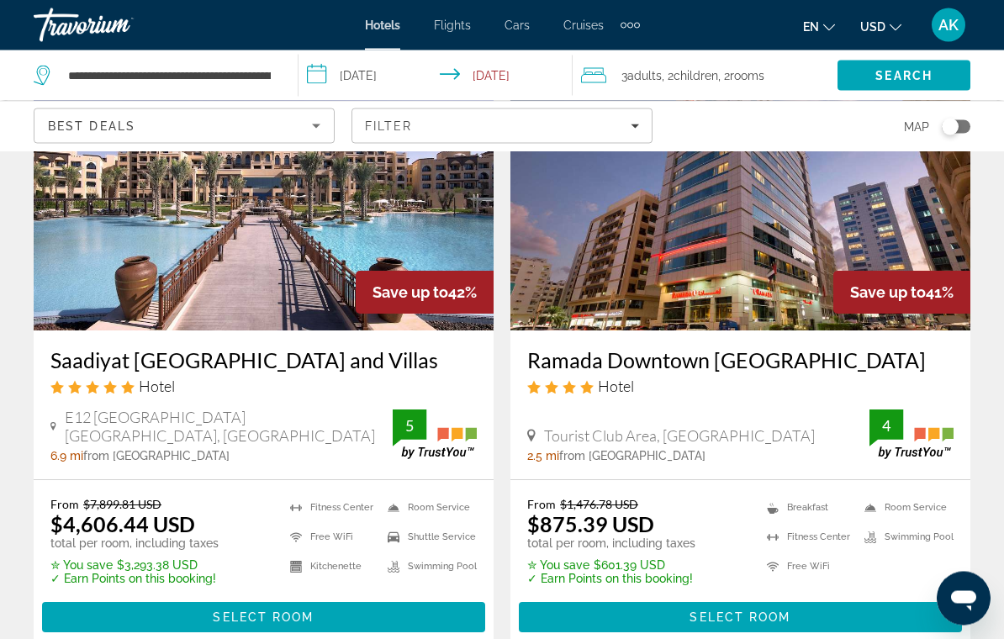
scroll to position [3400, 0]
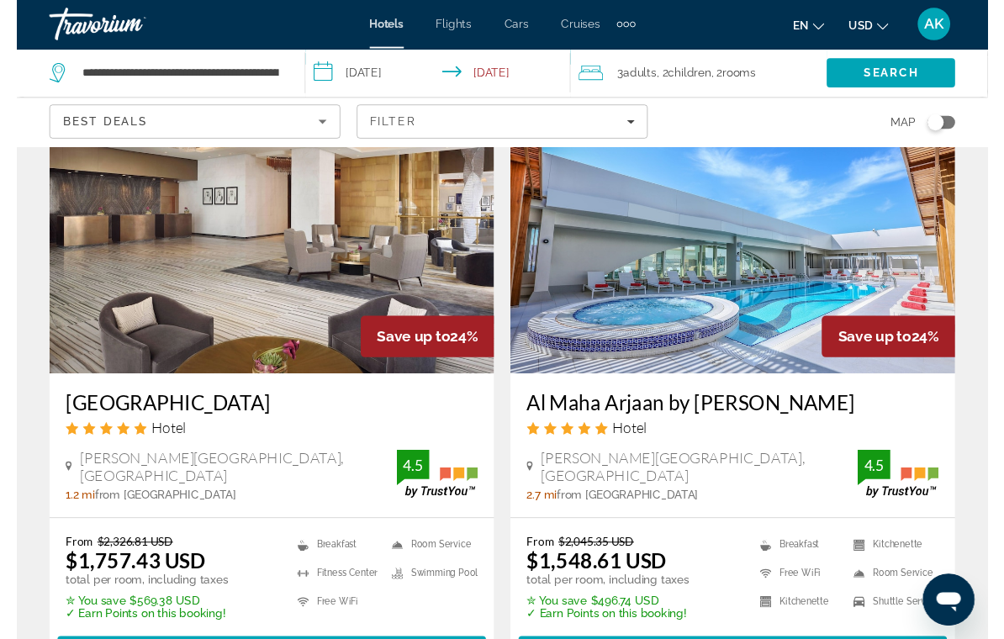
scroll to position [3565, 0]
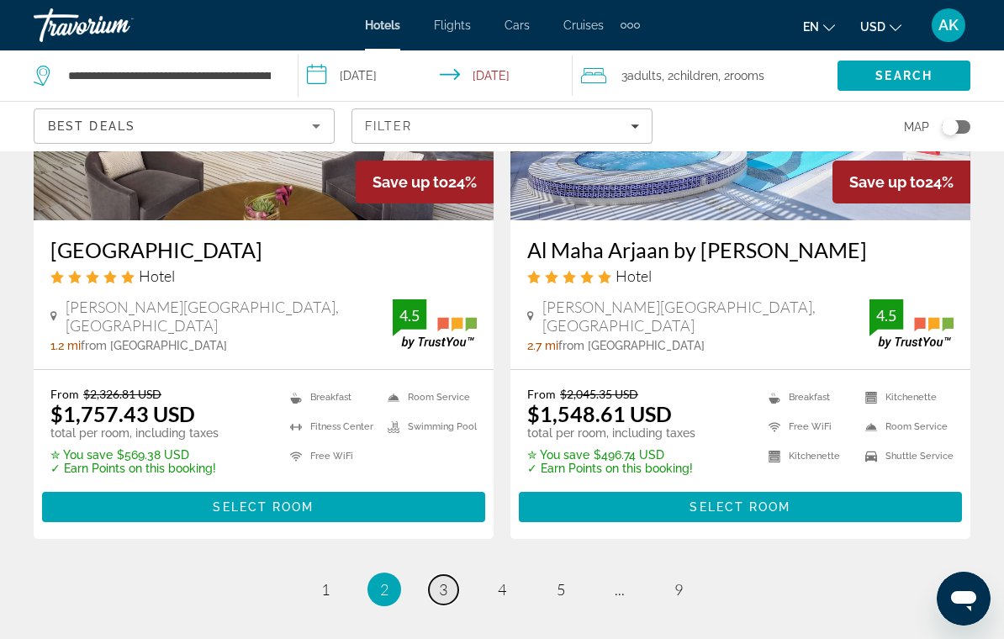
click at [435, 575] on link "page 3" at bounding box center [443, 589] width 29 height 29
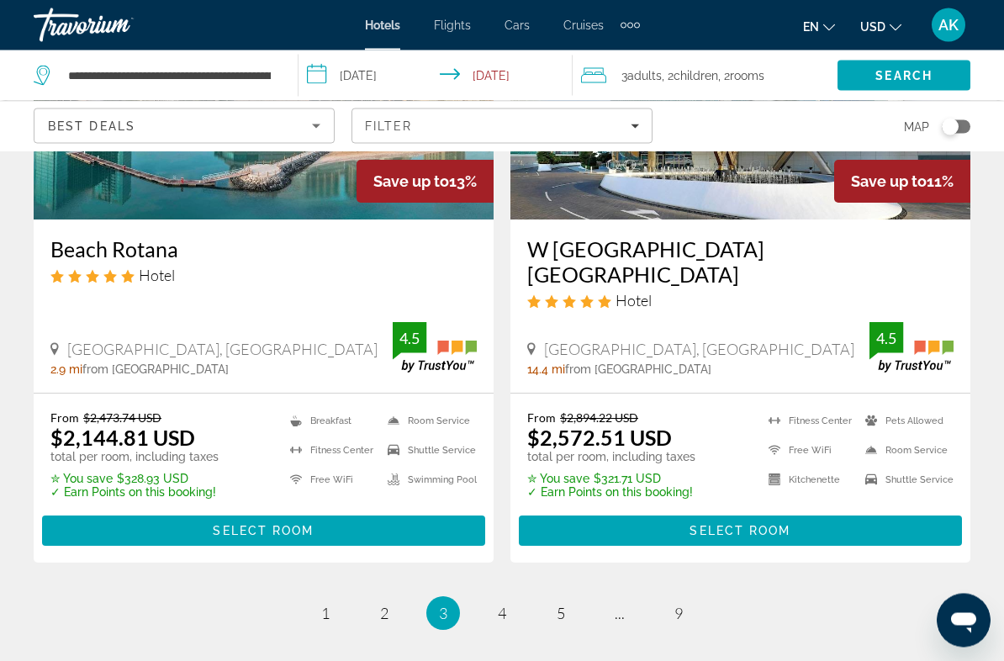
scroll to position [3389, 0]
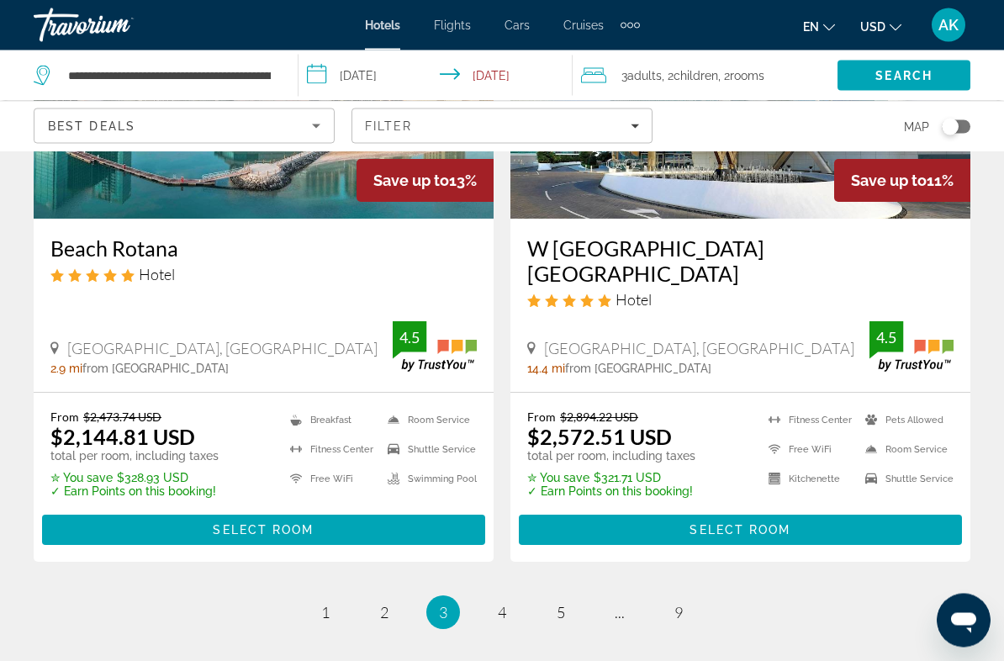
click at [482, 596] on ul "3 / 9 page 1 page 2 You're on page 3 page 4 page 5 page ... page 9" at bounding box center [502, 613] width 937 height 34
click at [505, 604] on span "4" at bounding box center [502, 613] width 8 height 19
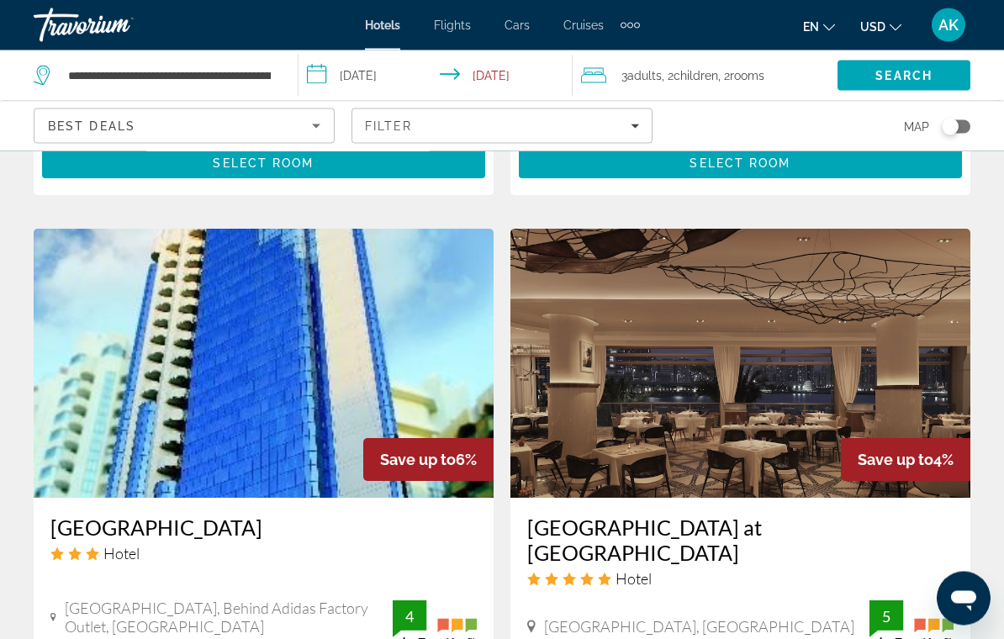
scroll to position [1924, 0]
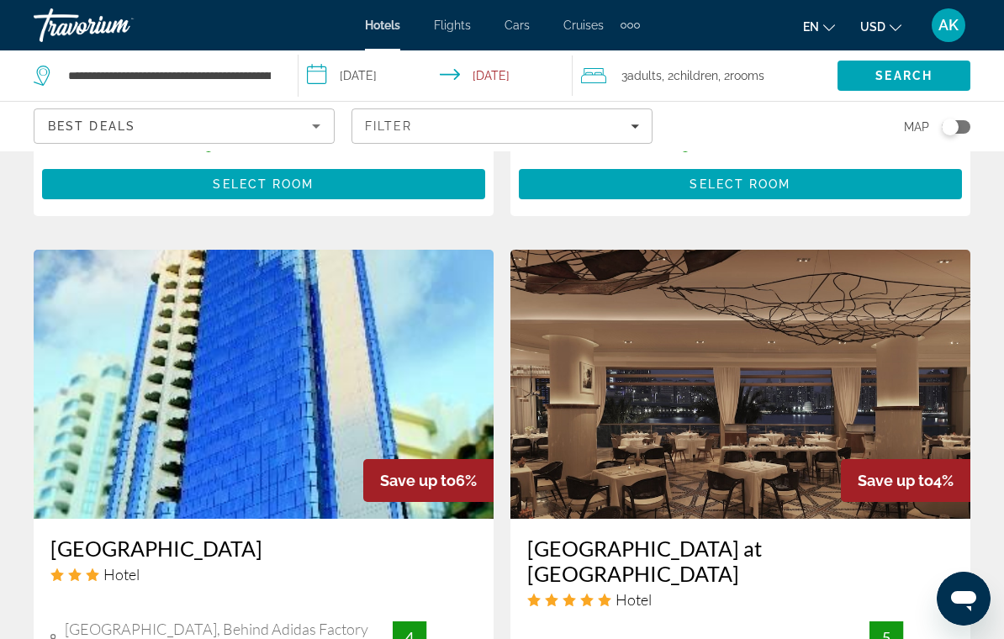
click at [686, 77] on span "Children" at bounding box center [696, 75] width 45 height 13
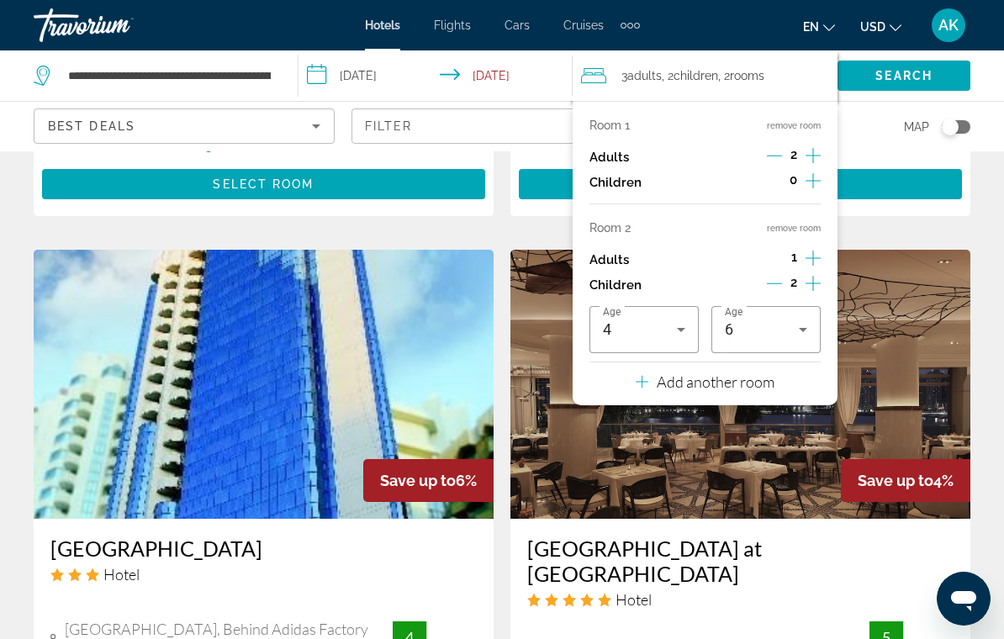
click at [801, 225] on button "remove room" at bounding box center [794, 228] width 54 height 11
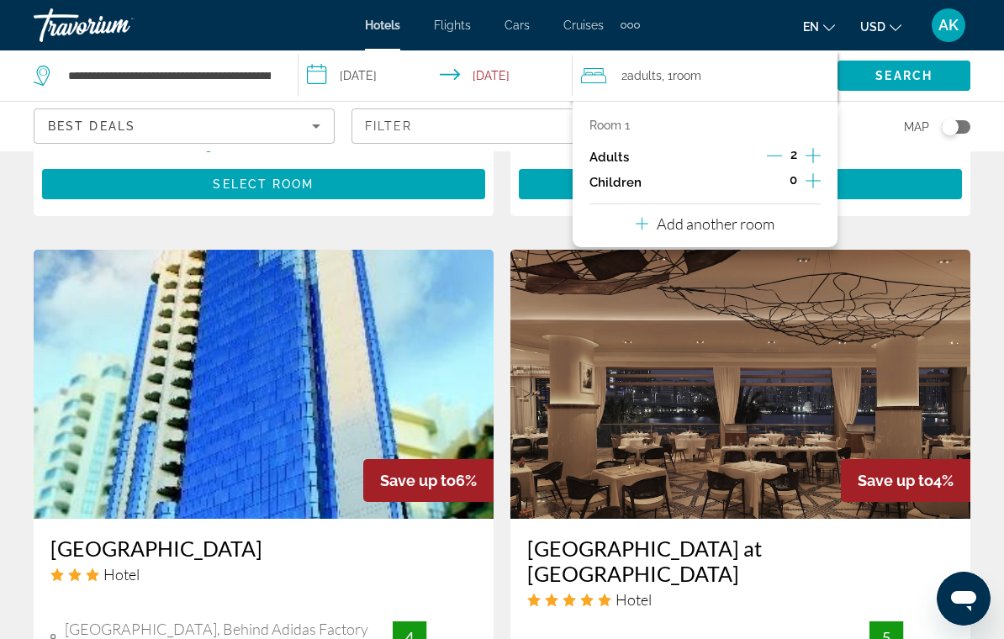
click at [806, 146] on icon "Increment adults" at bounding box center [813, 156] width 15 height 20
click at [816, 181] on icon "Increment children" at bounding box center [813, 181] width 15 height 20
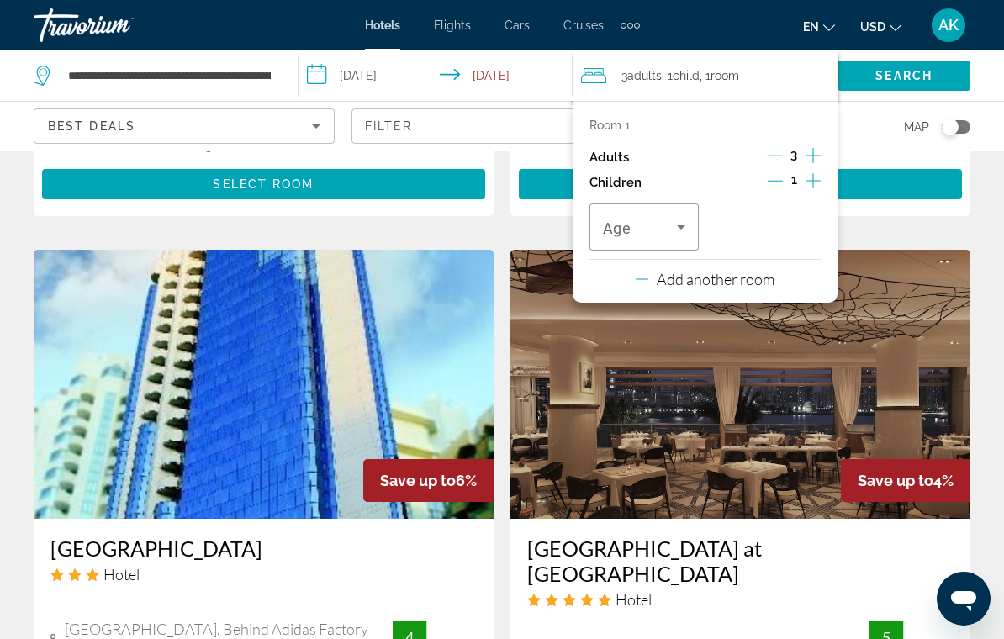
click at [802, 176] on div "1" at bounding box center [794, 182] width 53 height 25
click at [807, 174] on icon "Increment children" at bounding box center [813, 181] width 15 height 20
click at [654, 217] on span "Travelers: 3 adults, 2 children" at bounding box center [640, 227] width 74 height 20
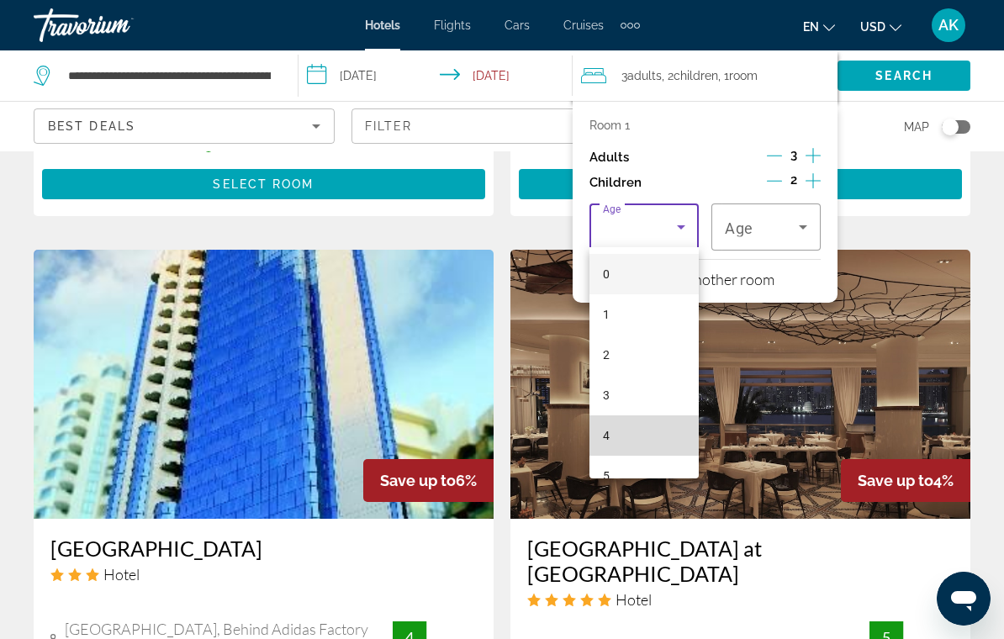
click at [617, 437] on mat-option "4" at bounding box center [644, 436] width 109 height 40
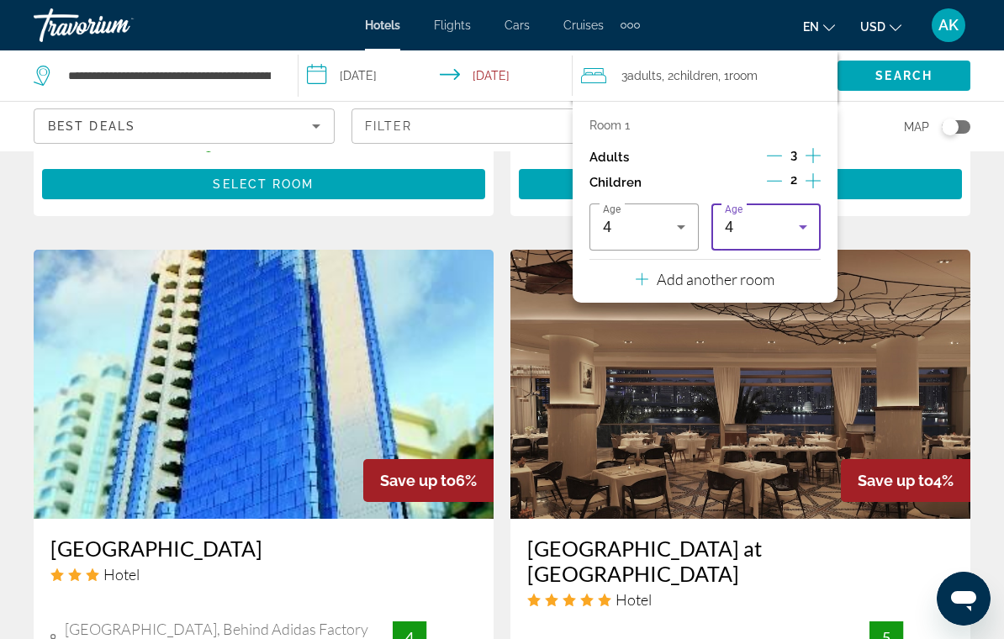
click at [760, 217] on div "4" at bounding box center [762, 227] width 74 height 20
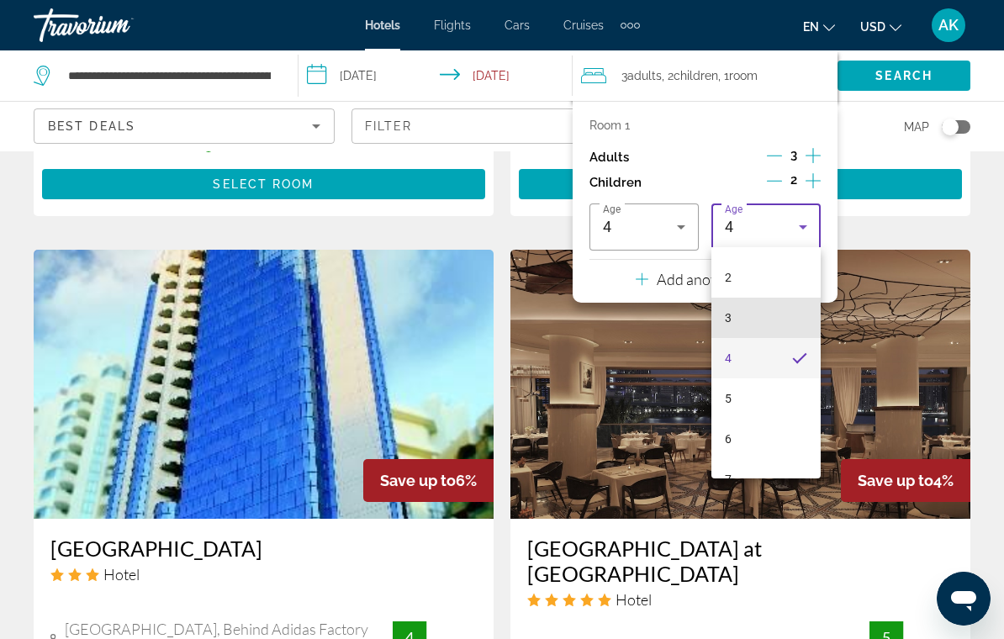
scroll to position [108, 0]
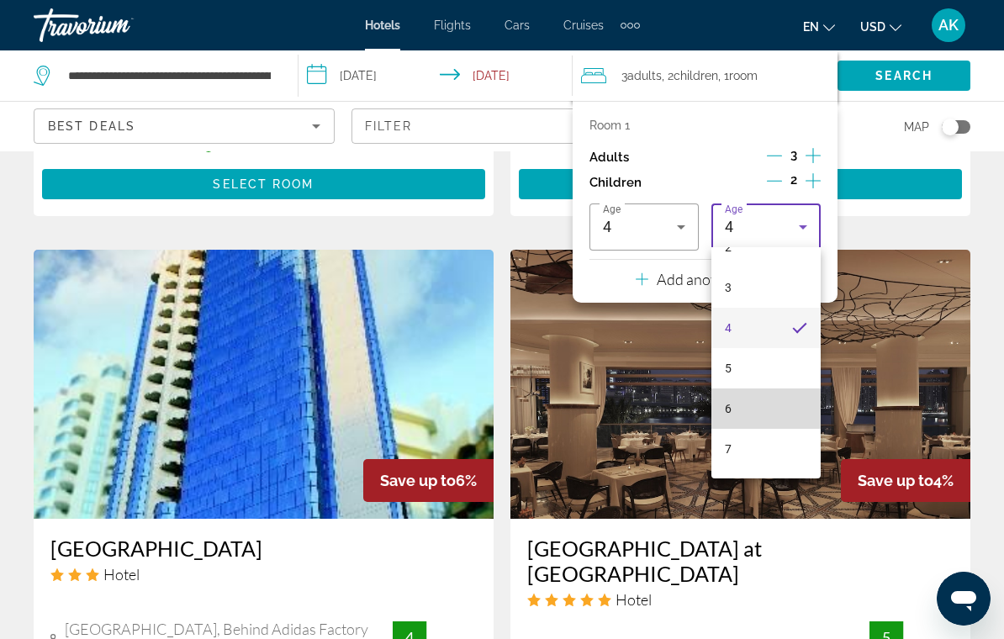
click at [759, 407] on mat-option "6" at bounding box center [766, 409] width 109 height 40
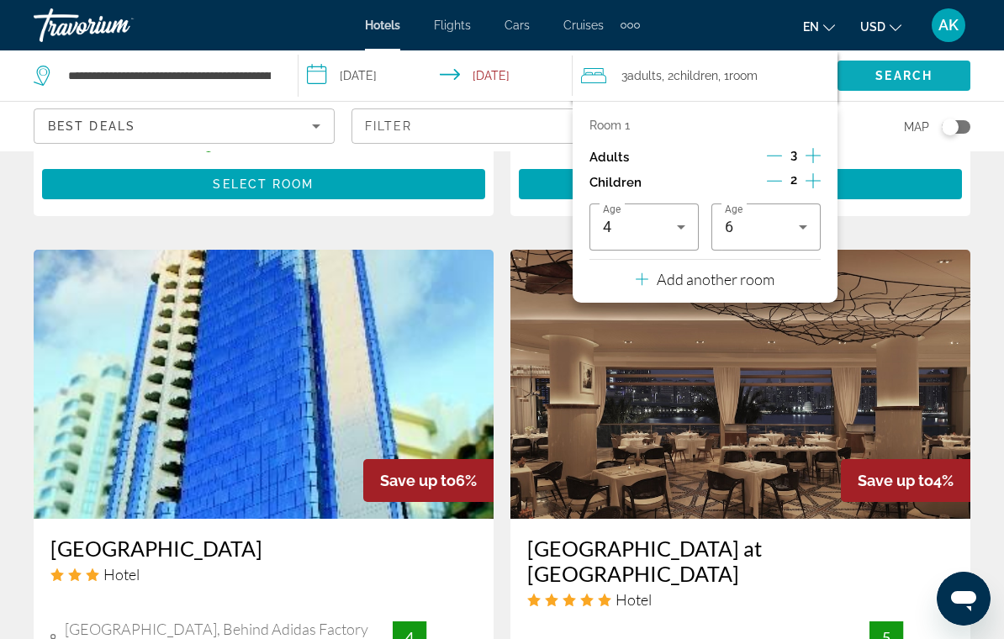
click at [904, 71] on span "Search" at bounding box center [904, 75] width 57 height 13
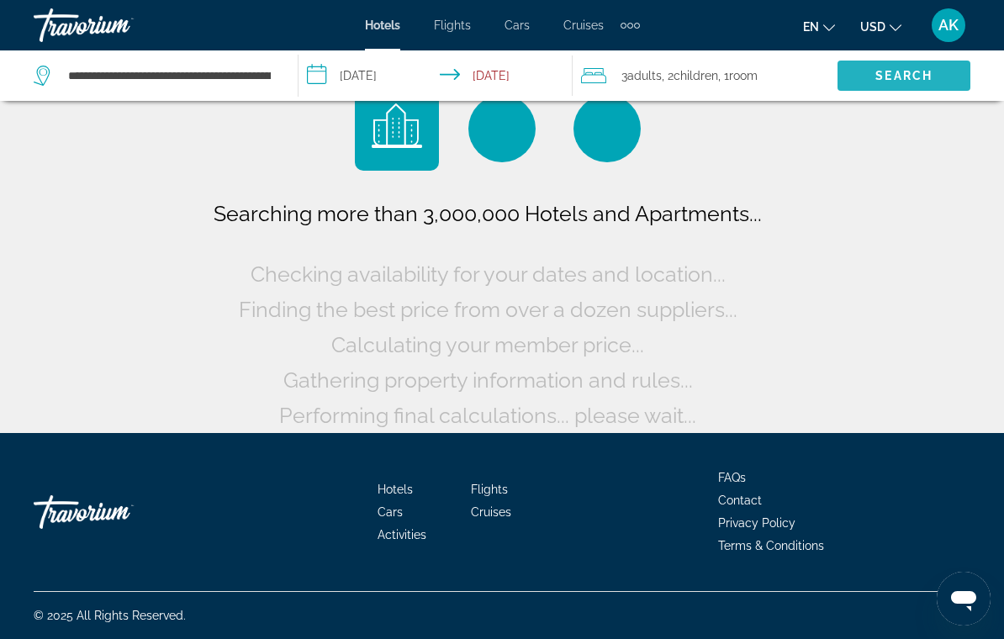
scroll to position [40, 0]
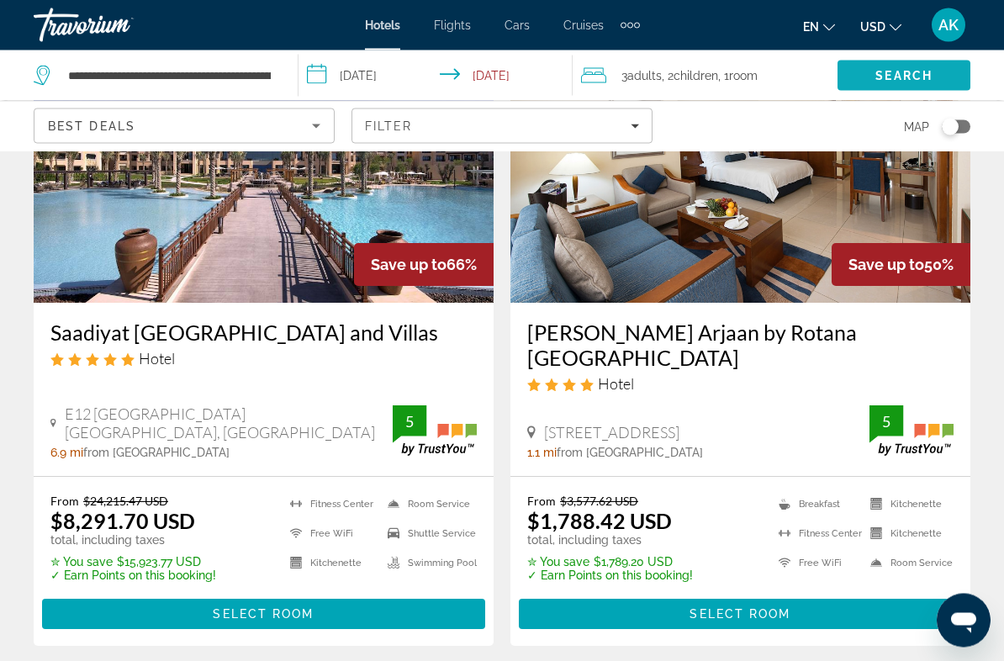
scroll to position [802, 0]
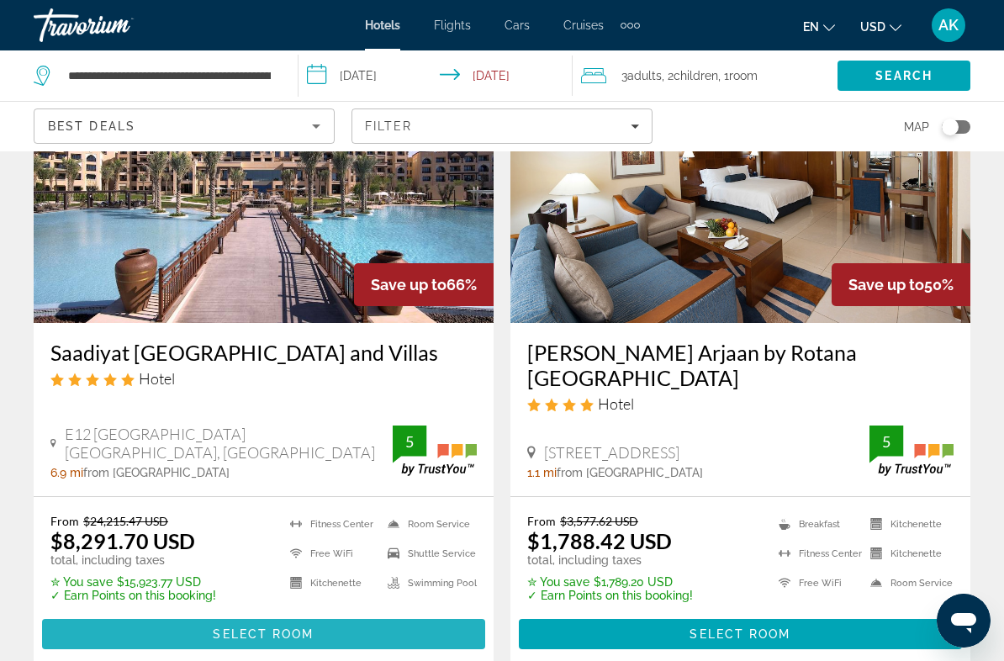
click at [178, 614] on span "Main content" at bounding box center [263, 634] width 443 height 40
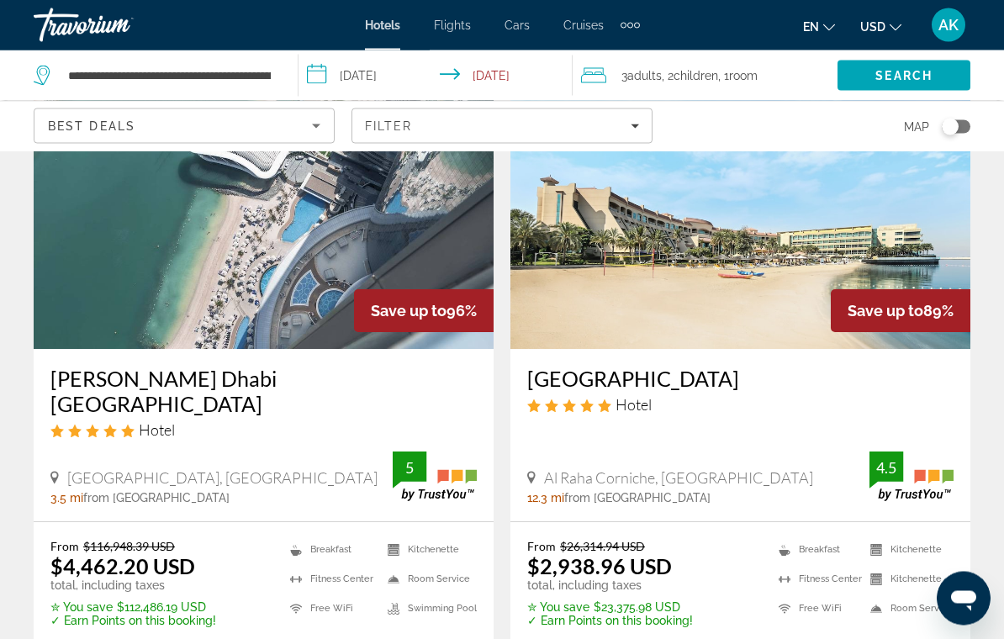
scroll to position [103, 0]
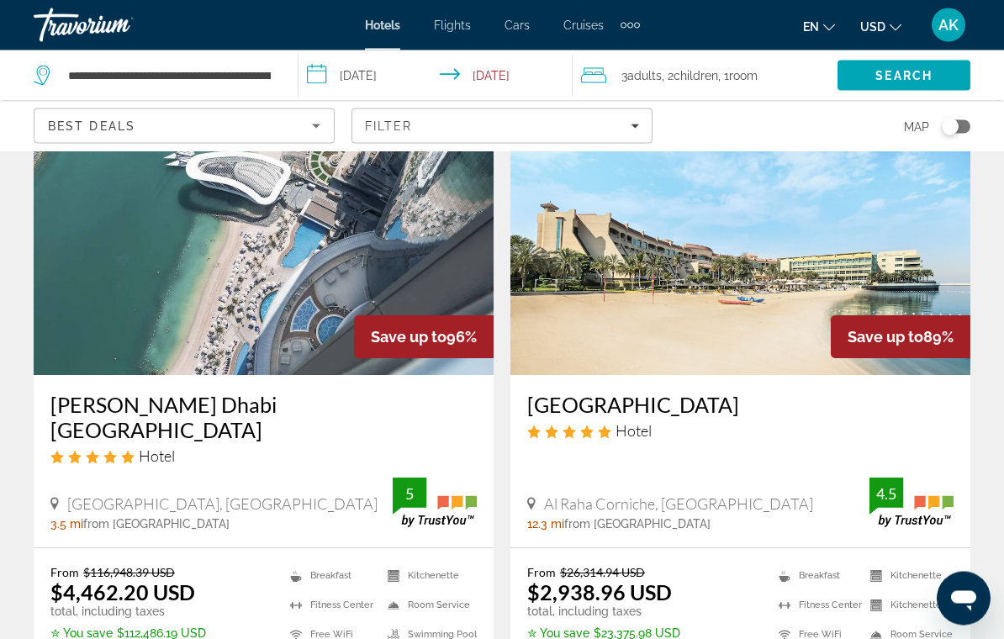
click at [706, 405] on h3 "Al Raha Beach Resort & Spa" at bounding box center [740, 405] width 426 height 25
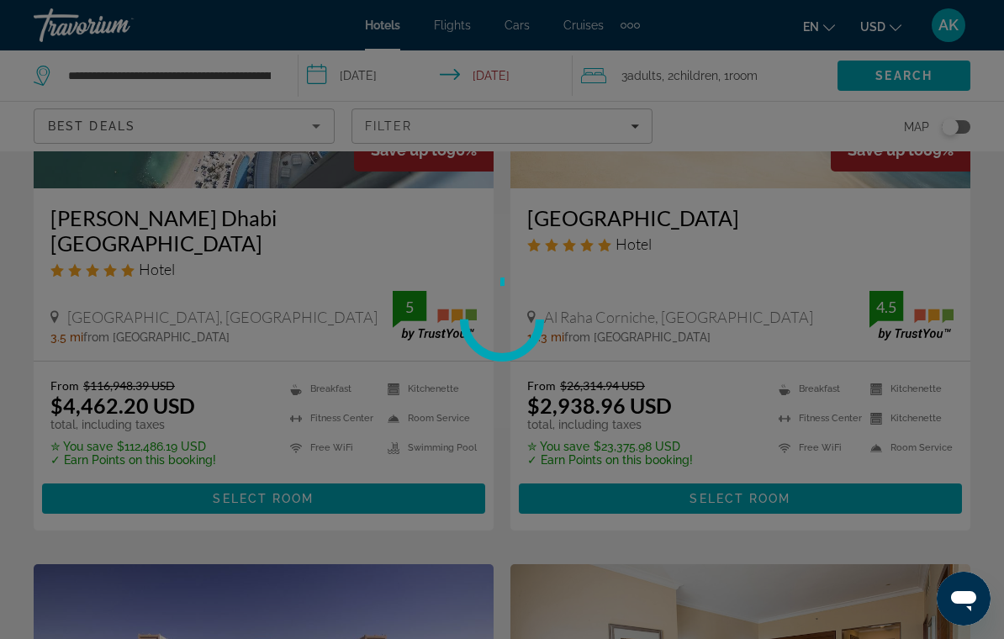
scroll to position [289, 0]
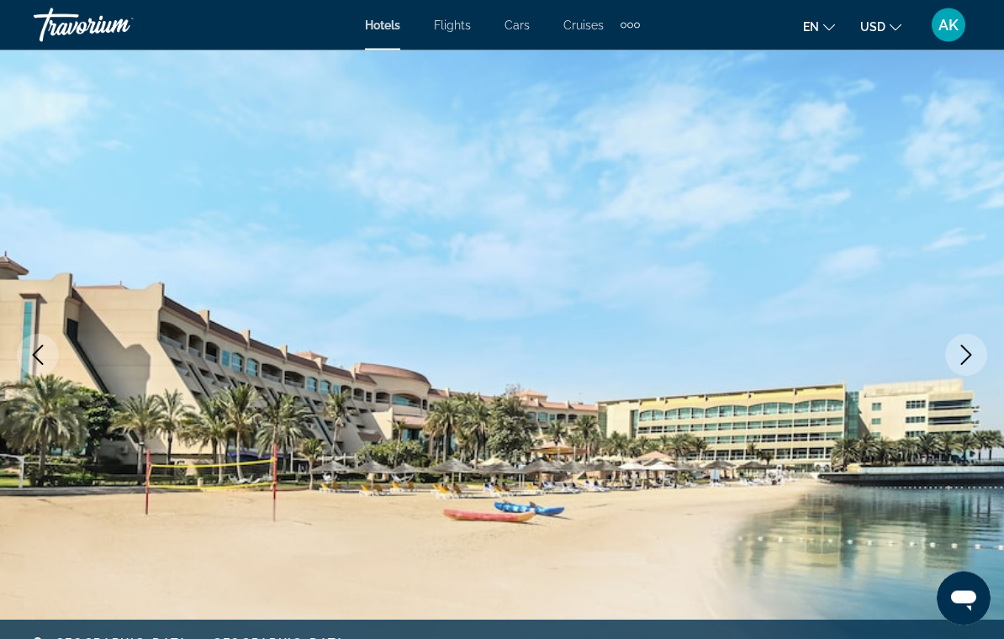
scroll to position [37, 0]
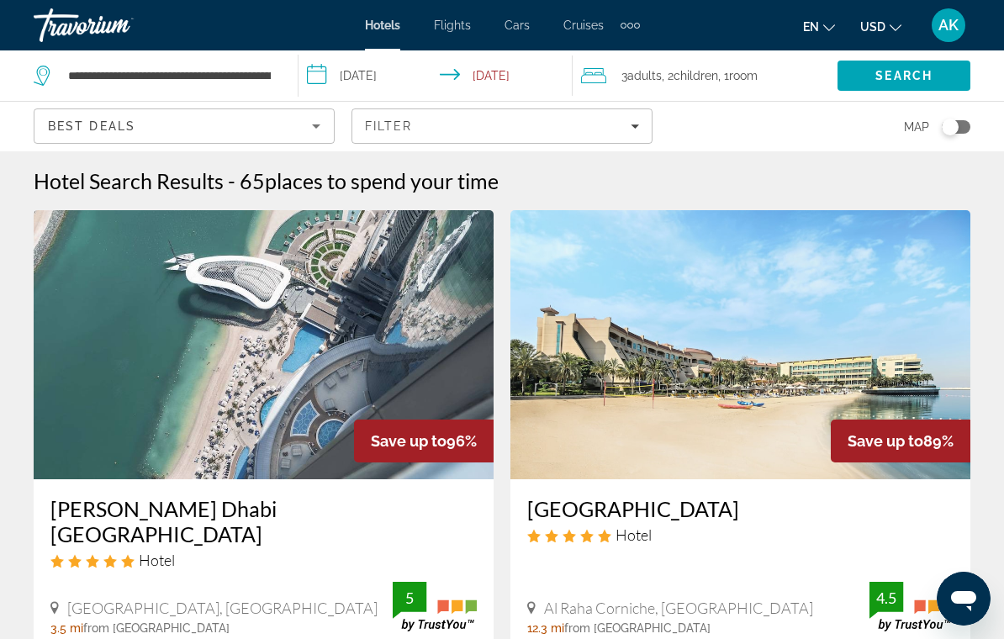
click at [275, 516] on h3 "Conrad Abu Dhabi Etihad Towers" at bounding box center [263, 521] width 426 height 50
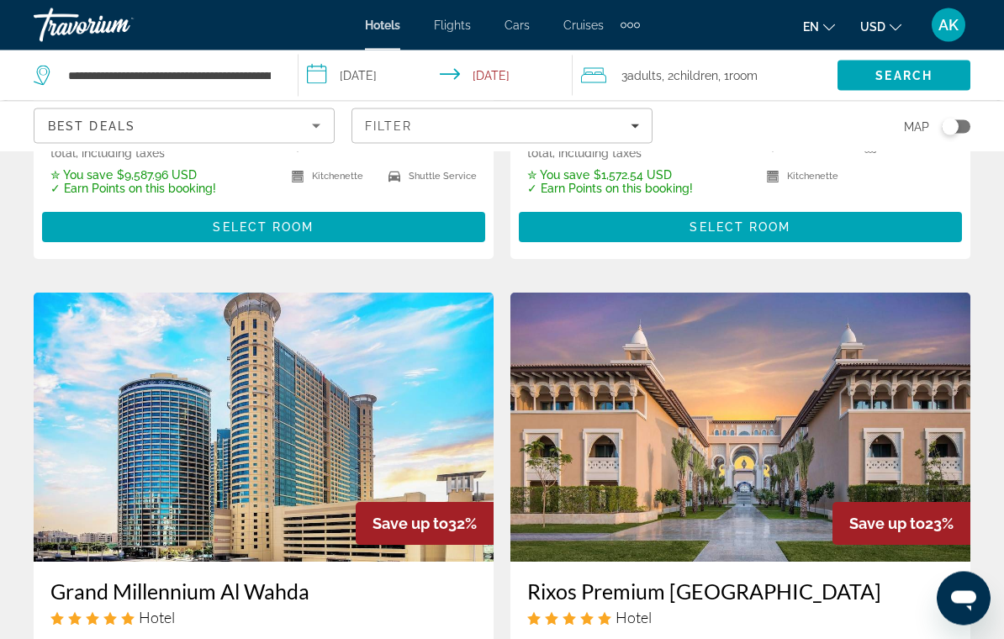
scroll to position [1827, 0]
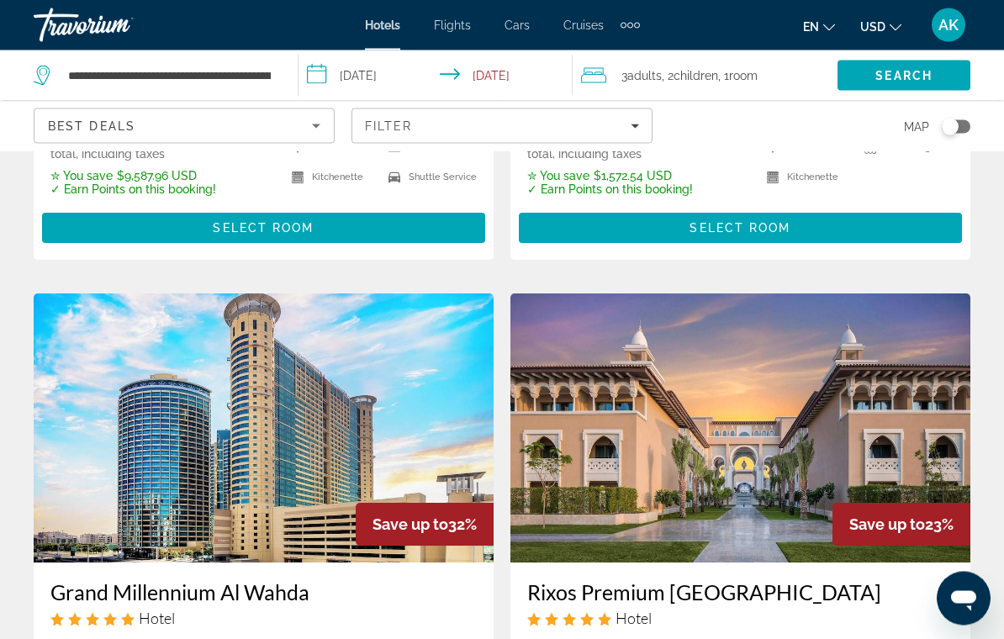
click at [704, 580] on h3 "Rixos Premium Saadiyat Island" at bounding box center [740, 592] width 426 height 25
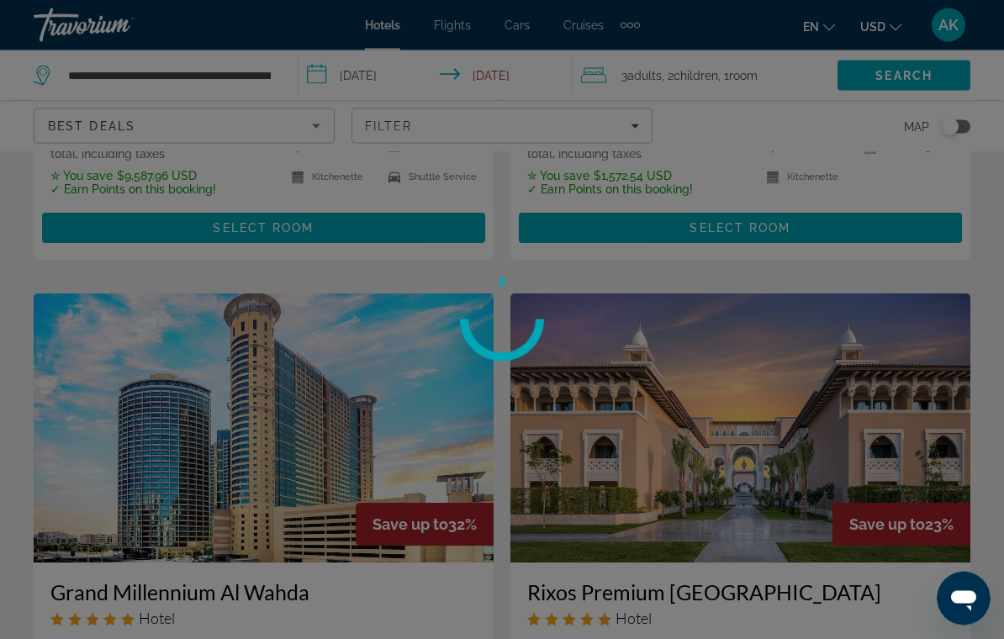
scroll to position [1828, 0]
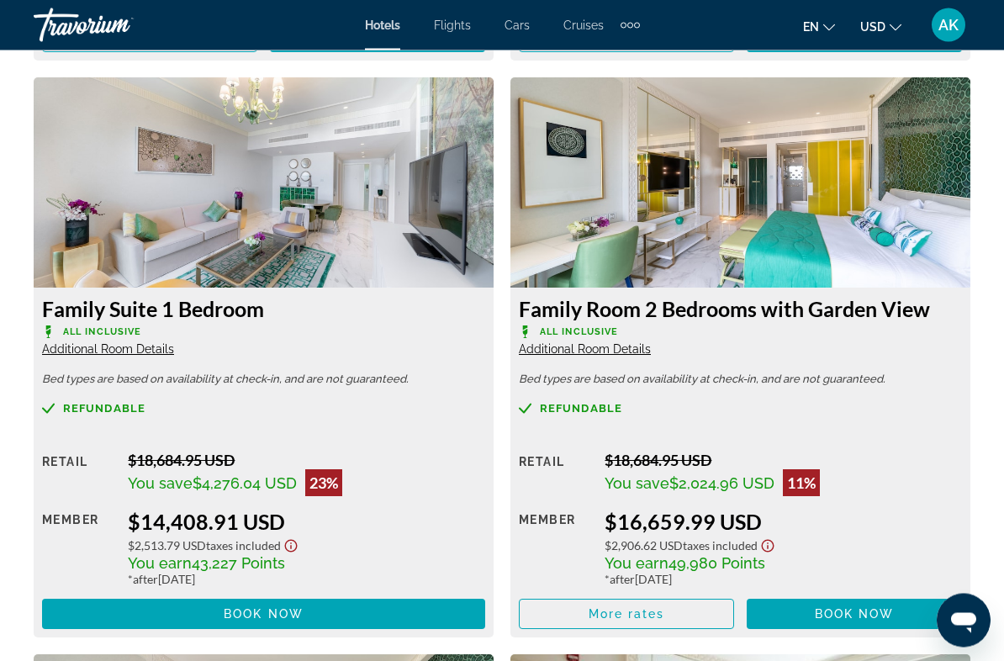
scroll to position [3179, 0]
click at [839, 612] on span "Book now" at bounding box center [855, 613] width 80 height 13
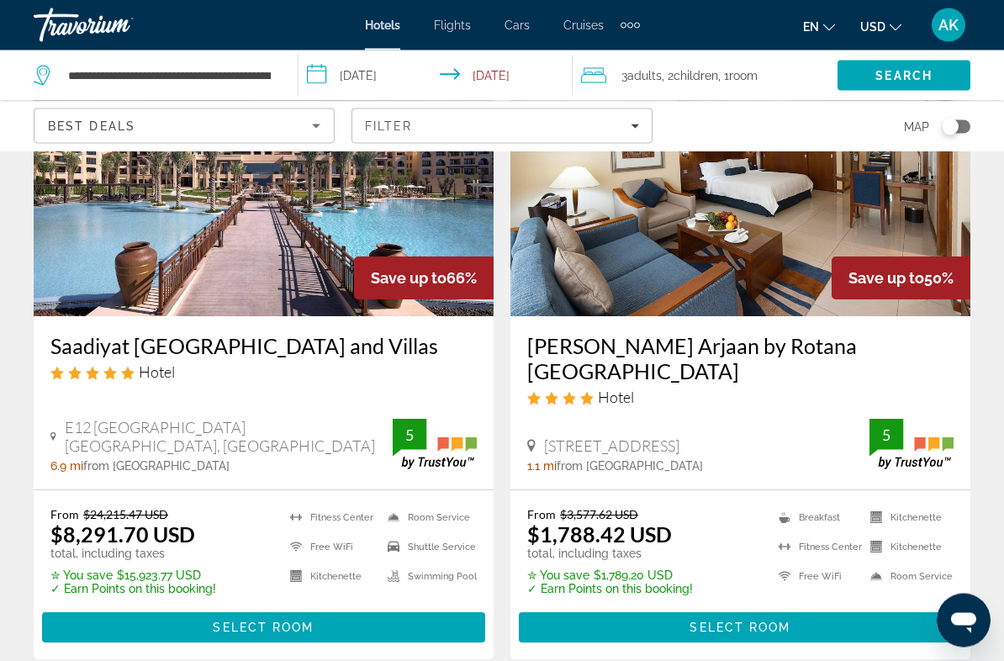
scroll to position [817, 0]
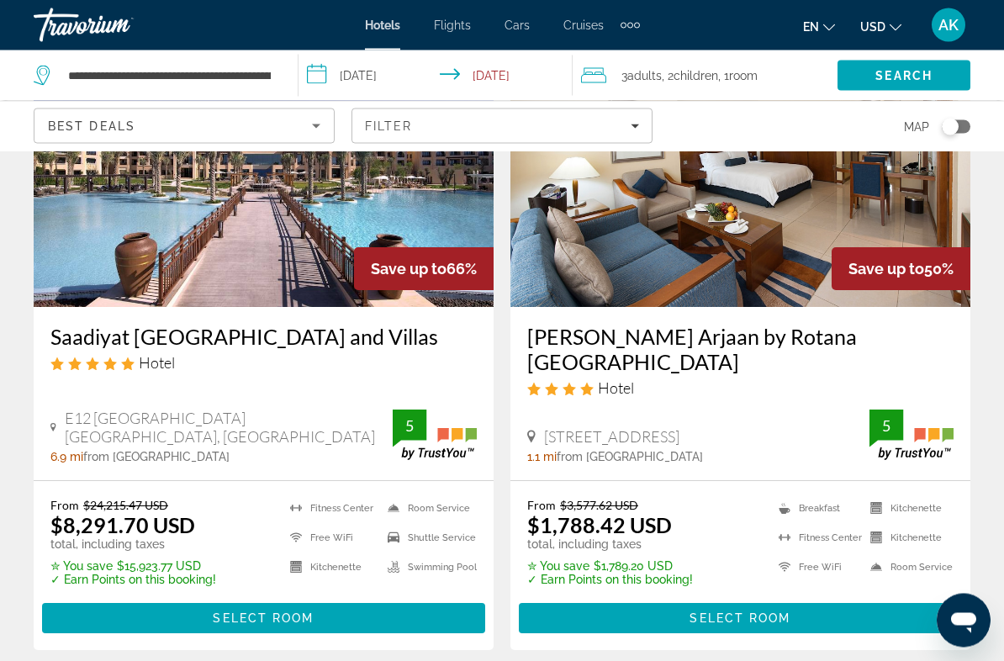
click at [283, 325] on h3 "Saadiyat Rotana Resort and Villas" at bounding box center [263, 337] width 426 height 25
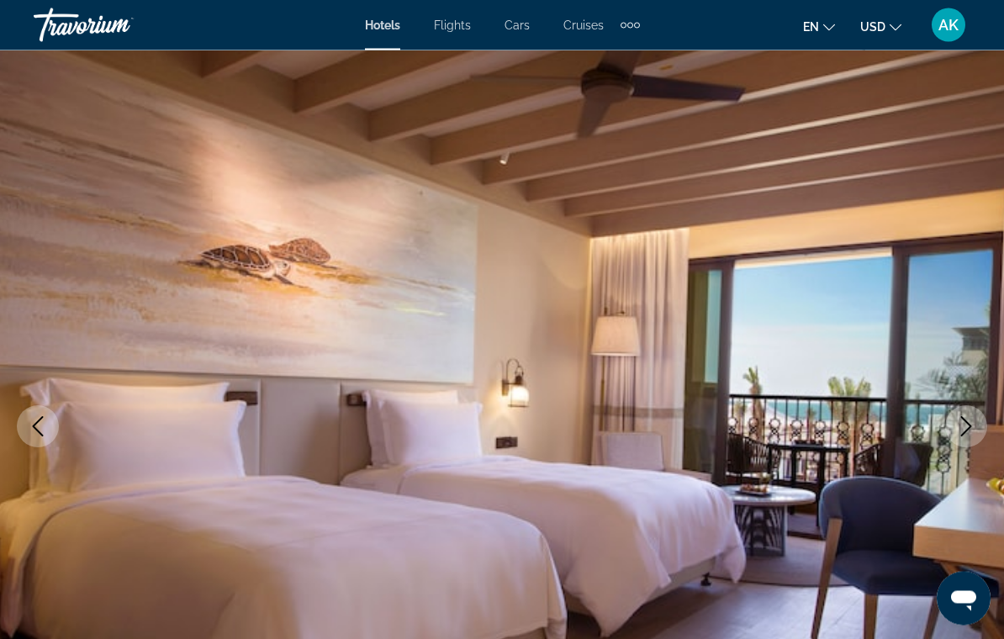
scroll to position [24, 0]
click at [969, 429] on icon "Next image" at bounding box center [966, 426] width 11 height 20
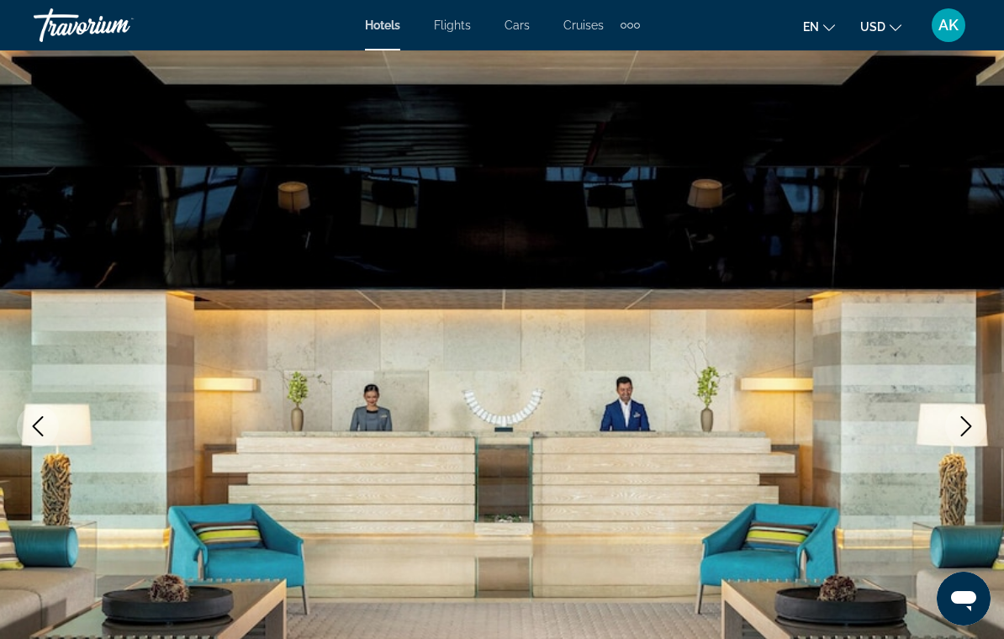
click at [976, 436] on icon "Next image" at bounding box center [966, 426] width 20 height 20
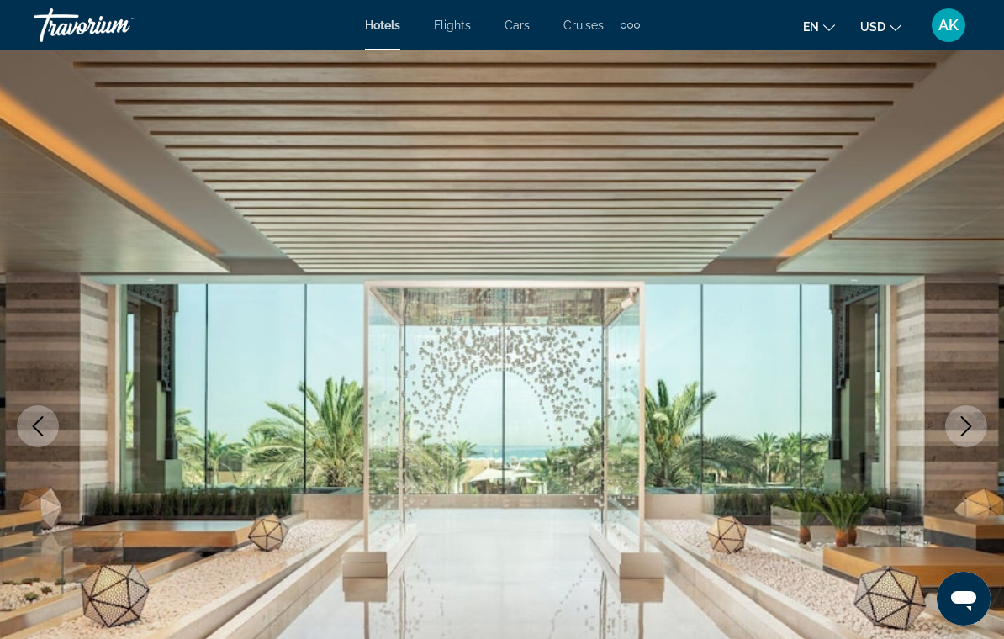
click at [976, 440] on button "Next image" at bounding box center [966, 426] width 42 height 42
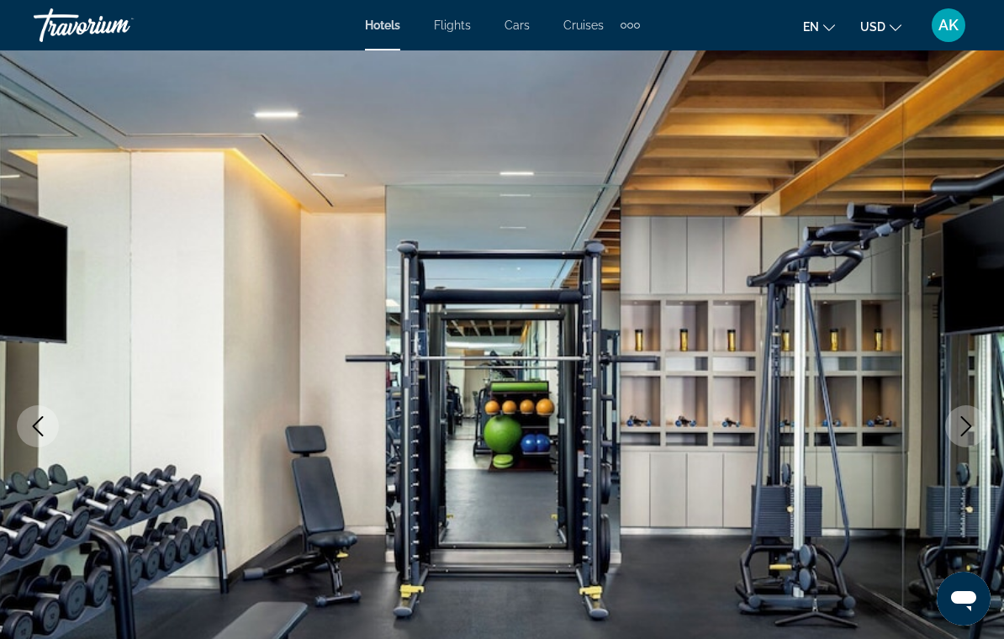
click at [969, 435] on icon "Next image" at bounding box center [966, 426] width 20 height 20
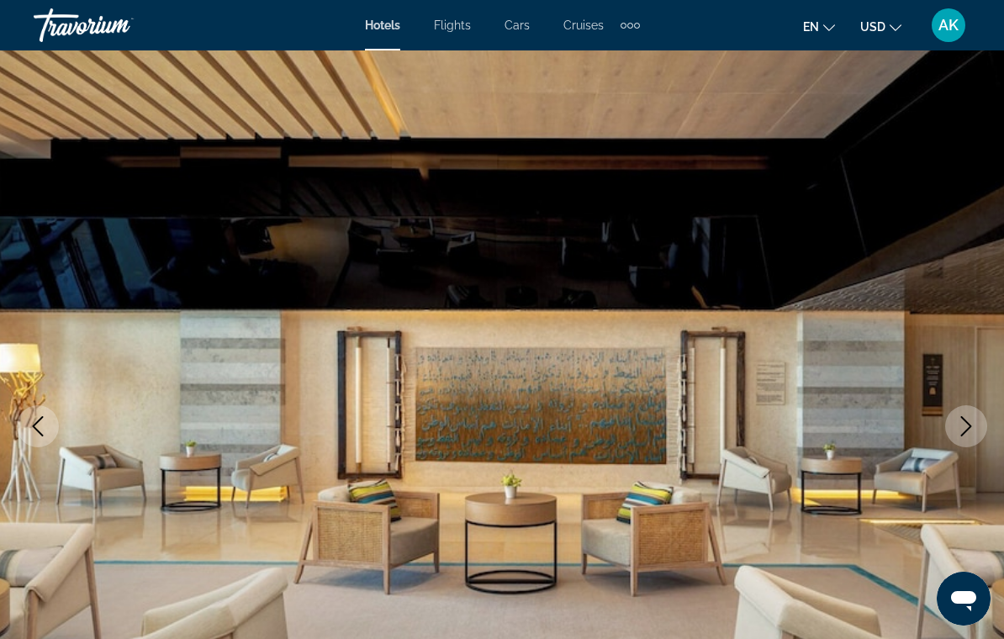
click at [978, 435] on button "Next image" at bounding box center [966, 426] width 42 height 42
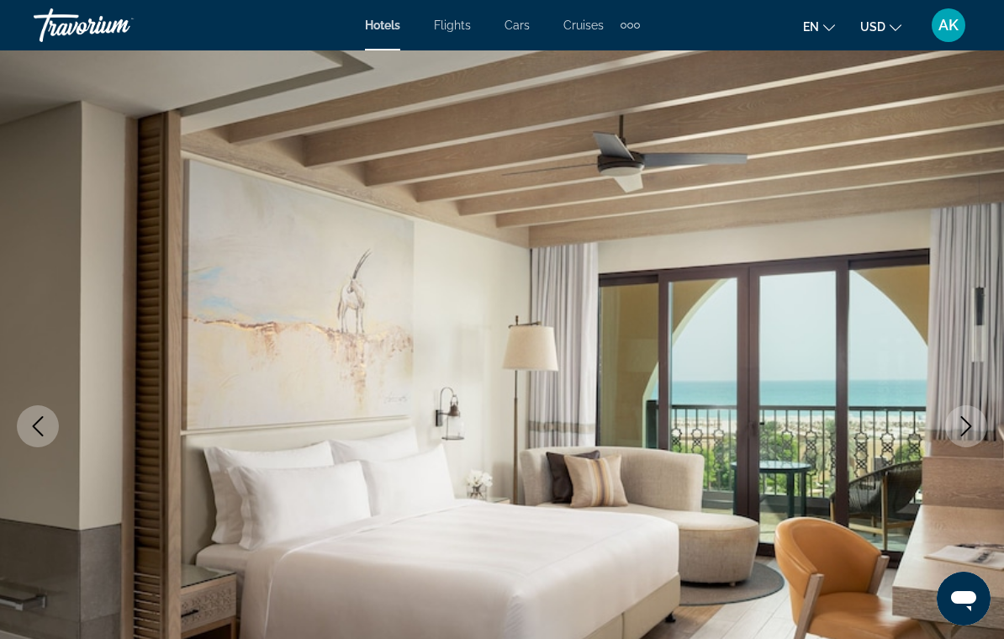
click at [982, 434] on button "Next image" at bounding box center [966, 426] width 42 height 42
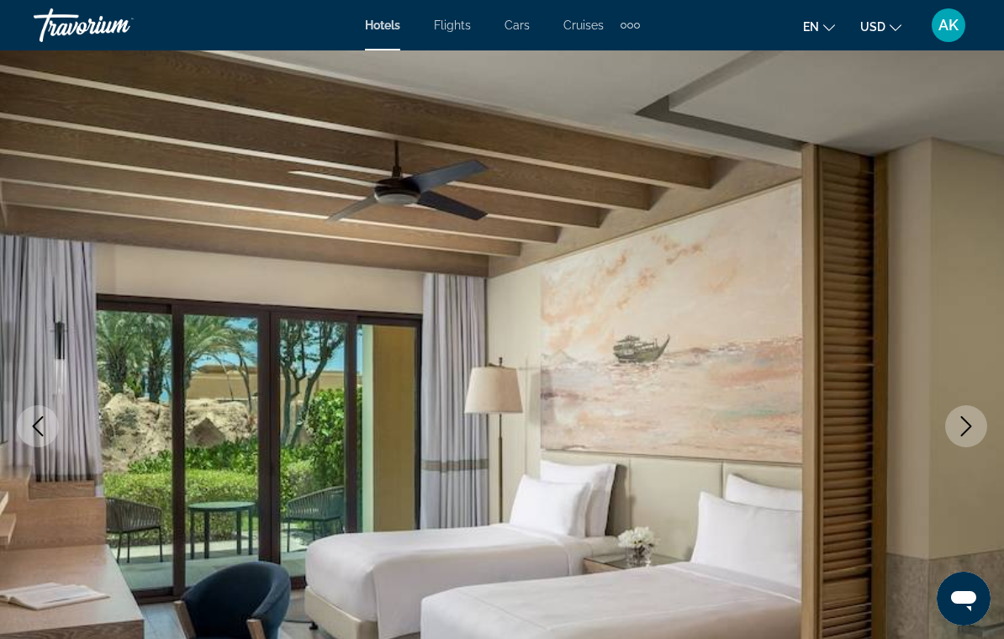
click at [977, 433] on button "Next image" at bounding box center [966, 426] width 42 height 42
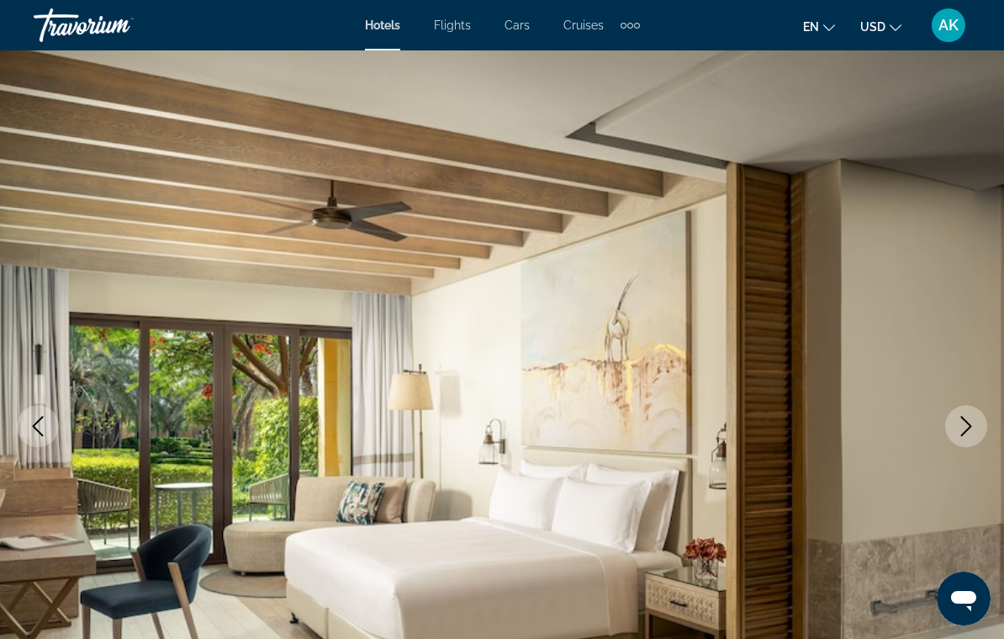
click at [974, 435] on icon "Next image" at bounding box center [966, 426] width 20 height 20
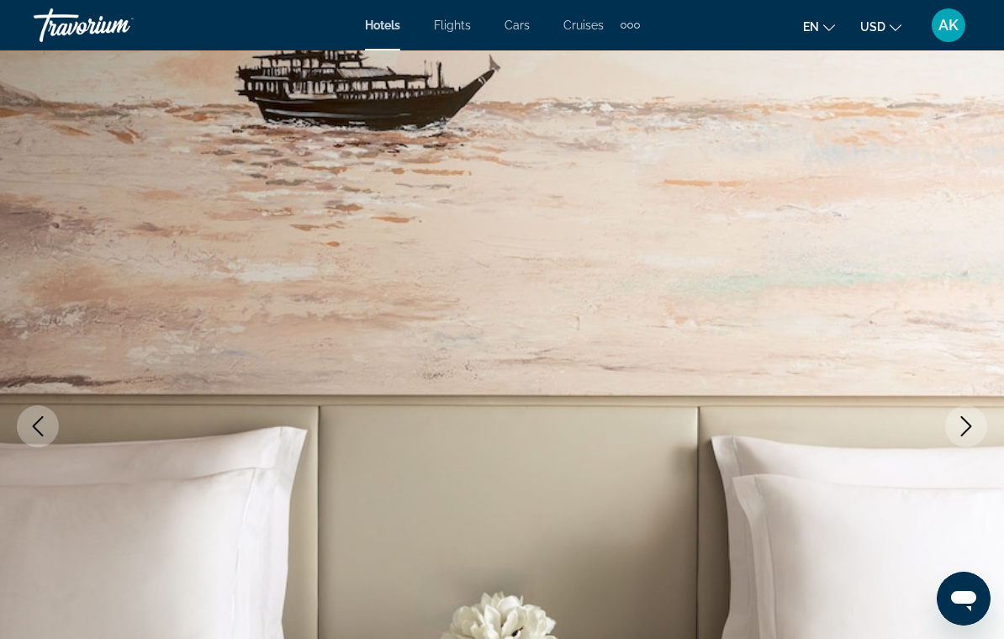
click at [977, 437] on button "Next image" at bounding box center [966, 426] width 42 height 42
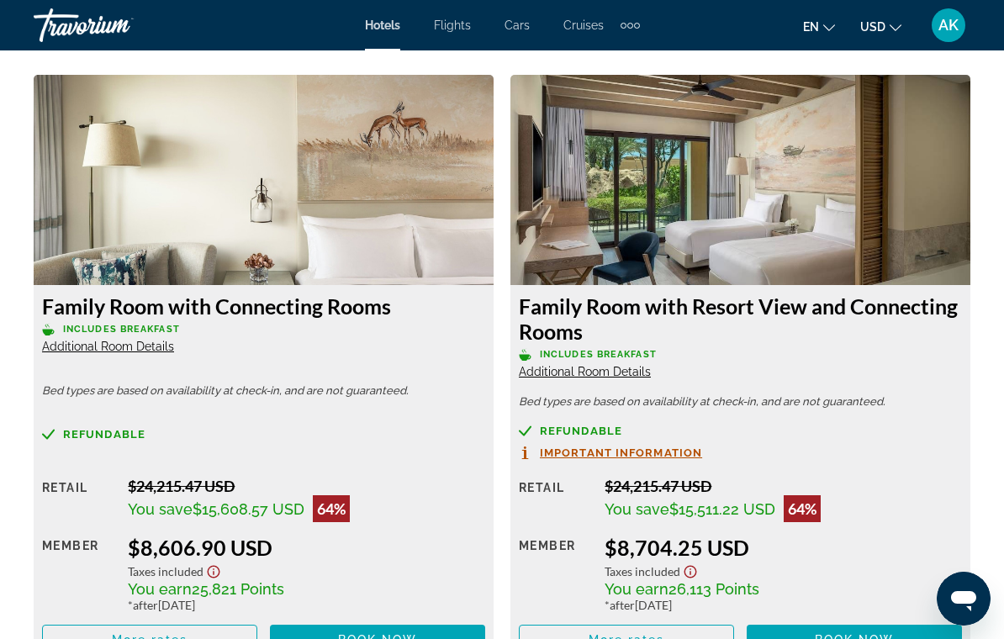
scroll to position [2586, 0]
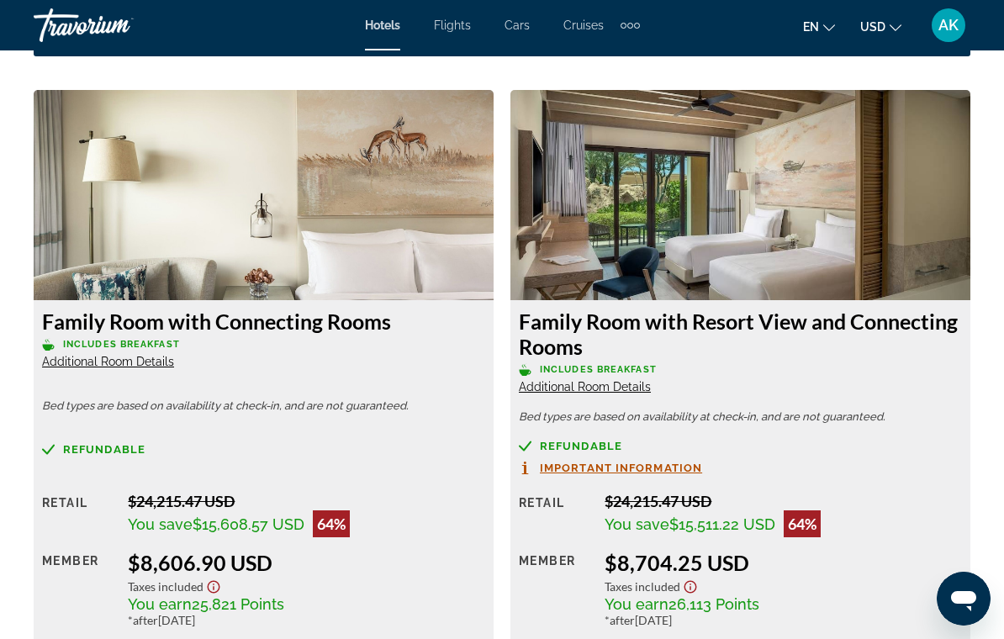
click at [929, 325] on h3 "Family Room with Resort View and Connecting Rooms" at bounding box center [740, 334] width 443 height 50
click at [662, 326] on h3 "Family Room with Resort View and Connecting Rooms" at bounding box center [740, 334] width 443 height 50
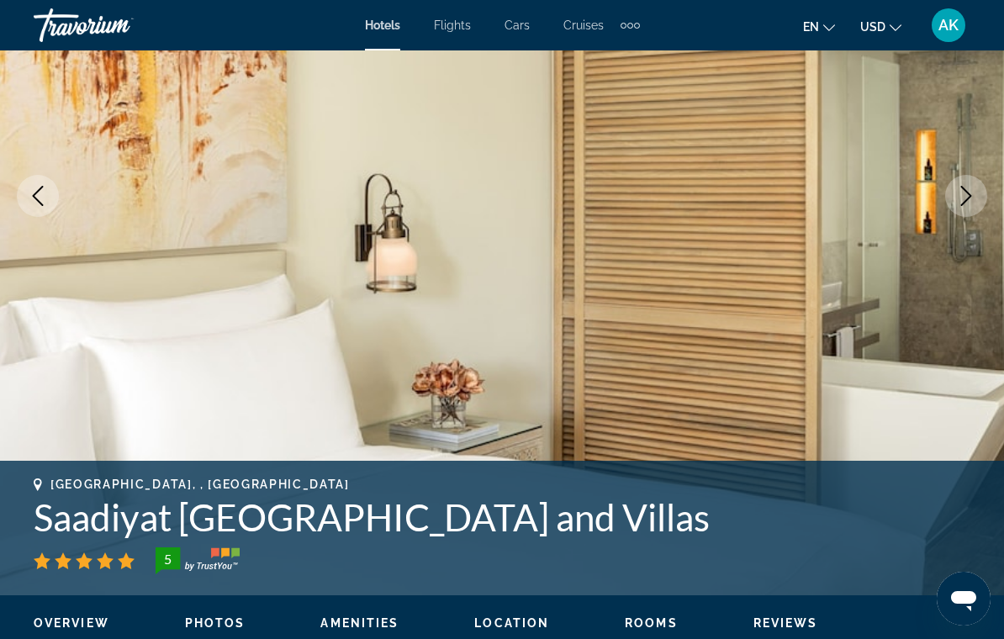
scroll to position [250, 0]
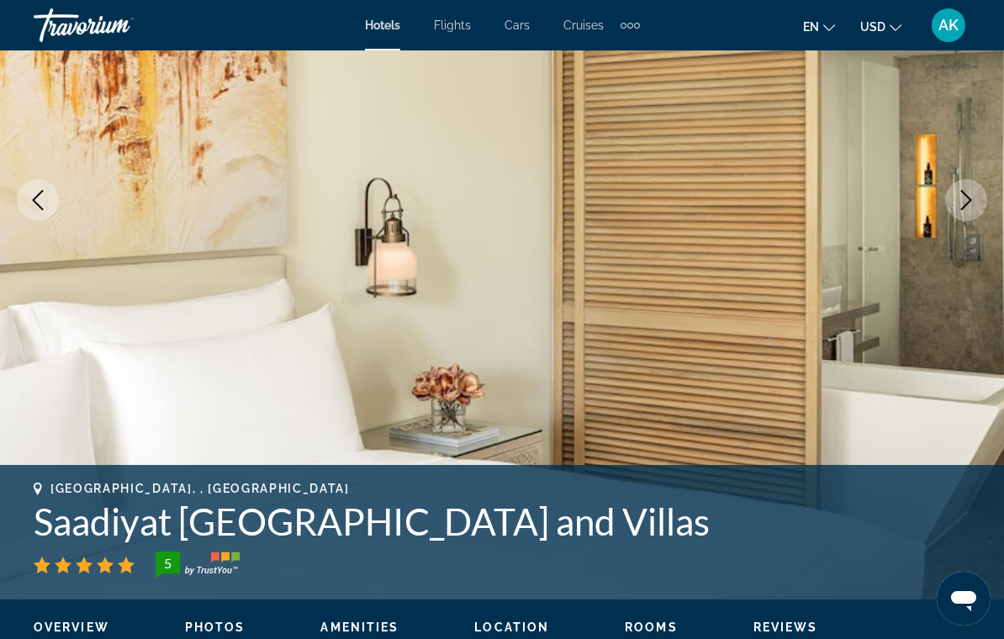
click at [964, 209] on icon "Next image" at bounding box center [966, 200] width 20 height 20
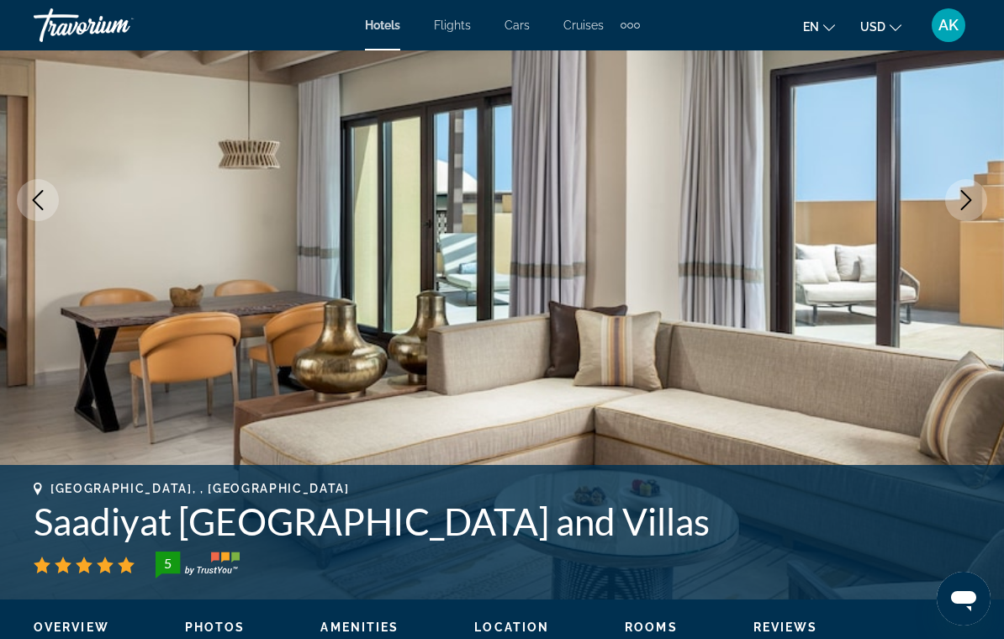
click at [973, 209] on icon "Next image" at bounding box center [966, 200] width 20 height 20
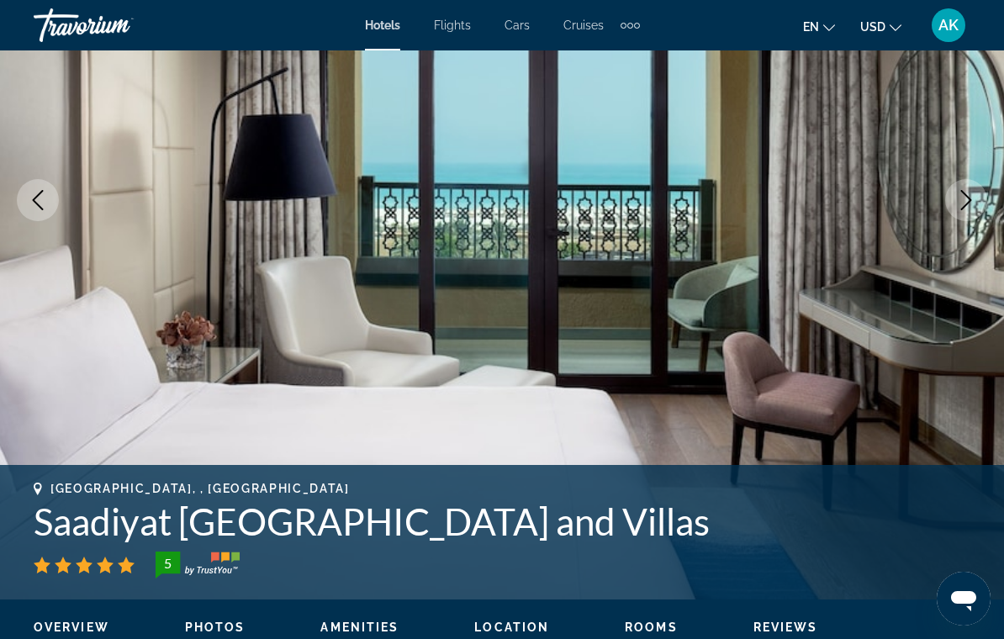
click at [975, 204] on icon "Next image" at bounding box center [966, 200] width 20 height 20
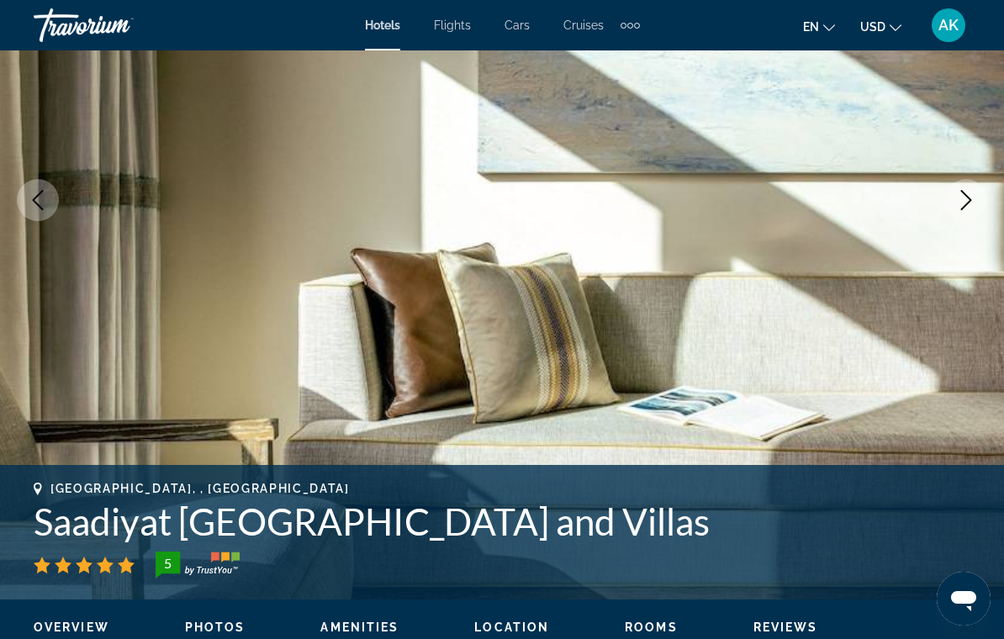
click at [971, 206] on icon "Next image" at bounding box center [966, 200] width 20 height 20
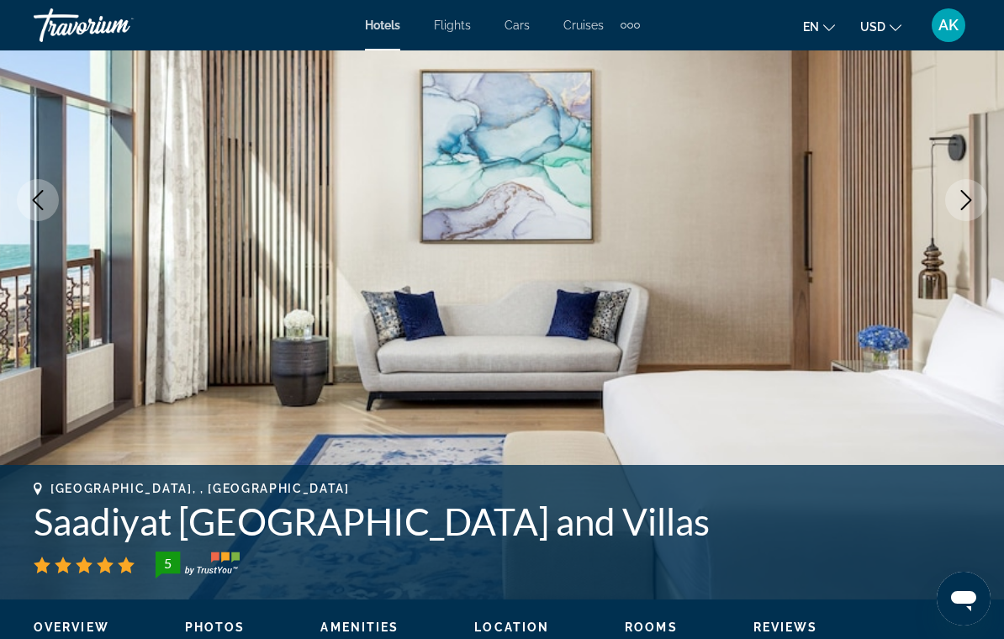
click at [971, 211] on button "Next image" at bounding box center [966, 200] width 42 height 42
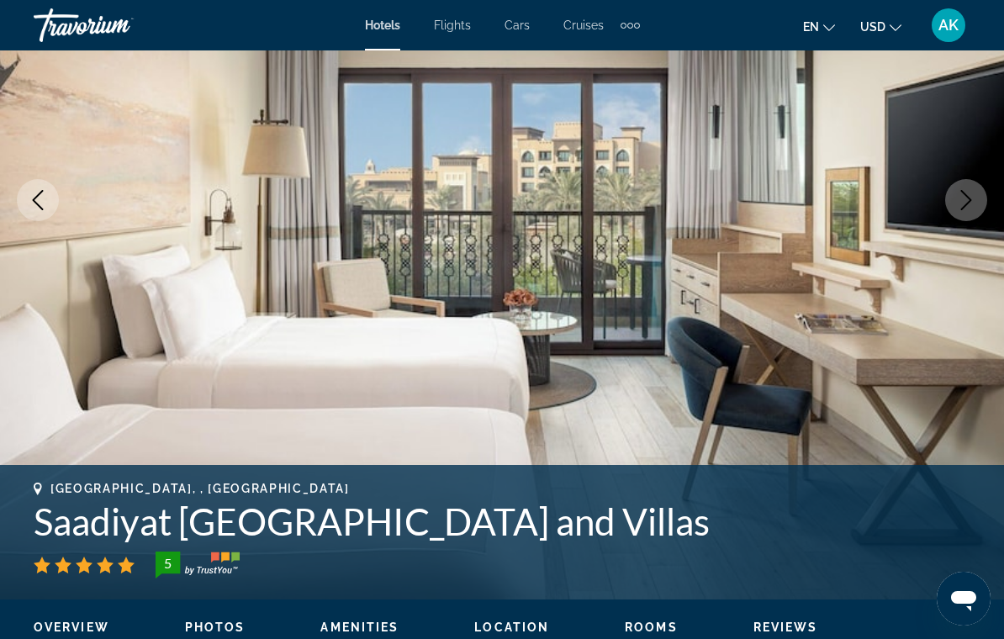
click at [976, 209] on icon "Next image" at bounding box center [966, 200] width 20 height 20
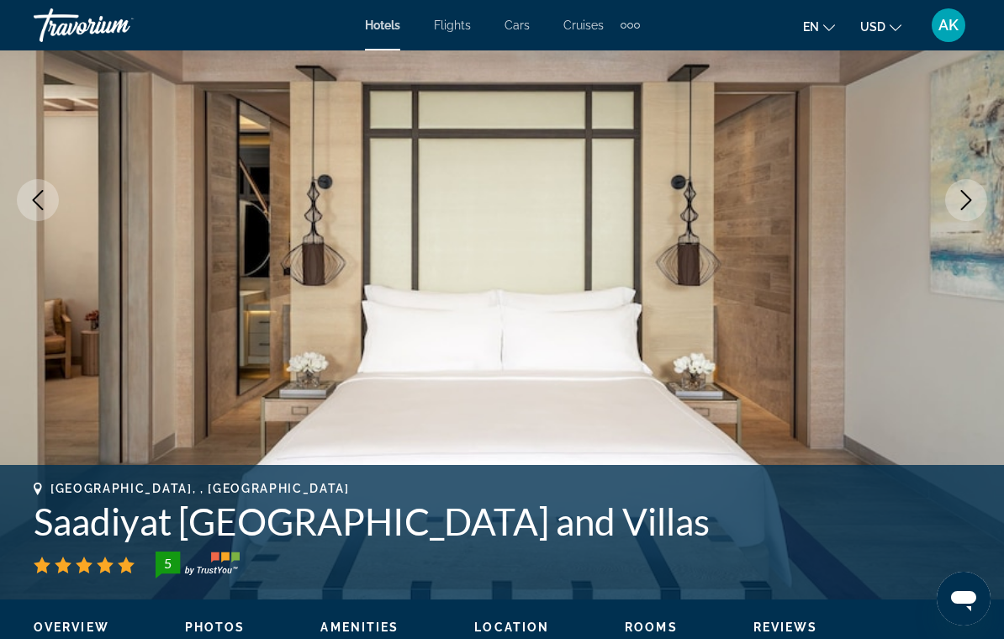
click at [974, 214] on button "Next image" at bounding box center [966, 200] width 42 height 42
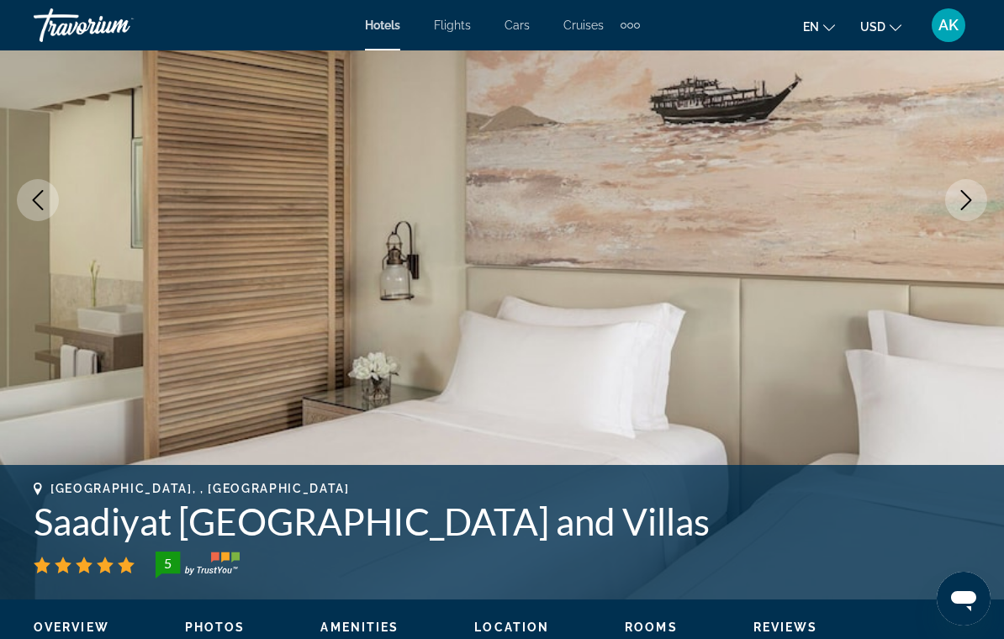
click at [973, 214] on button "Next image" at bounding box center [966, 200] width 42 height 42
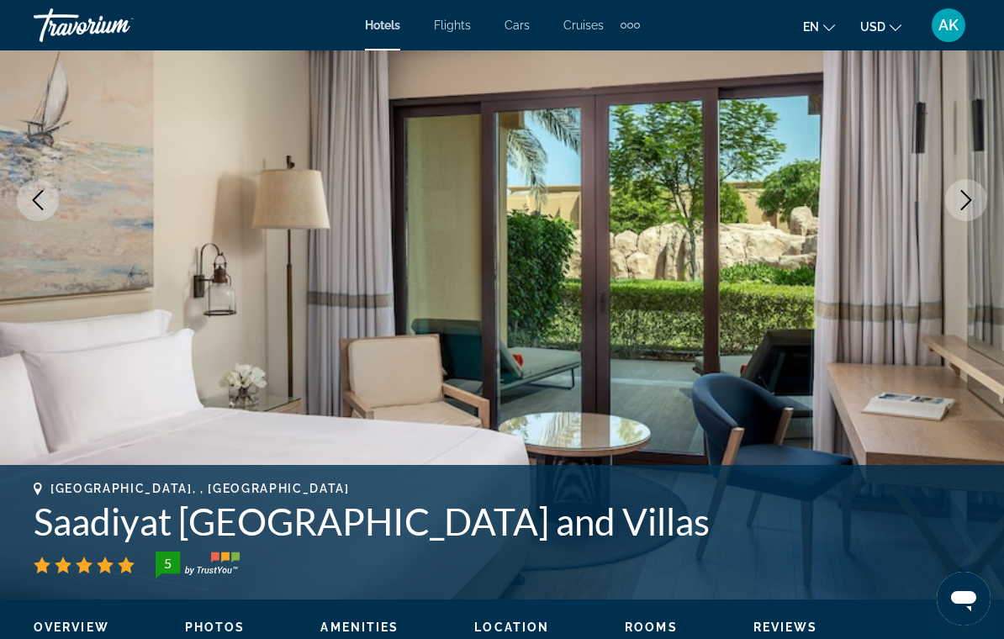
click at [972, 215] on button "Next image" at bounding box center [966, 200] width 42 height 42
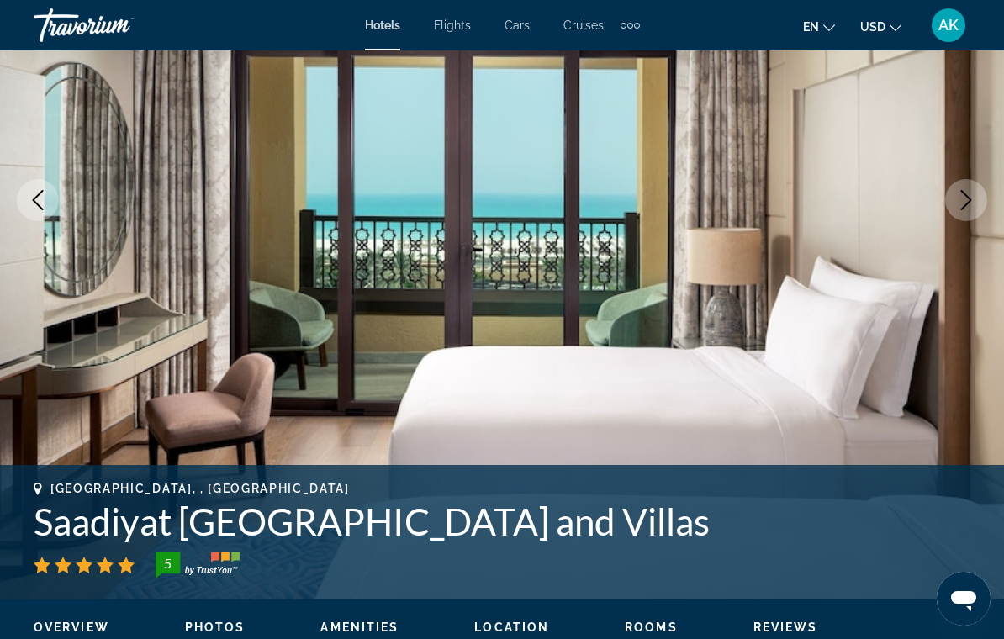
click at [966, 211] on button "Next image" at bounding box center [966, 200] width 42 height 42
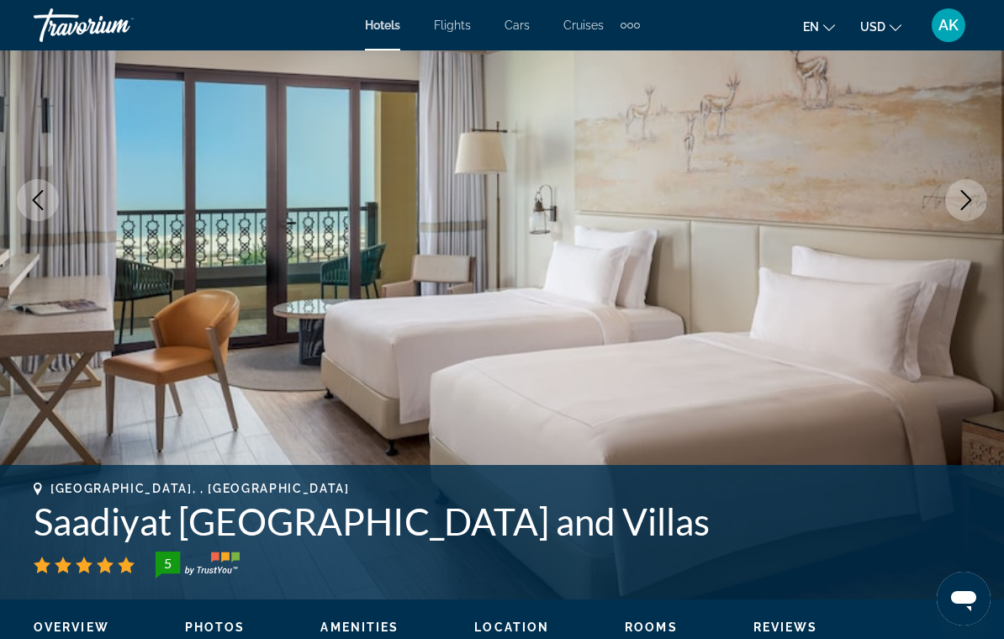
click at [962, 219] on button "Next image" at bounding box center [966, 200] width 42 height 42
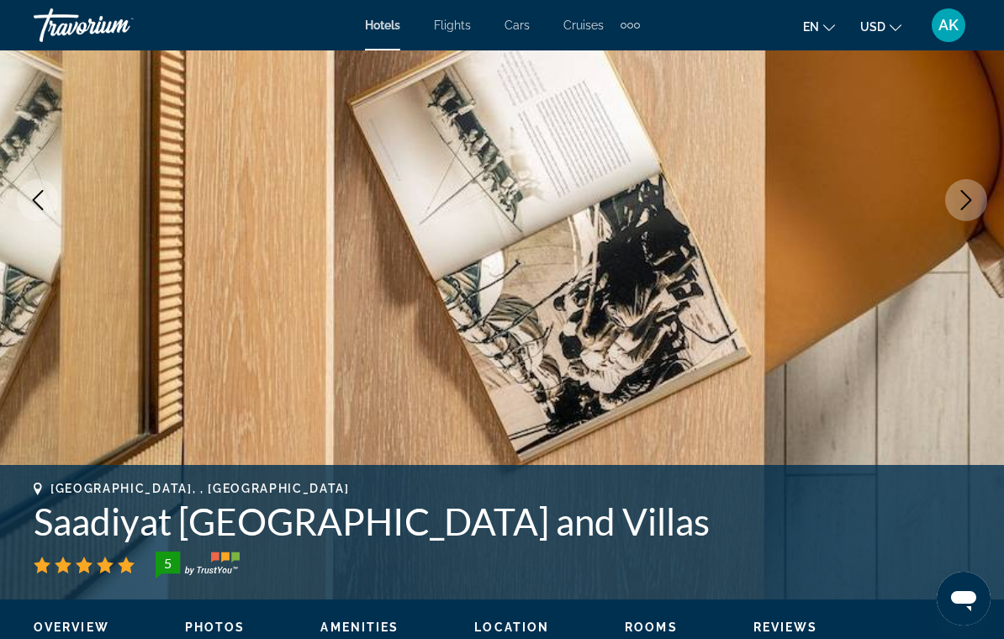
click at [969, 209] on icon "Next image" at bounding box center [966, 200] width 20 height 20
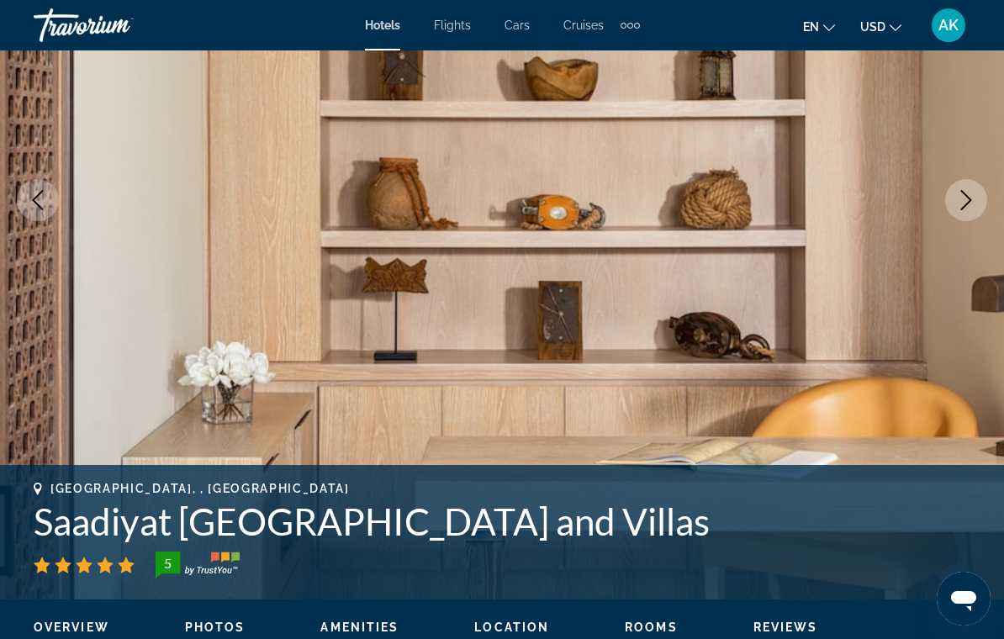
click at [968, 218] on button "Next image" at bounding box center [966, 200] width 42 height 42
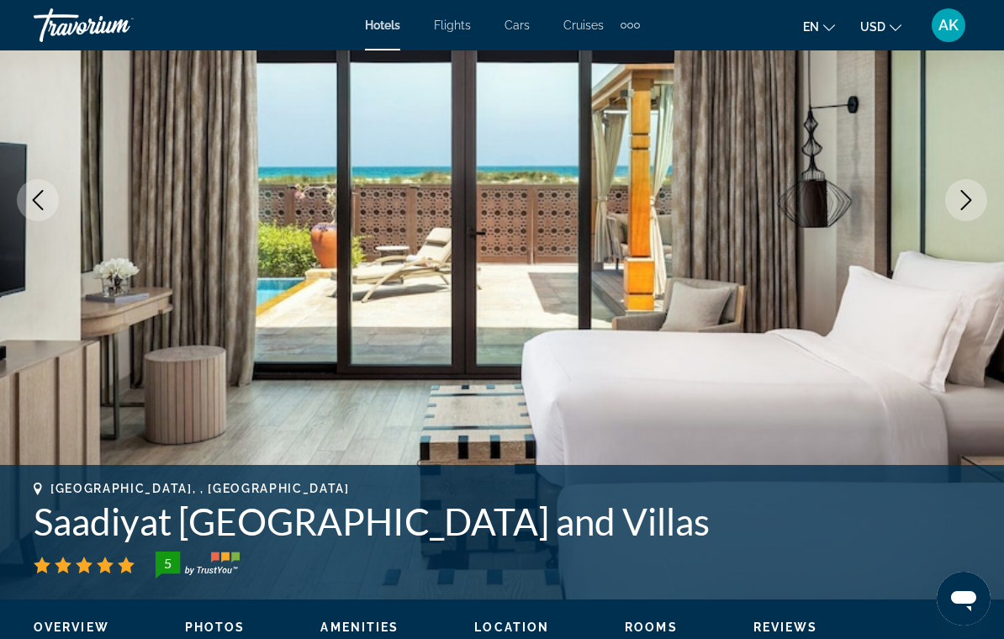
click at [967, 217] on button "Next image" at bounding box center [966, 200] width 42 height 42
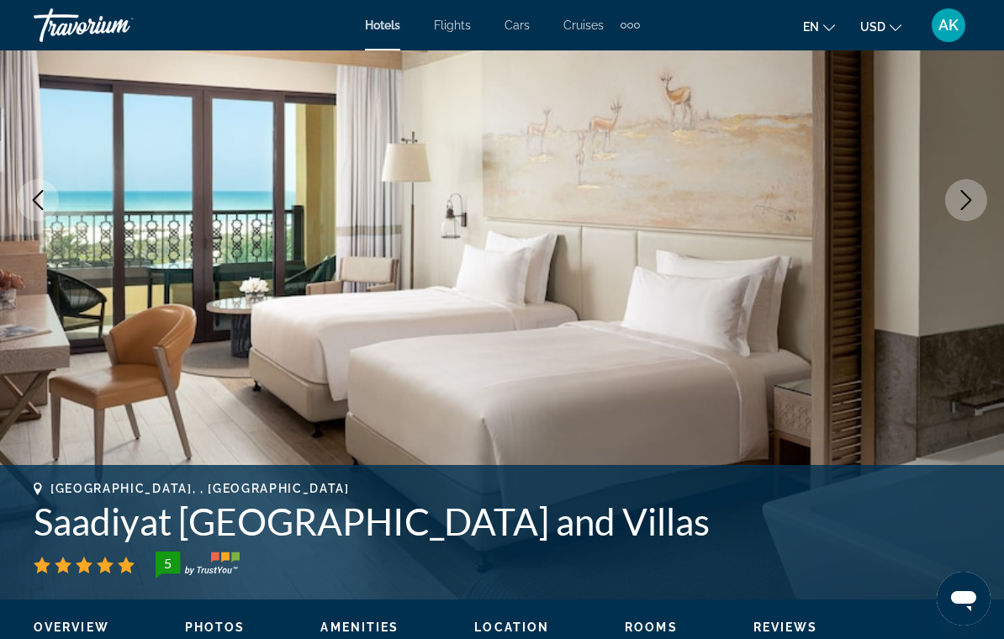
click at [966, 211] on button "Next image" at bounding box center [966, 200] width 42 height 42
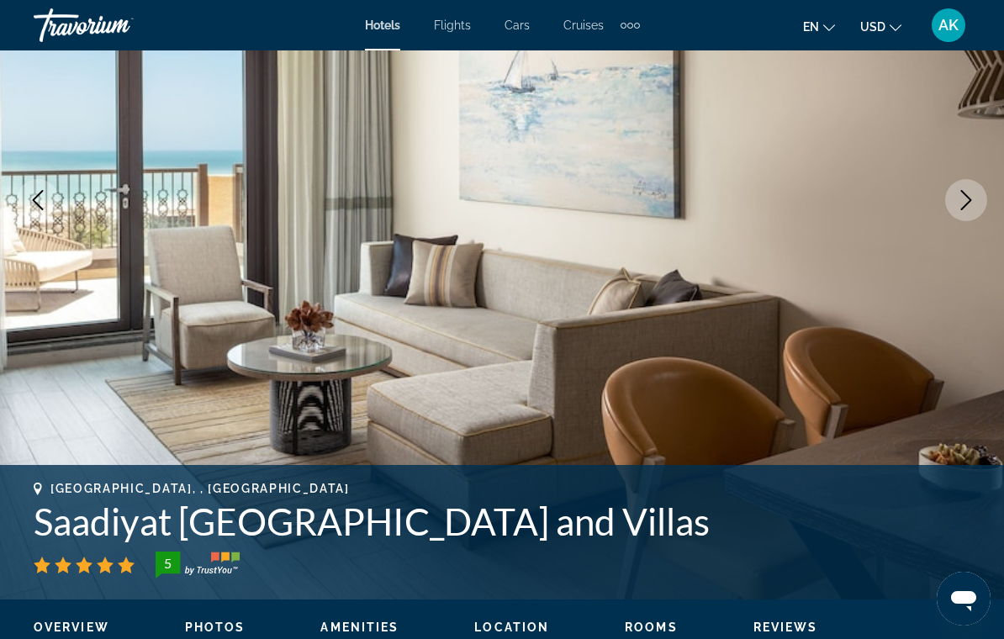
click at [971, 210] on button "Next image" at bounding box center [966, 200] width 42 height 42
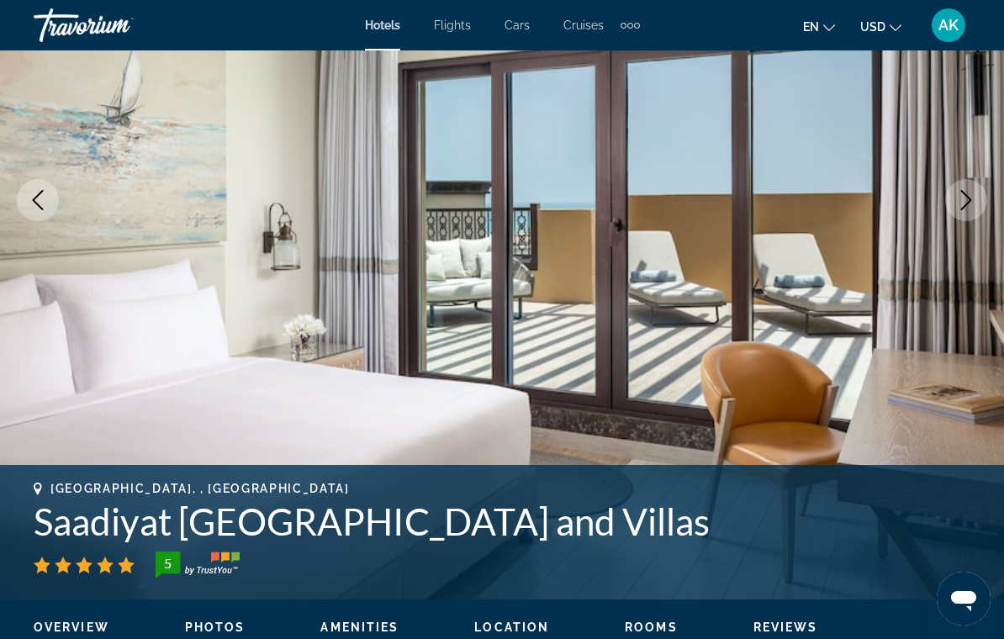
click at [973, 211] on button "Next image" at bounding box center [966, 200] width 42 height 42
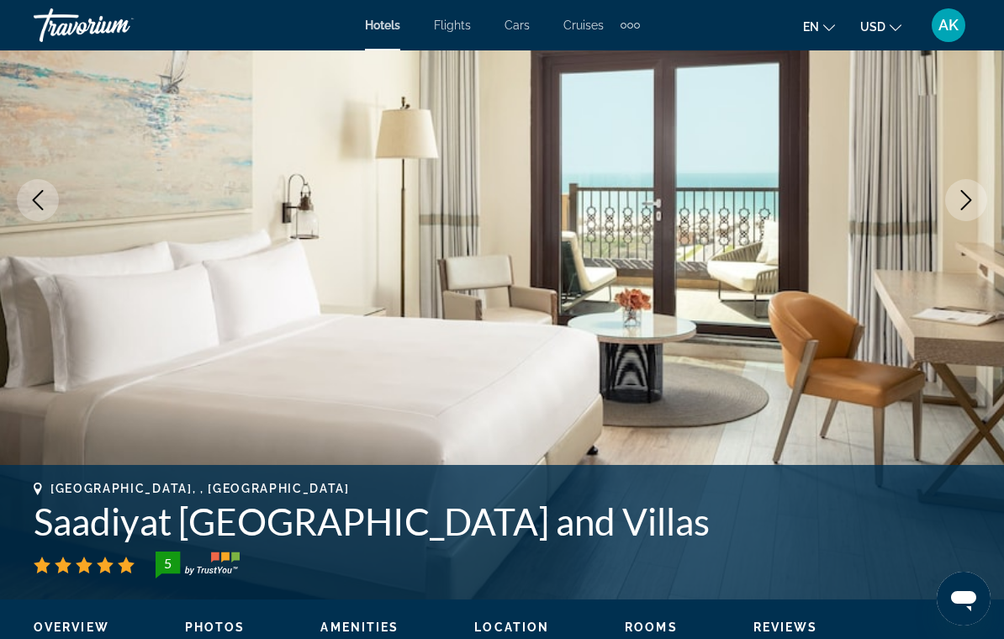
click at [972, 209] on icon "Next image" at bounding box center [966, 200] width 20 height 20
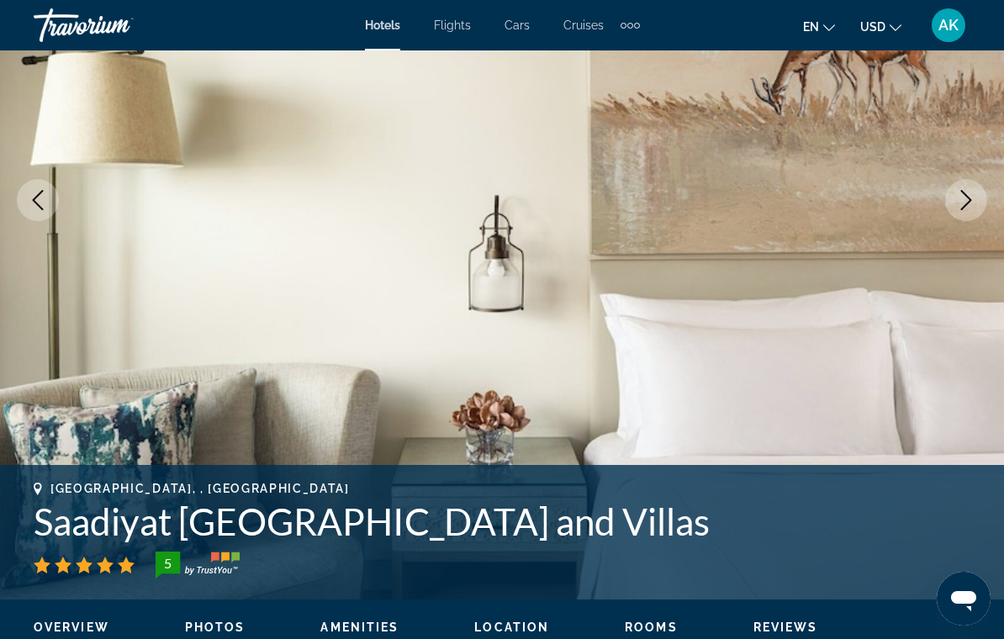
click at [975, 207] on icon "Next image" at bounding box center [966, 200] width 20 height 20
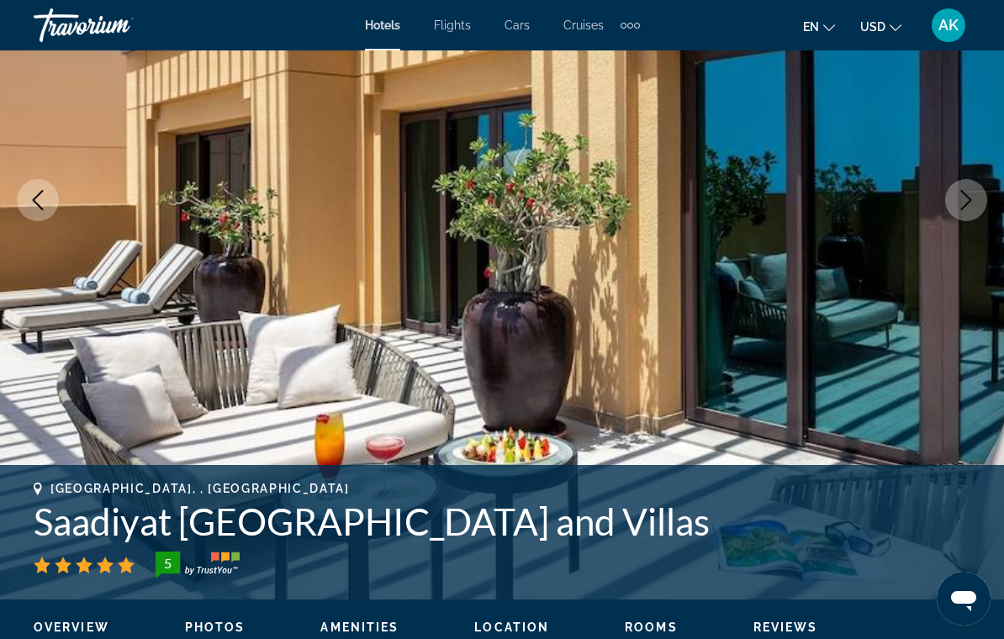
click at [977, 209] on button "Next image" at bounding box center [966, 200] width 42 height 42
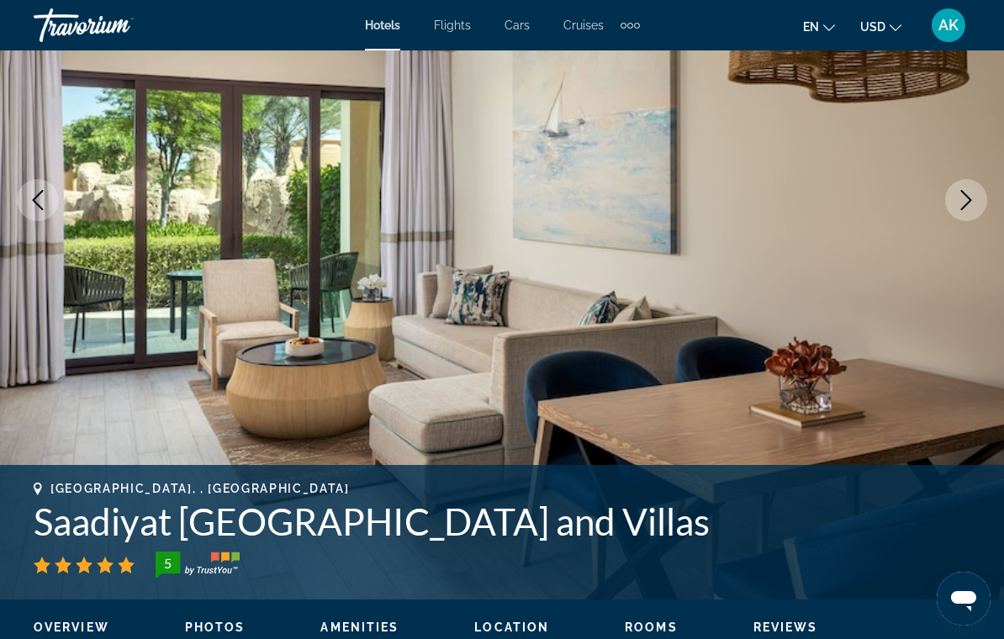
click at [974, 214] on button "Next image" at bounding box center [966, 200] width 42 height 42
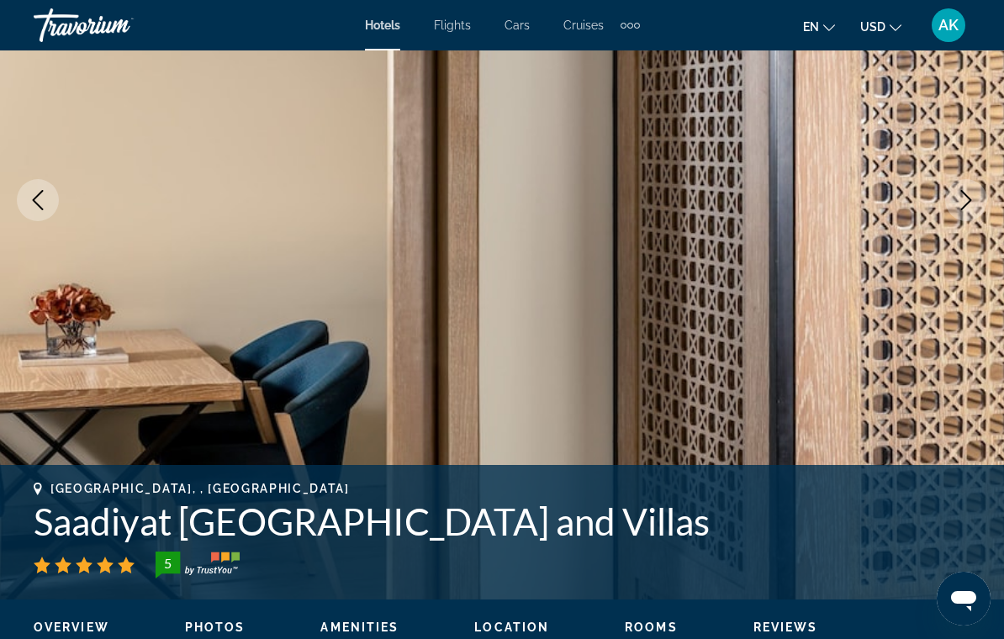
click at [977, 209] on button "Next image" at bounding box center [966, 200] width 42 height 42
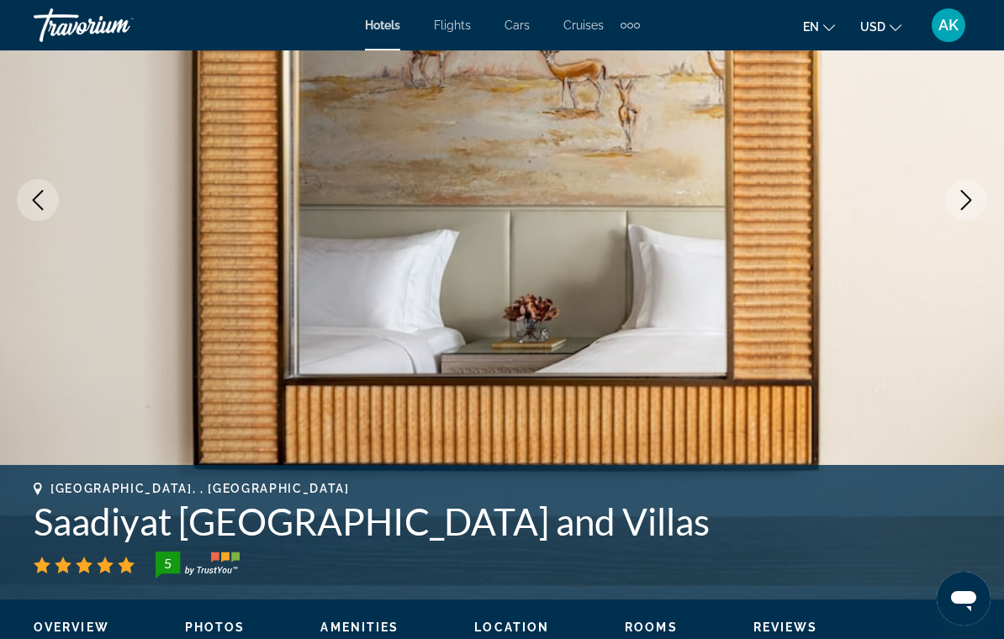
click at [978, 208] on button "Next image" at bounding box center [966, 200] width 42 height 42
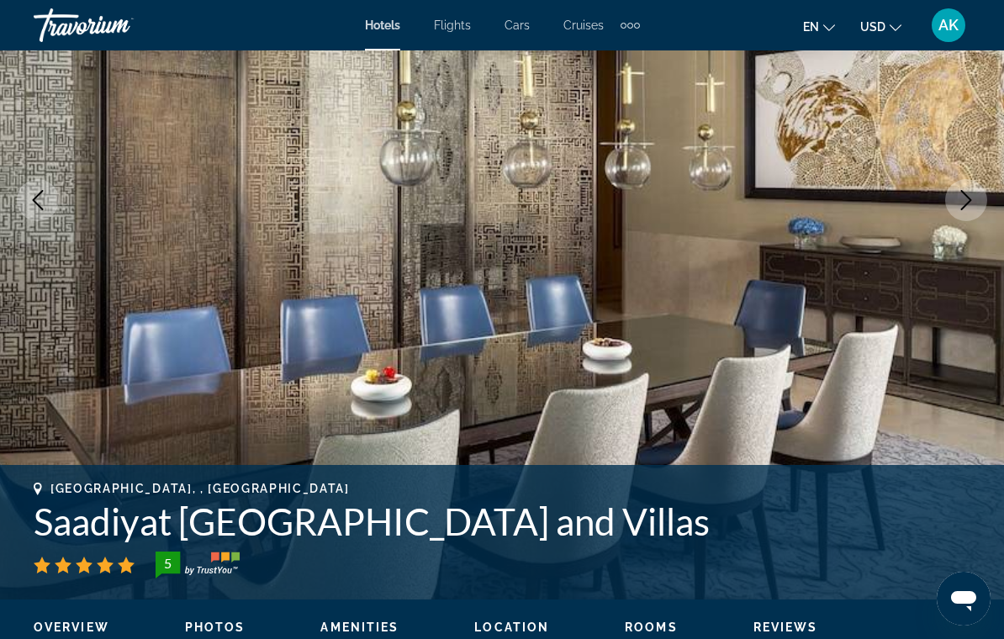
click at [974, 214] on button "Next image" at bounding box center [966, 200] width 42 height 42
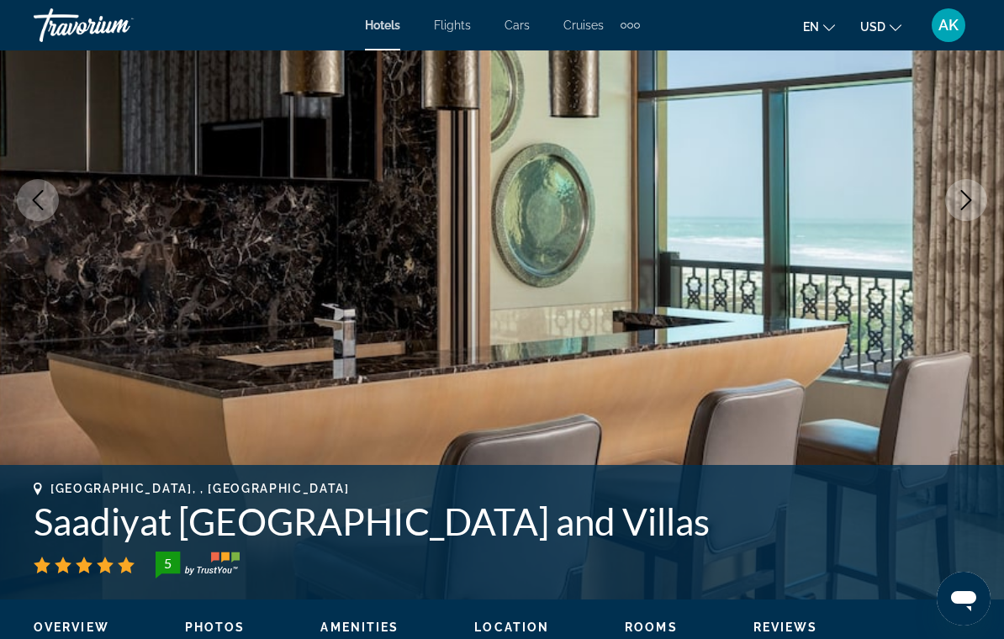
click at [971, 217] on button "Next image" at bounding box center [966, 200] width 42 height 42
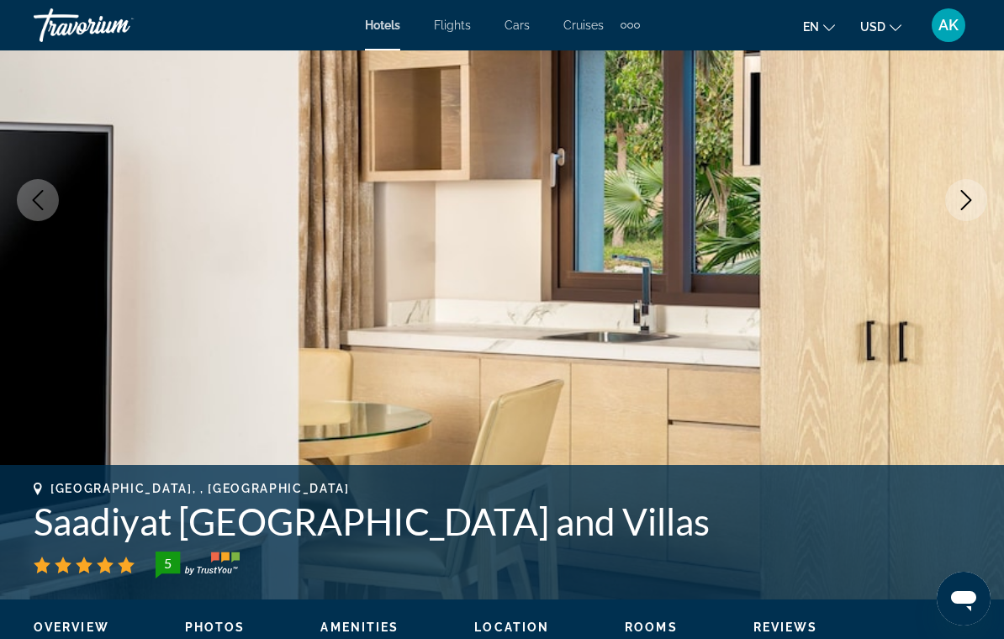
click at [974, 214] on button "Next image" at bounding box center [966, 200] width 42 height 42
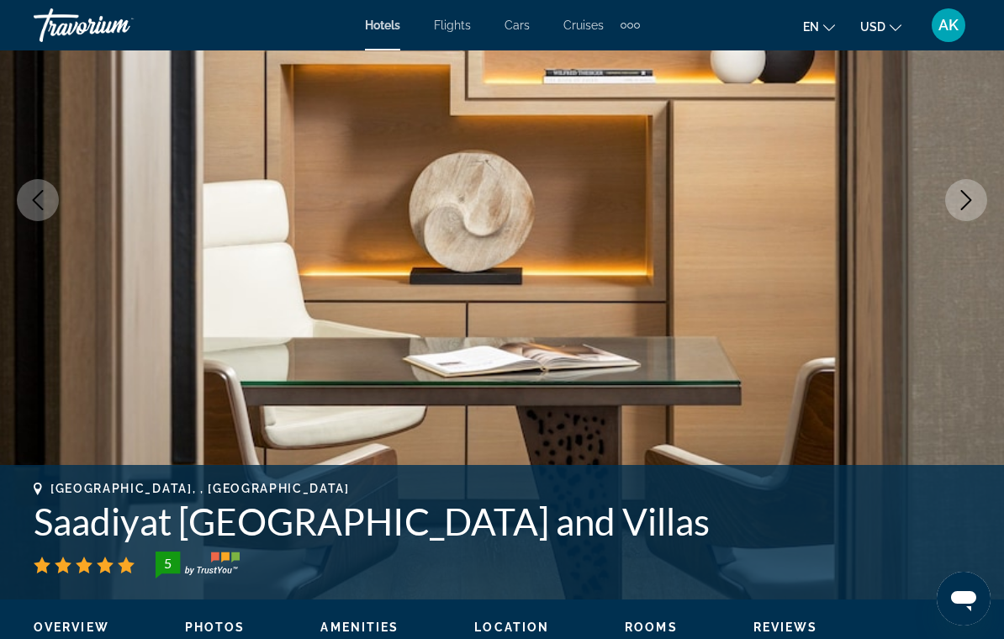
click at [971, 215] on button "Next image" at bounding box center [966, 200] width 42 height 42
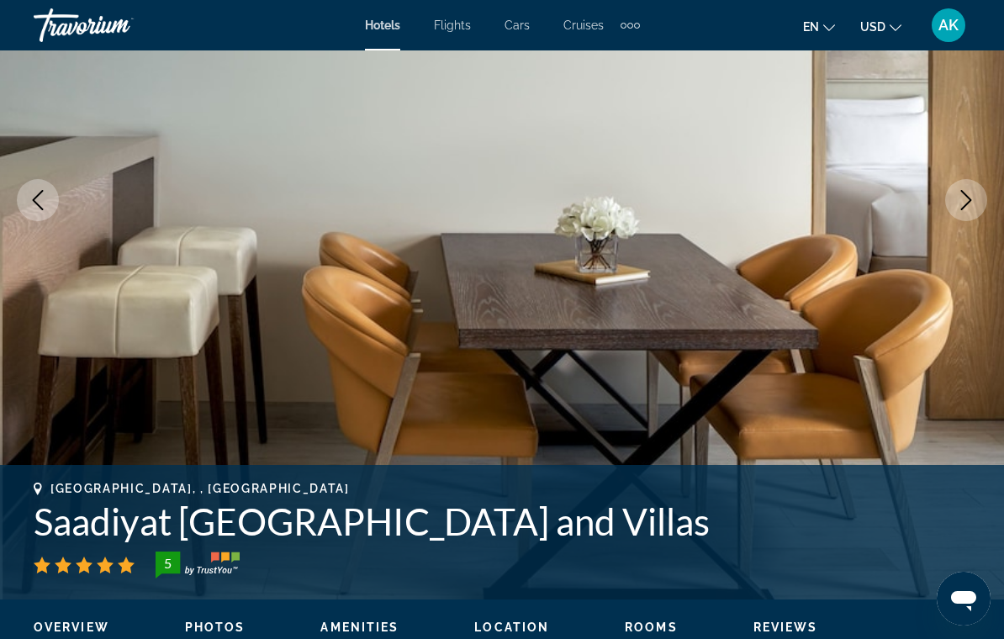
click at [979, 209] on button "Next image" at bounding box center [966, 200] width 42 height 42
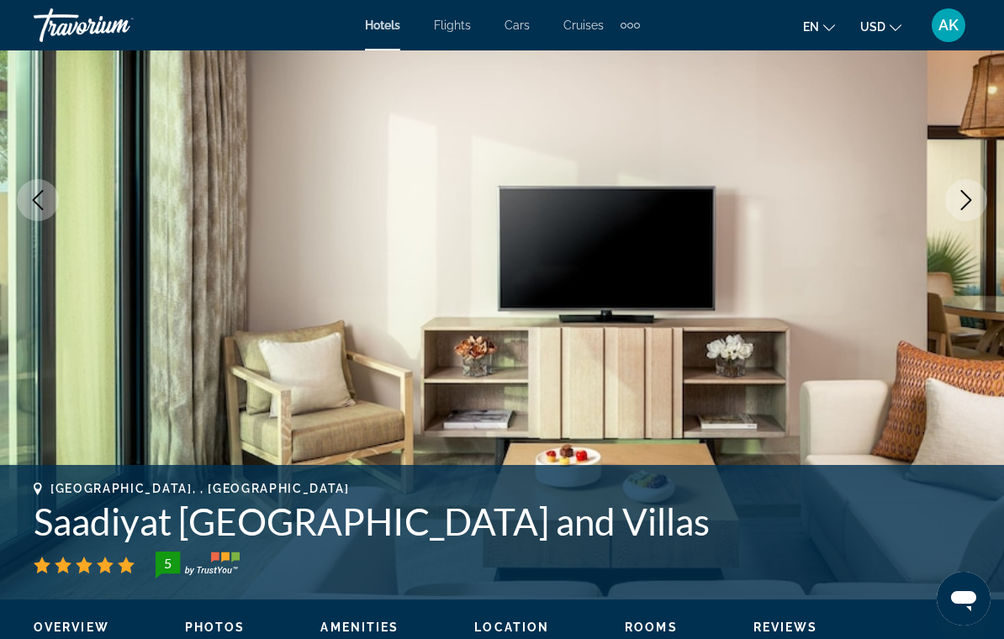
click at [977, 214] on button "Next image" at bounding box center [966, 200] width 42 height 42
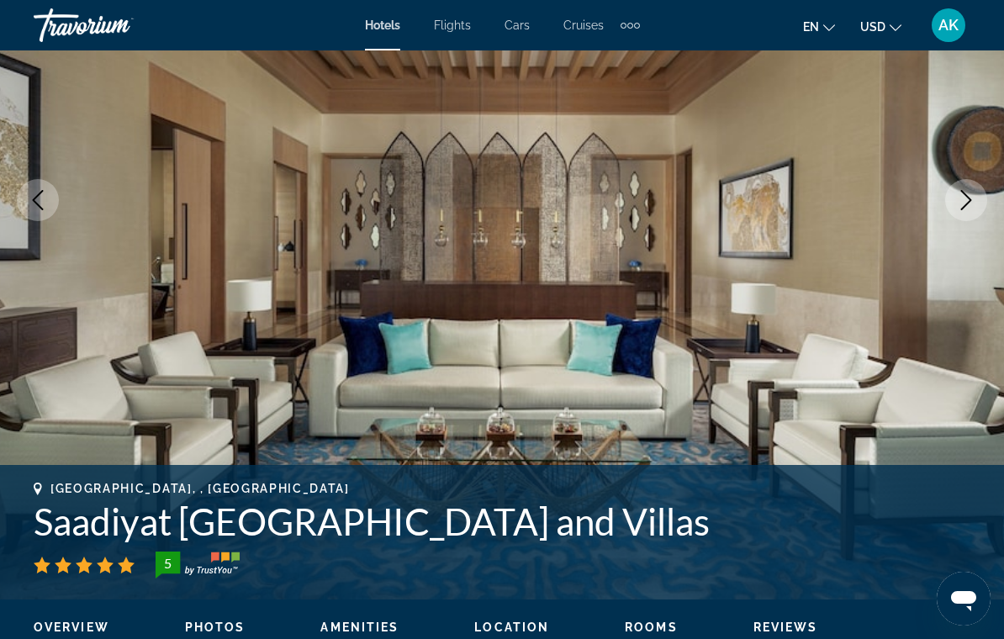
click at [977, 214] on button "Next image" at bounding box center [966, 200] width 42 height 42
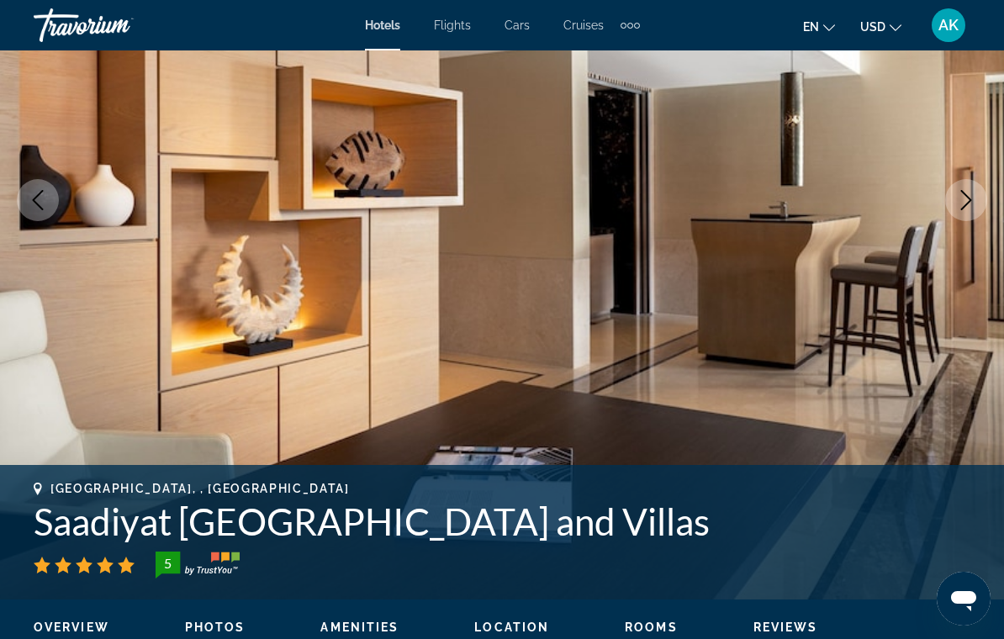
click at [978, 205] on button "Next image" at bounding box center [966, 200] width 42 height 42
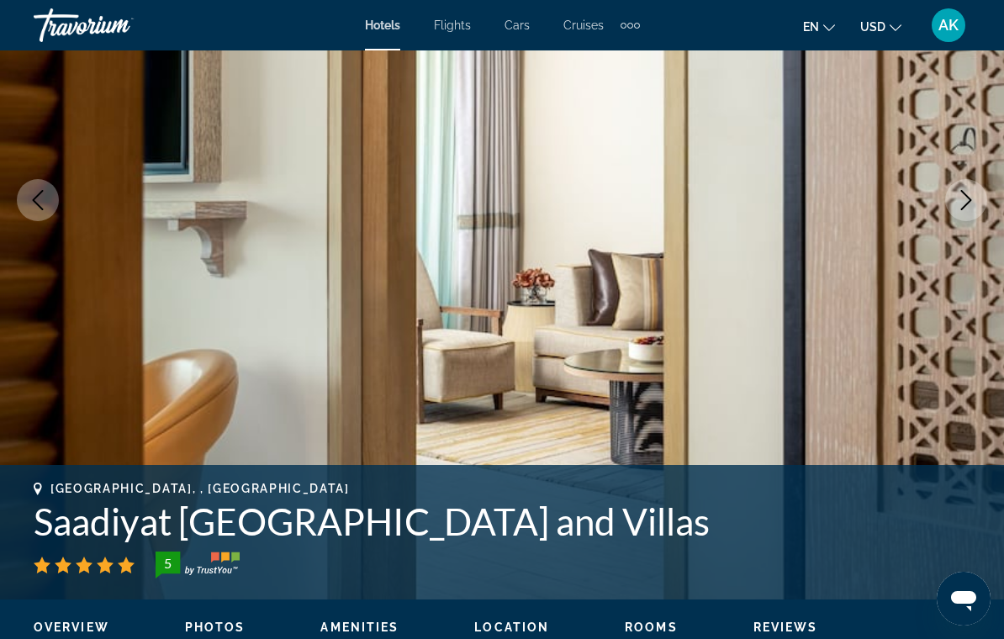
click at [979, 207] on button "Next image" at bounding box center [966, 200] width 42 height 42
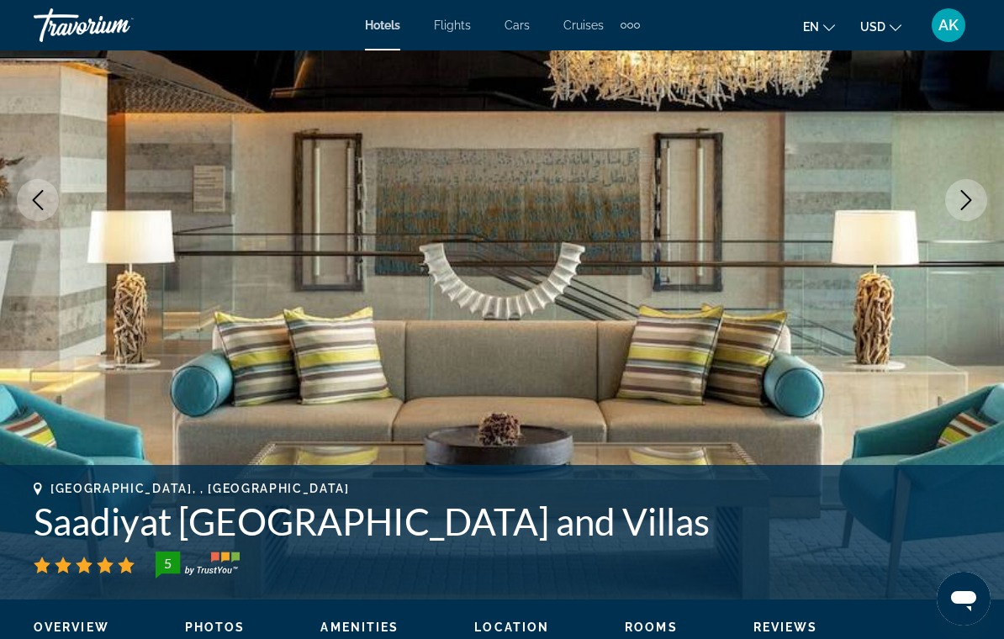
click at [973, 220] on img "Main content" at bounding box center [502, 200] width 1004 height 799
click at [971, 209] on icon "Next image" at bounding box center [966, 200] width 20 height 20
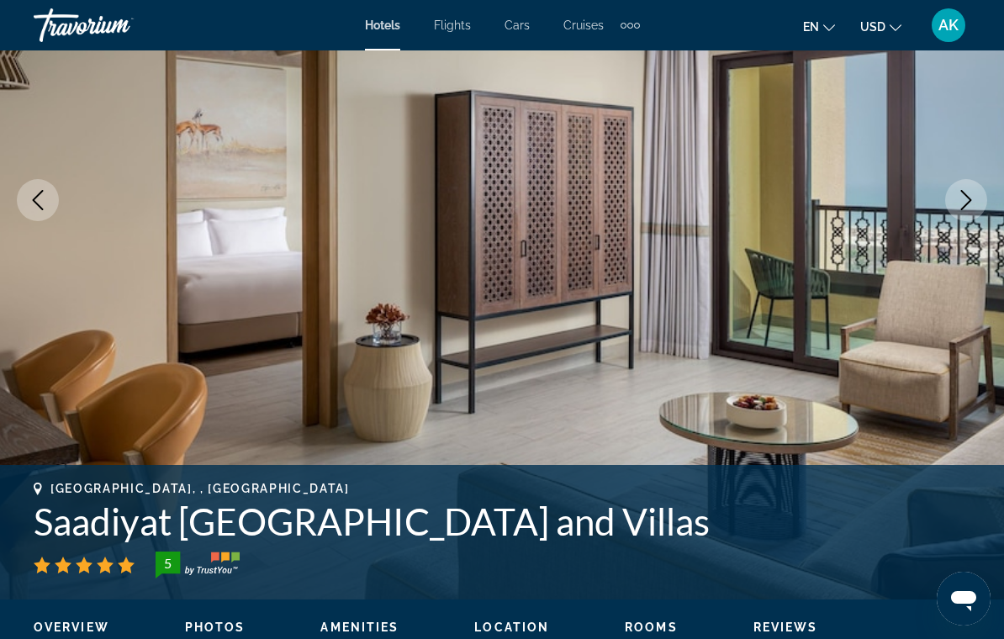
click at [975, 209] on icon "Next image" at bounding box center [966, 200] width 20 height 20
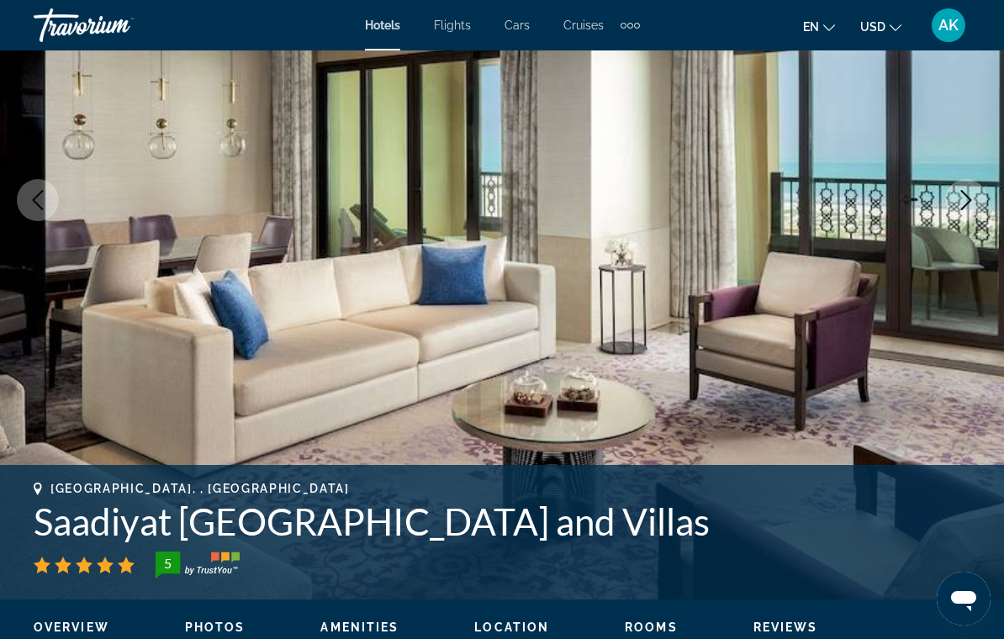
click at [967, 221] on img "Main content" at bounding box center [502, 200] width 1004 height 799
click at [959, 236] on img "Main content" at bounding box center [502, 200] width 1004 height 799
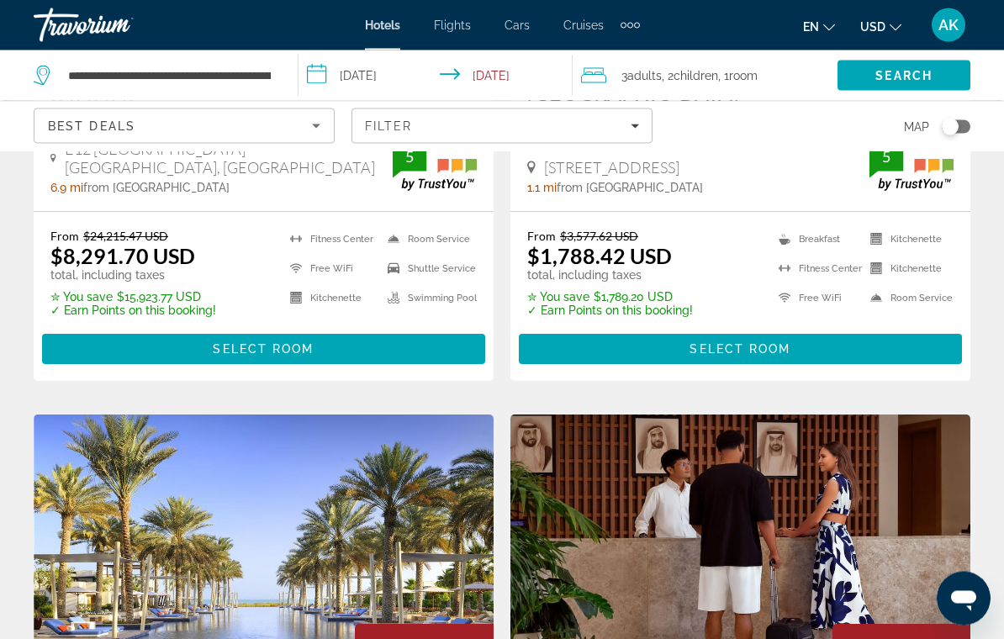
scroll to position [1082, 0]
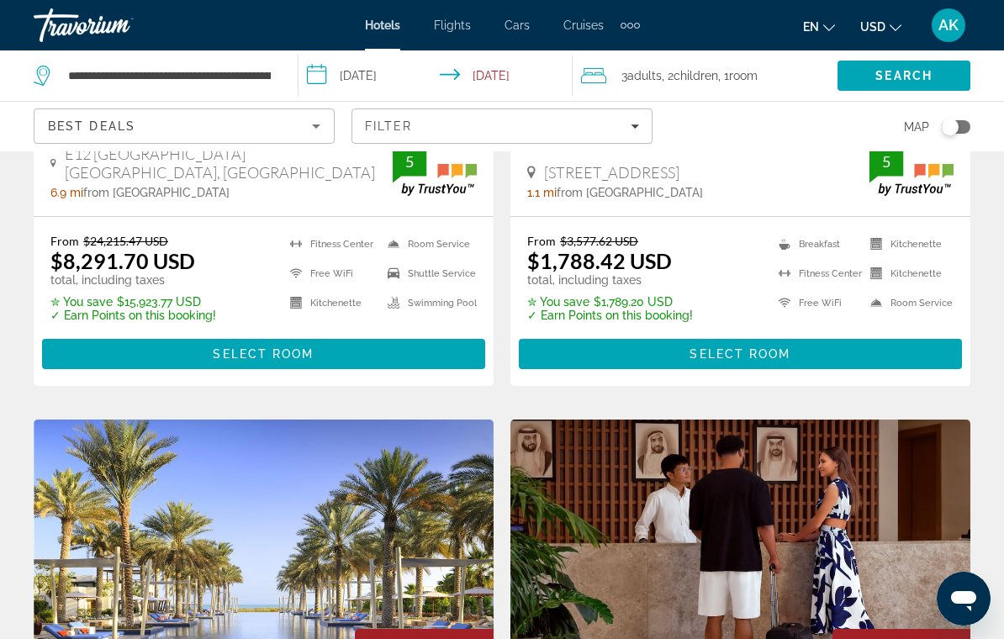
click at [818, 15] on button "en English Español Français Italiano Português русский" at bounding box center [819, 26] width 32 height 24
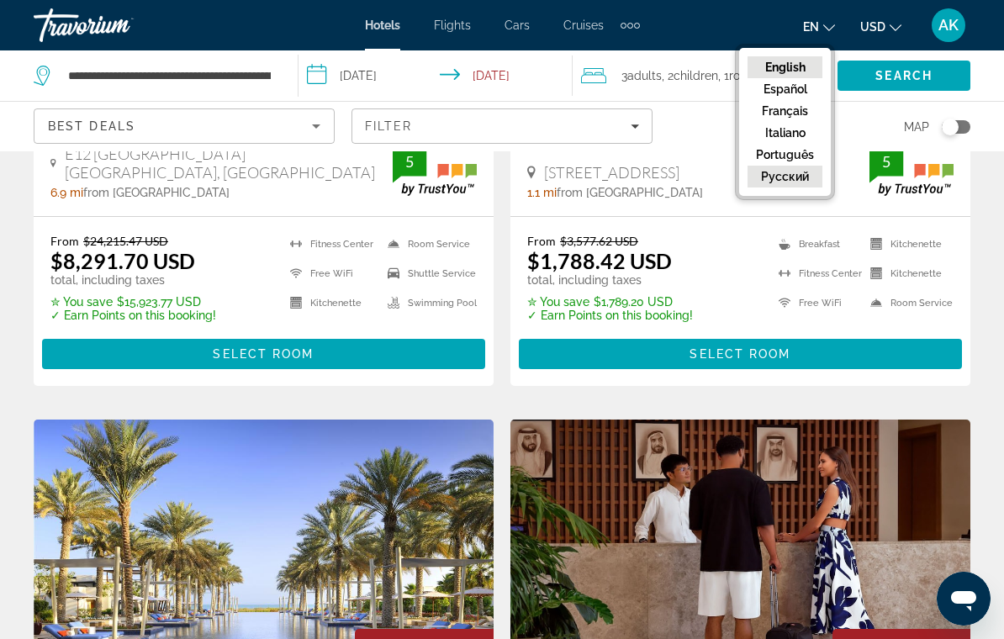
click at [792, 179] on button "русский" at bounding box center [785, 177] width 75 height 22
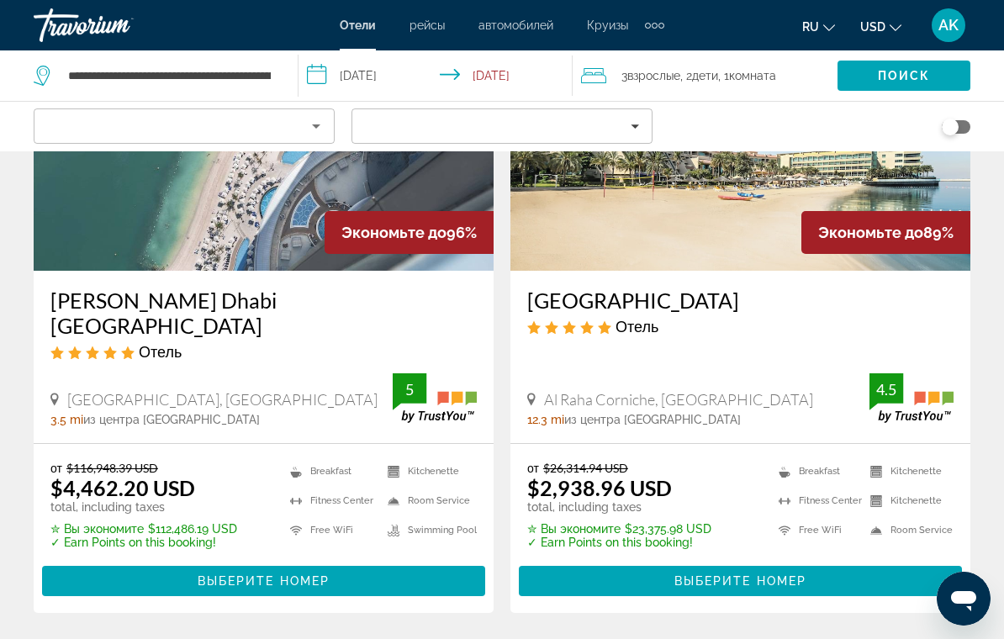
scroll to position [0, 0]
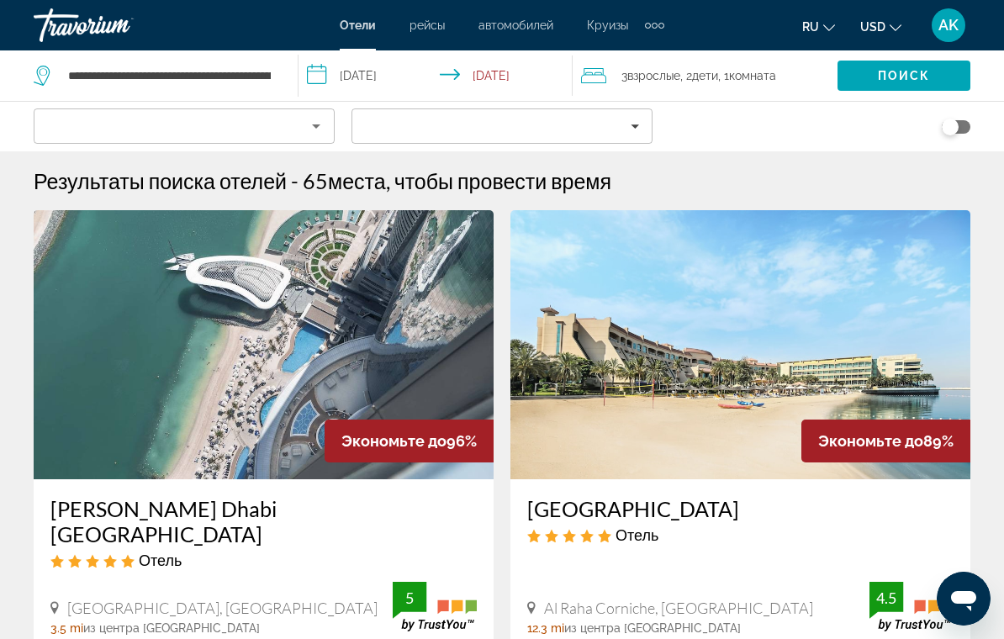
click at [86, 36] on div "Travorium" at bounding box center [118, 25] width 168 height 44
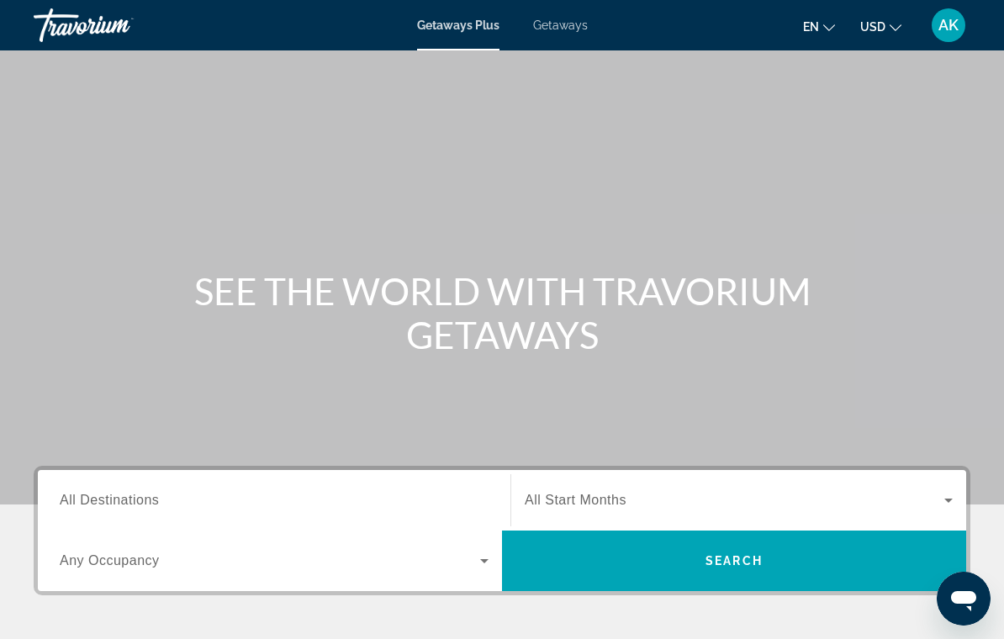
click at [555, 24] on span "Getaways" at bounding box center [560, 25] width 55 height 13
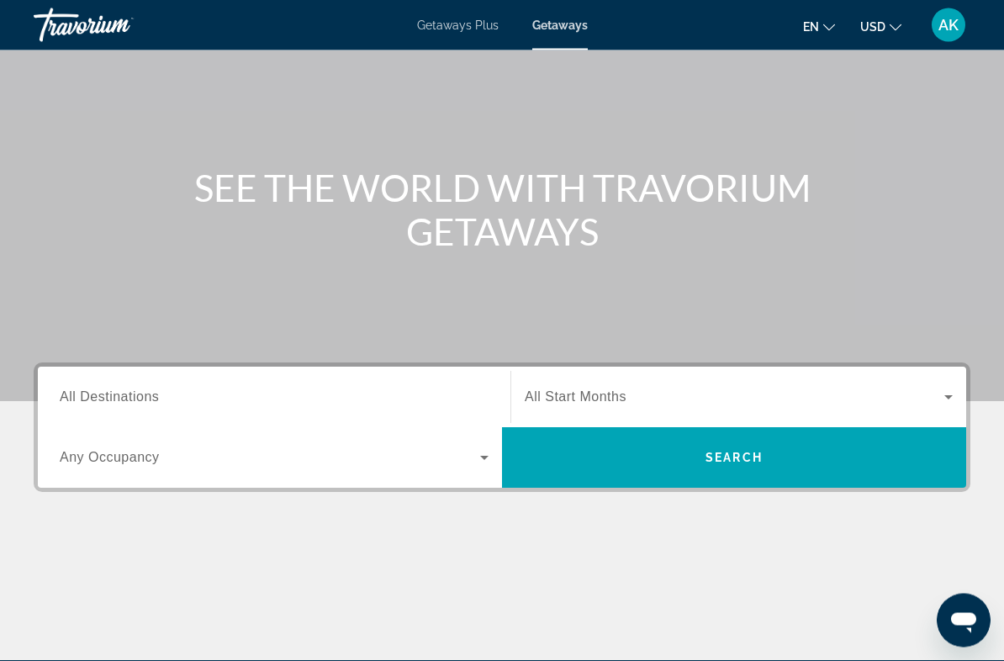
scroll to position [109, 0]
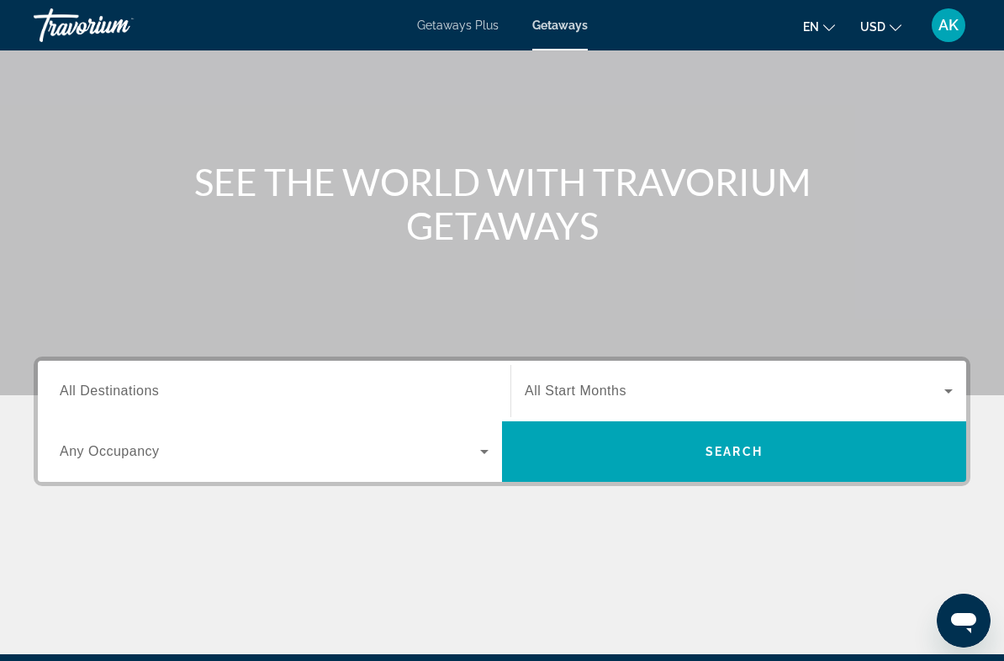
click at [71, 385] on span "All Destinations" at bounding box center [109, 391] width 99 height 14
click at [71, 385] on input "Destination All Destinations" at bounding box center [274, 392] width 429 height 20
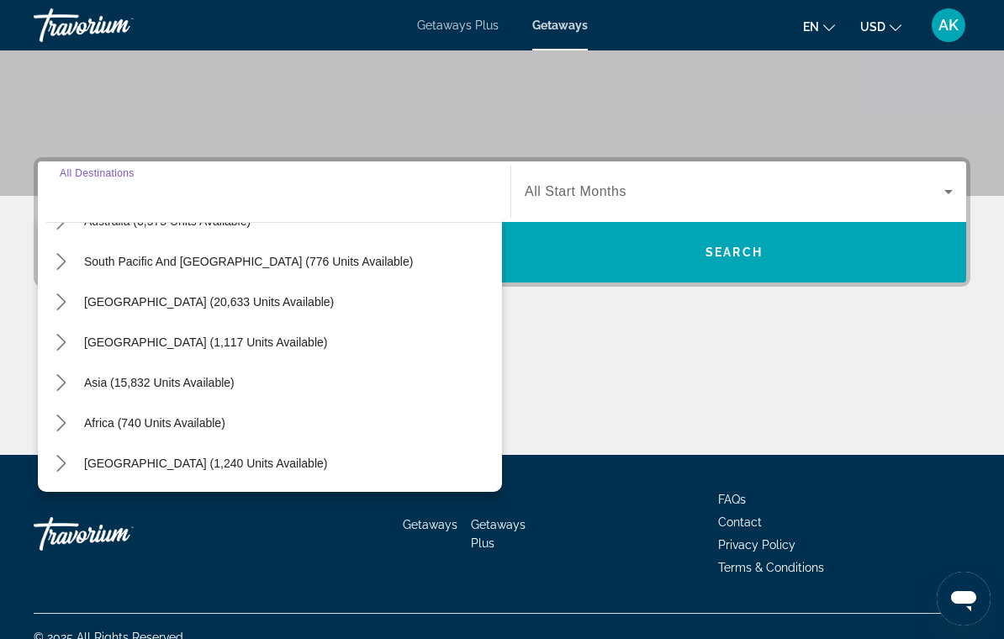
scroll to position [273, 0]
click at [46, 382] on mat-icon "Toggle Asia (15,832 units available) submenu" at bounding box center [60, 382] width 29 height 29
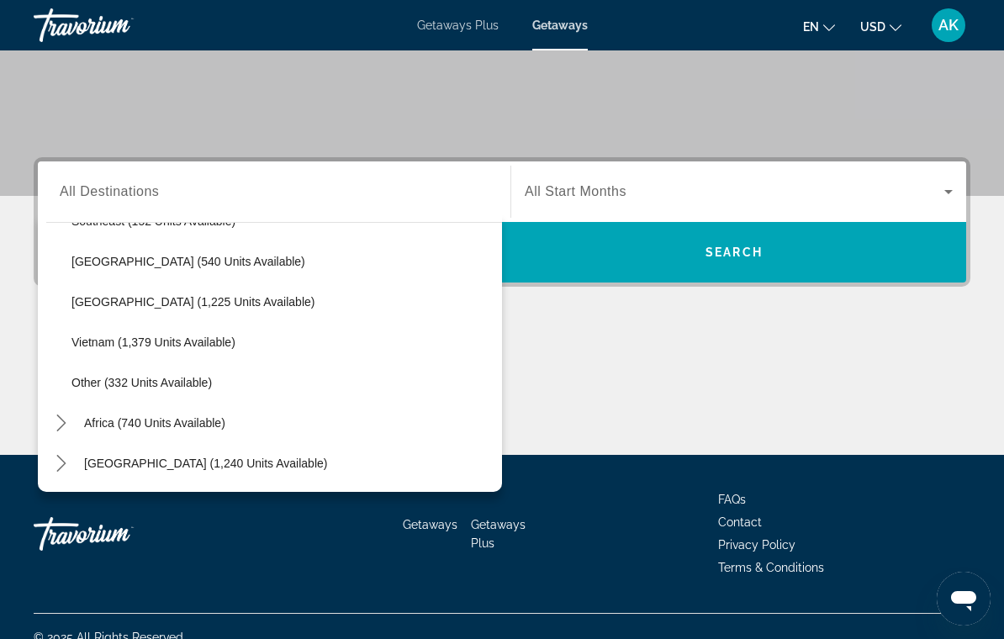
scroll to position [878, 0]
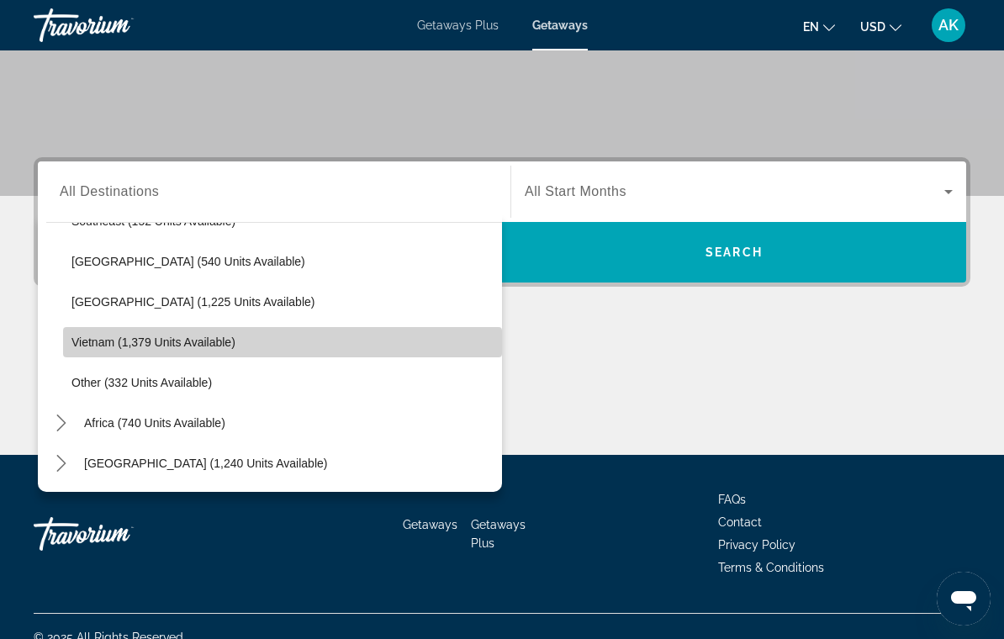
click at [89, 347] on span "Vietnam (1,379 units available)" at bounding box center [153, 342] width 164 height 13
type input "**********"
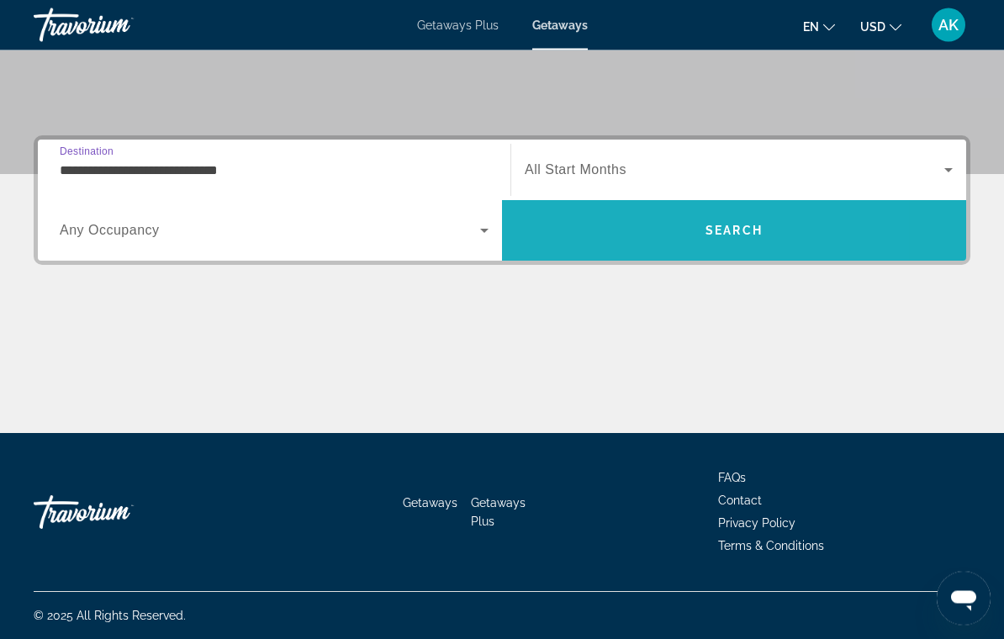
scroll to position [0, 0]
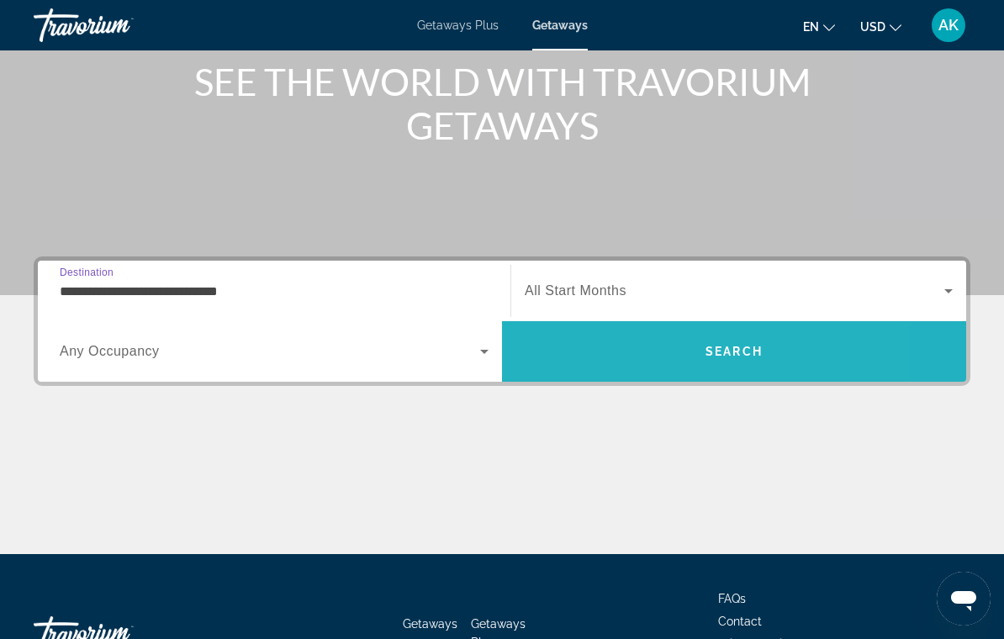
click at [618, 331] on span "Search" at bounding box center [734, 351] width 464 height 40
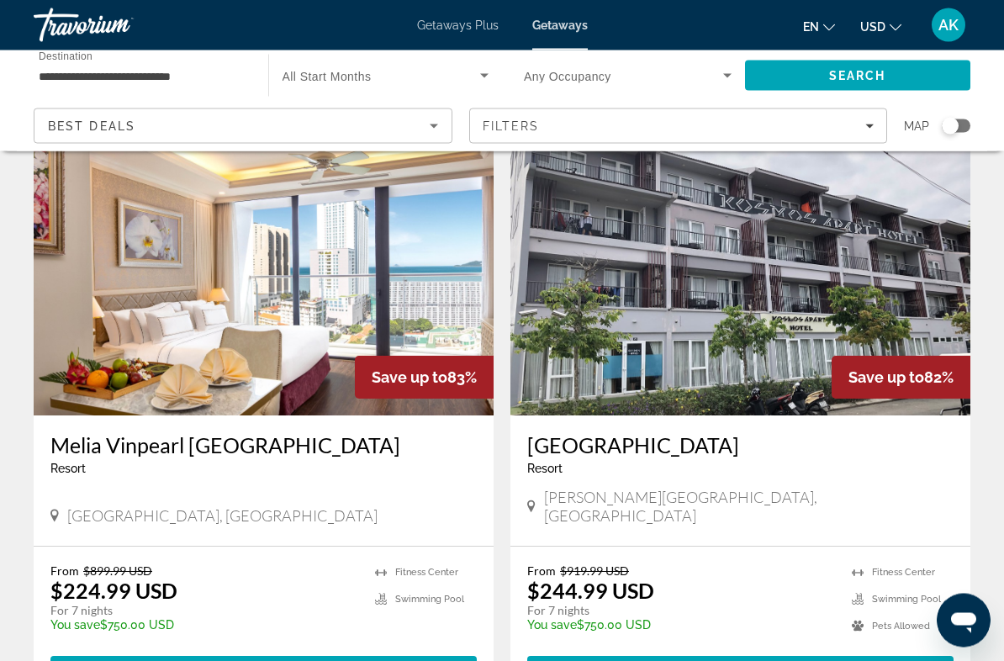
scroll to position [3027, 0]
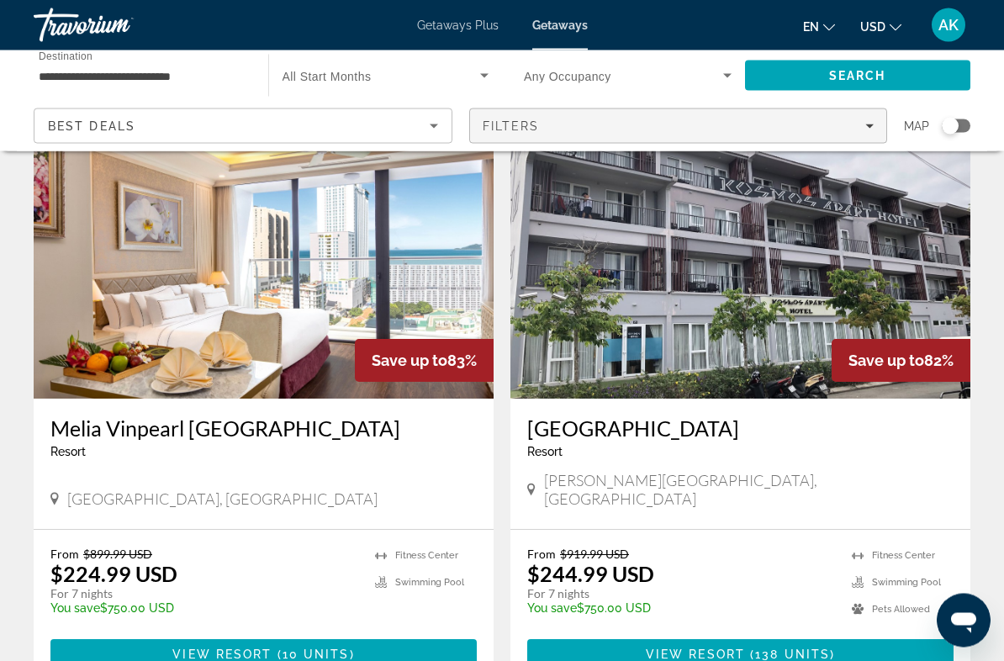
click at [515, 124] on span "Filters" at bounding box center [511, 125] width 57 height 13
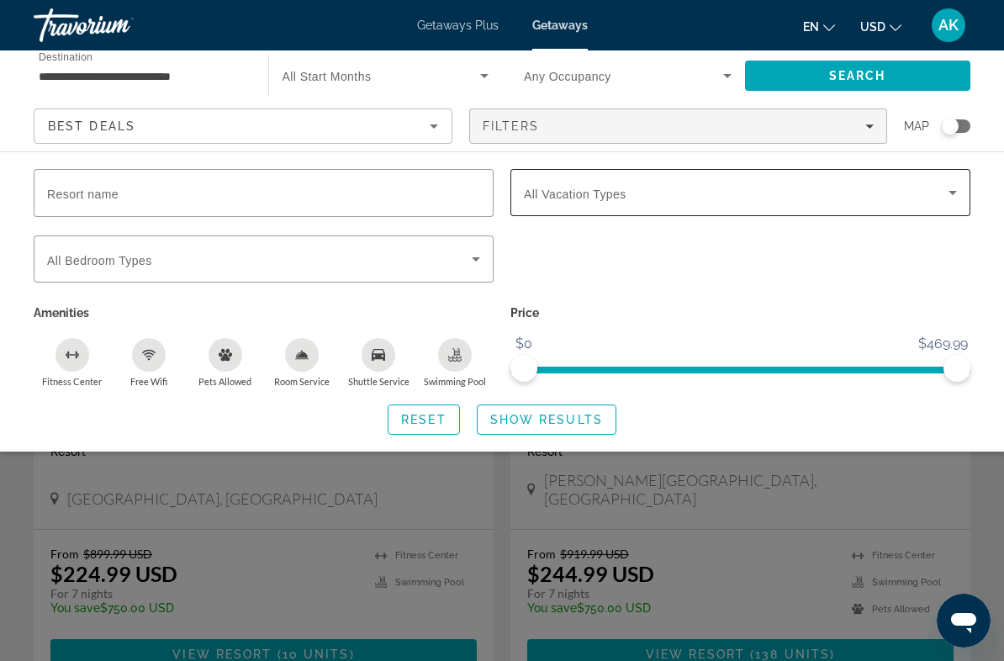
click at [572, 200] on span "All Vacation Types" at bounding box center [575, 194] width 103 height 13
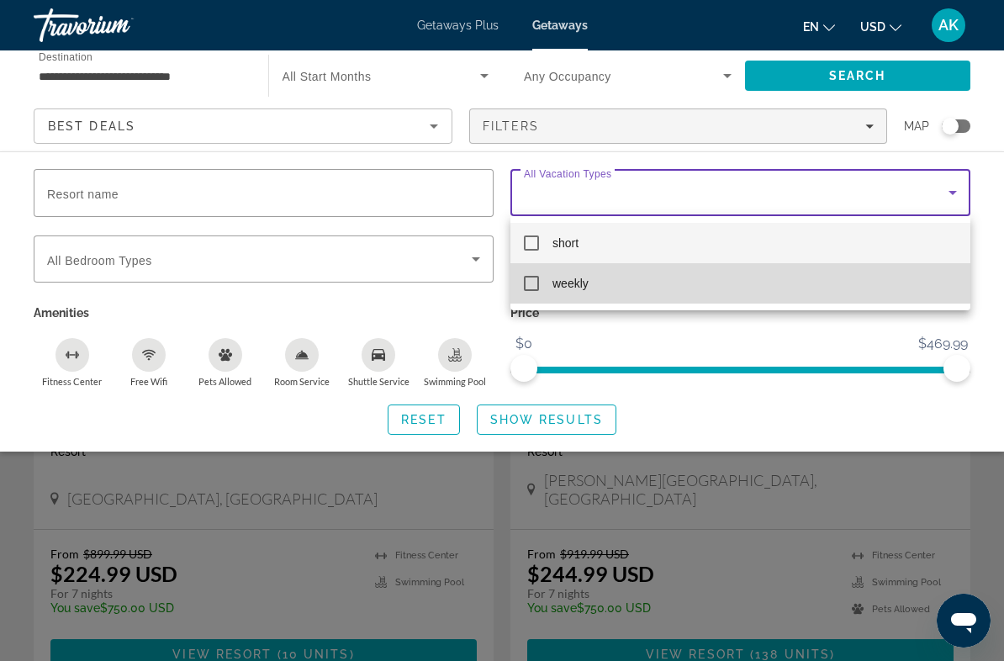
click at [532, 278] on mat-pseudo-checkbox at bounding box center [531, 283] width 15 height 15
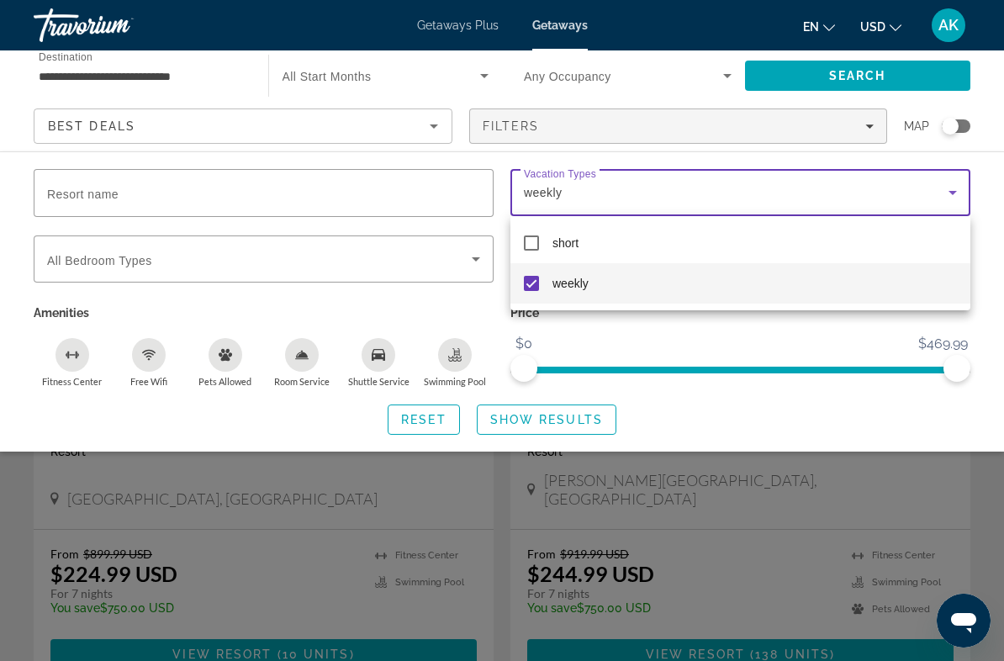
click at [530, 426] on div at bounding box center [502, 330] width 1004 height 661
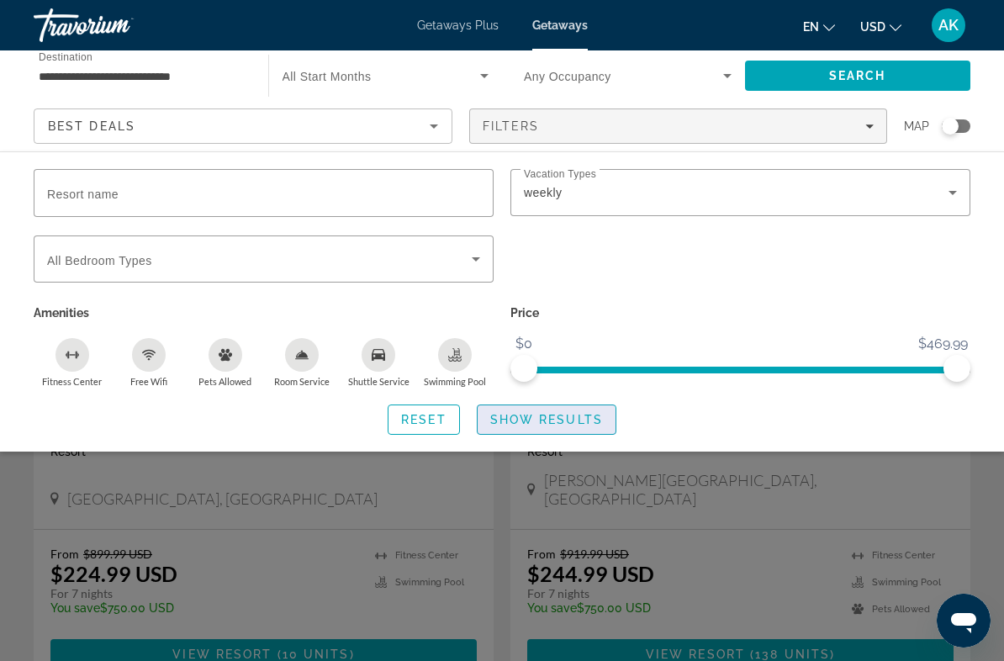
click at [545, 425] on span "Search widget" at bounding box center [547, 420] width 138 height 40
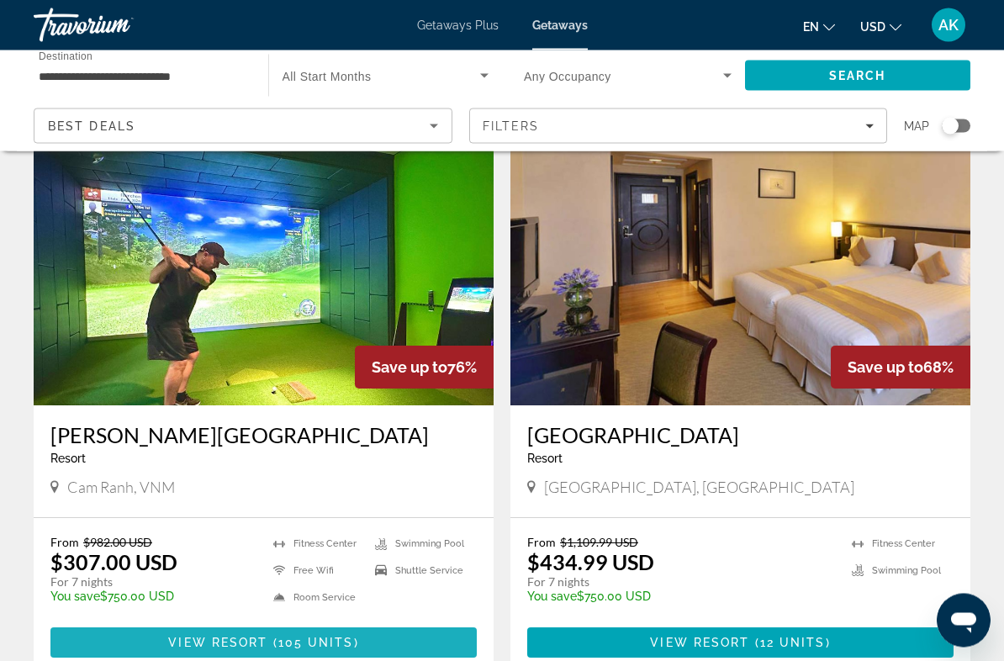
scroll to position [1236, 0]
click at [104, 622] on span "Main content" at bounding box center [263, 642] width 426 height 40
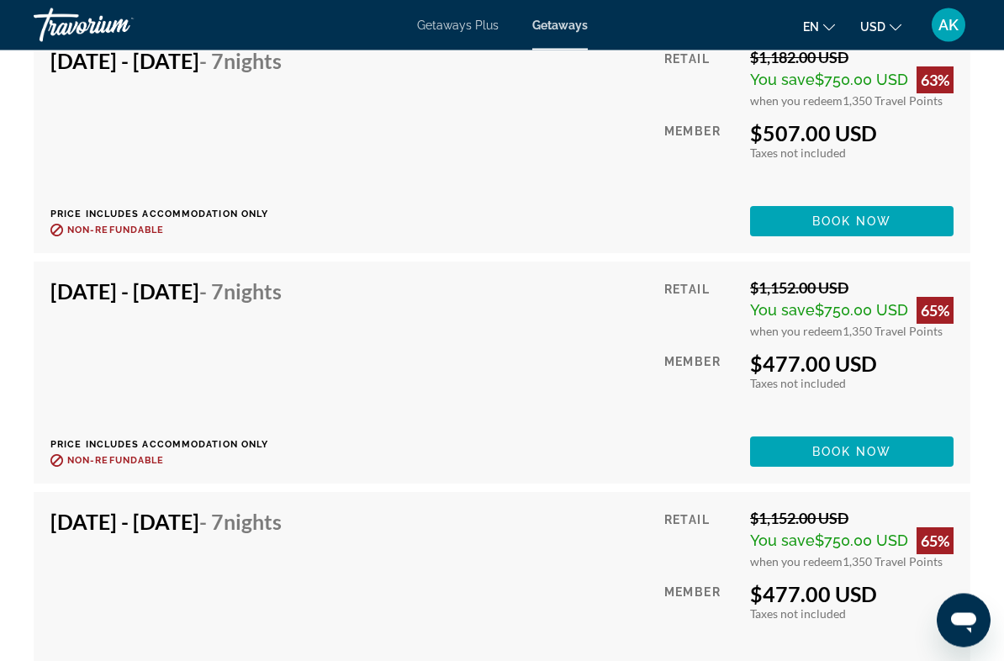
scroll to position [5513, 0]
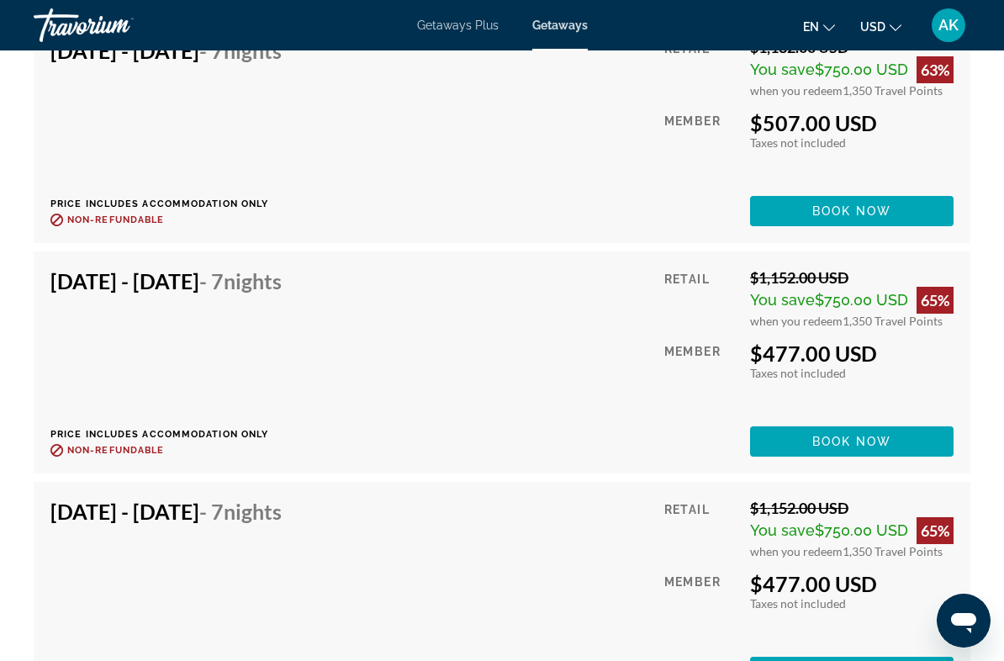
click at [531, 276] on div "Jan 4, 2026 - Jan 11, 2026 - 7 Nights Price includes accommodation only Refunda…" at bounding box center [501, 362] width 903 height 188
click at [822, 435] on span "Book now" at bounding box center [853, 441] width 80 height 13
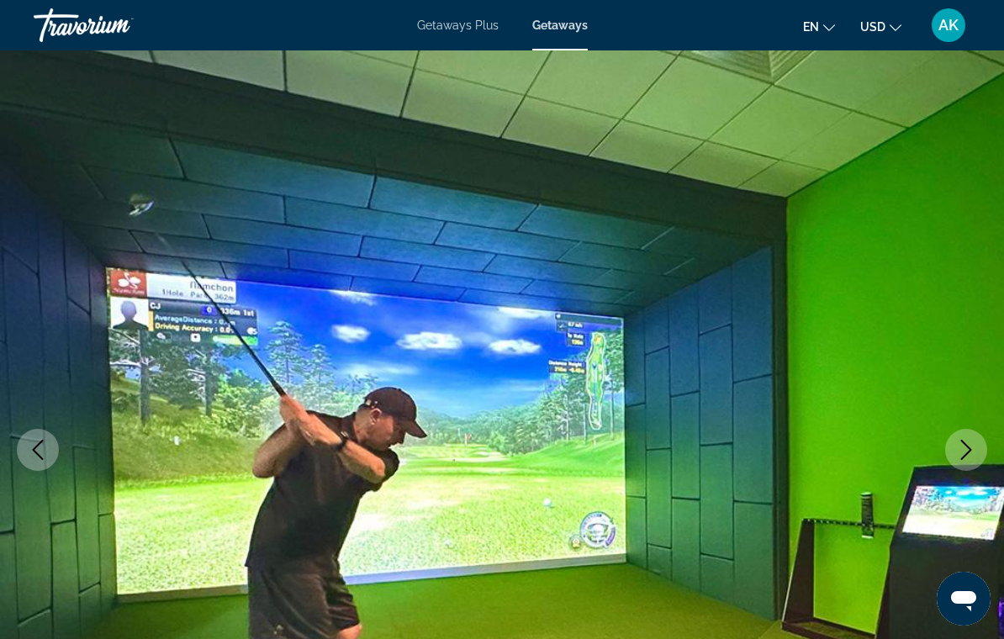
click at [975, 457] on icon "Next image" at bounding box center [966, 450] width 20 height 20
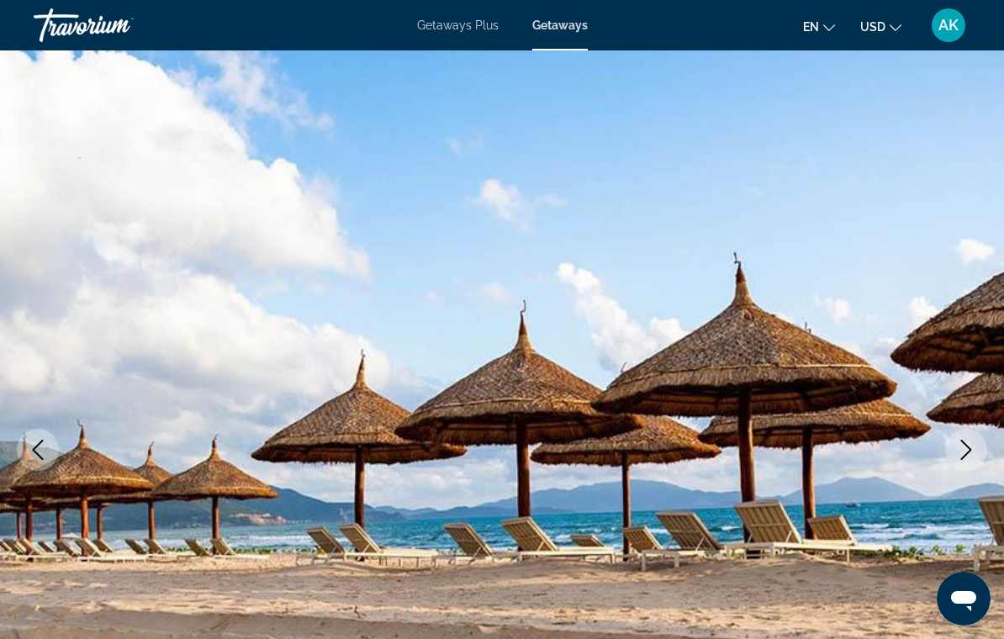
click at [981, 449] on button "Next image" at bounding box center [966, 450] width 42 height 42
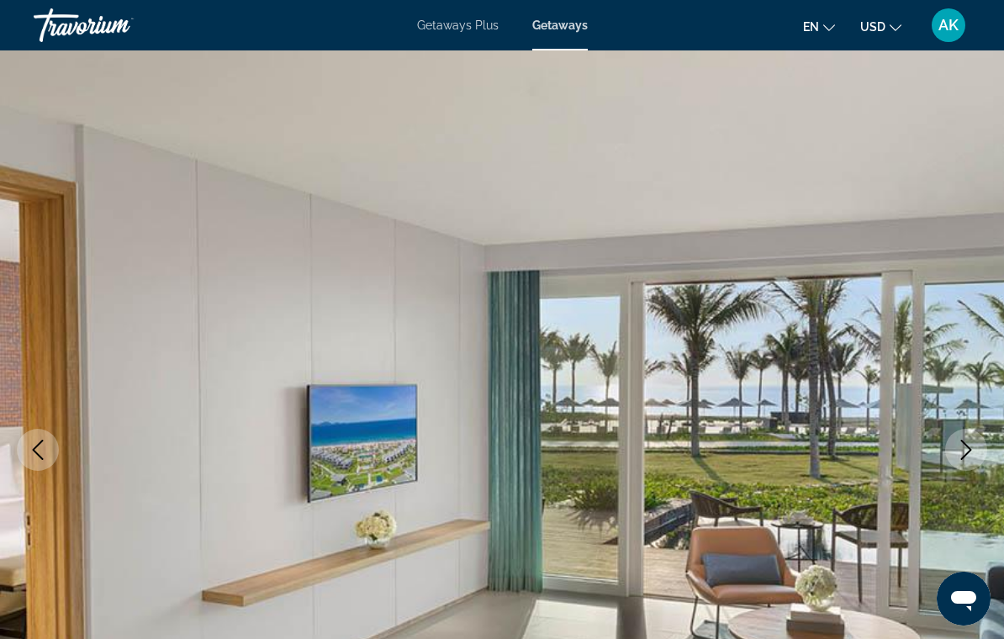
click at [969, 462] on button "Next image" at bounding box center [966, 450] width 42 height 42
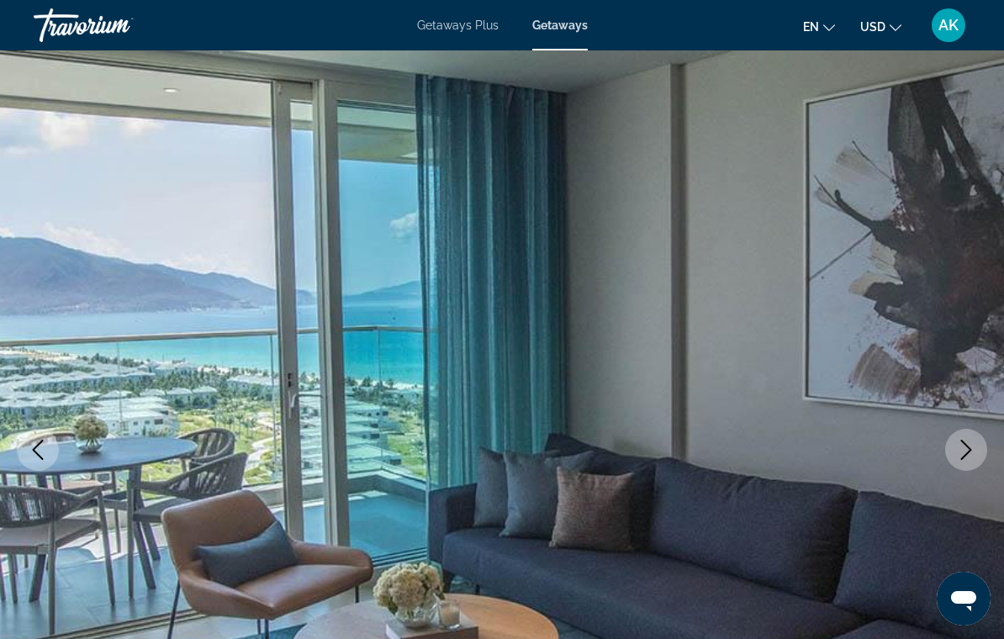
click at [975, 462] on button "Next image" at bounding box center [966, 450] width 42 height 42
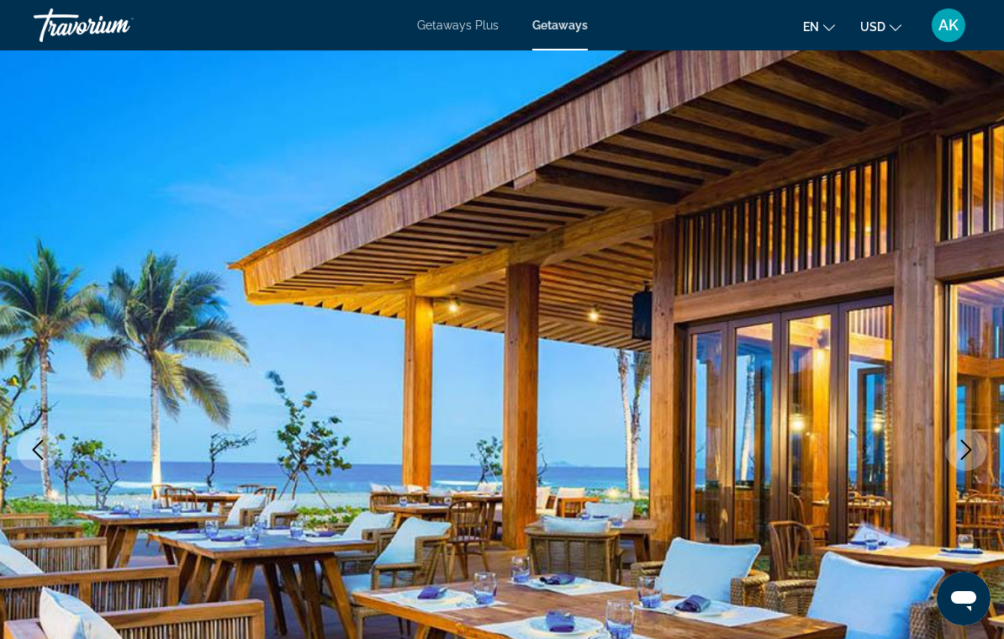
click at [30, 444] on icon "Previous image" at bounding box center [38, 450] width 20 height 20
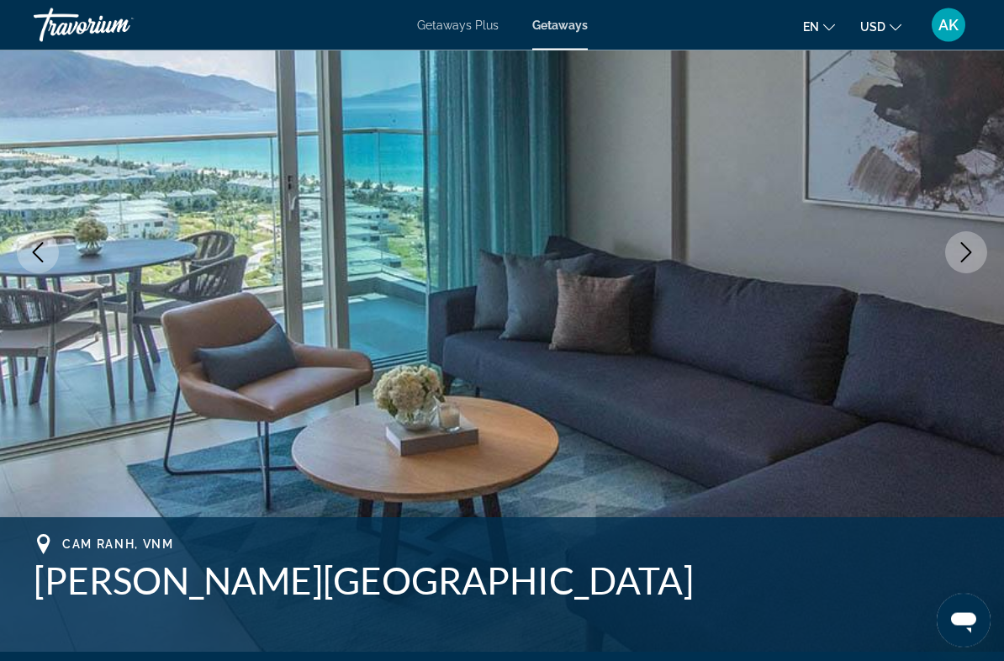
scroll to position [210, 0]
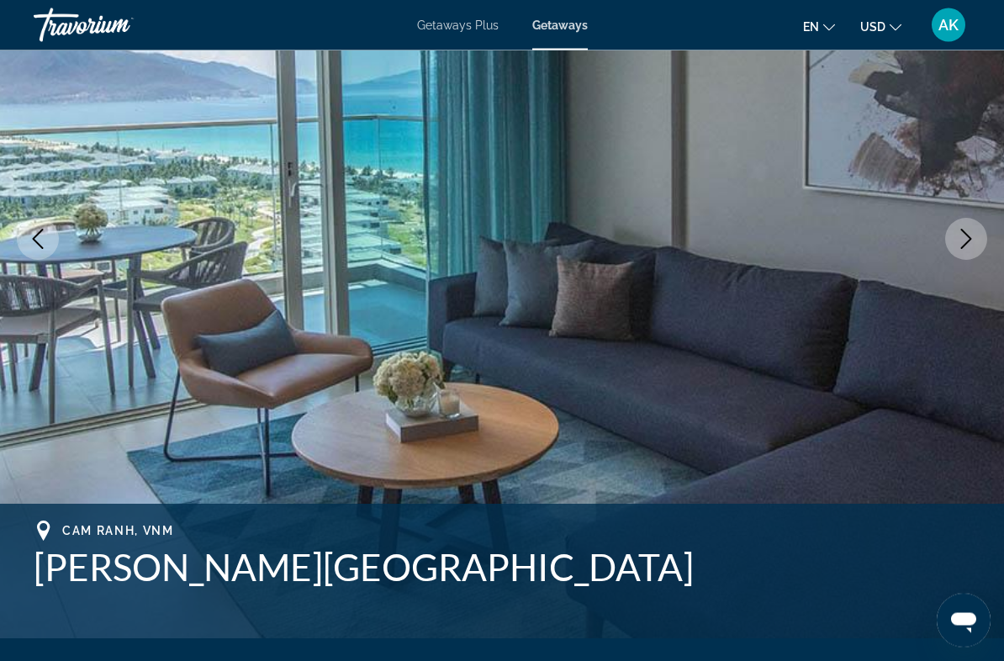
click at [977, 246] on button "Next image" at bounding box center [966, 240] width 42 height 42
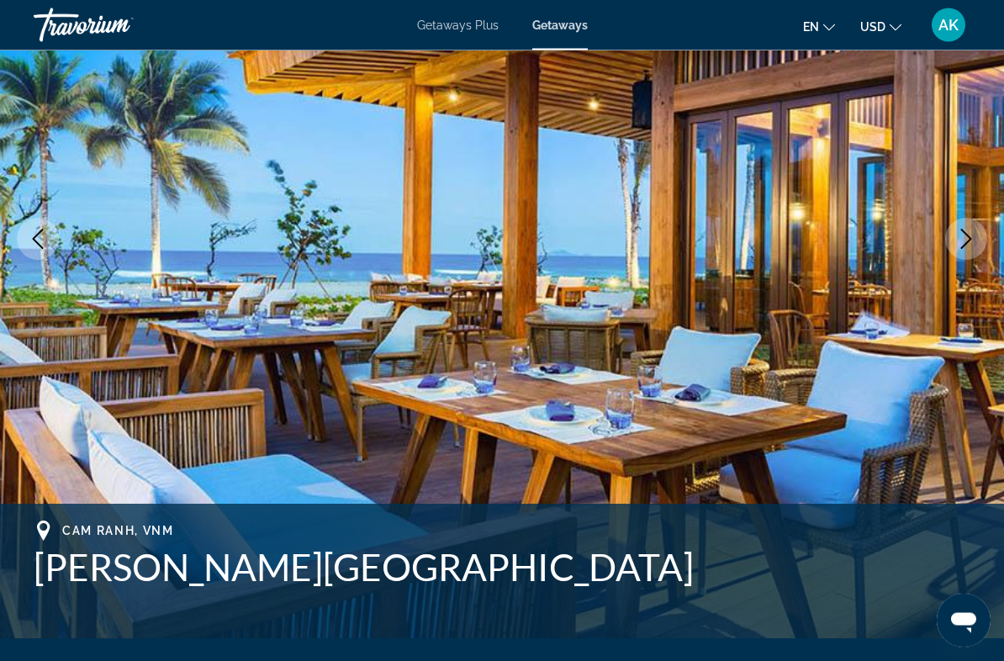
click at [977, 245] on button "Next image" at bounding box center [966, 240] width 42 height 42
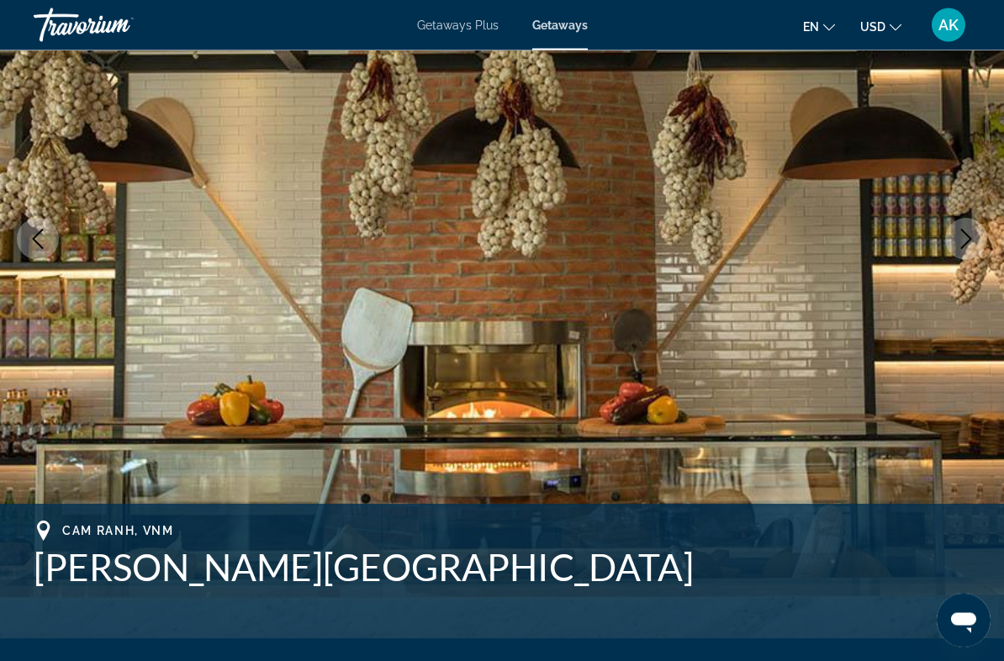
click at [983, 247] on button "Next image" at bounding box center [966, 240] width 42 height 42
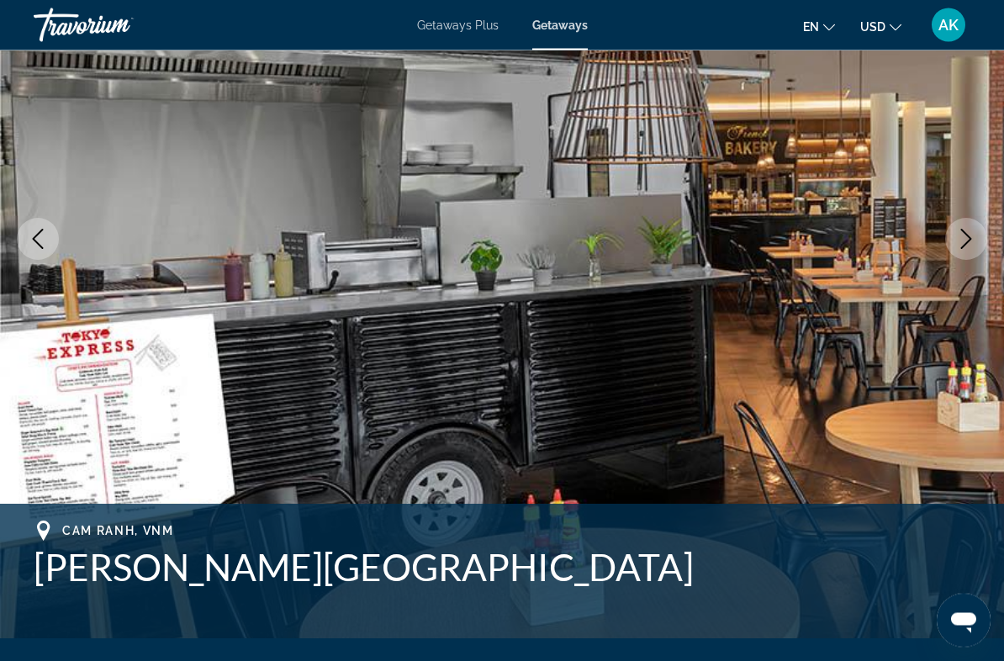
click at [970, 247] on icon "Next image" at bounding box center [966, 240] width 20 height 20
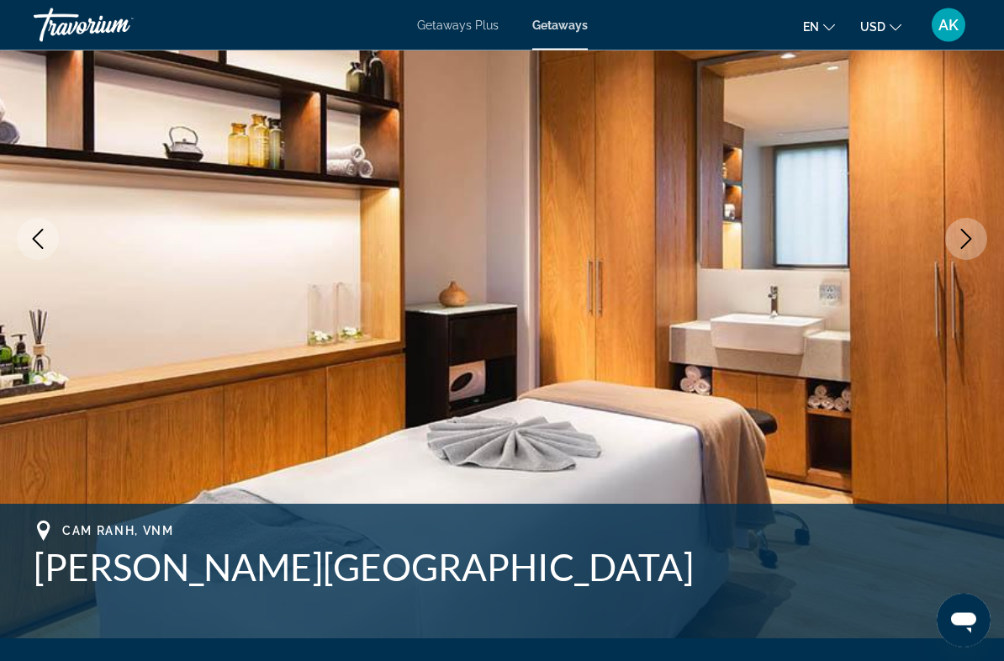
click at [966, 259] on button "Next image" at bounding box center [966, 240] width 42 height 42
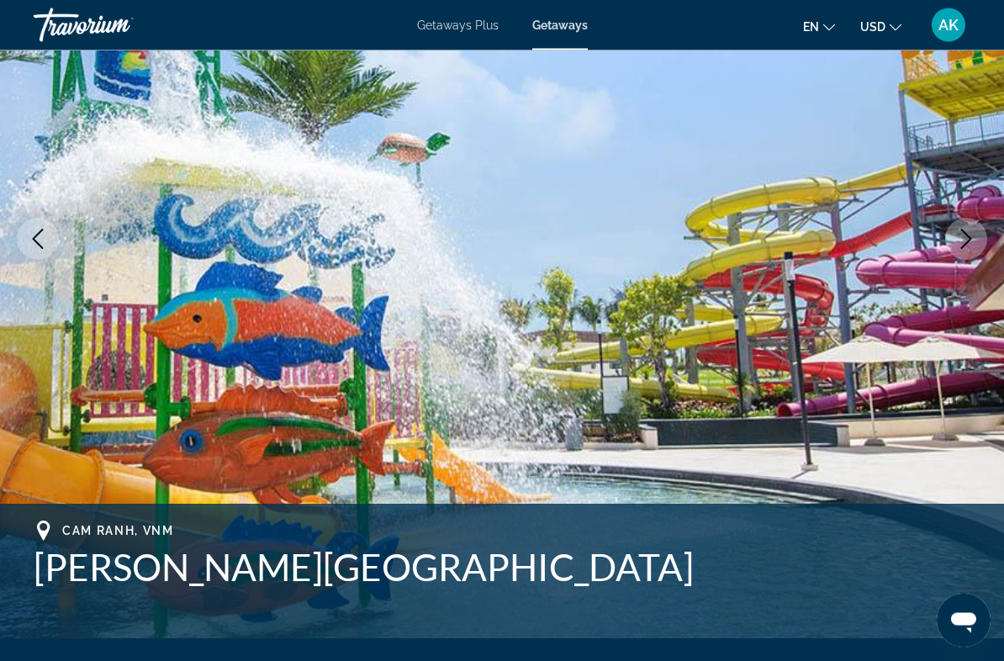
click at [901, 410] on img "Main content" at bounding box center [502, 239] width 1004 height 799
click at [957, 246] on icon "Next image" at bounding box center [966, 240] width 20 height 20
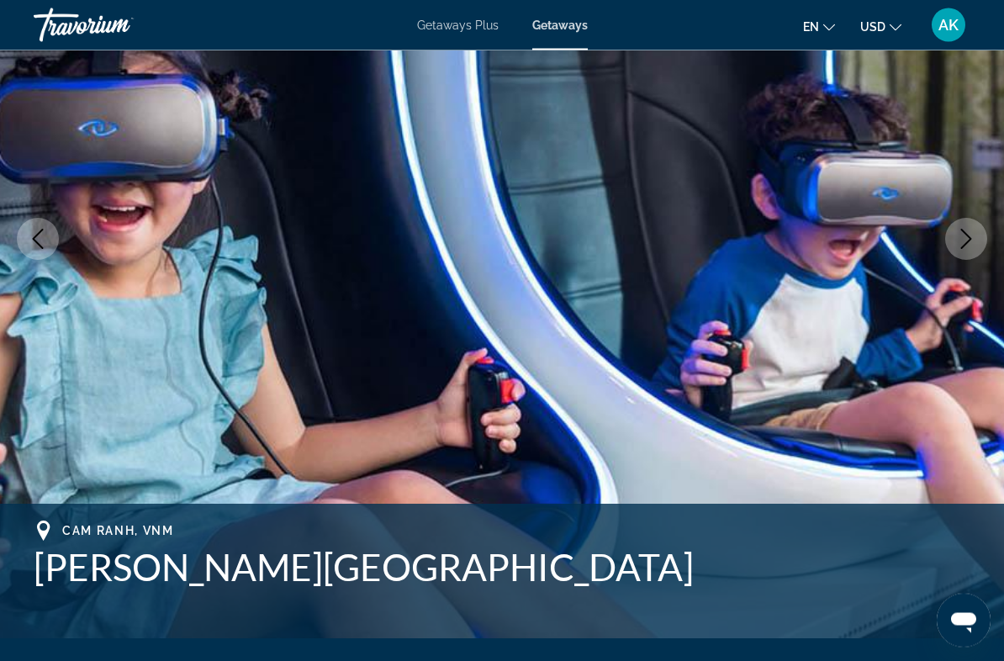
click at [971, 237] on icon "Next image" at bounding box center [966, 240] width 20 height 20
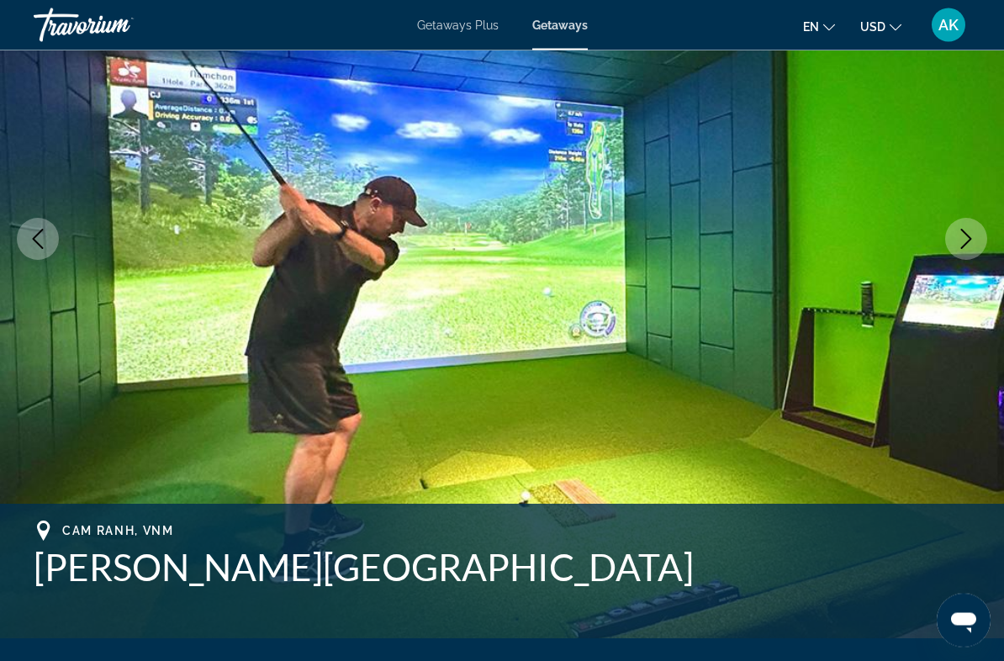
click at [961, 253] on button "Next image" at bounding box center [966, 240] width 42 height 42
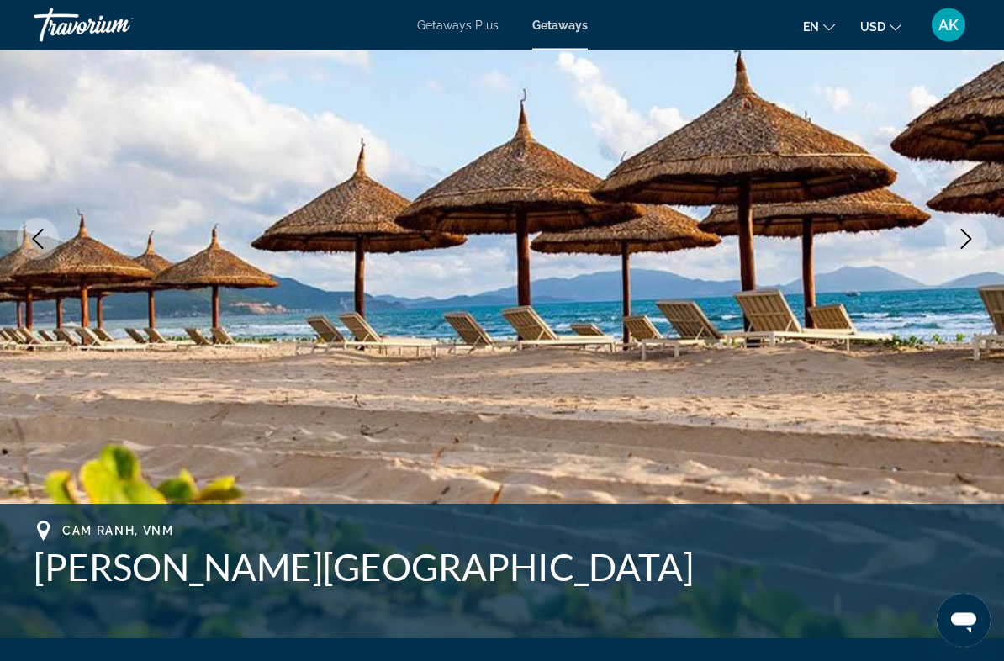
click at [961, 249] on button "Next image" at bounding box center [966, 240] width 42 height 42
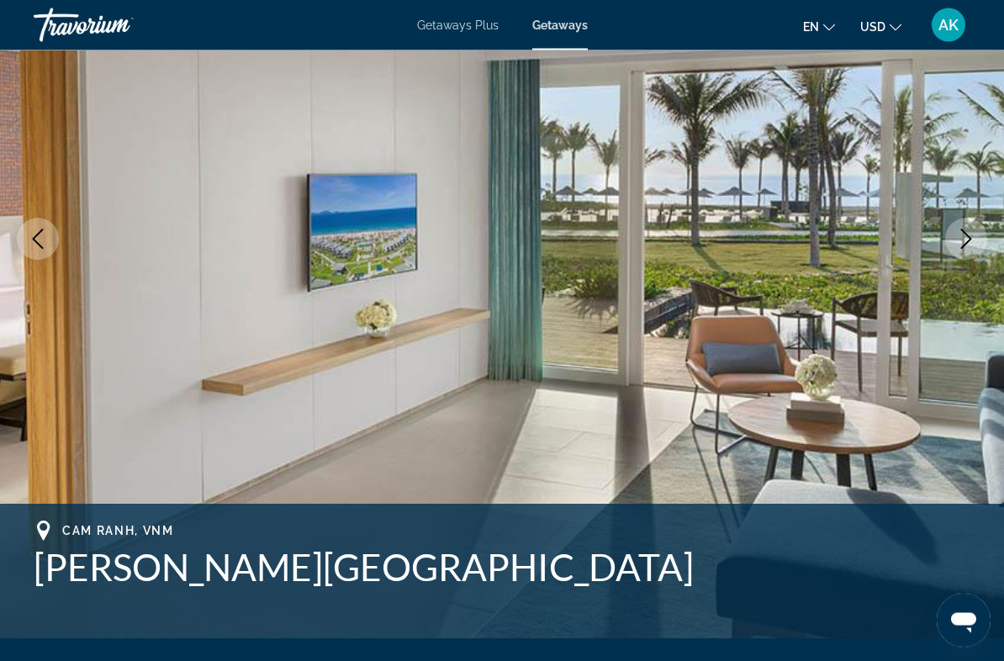
click at [966, 243] on icon "Next image" at bounding box center [966, 240] width 11 height 20
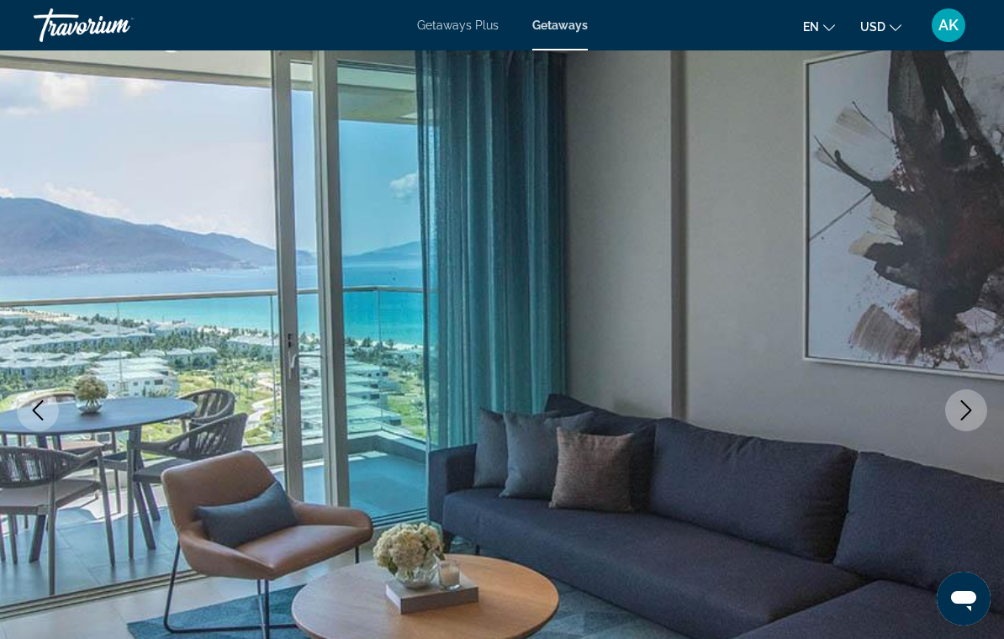
scroll to position [0, 0]
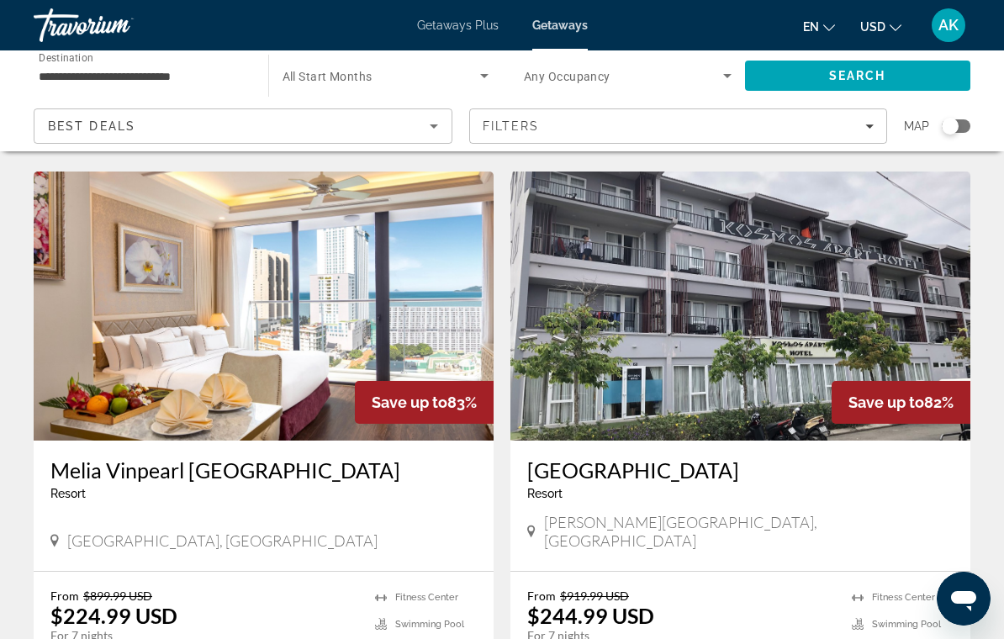
scroll to position [610, 0]
click at [288, 478] on h3 "Melia Vinpearl [GEOGRAPHIC_DATA]" at bounding box center [263, 470] width 426 height 25
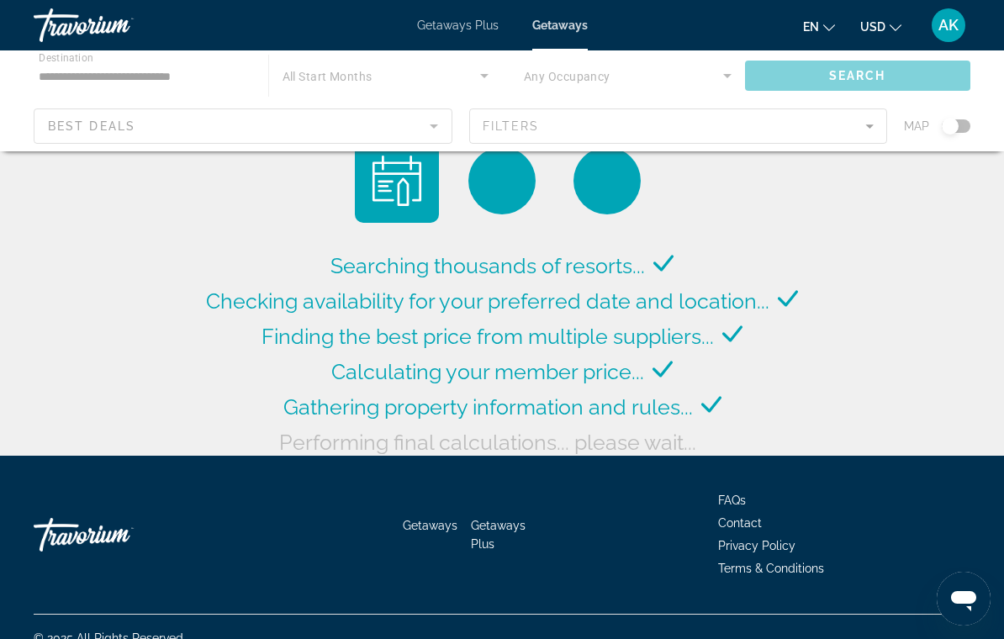
click at [141, 86] on div "Main content" at bounding box center [502, 100] width 1004 height 101
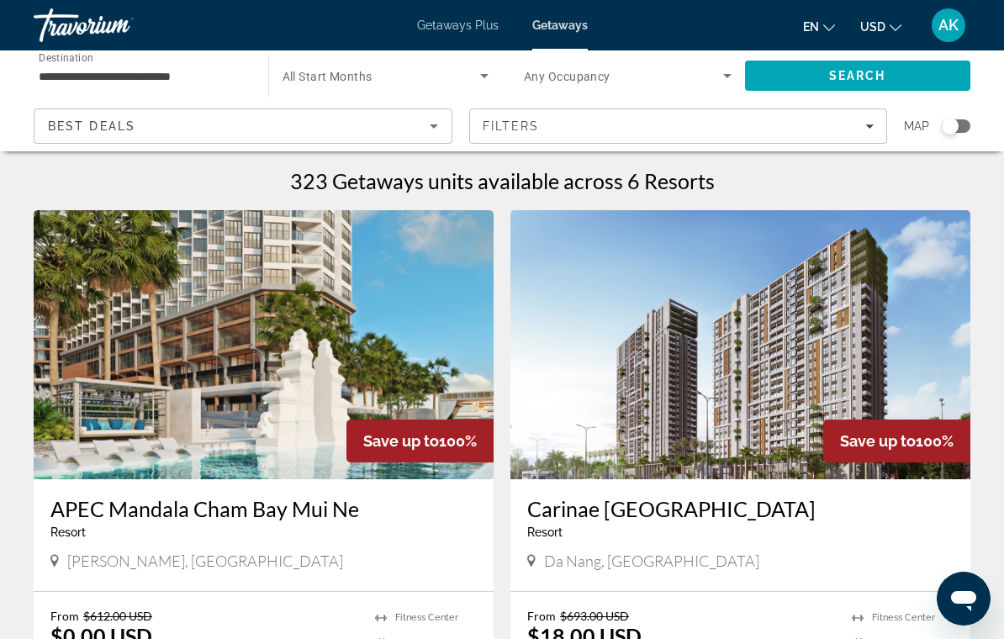
click at [151, 80] on input "**********" at bounding box center [143, 76] width 208 height 20
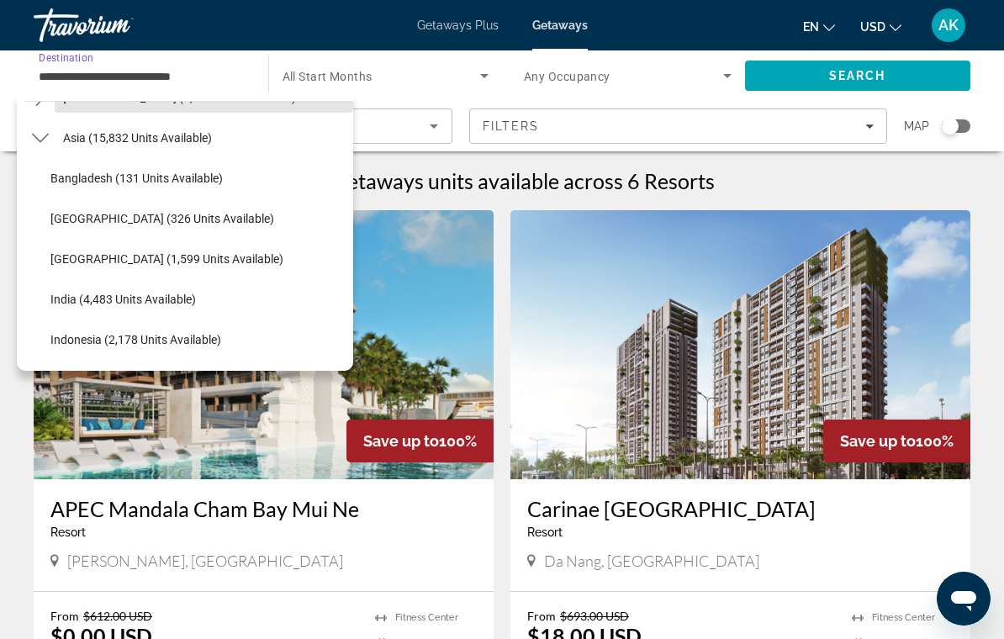
scroll to position [397, 0]
click at [21, 133] on div "All destinations United States (733,336 units available) Mexico (78,260 units a…" at bounding box center [185, 232] width 336 height 278
click at [26, 131] on mat-icon "Toggle Asia (15,832 units available) submenu" at bounding box center [39, 137] width 29 height 29
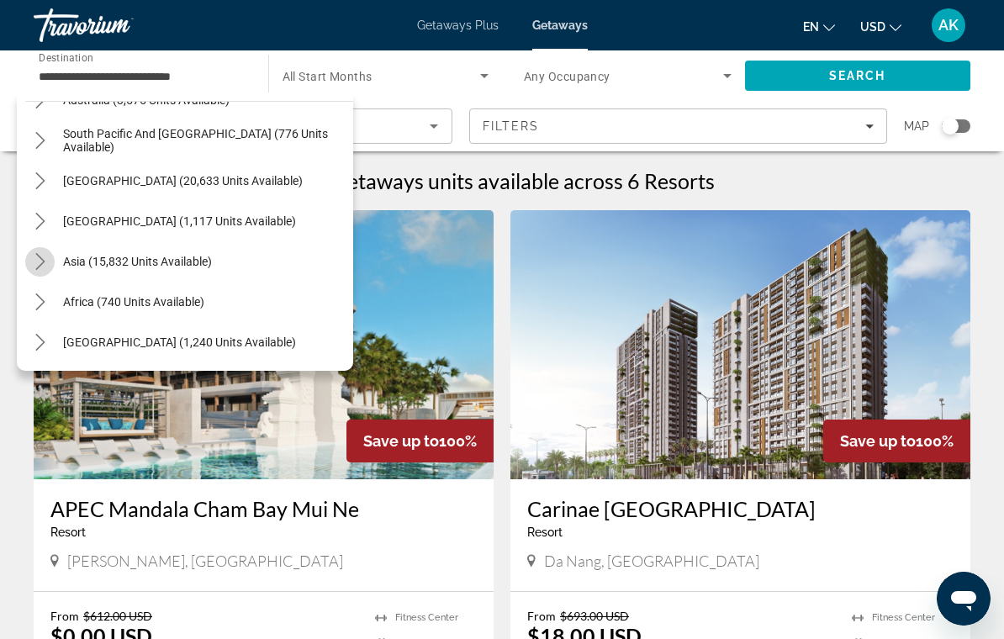
scroll to position [273, 0]
click at [40, 346] on icon "Toggle Middle East (1,240 units available) submenu" at bounding box center [40, 342] width 17 height 17
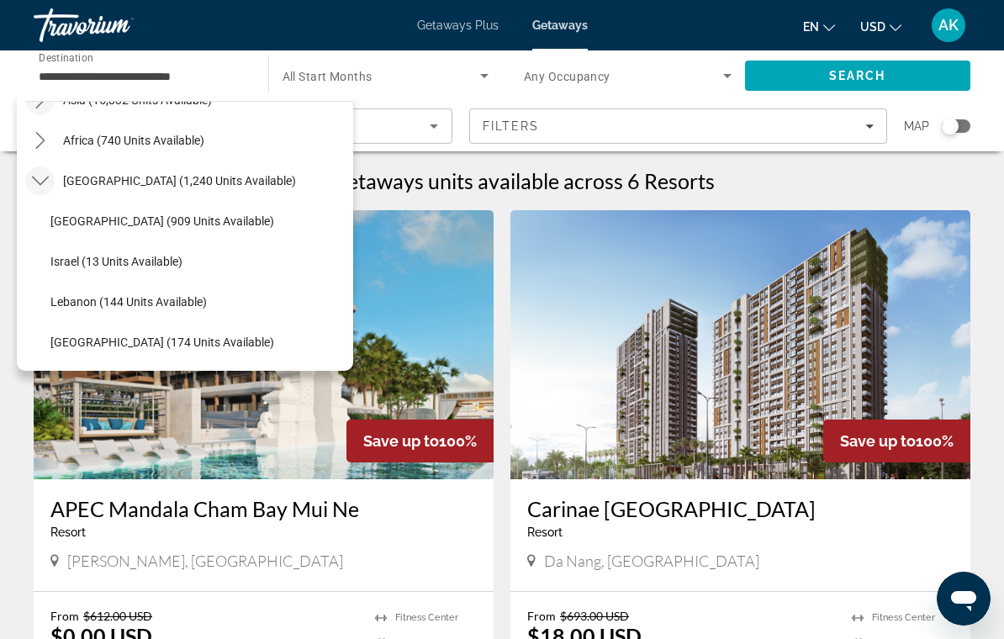
scroll to position [434, 0]
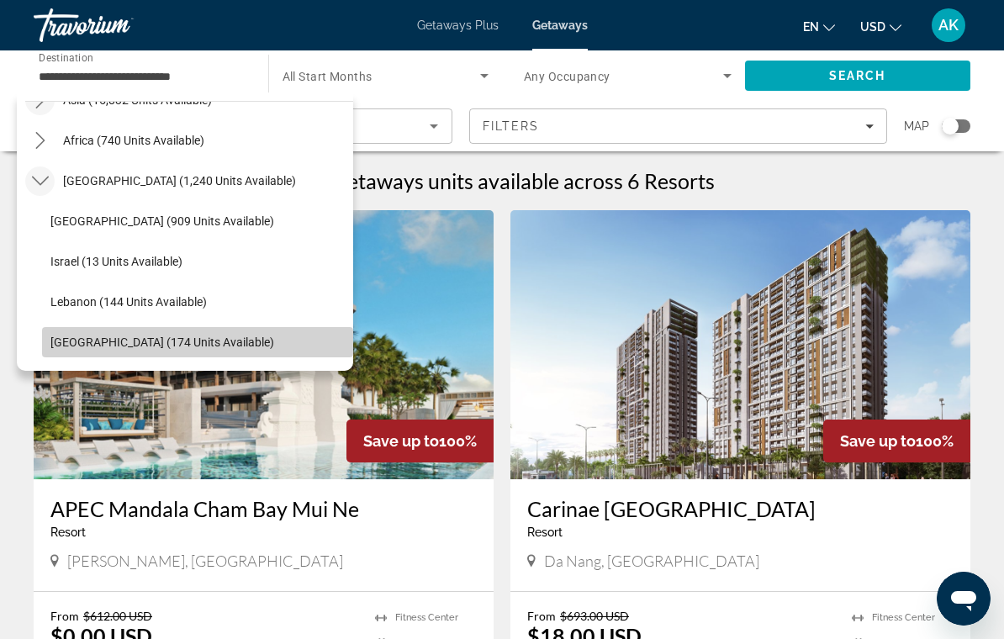
click at [87, 344] on span "United Arab Emirates (174 units available)" at bounding box center [162, 342] width 224 height 13
type input "**********"
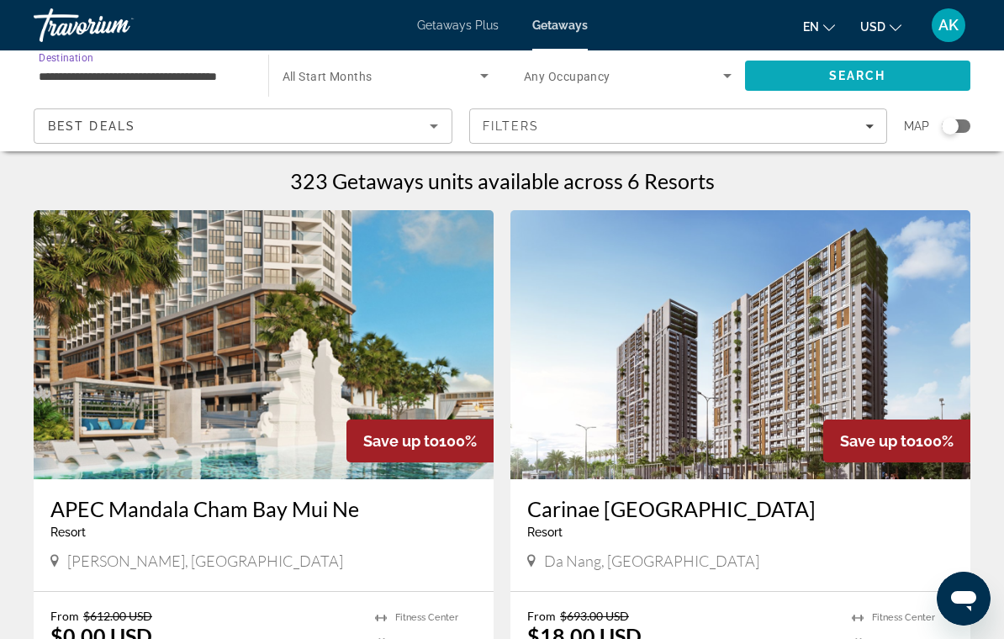
click at [807, 75] on span "Search" at bounding box center [858, 76] width 226 height 40
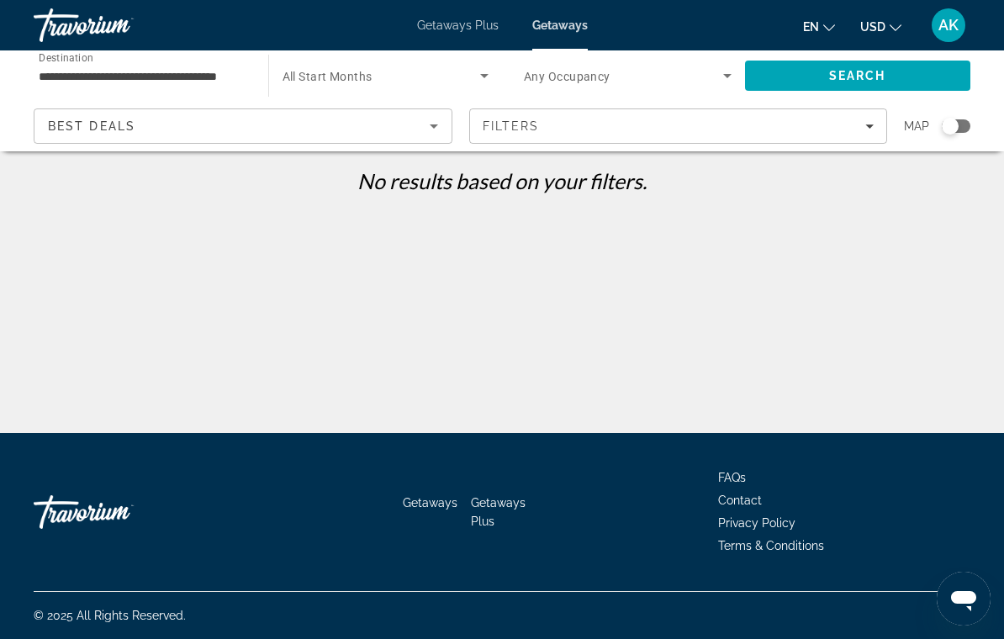
click at [474, 41] on div "Getaways Plus Getaways en English Español Français Italiano Português русский U…" at bounding box center [502, 25] width 1004 height 44
click at [462, 31] on span "Getaways Plus" at bounding box center [458, 25] width 82 height 13
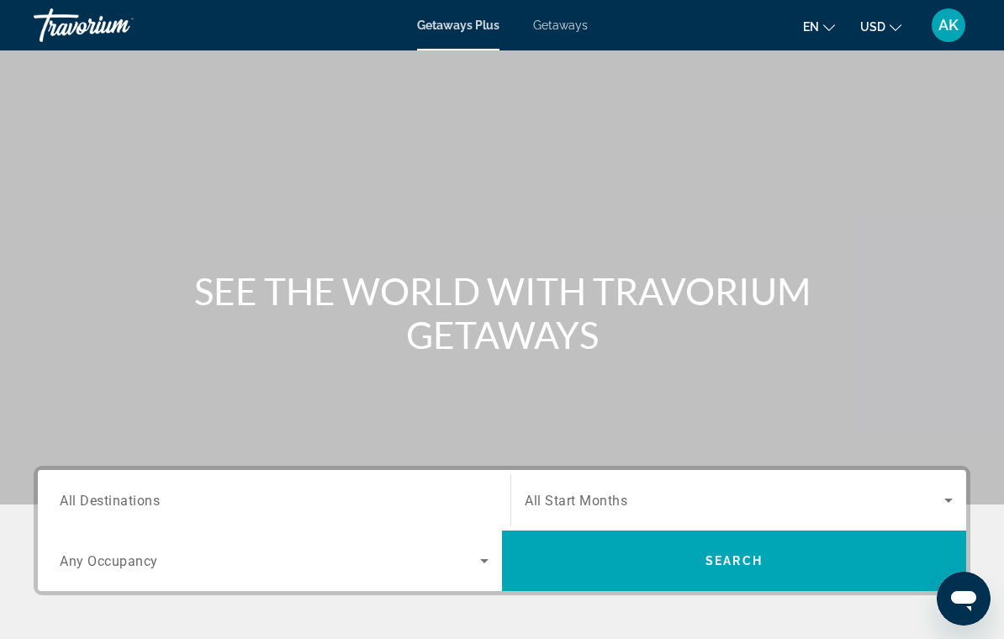
click at [140, 498] on span "All Destinations" at bounding box center [110, 500] width 100 height 16
click at [140, 498] on input "Destination All Destinations" at bounding box center [274, 501] width 429 height 20
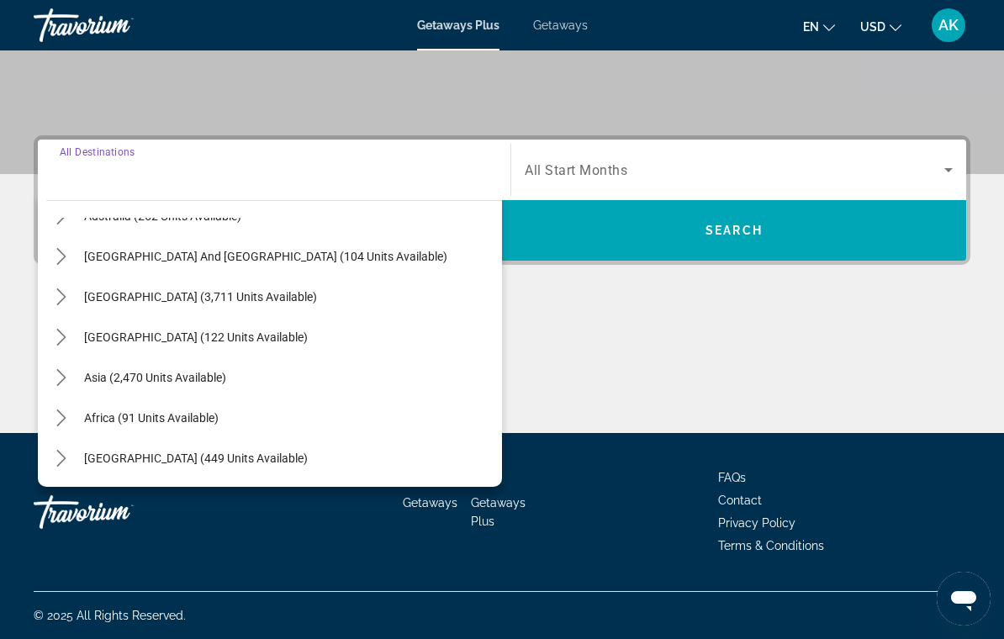
scroll to position [273, 0]
click at [59, 458] on icon "Toggle Middle East (449 units available) submenu" at bounding box center [61, 458] width 17 height 17
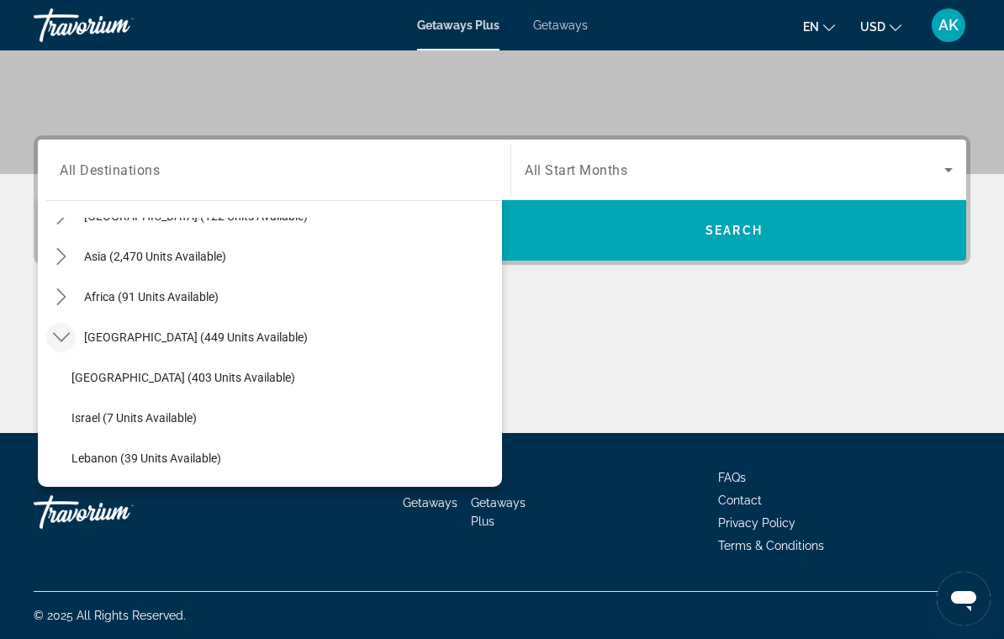
scroll to position [394, 0]
click at [578, 345] on div "Main content" at bounding box center [502, 370] width 937 height 126
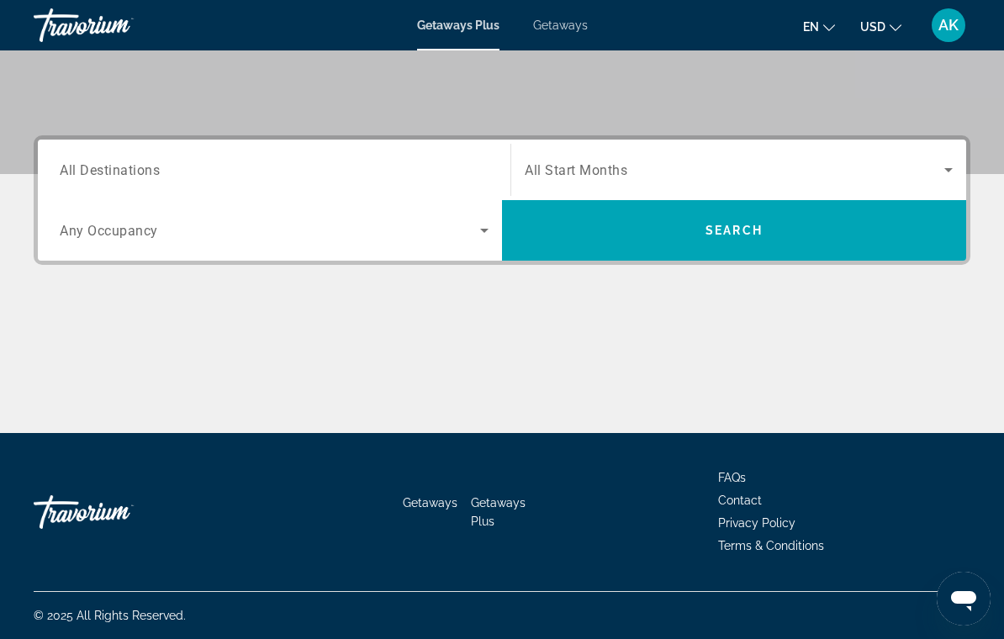
click at [319, 169] on input "Destination All Destinations" at bounding box center [274, 171] width 429 height 20
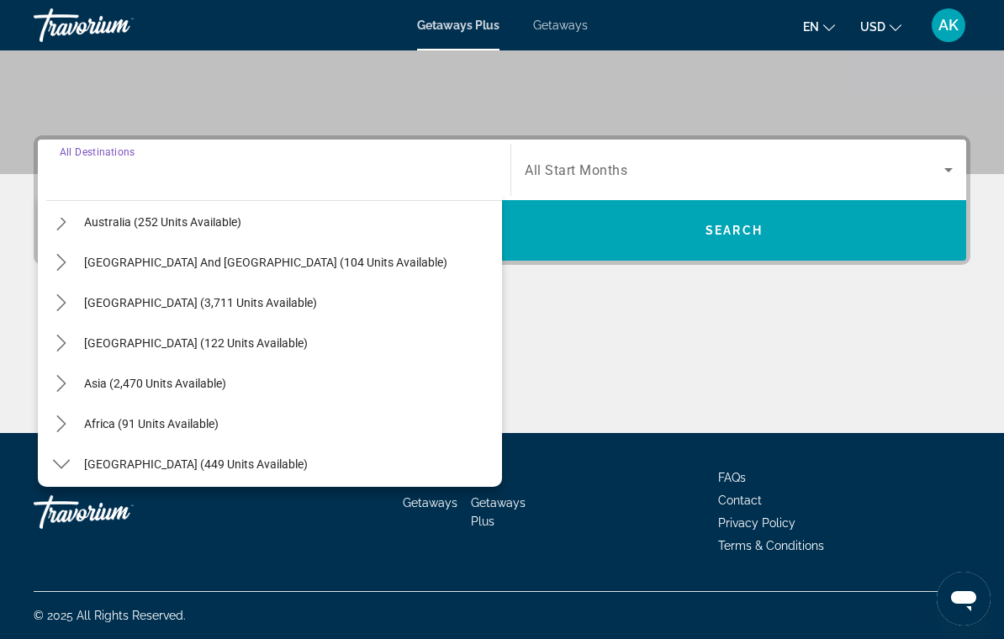
scroll to position [271, 0]
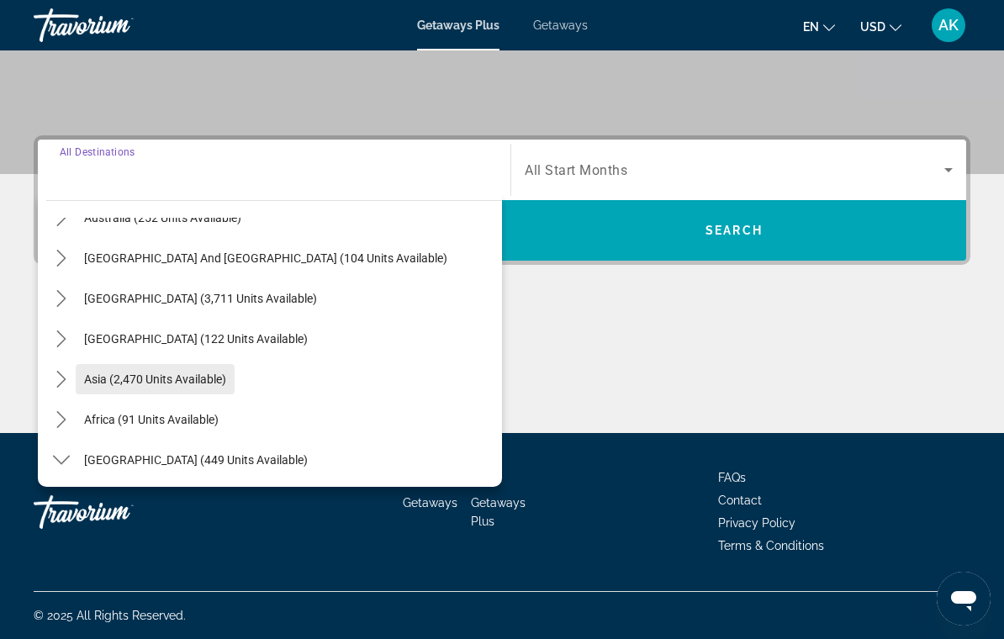
click at [199, 381] on span "Asia (2,470 units available)" at bounding box center [155, 379] width 142 height 13
type input "**********"
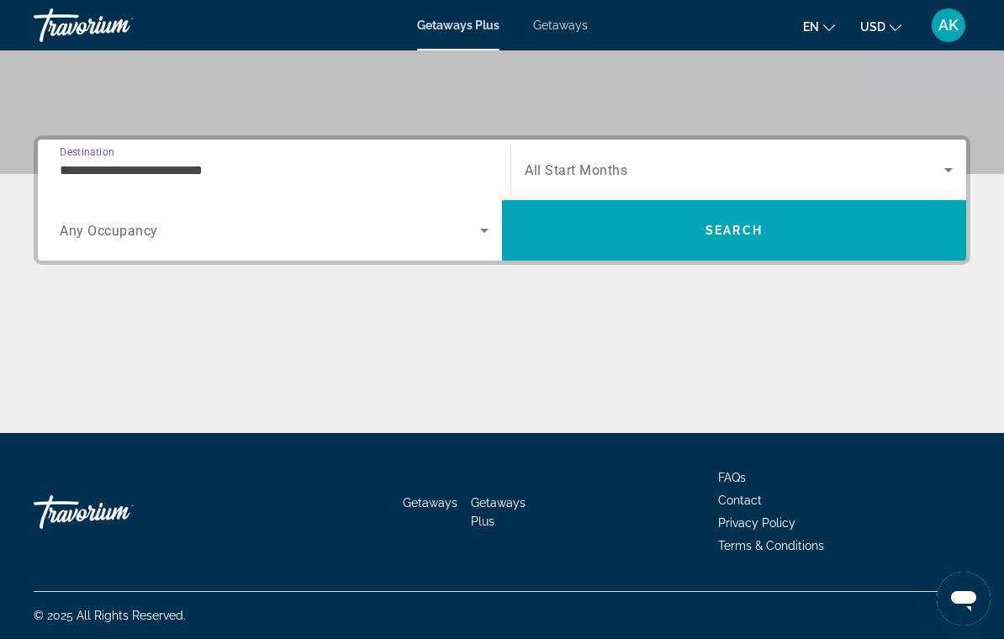
click at [468, 230] on span "Search widget" at bounding box center [270, 230] width 421 height 20
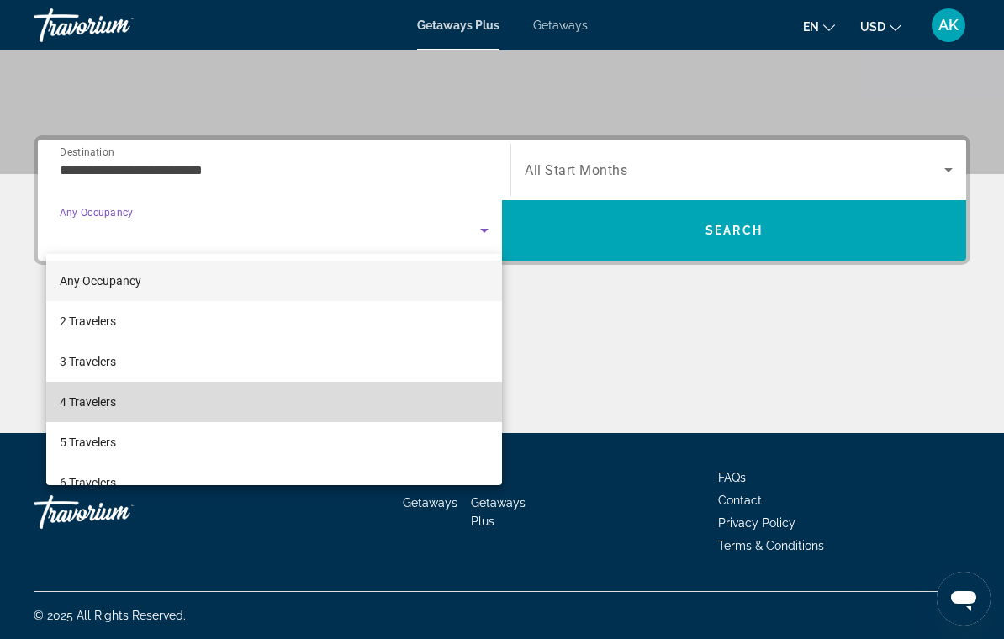
click at [223, 402] on mat-option "4 Travelers" at bounding box center [274, 402] width 456 height 40
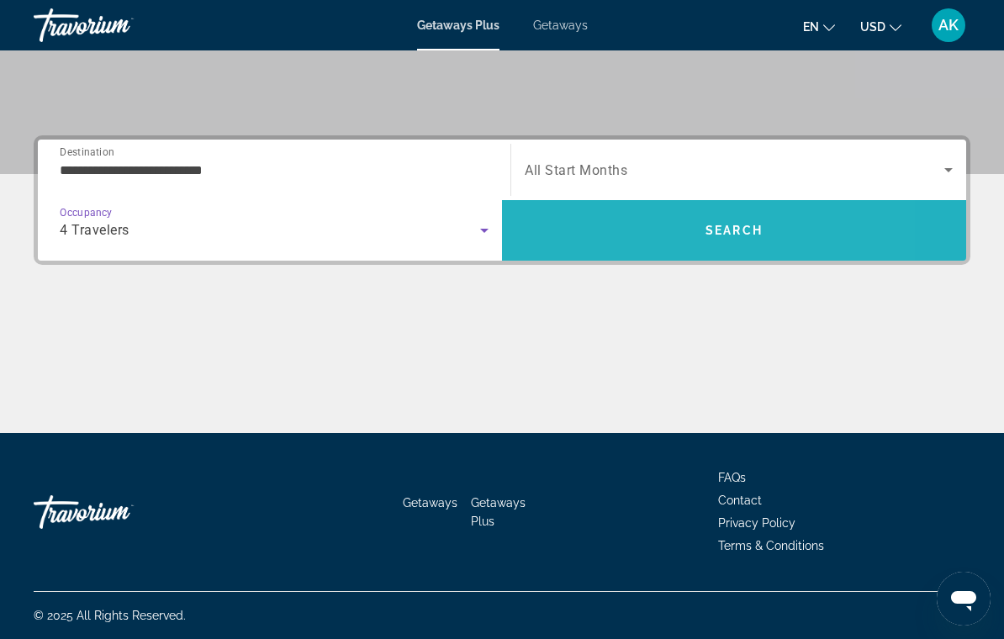
click at [622, 235] on span "Search" at bounding box center [734, 230] width 464 height 40
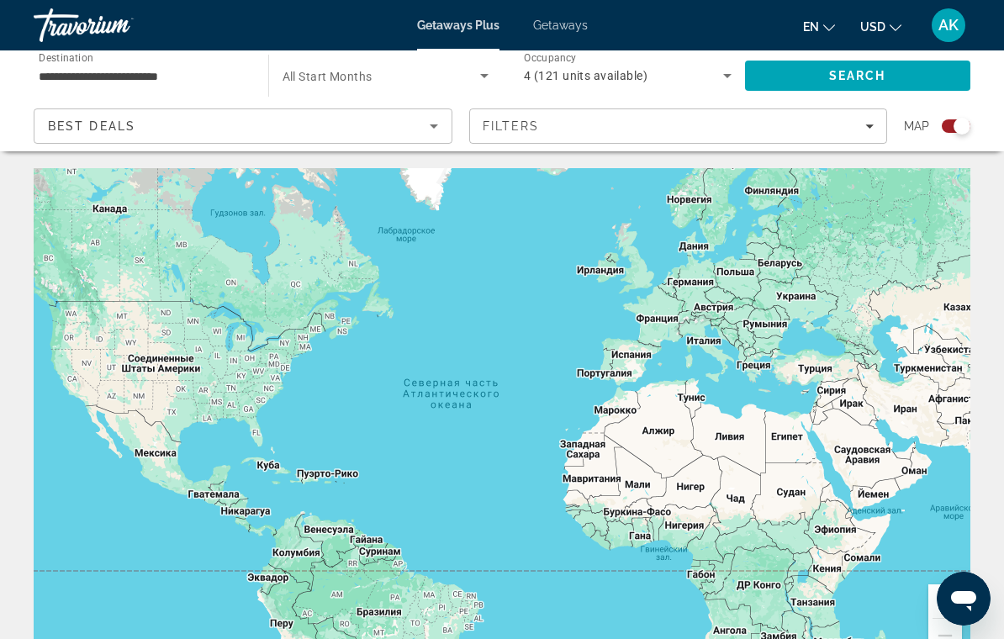
click at [114, 66] on input "**********" at bounding box center [143, 76] width 208 height 20
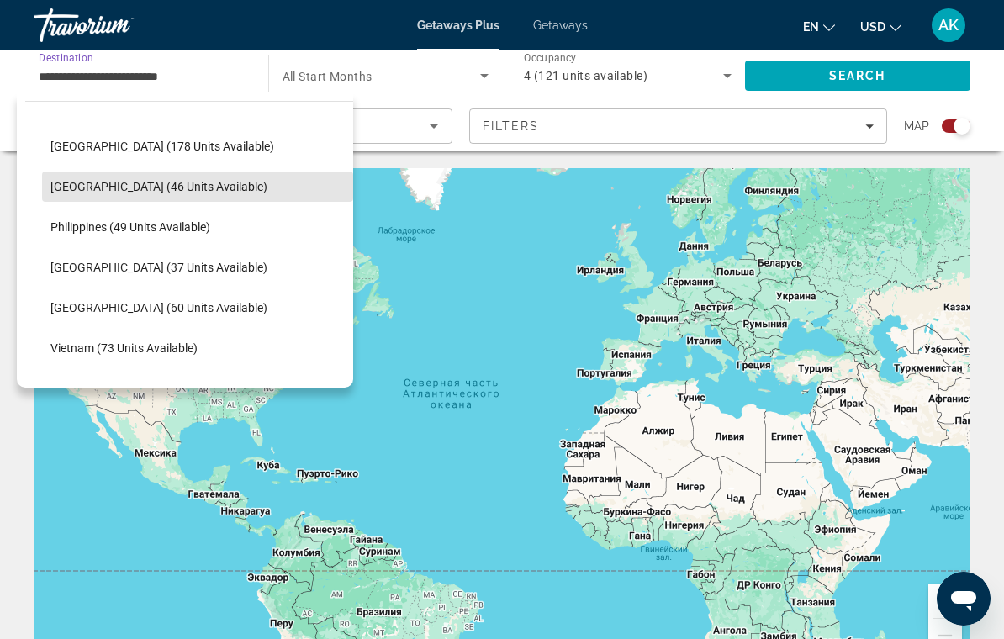
scroll to position [612, 0]
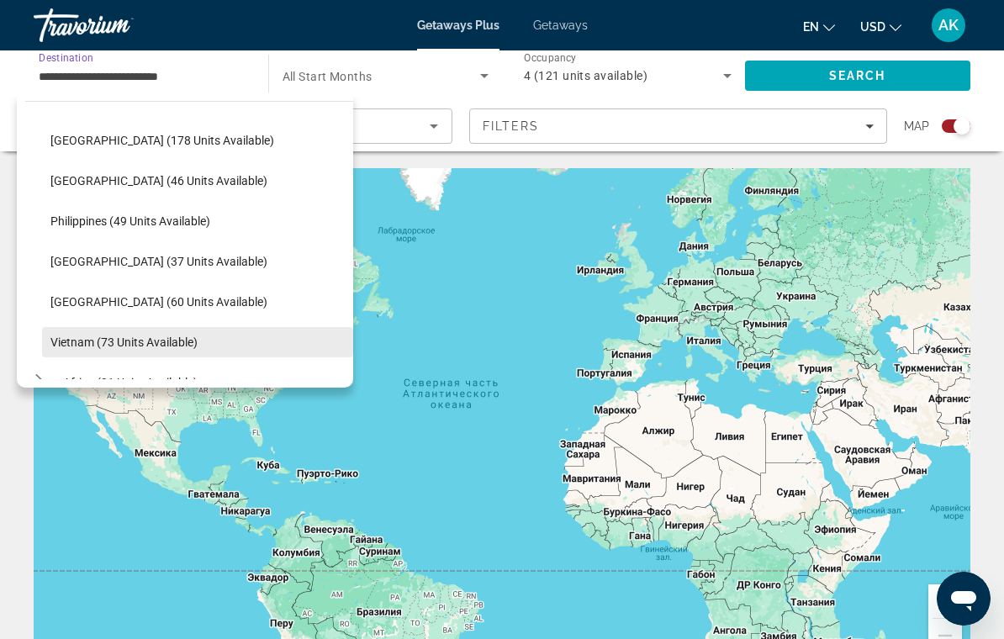
click at [180, 357] on span "Select destination: Vietnam (73 units available)" at bounding box center [197, 342] width 311 height 40
type input "**********"
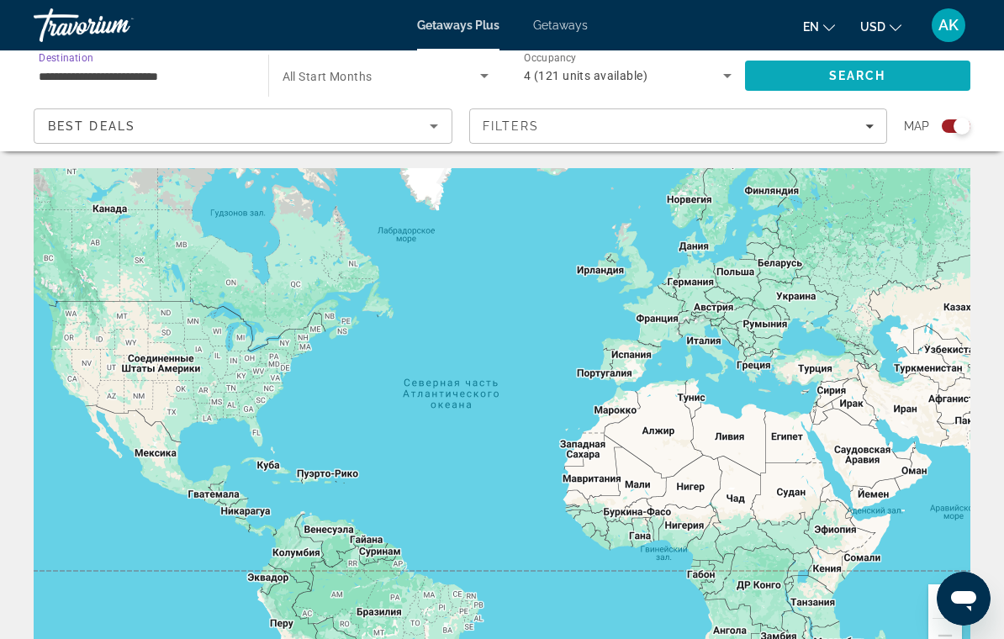
click at [895, 74] on span "Search" at bounding box center [858, 76] width 226 height 40
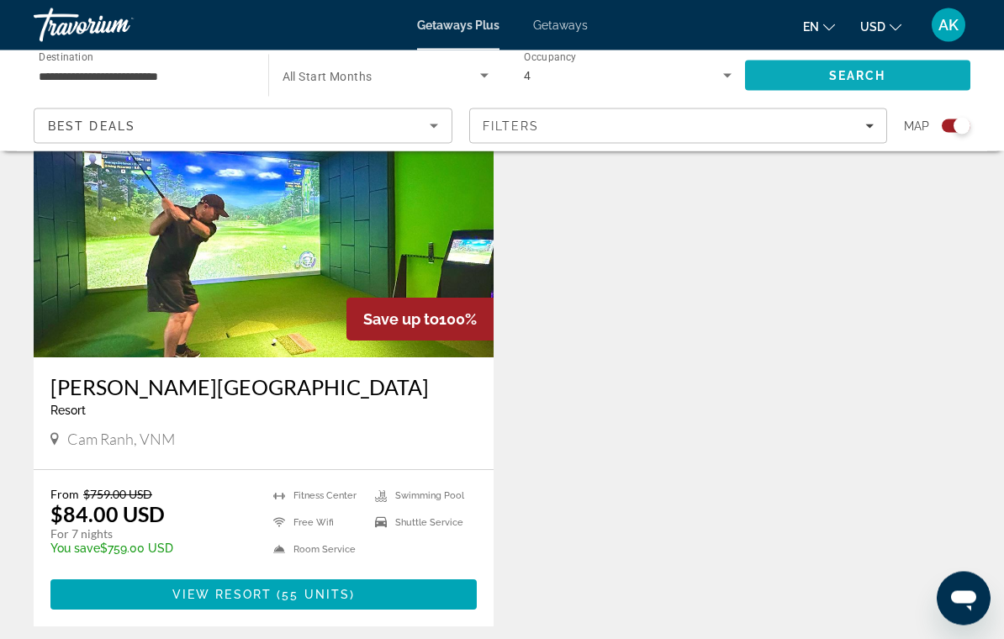
scroll to position [628, 0]
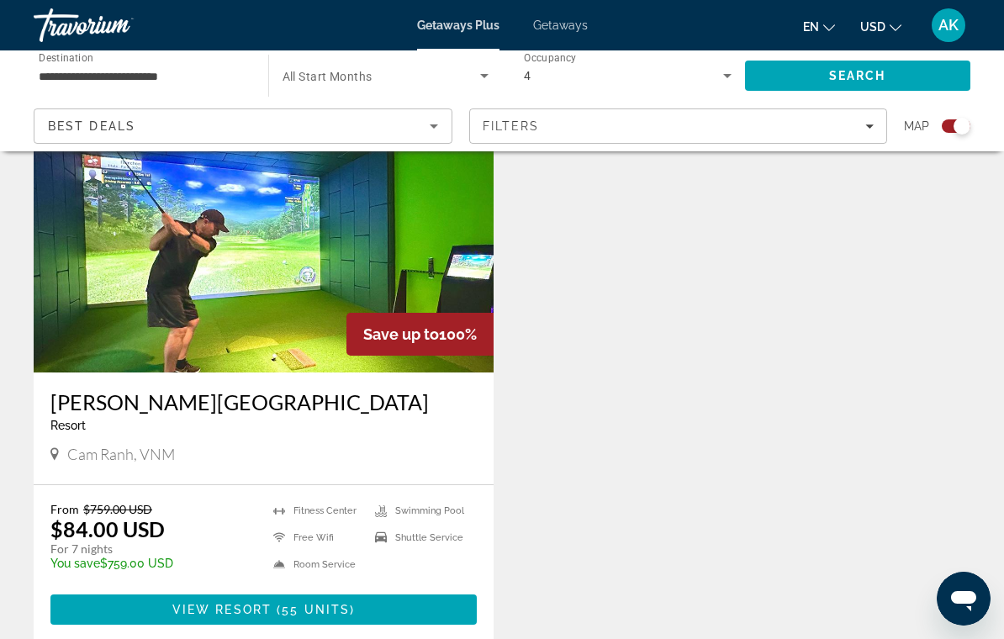
click at [151, 399] on h3 "Alma Resort" at bounding box center [263, 401] width 426 height 25
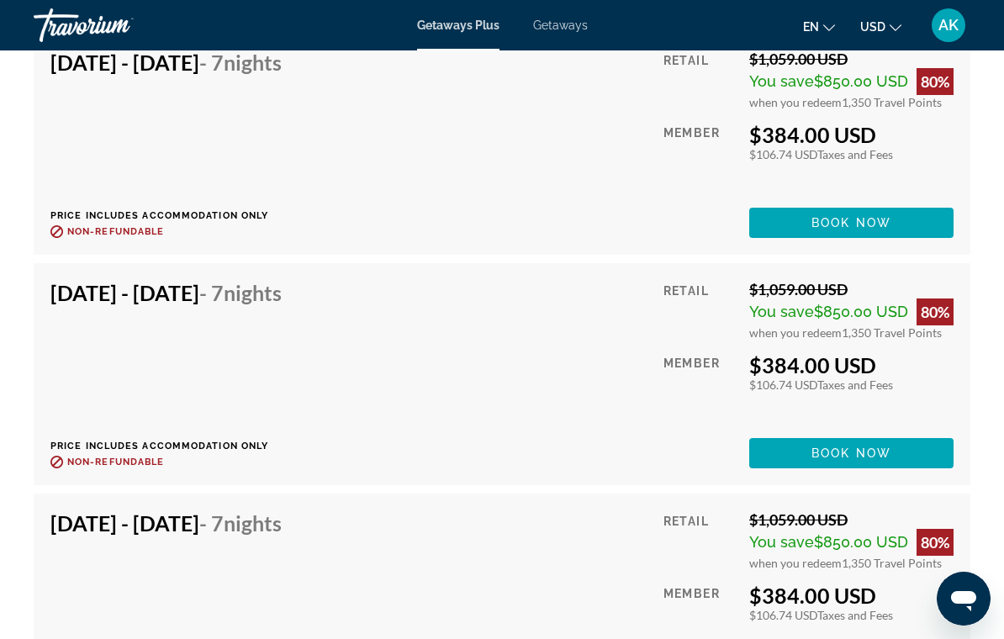
scroll to position [3643, 0]
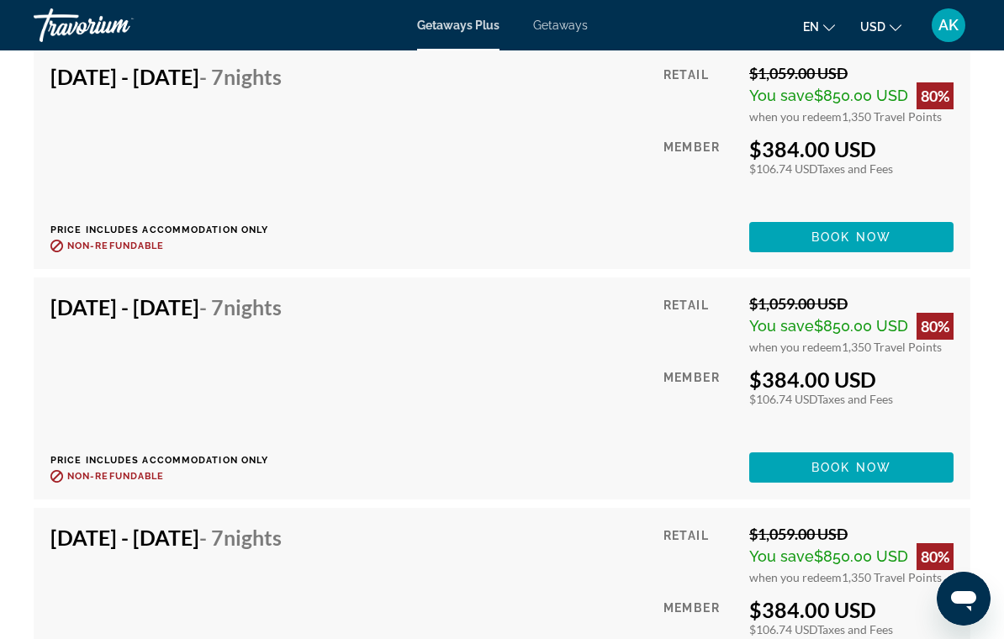
click at [282, 525] on div "Nov 16, 2025 - Nov 23, 2025 - 7 Nights" at bounding box center [165, 542] width 231 height 34
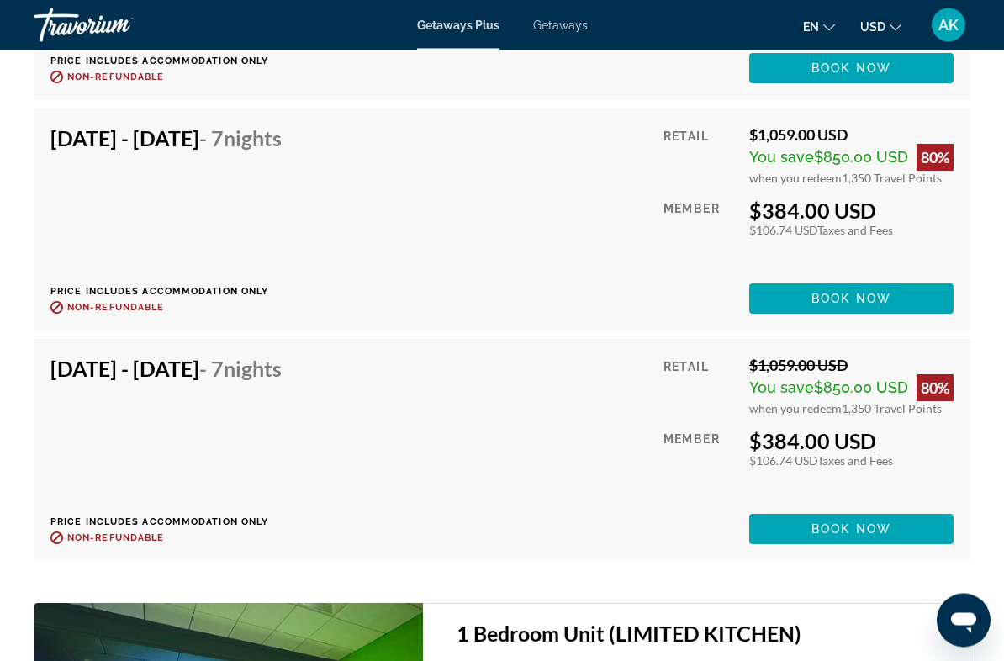
scroll to position [3816, 0]
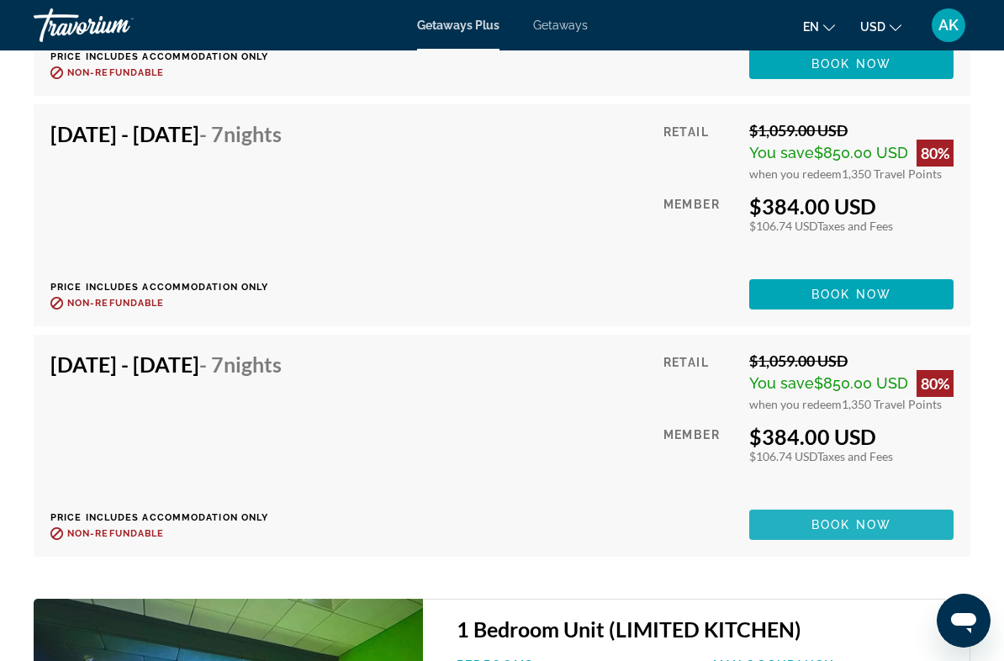
click at [860, 505] on span "Main content" at bounding box center [851, 525] width 204 height 40
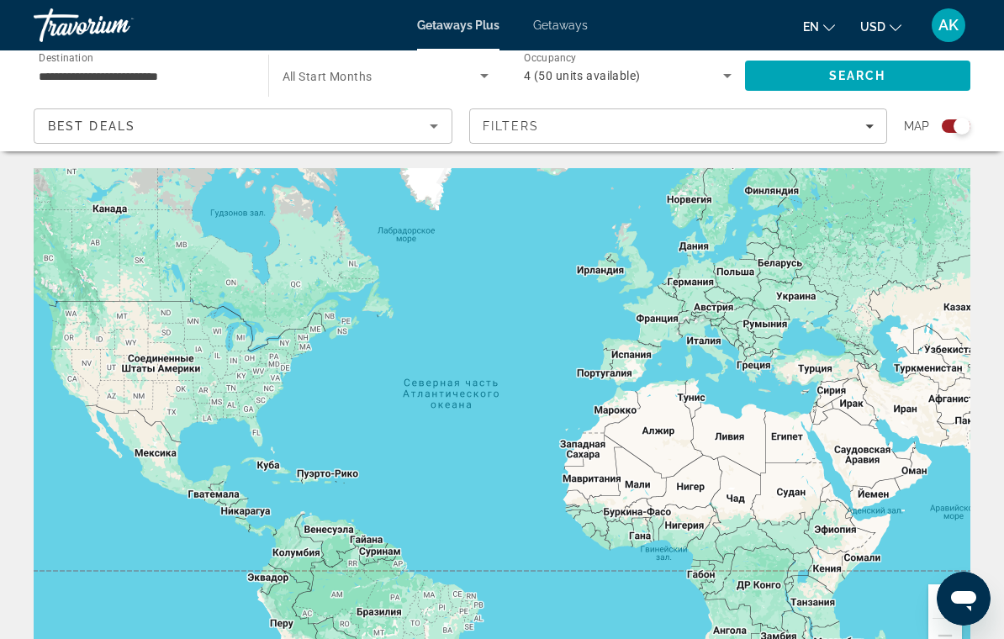
click at [82, 27] on div "Travorium" at bounding box center [118, 25] width 168 height 44
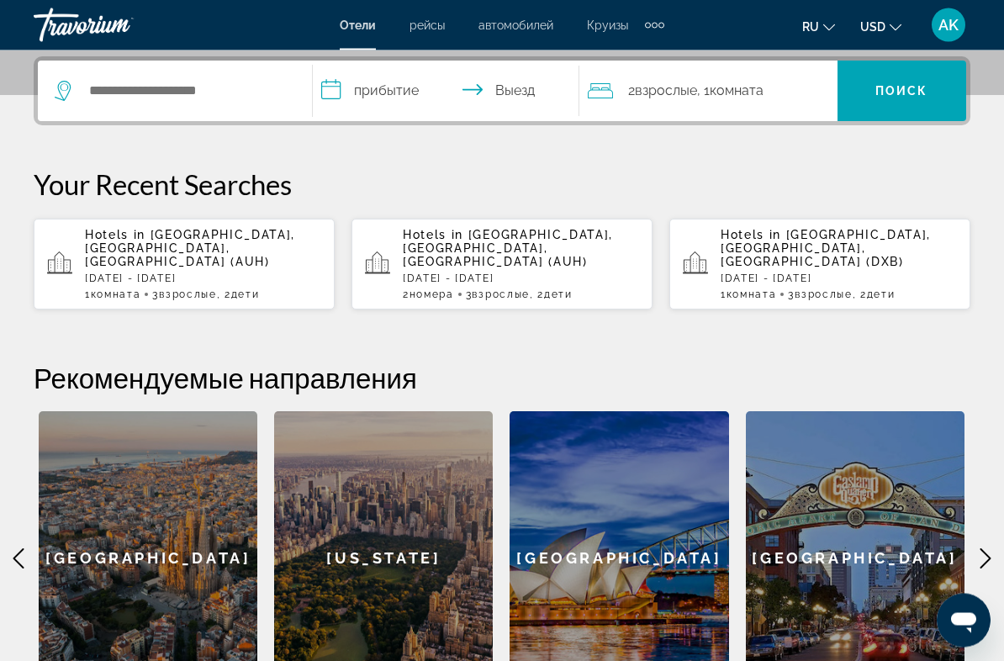
scroll to position [410, 0]
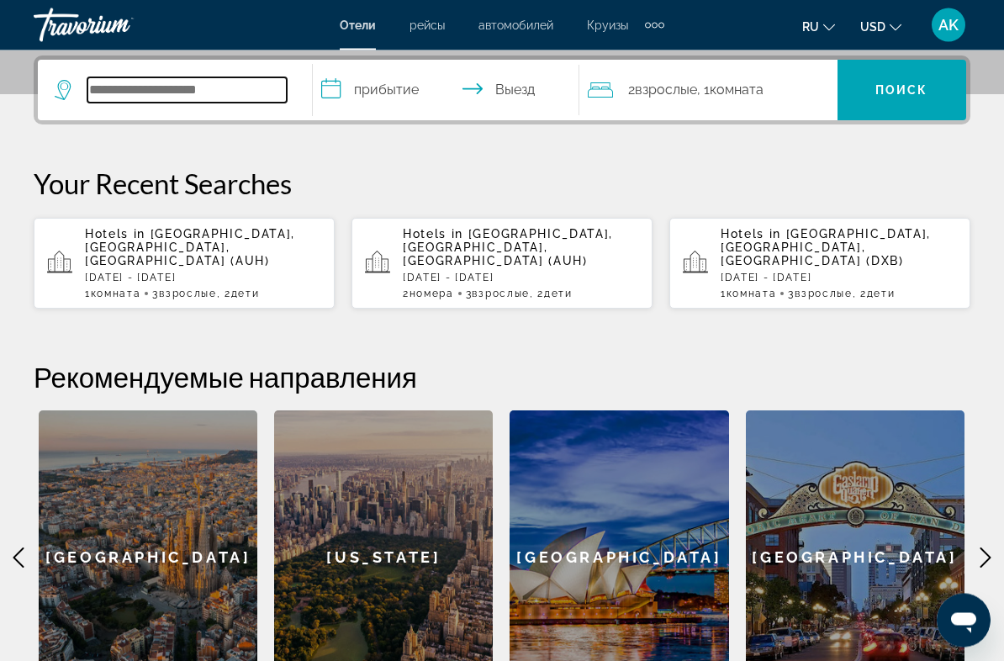
click at [217, 78] on input "Search hotel destination" at bounding box center [186, 90] width 199 height 25
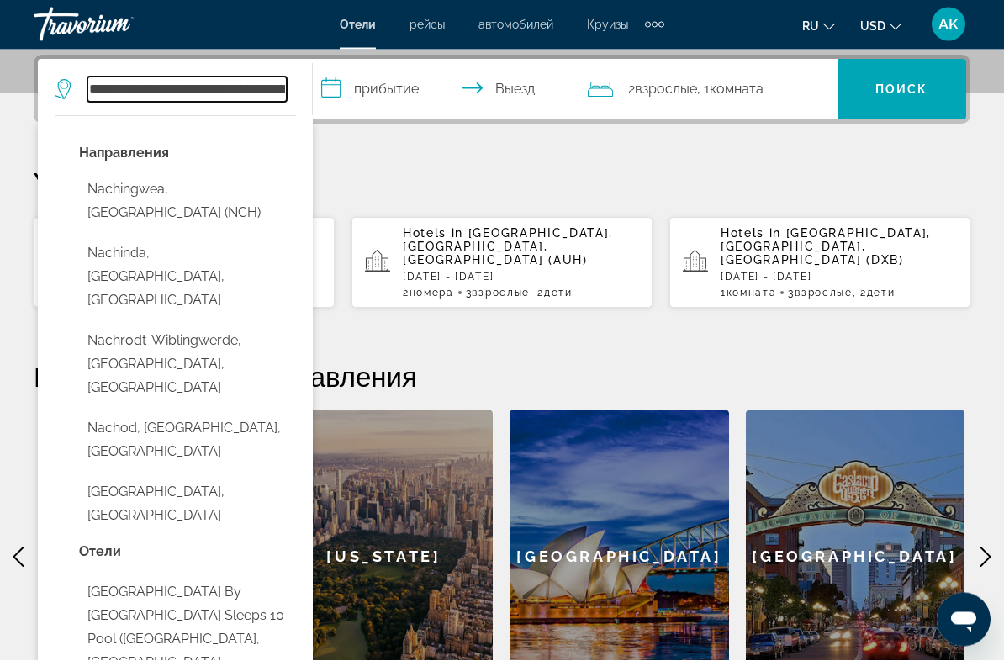
type input "****"
click at [140, 89] on input "****" at bounding box center [186, 90] width 199 height 25
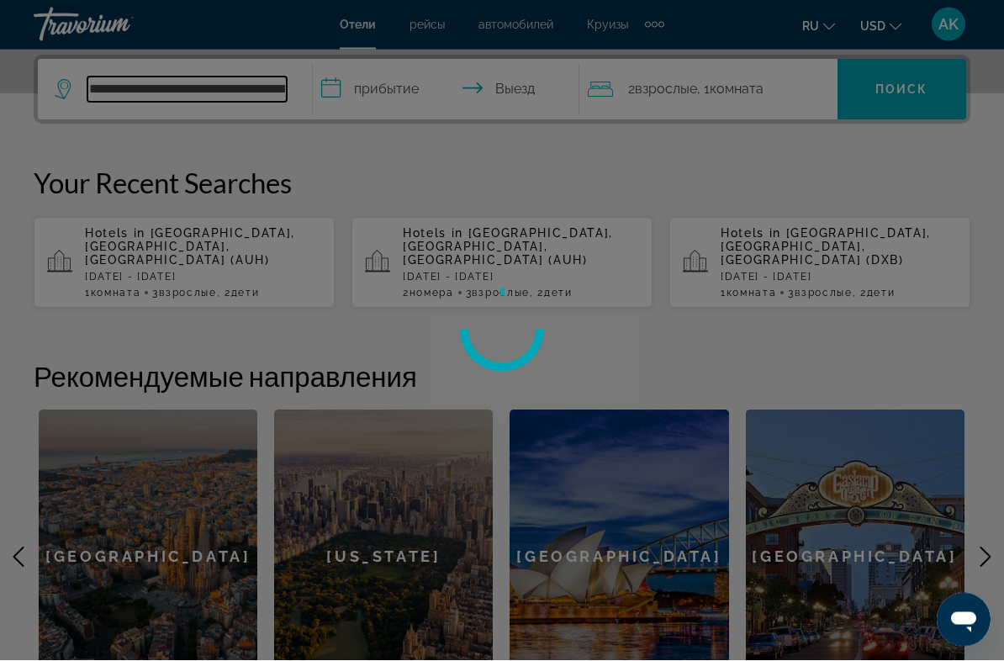
type input "*"
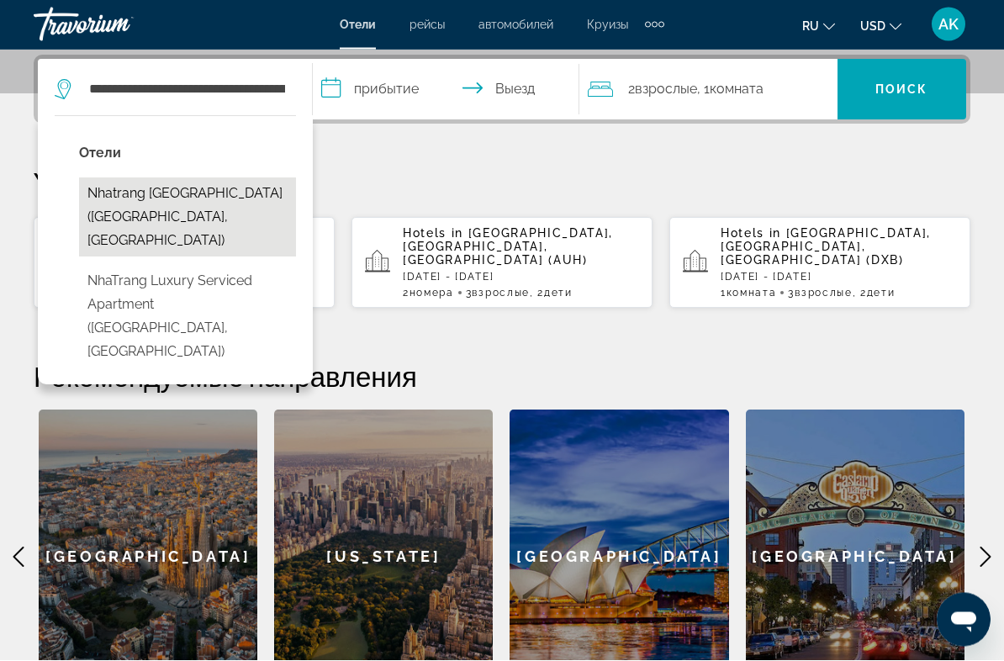
click at [142, 208] on button "Nhatrang [GEOGRAPHIC_DATA] ([GEOGRAPHIC_DATA], [GEOGRAPHIC_DATA])" at bounding box center [187, 218] width 217 height 79
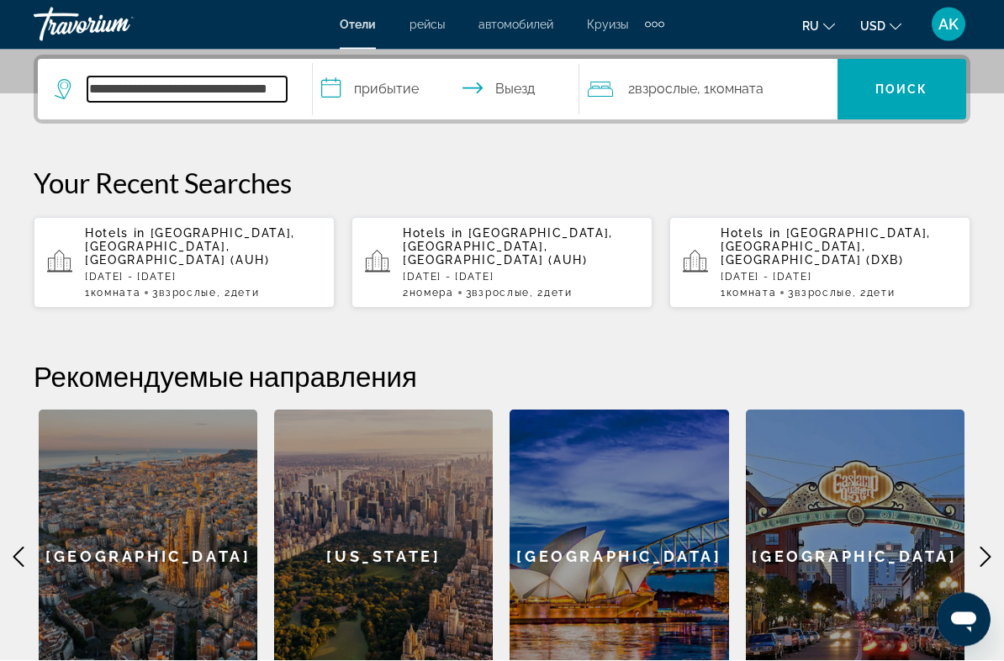
click at [192, 84] on input "**********" at bounding box center [186, 90] width 199 height 25
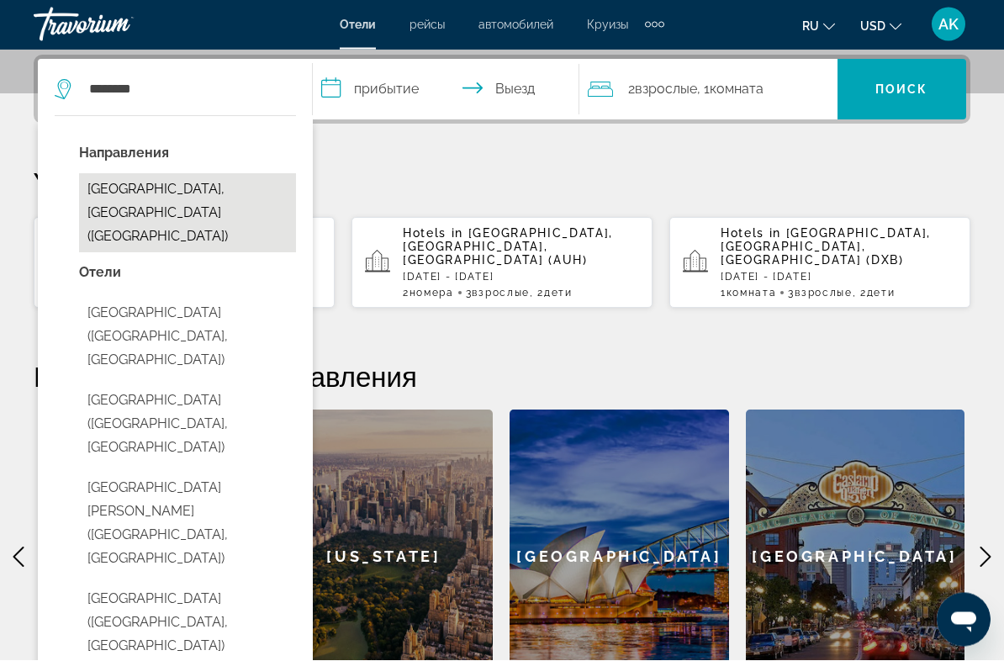
click at [194, 195] on button "[GEOGRAPHIC_DATA], [GEOGRAPHIC_DATA] ([GEOGRAPHIC_DATA])" at bounding box center [187, 214] width 217 height 79
type input "**********"
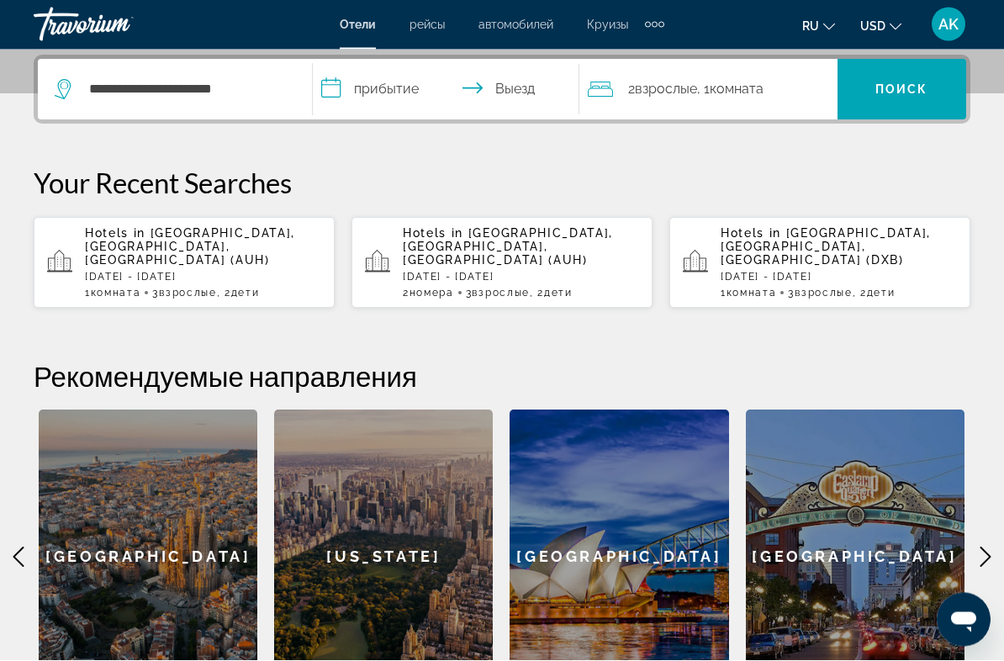
click at [371, 88] on input "**********" at bounding box center [449, 94] width 273 height 66
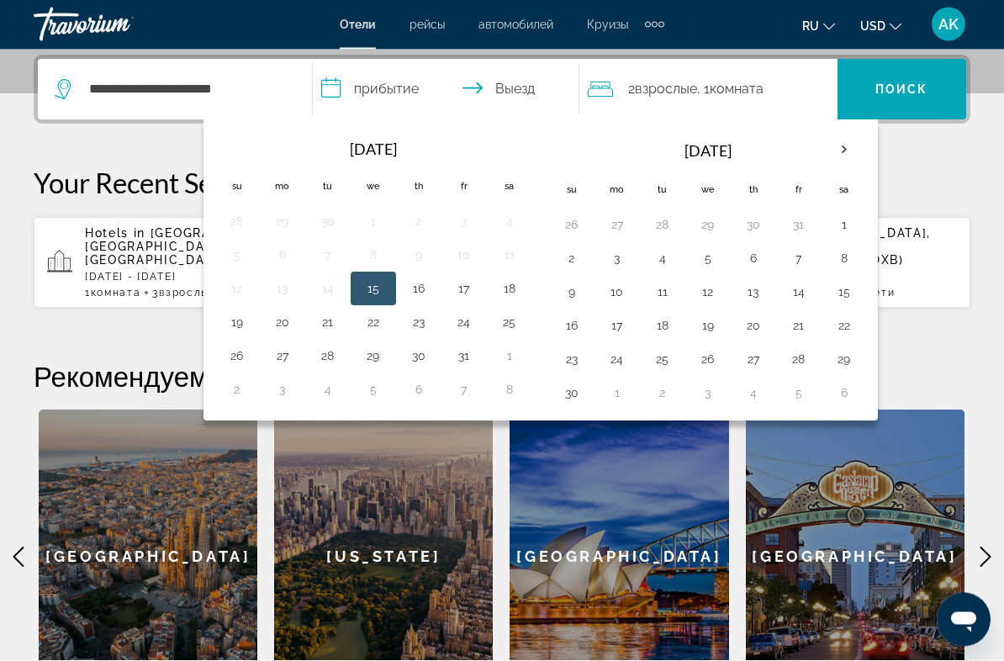
scroll to position [411, 0]
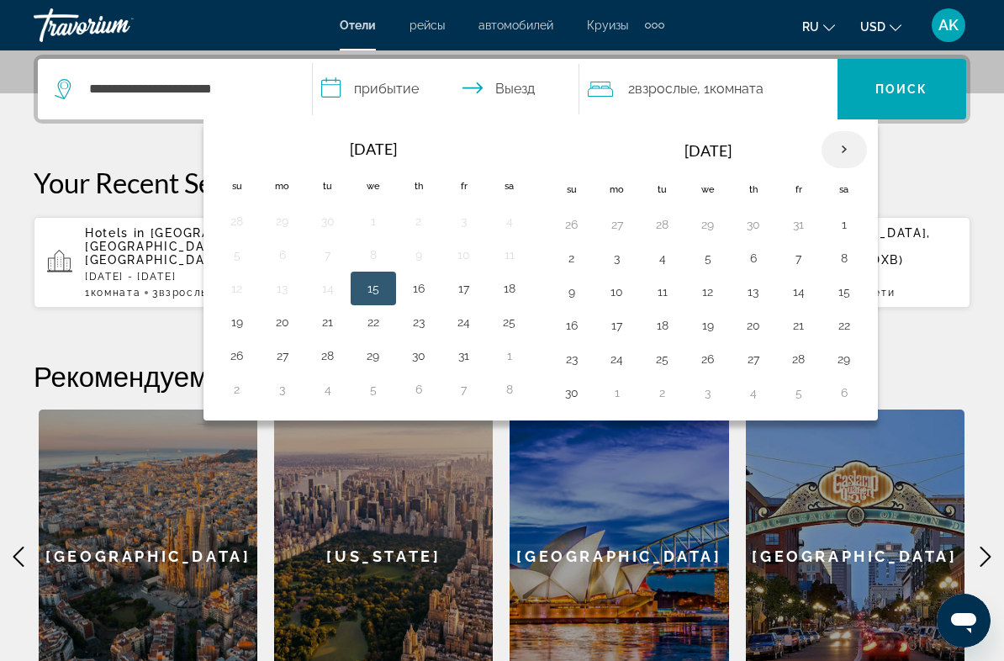
click at [844, 154] on th "Next month" at bounding box center [844, 149] width 45 height 37
click at [844, 156] on th "Next month" at bounding box center [844, 149] width 45 height 37
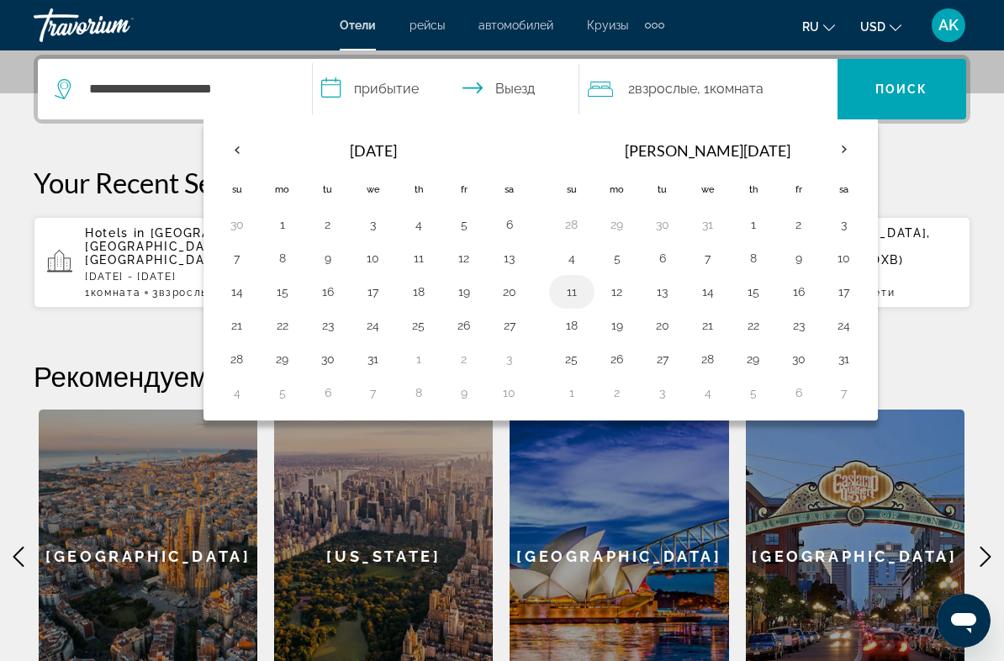
click at [569, 294] on button "11" at bounding box center [571, 292] width 27 height 24
click at [750, 296] on button "15" at bounding box center [753, 292] width 27 height 24
type input "**********"
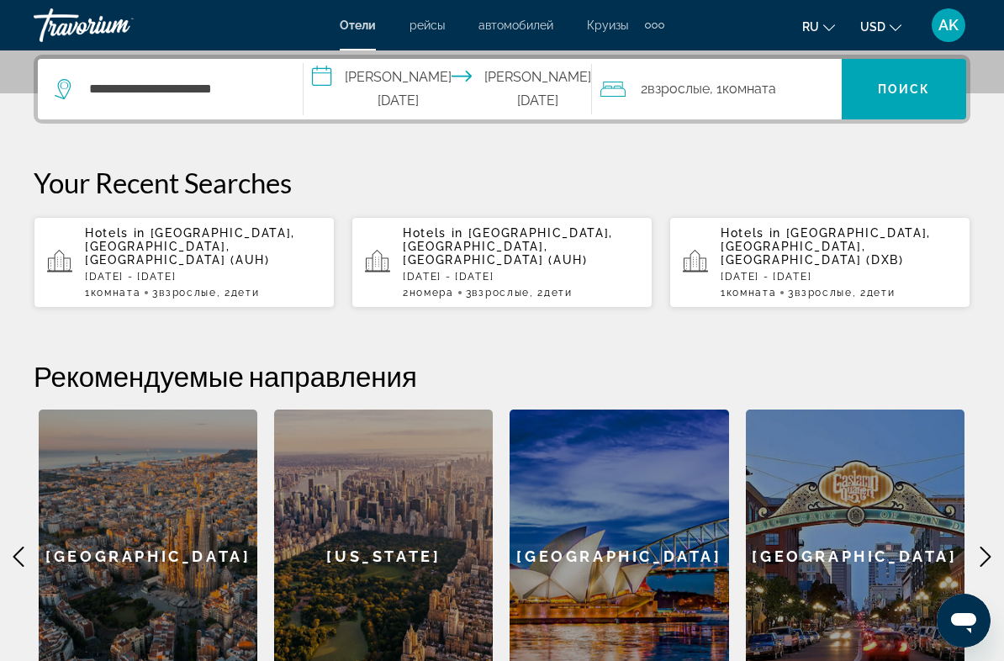
click at [765, 89] on span "Комната" at bounding box center [750, 89] width 54 height 16
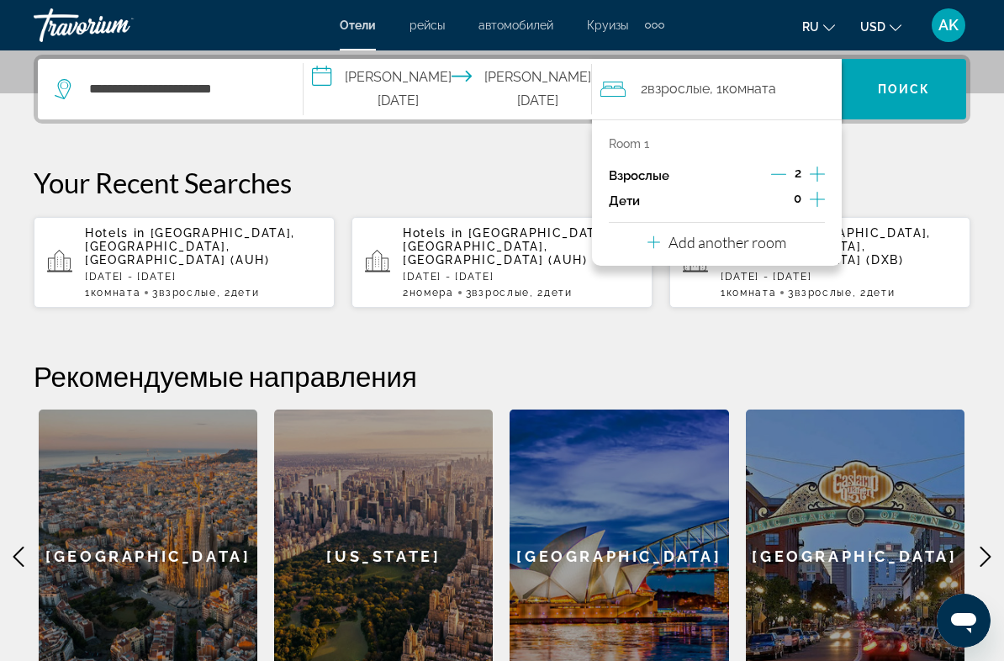
click at [819, 171] on icon "Increment adults" at bounding box center [817, 174] width 15 height 20
click at [815, 209] on button "Increment children" at bounding box center [817, 200] width 15 height 25
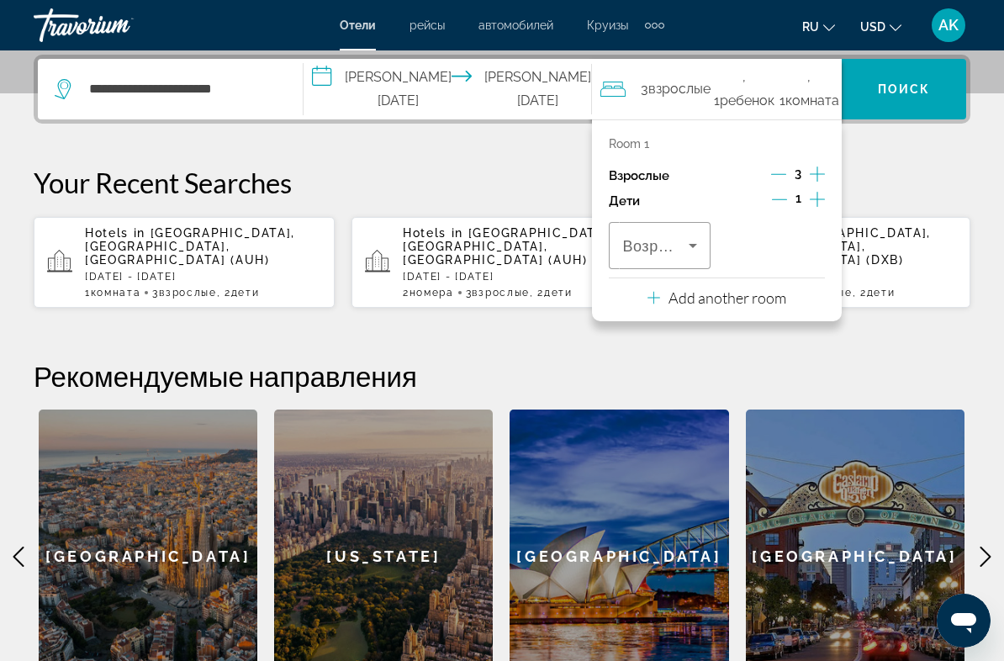
click at [818, 205] on icon "Increment children" at bounding box center [817, 199] width 15 height 20
click at [683, 236] on icon "Travelers: 3 adults, 2 children" at bounding box center [693, 246] width 20 height 20
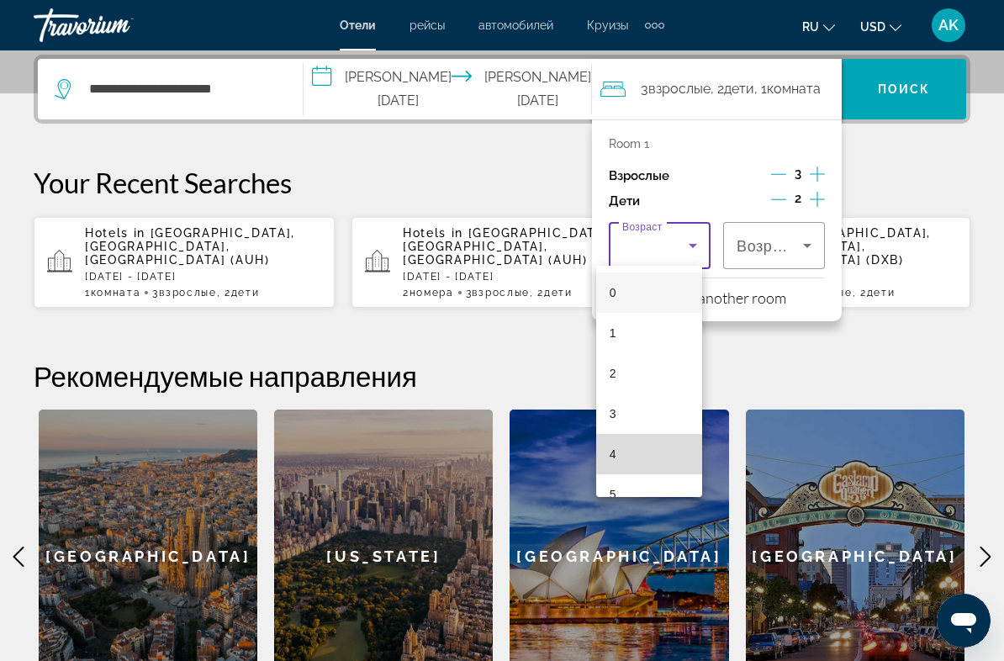
click at [643, 456] on mat-option "4" at bounding box center [649, 454] width 106 height 40
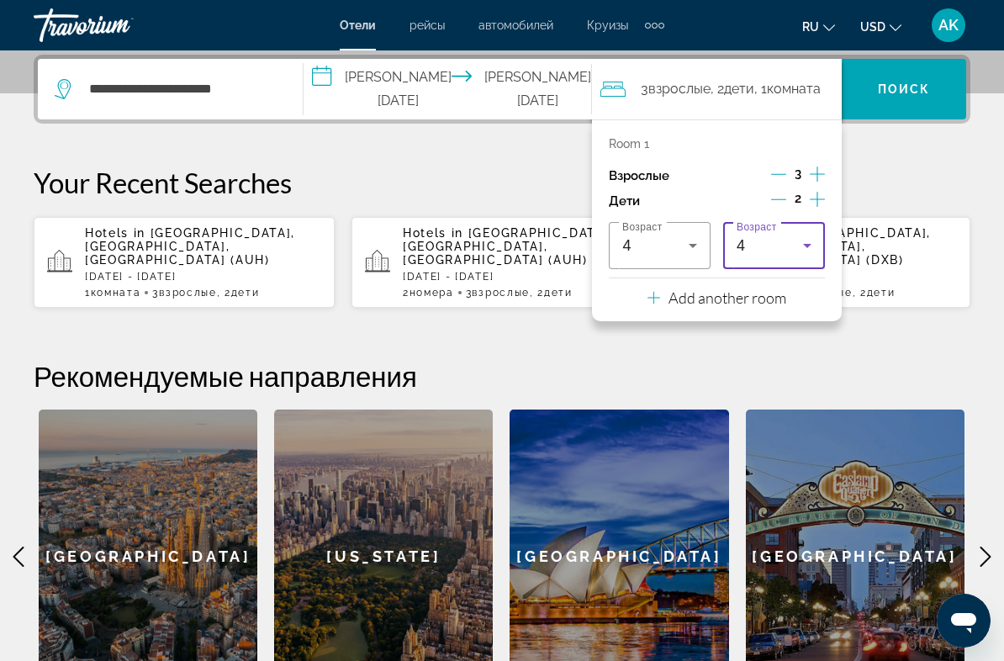
click at [786, 248] on div "4" at bounding box center [770, 246] width 66 height 20
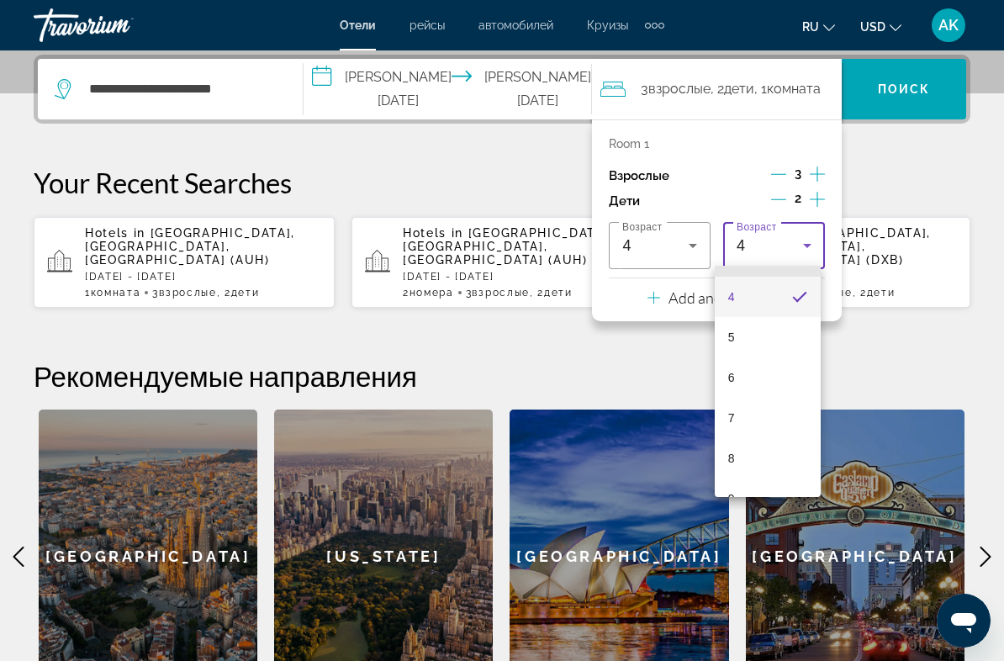
scroll to position [158, 0]
click at [739, 379] on mat-option "6" at bounding box center [768, 377] width 106 height 40
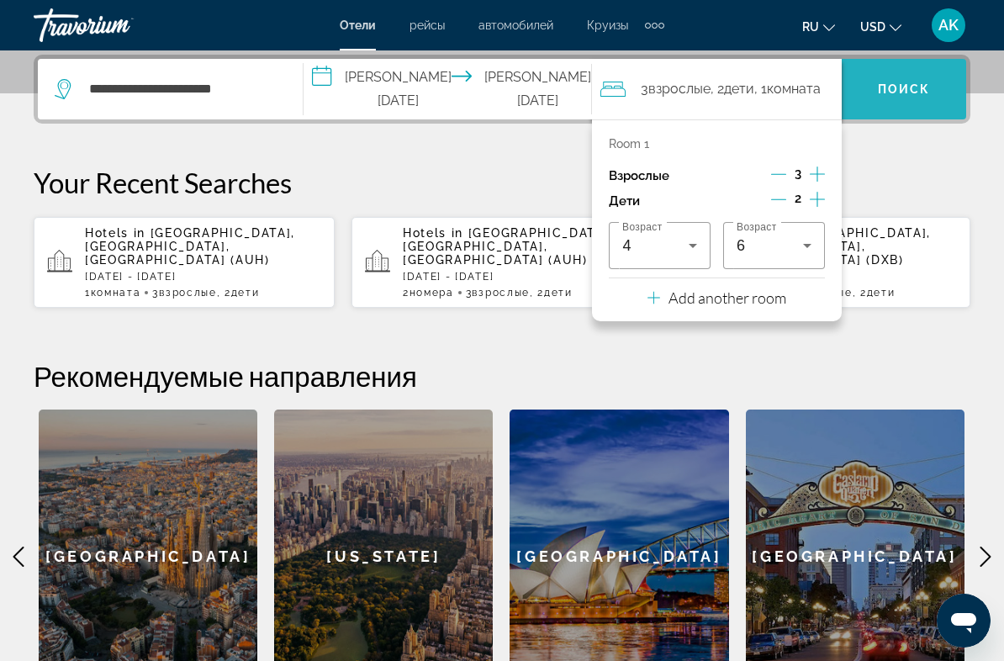
click at [903, 91] on span "Поиск" at bounding box center [904, 88] width 53 height 13
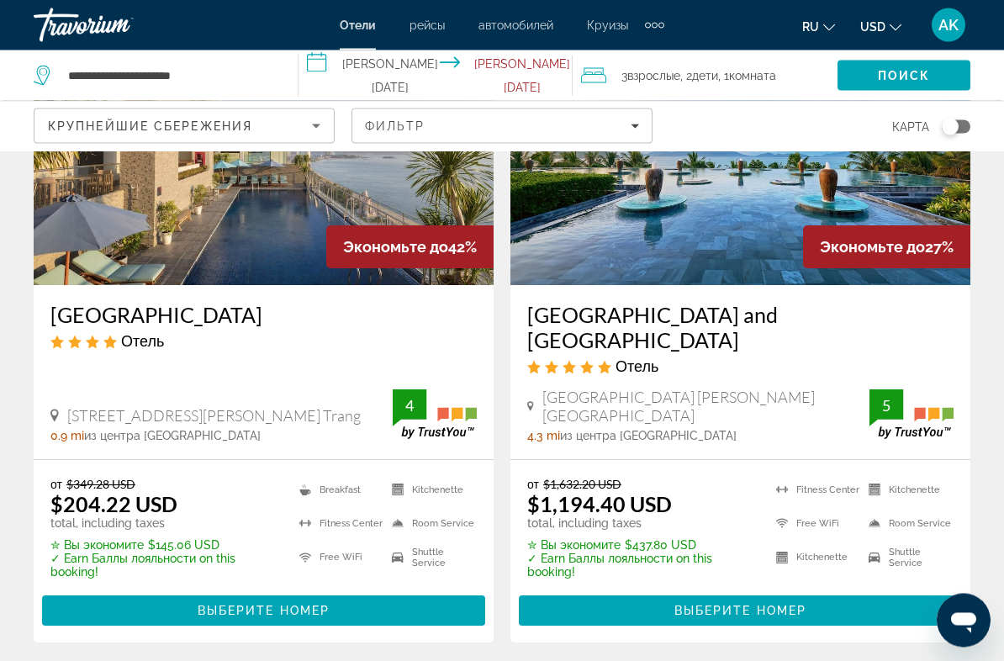
scroll to position [836, 0]
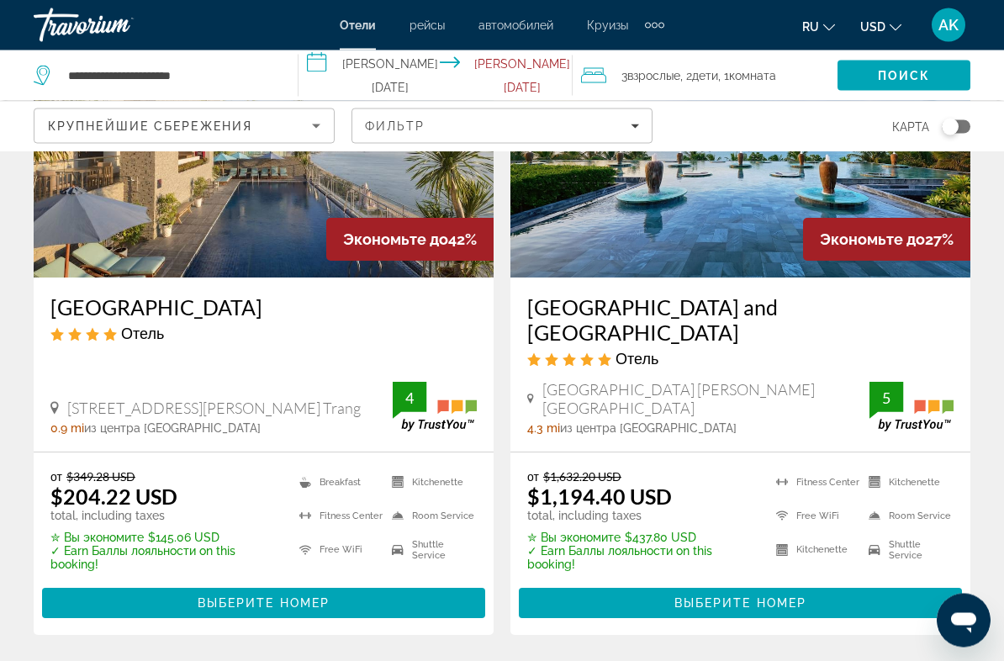
click at [793, 298] on h3 "[GEOGRAPHIC_DATA] and [GEOGRAPHIC_DATA]" at bounding box center [740, 320] width 426 height 50
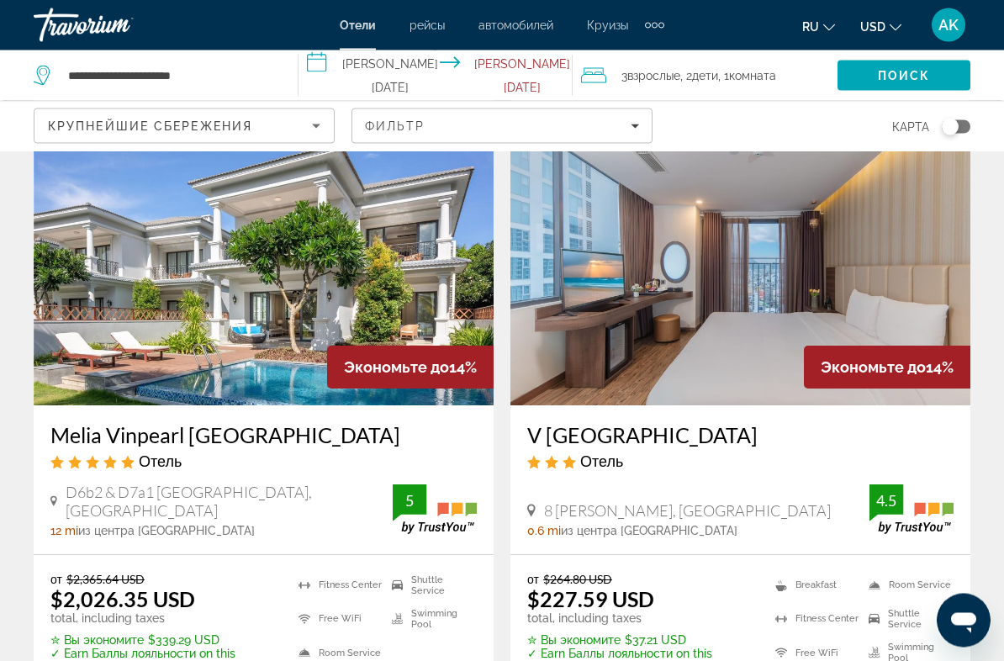
scroll to position [2638, 0]
click at [290, 422] on h3 "Melia Vinpearl [GEOGRAPHIC_DATA]" at bounding box center [263, 434] width 426 height 25
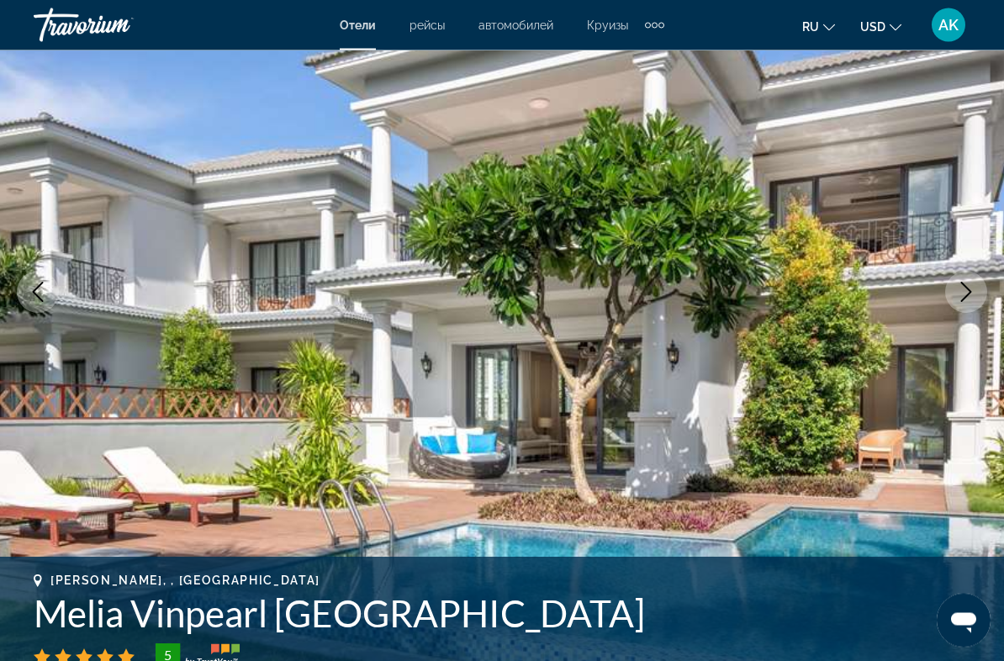
scroll to position [160, 0]
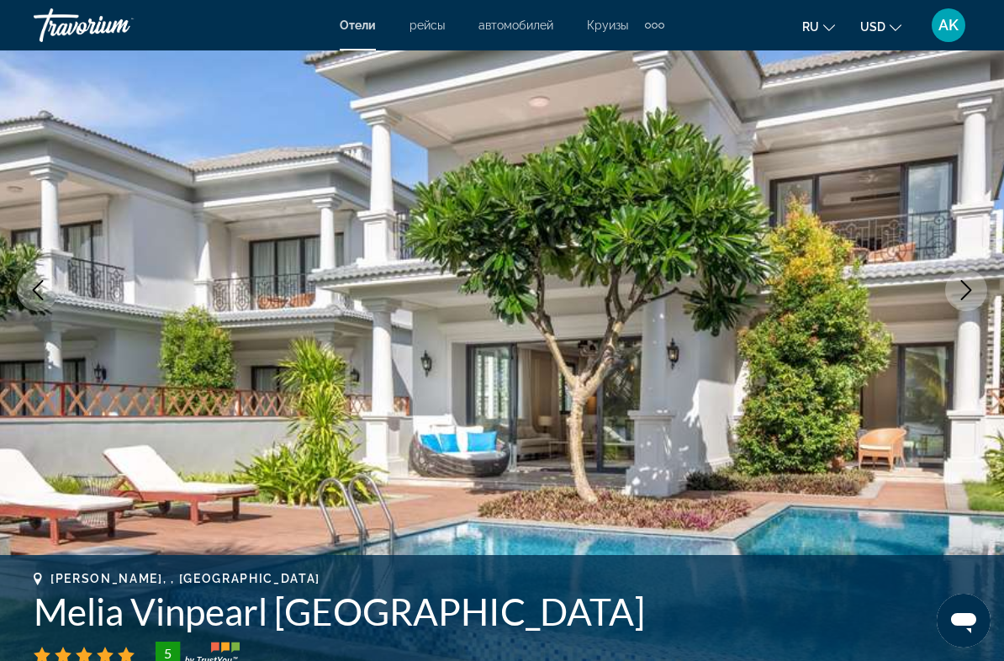
click at [963, 289] on icon "Next image" at bounding box center [966, 290] width 20 height 20
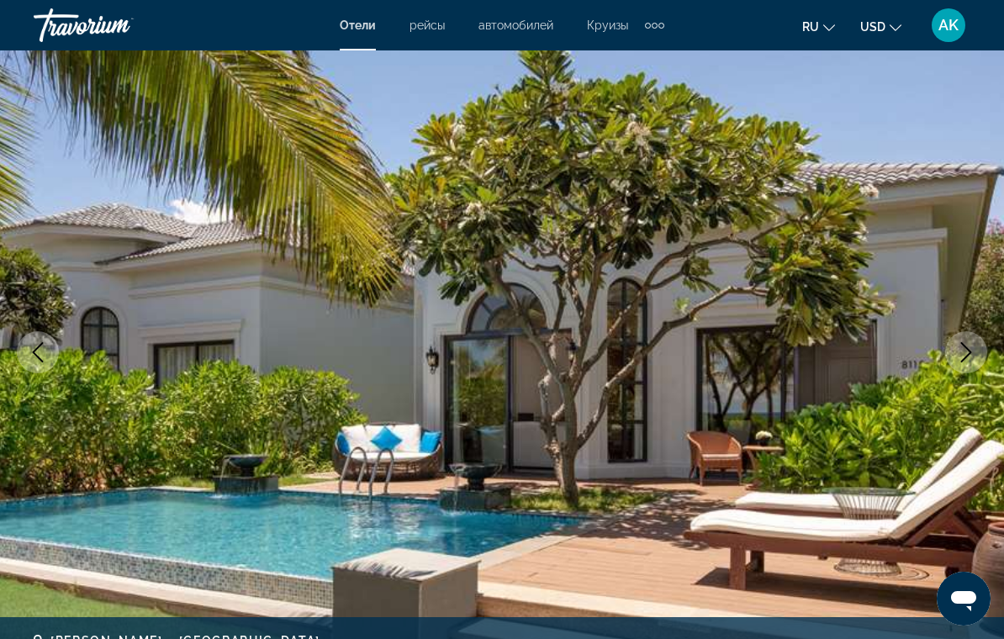
scroll to position [0, 0]
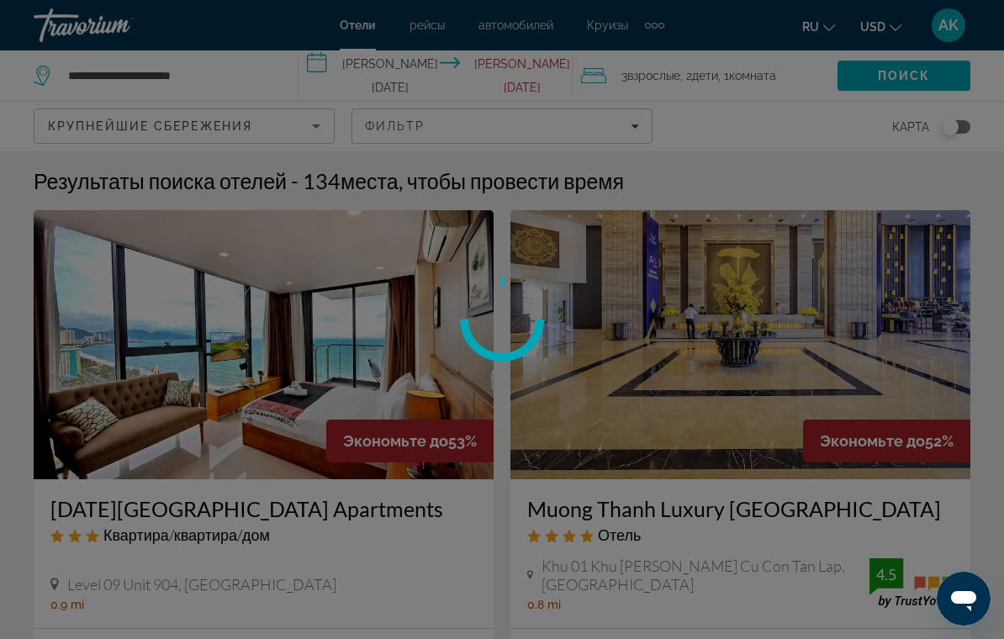
click at [365, 69] on div at bounding box center [502, 319] width 1004 height 639
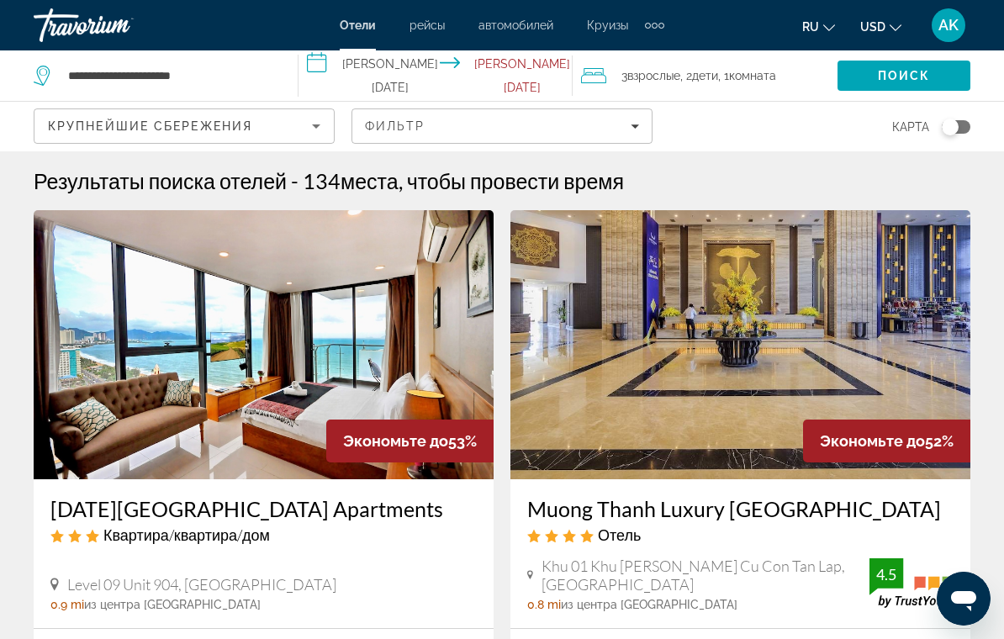
click at [389, 75] on input "**********" at bounding box center [439, 78] width 280 height 56
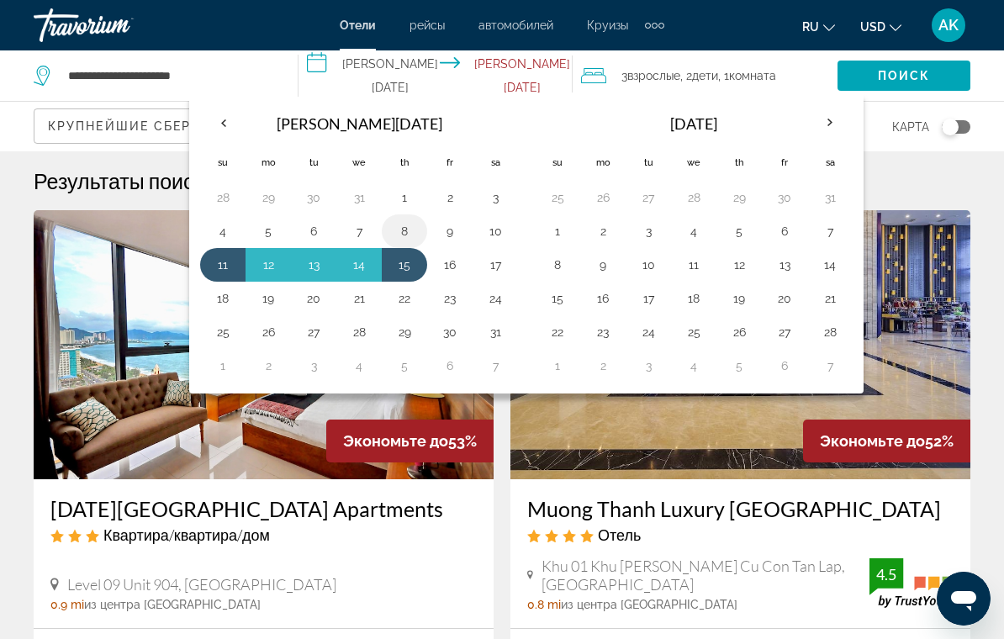
click at [406, 241] on button "8" at bounding box center [404, 232] width 27 height 24
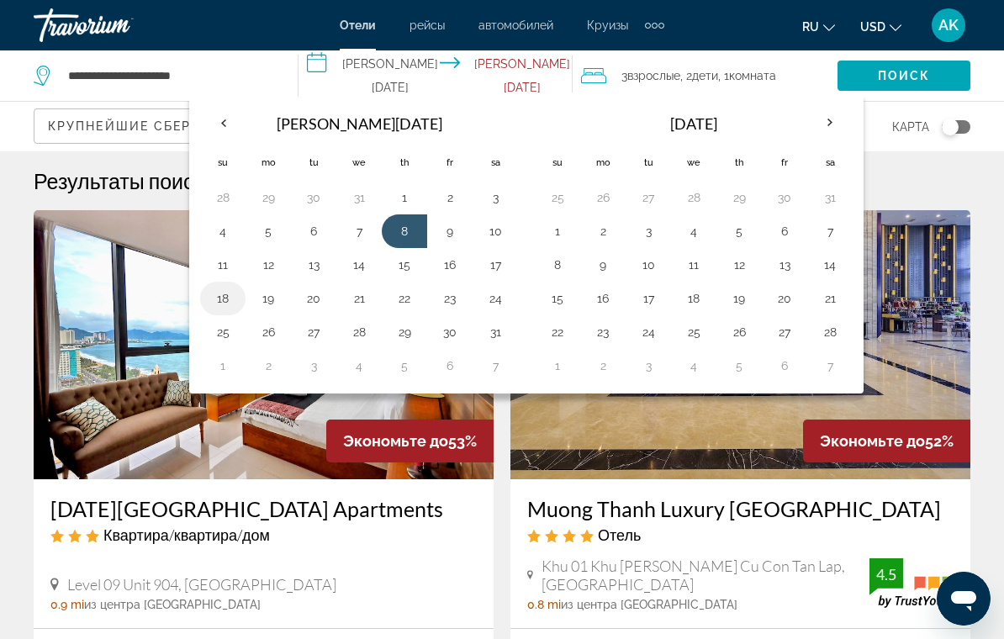
click at [229, 296] on button "18" at bounding box center [222, 299] width 27 height 24
type input "**********"
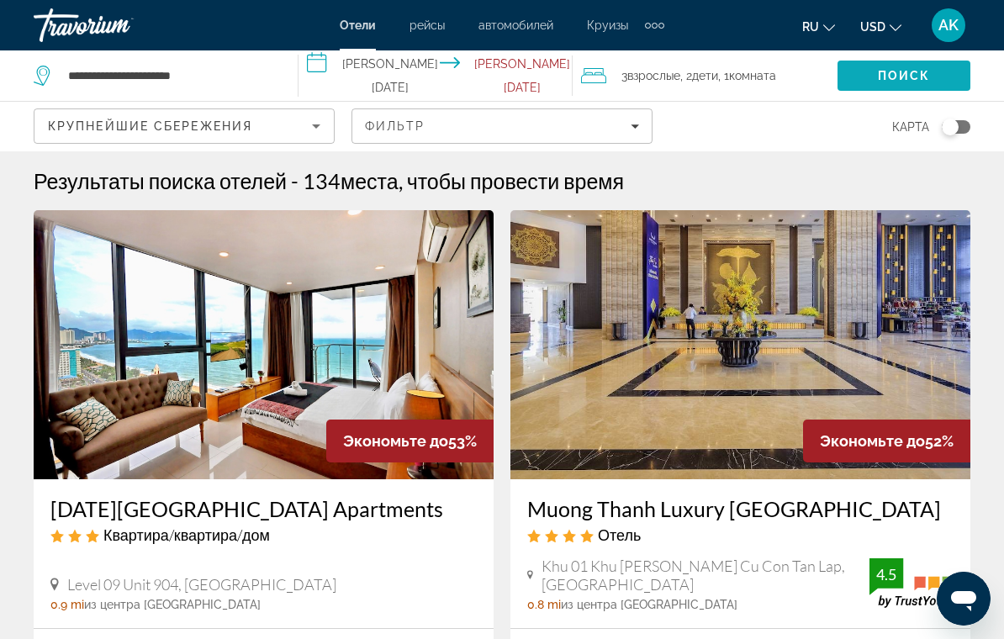
click at [894, 82] on span "Поиск" at bounding box center [904, 75] width 53 height 13
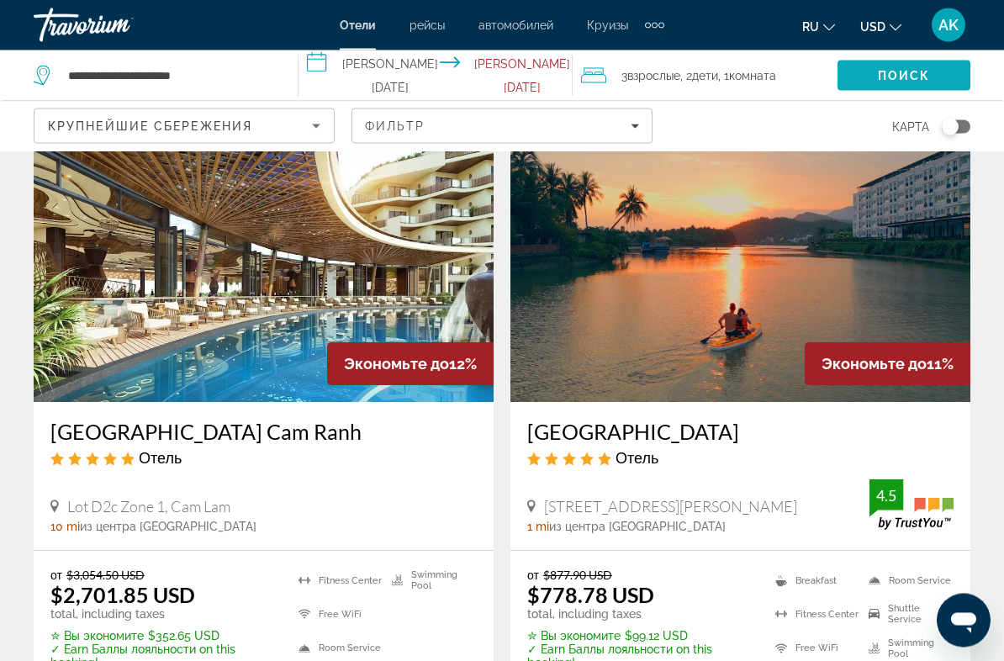
scroll to position [3571, 0]
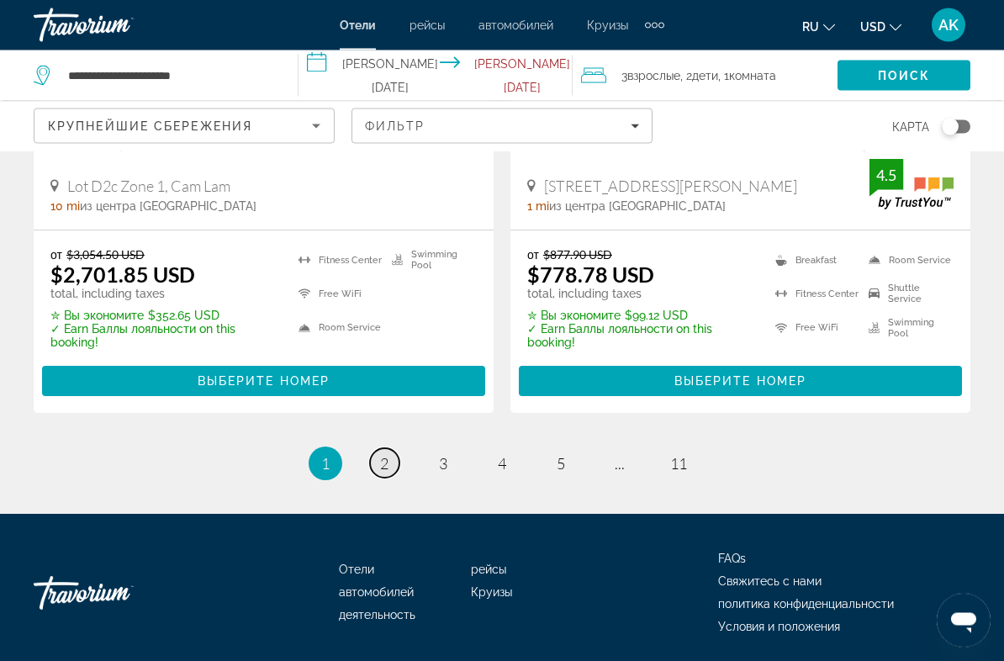
click at [389, 449] on link "page 2" at bounding box center [384, 463] width 29 height 29
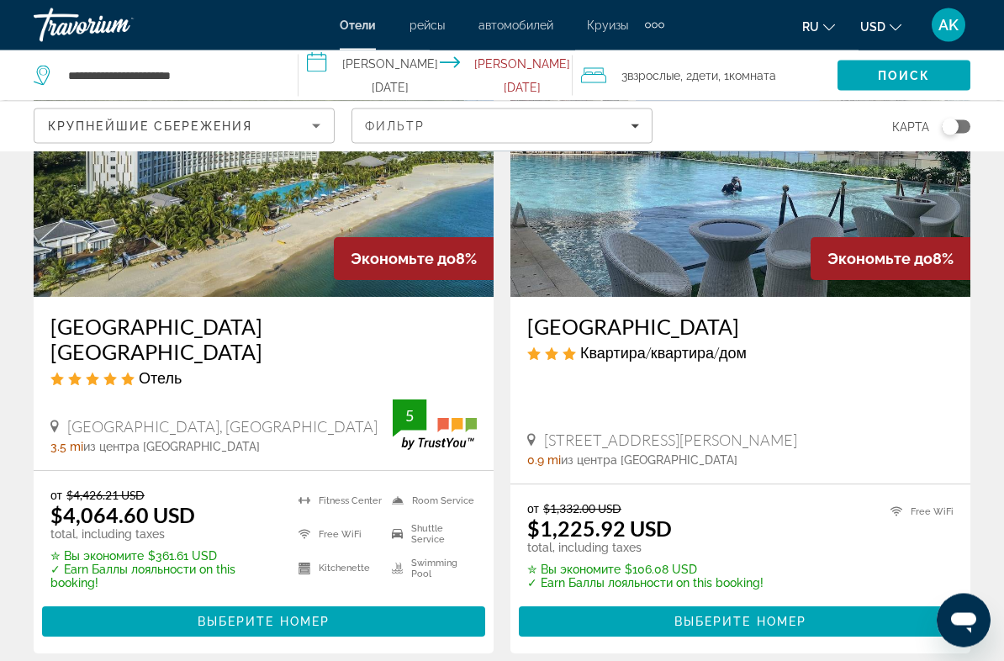
scroll to position [1451, 0]
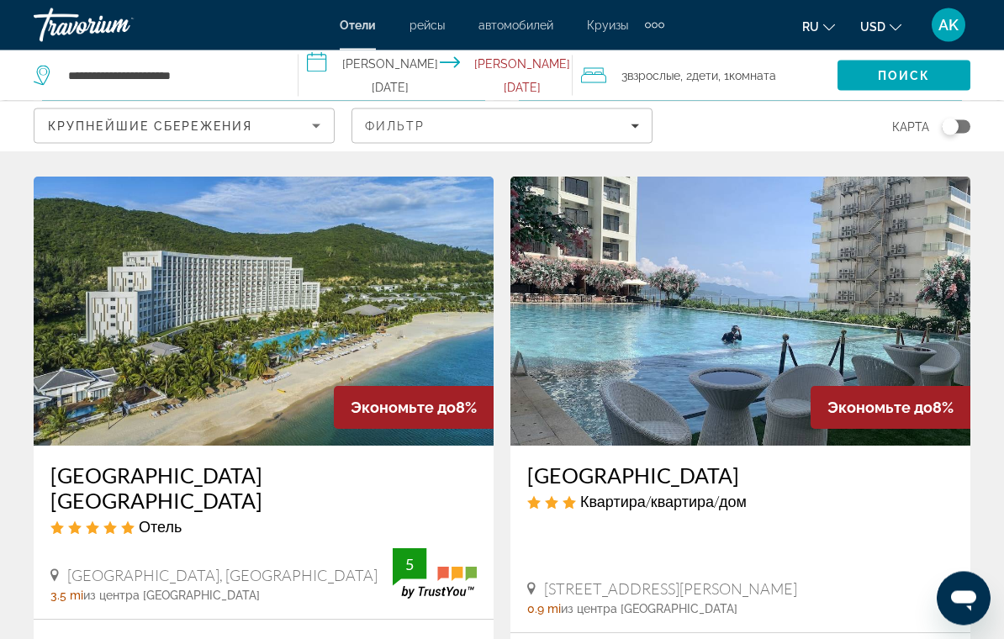
click at [325, 476] on h3 "[GEOGRAPHIC_DATA] [GEOGRAPHIC_DATA]" at bounding box center [263, 488] width 426 height 50
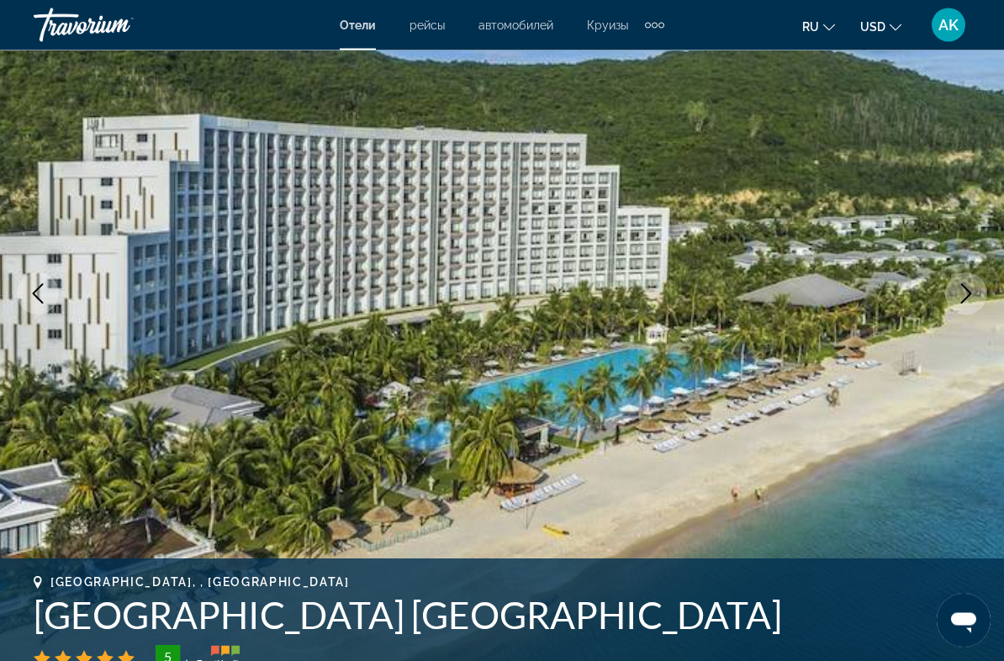
scroll to position [160, 0]
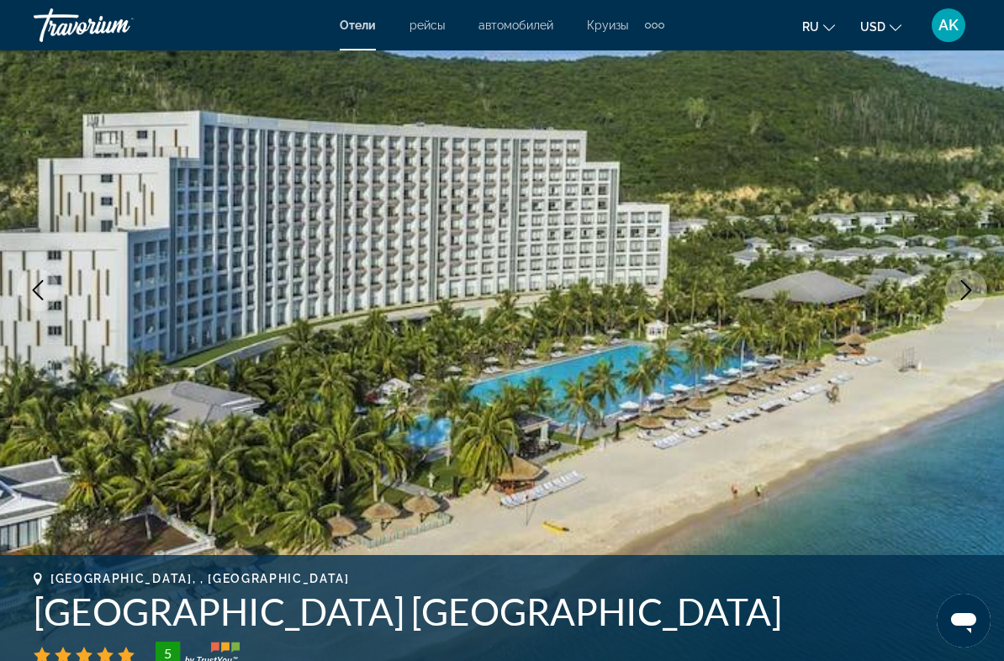
click at [949, 278] on button "Next image" at bounding box center [966, 290] width 42 height 42
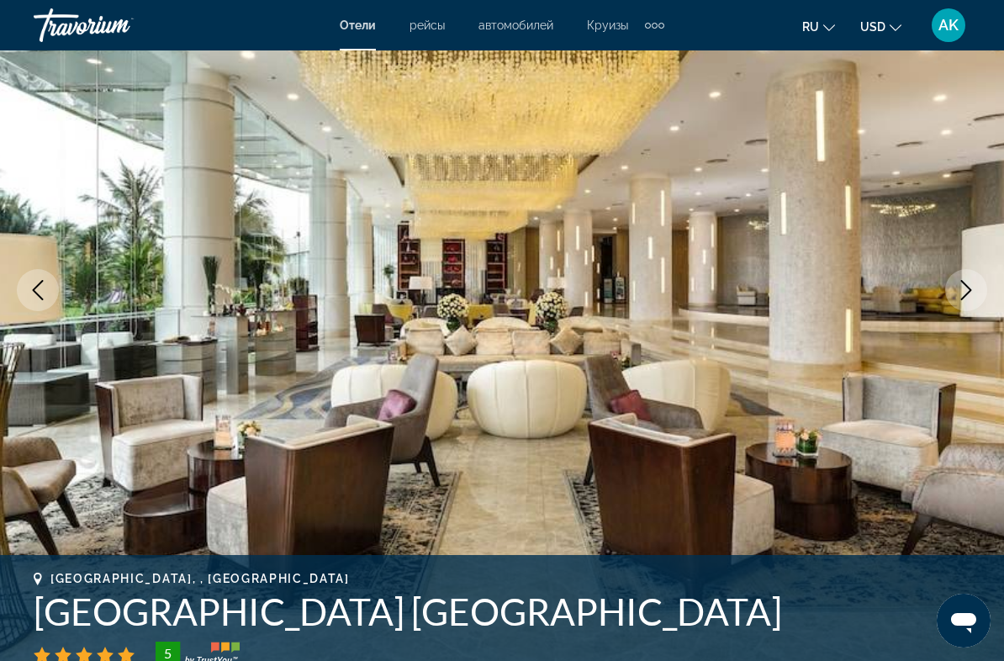
click at [960, 294] on icon "Next image" at bounding box center [966, 290] width 20 height 20
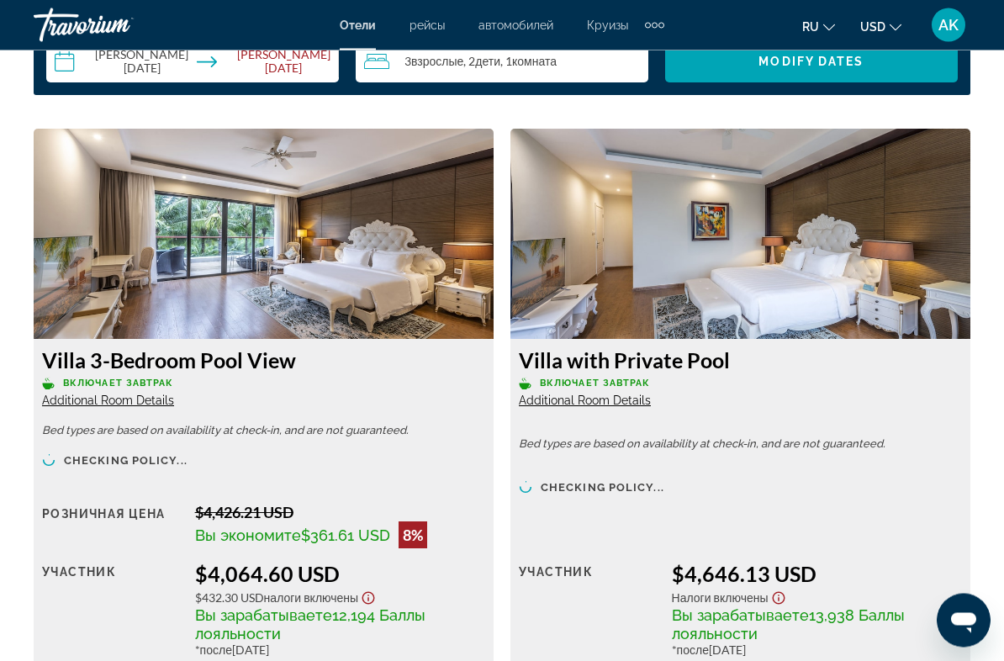
scroll to position [2547, 0]
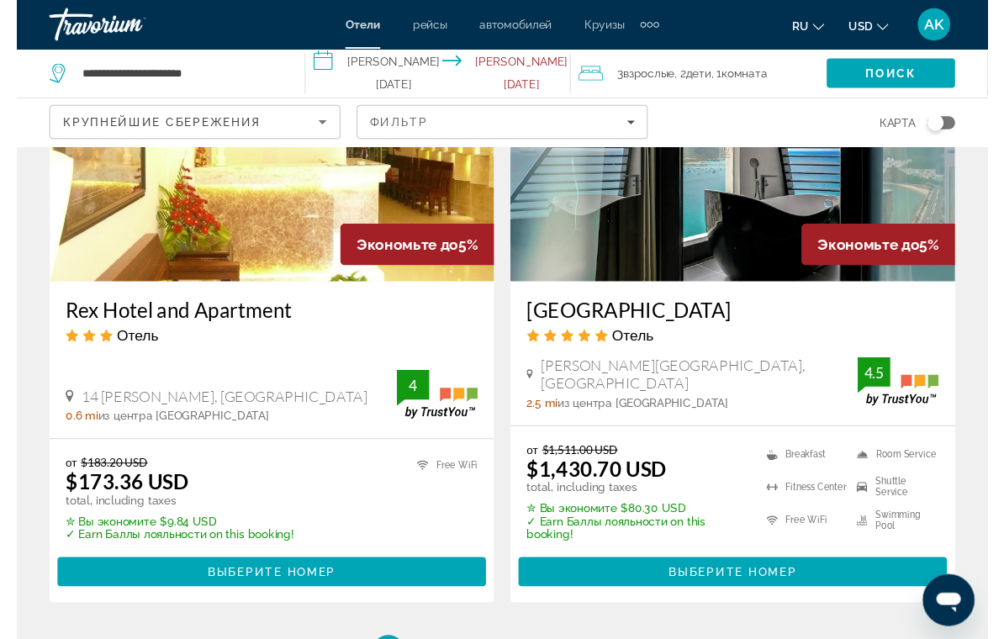
scroll to position [3618, 0]
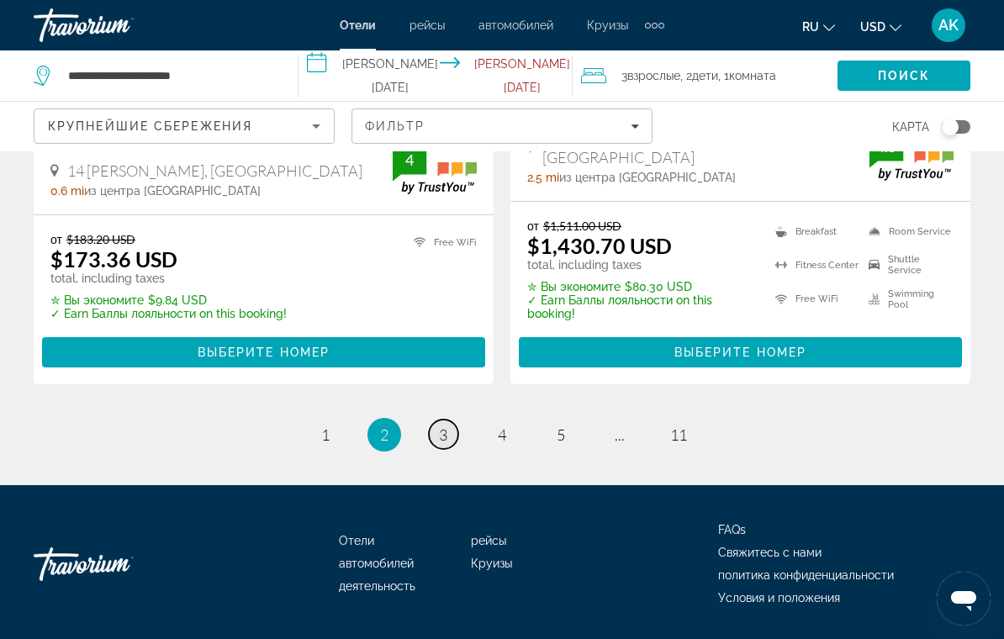
click at [444, 426] on span "3" at bounding box center [443, 435] width 8 height 19
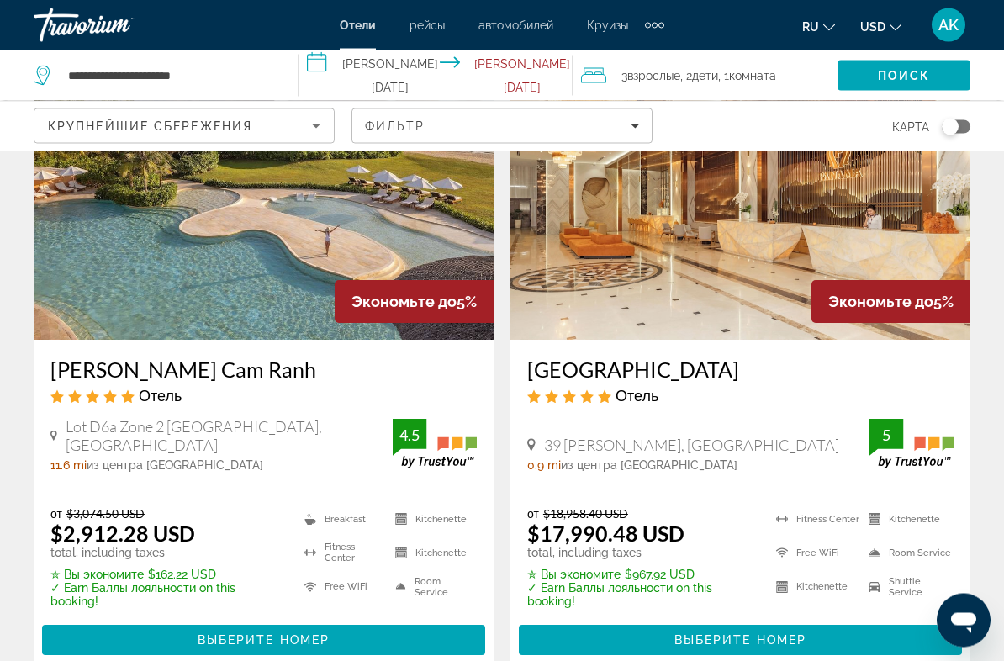
scroll to position [140, 0]
click at [229, 378] on h3 "[PERSON_NAME] Cam Ranh" at bounding box center [263, 369] width 426 height 25
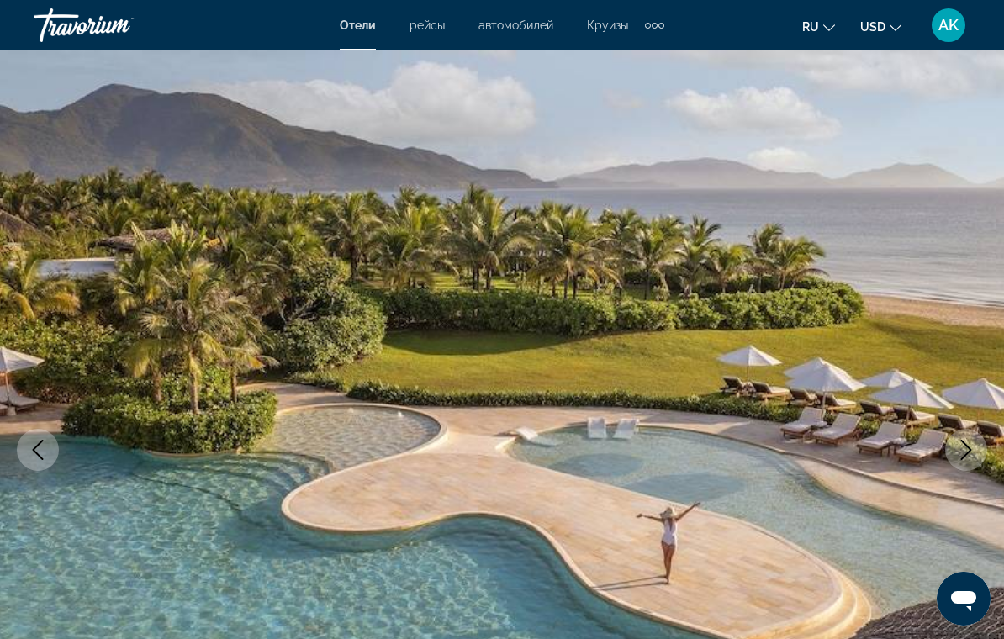
click at [967, 419] on img "Main content" at bounding box center [502, 449] width 1004 height 799
click at [966, 446] on icon "Next image" at bounding box center [966, 450] width 11 height 20
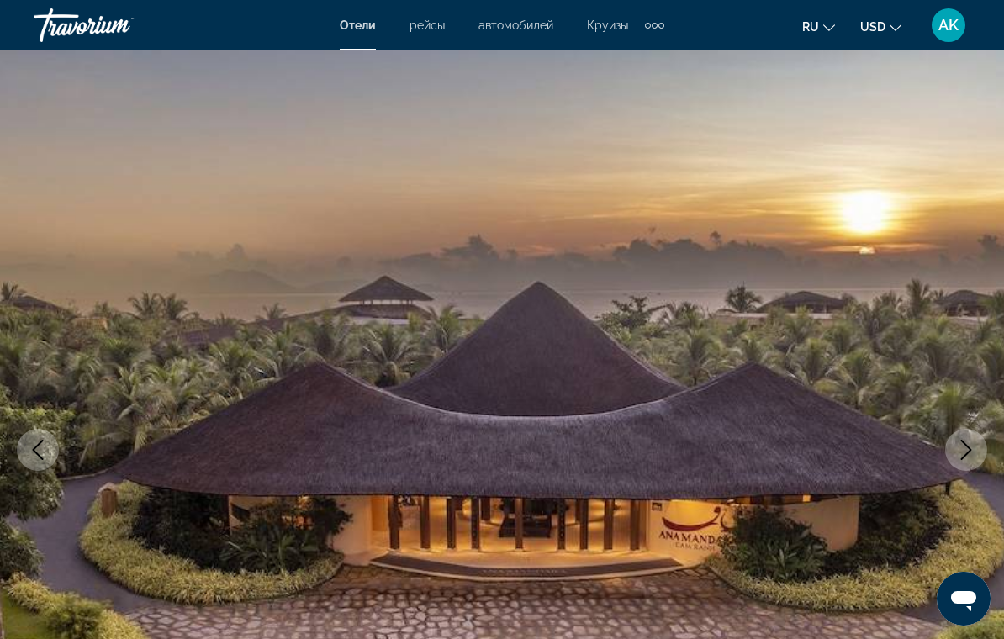
click at [965, 456] on icon "Next image" at bounding box center [966, 450] width 11 height 20
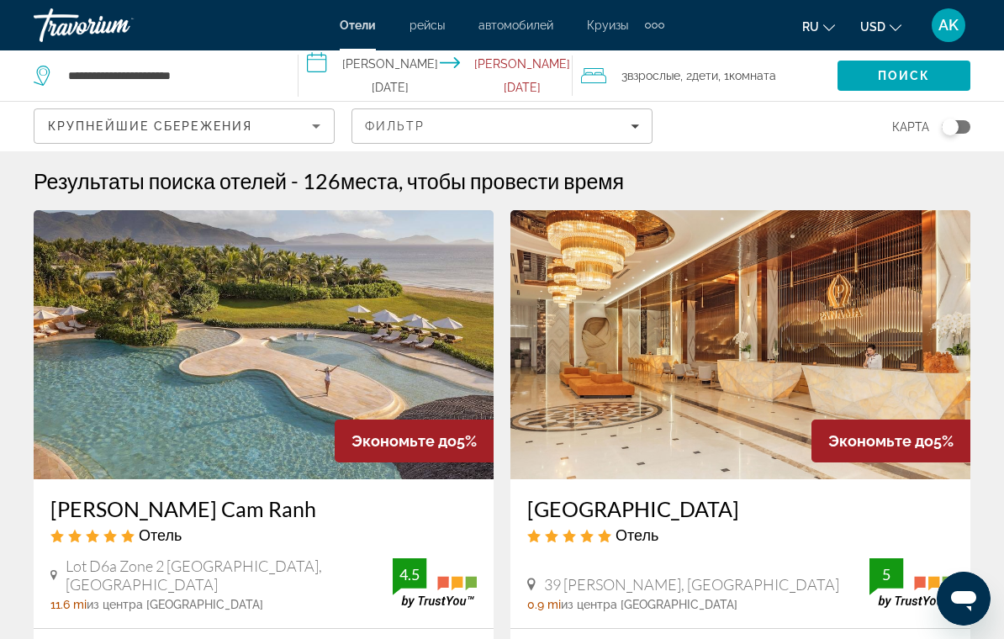
click at [91, 16] on div "Travorium" at bounding box center [118, 25] width 168 height 44
